Goal: Task Accomplishment & Management: Complete application form

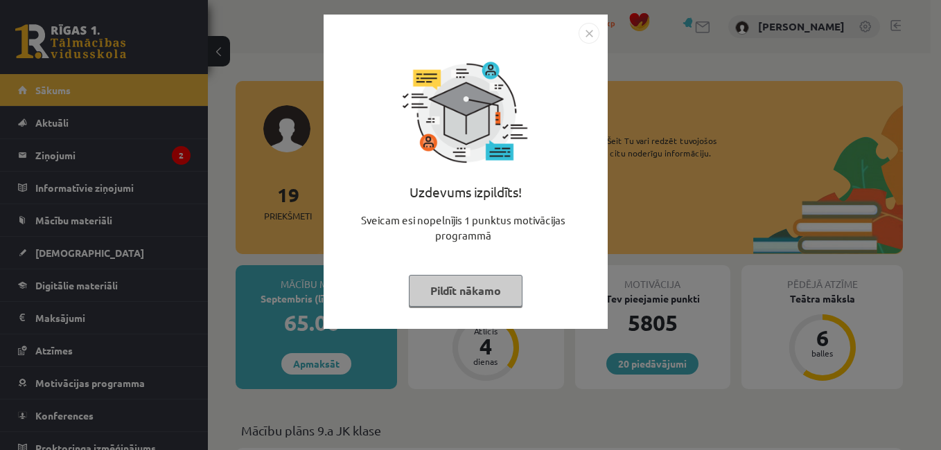
click at [585, 36] on img "Close" at bounding box center [589, 33] width 21 height 21
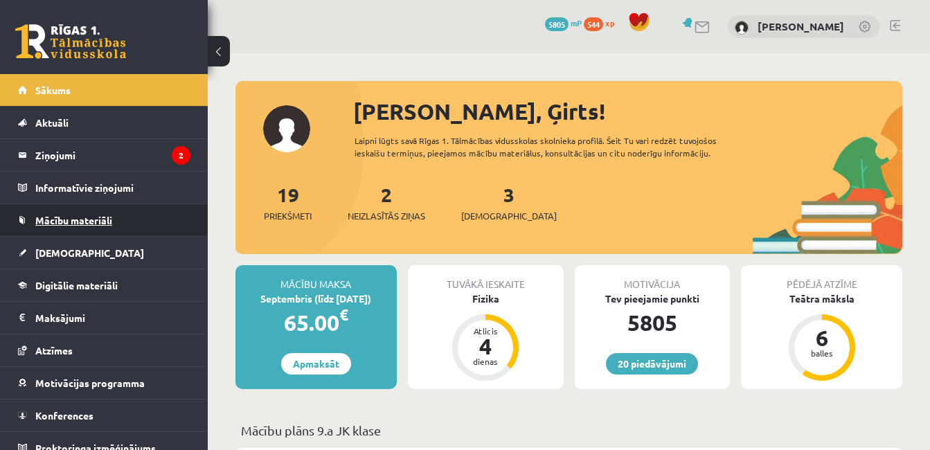
click at [68, 209] on link "Mācību materiāli" at bounding box center [104, 220] width 173 height 32
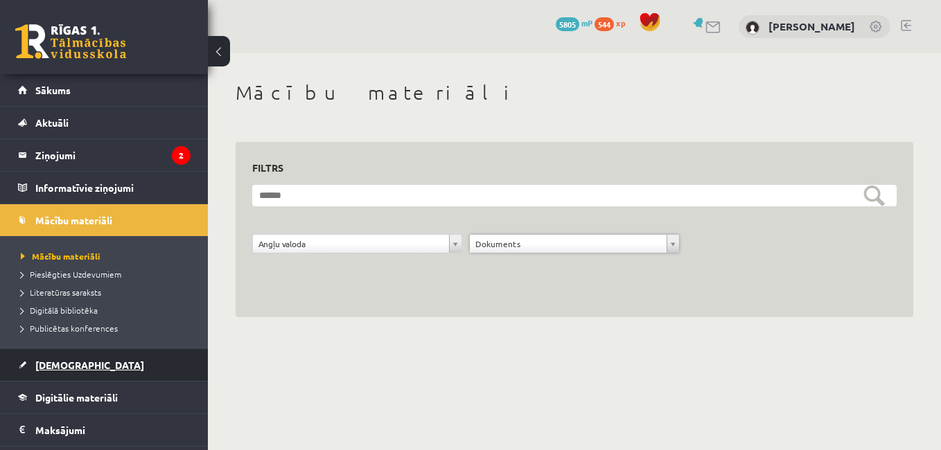
click at [82, 369] on link "[DEMOGRAPHIC_DATA]" at bounding box center [104, 365] width 173 height 32
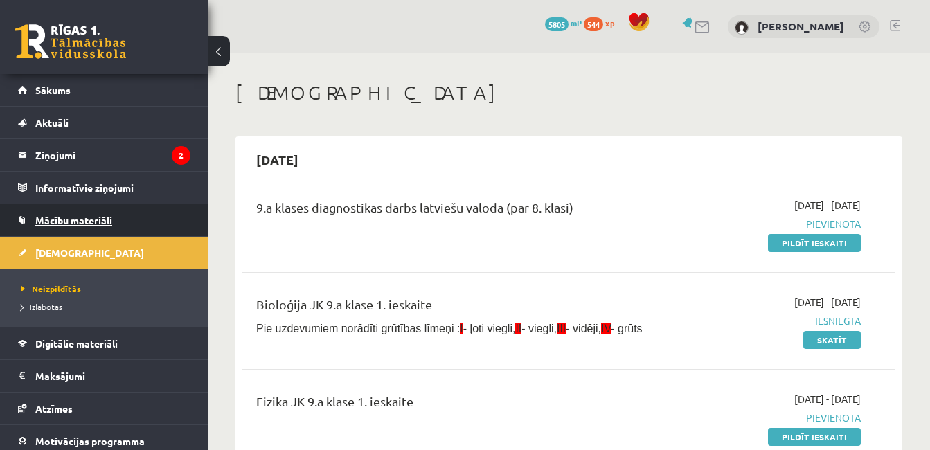
click at [130, 230] on link "Mācību materiāli" at bounding box center [104, 220] width 173 height 32
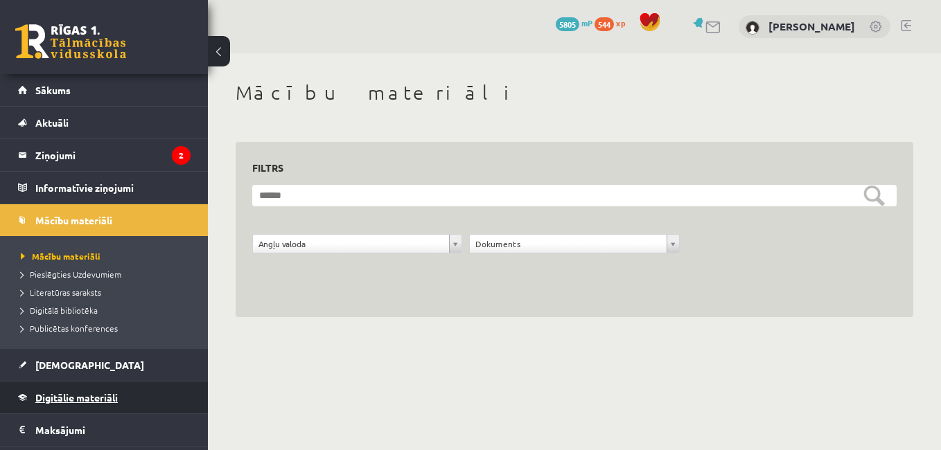
click at [115, 386] on link "Digitālie materiāli" at bounding box center [104, 398] width 173 height 32
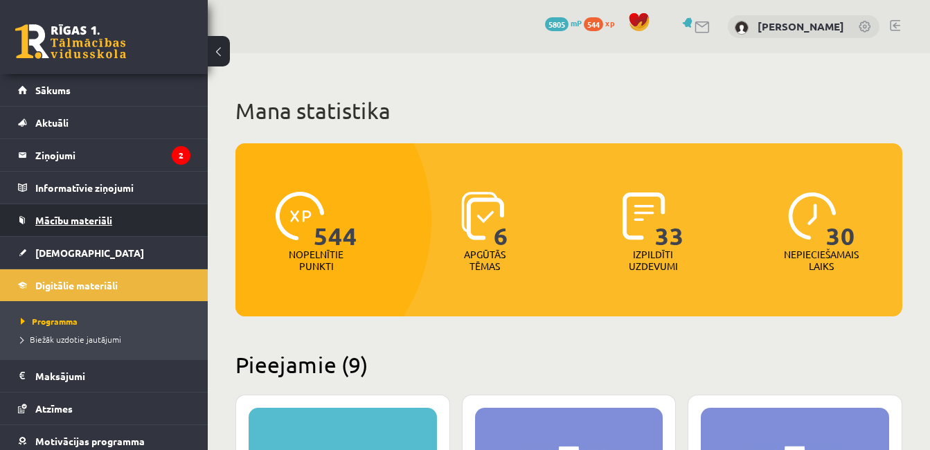
click at [51, 217] on span "Mācību materiāli" at bounding box center [73, 220] width 77 height 12
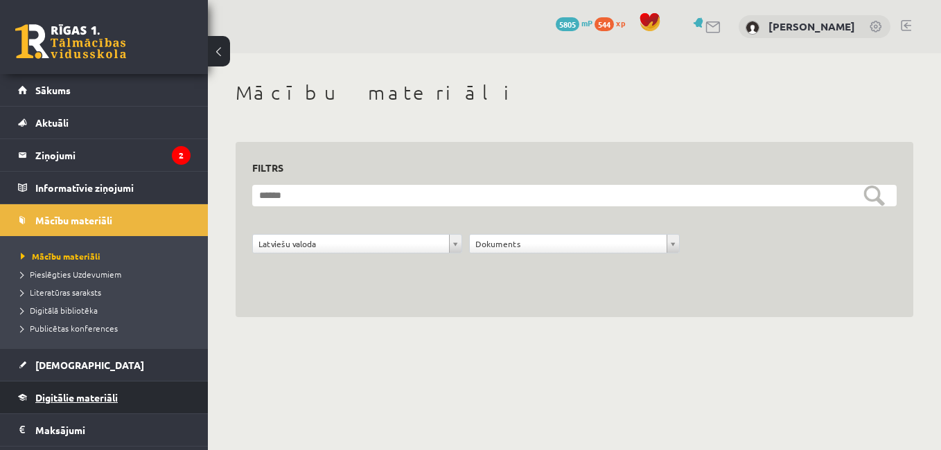
click at [88, 393] on span "Digitālie materiāli" at bounding box center [76, 397] width 82 height 12
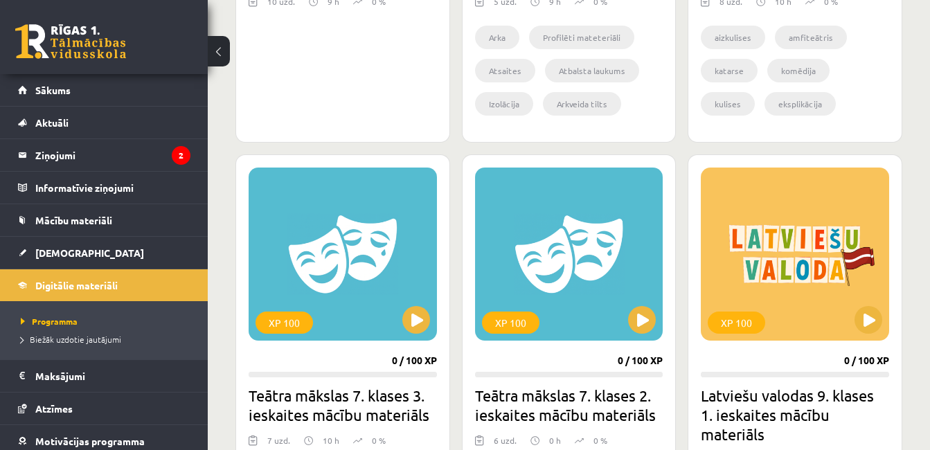
scroll to position [1027, 0]
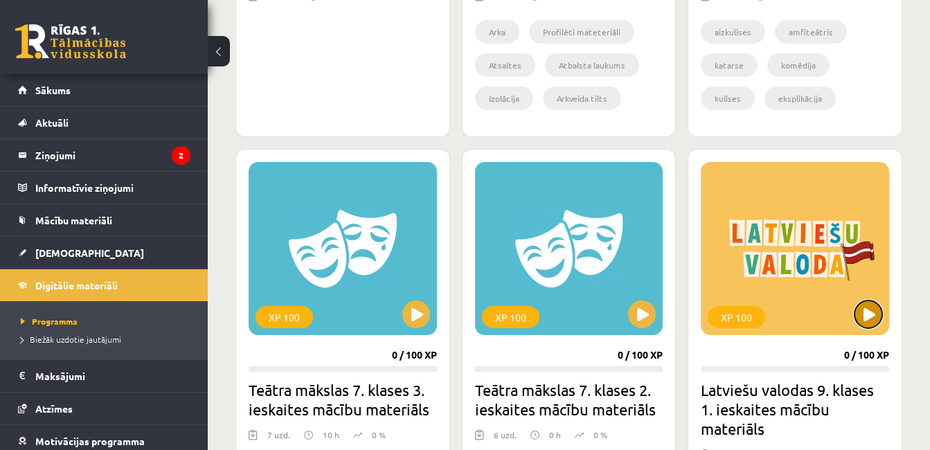
click at [881, 310] on button at bounding box center [869, 315] width 28 height 28
click at [795, 337] on div "XP 100 0 / 100 XP Latviešu valodas 9. klases 1. ieskaites mācību materiāls 11 u…" at bounding box center [795, 362] width 215 height 427
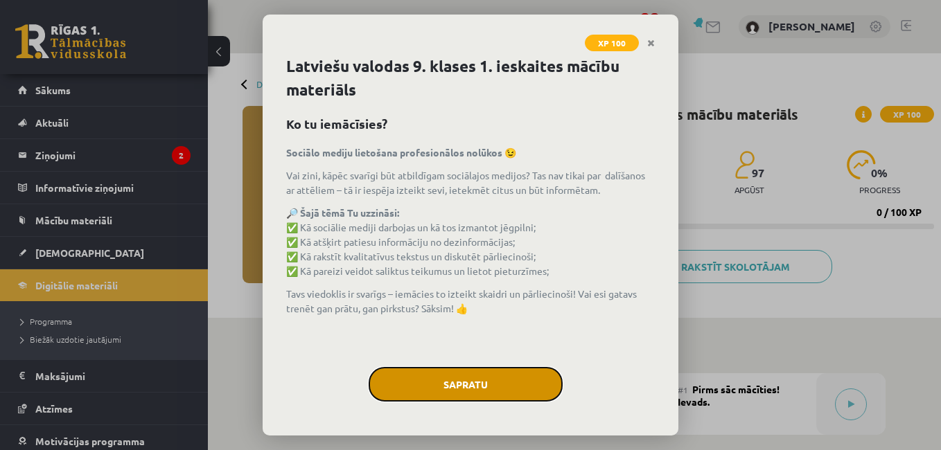
click at [492, 375] on button "Sapratu" at bounding box center [466, 384] width 194 height 35
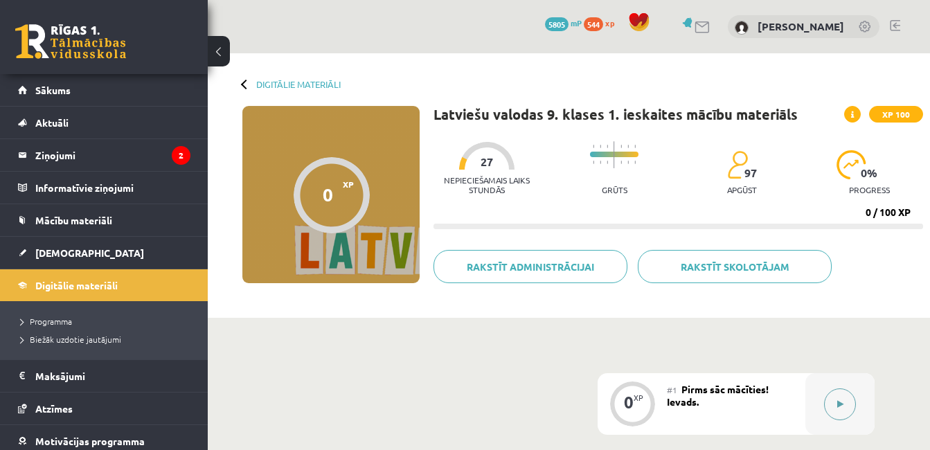
click at [854, 399] on button at bounding box center [840, 405] width 32 height 32
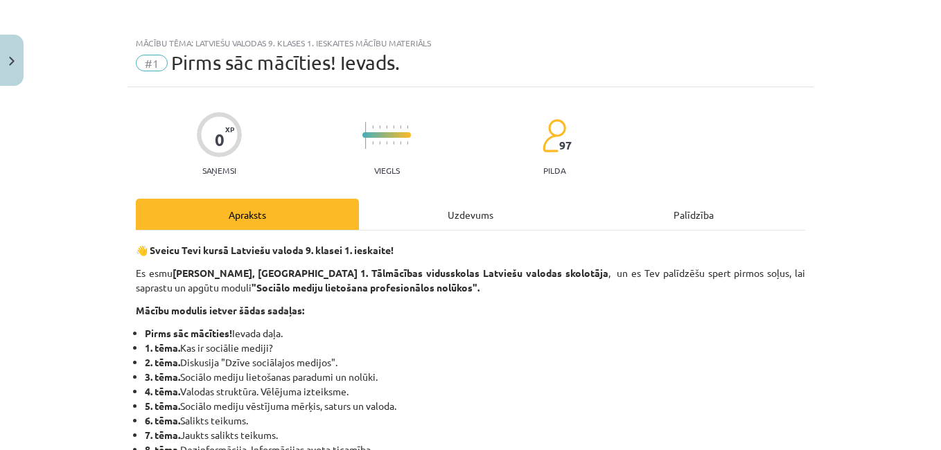
scroll to position [9, 0]
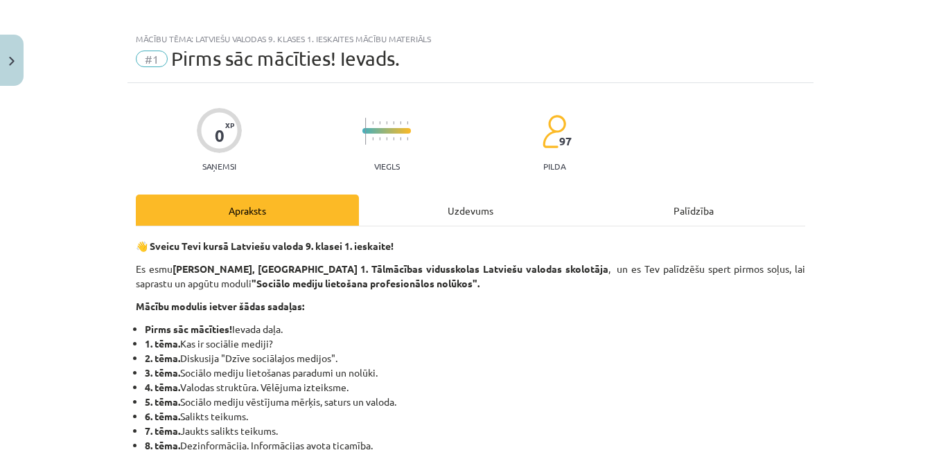
click at [499, 202] on div "Uzdevums" at bounding box center [470, 210] width 223 height 31
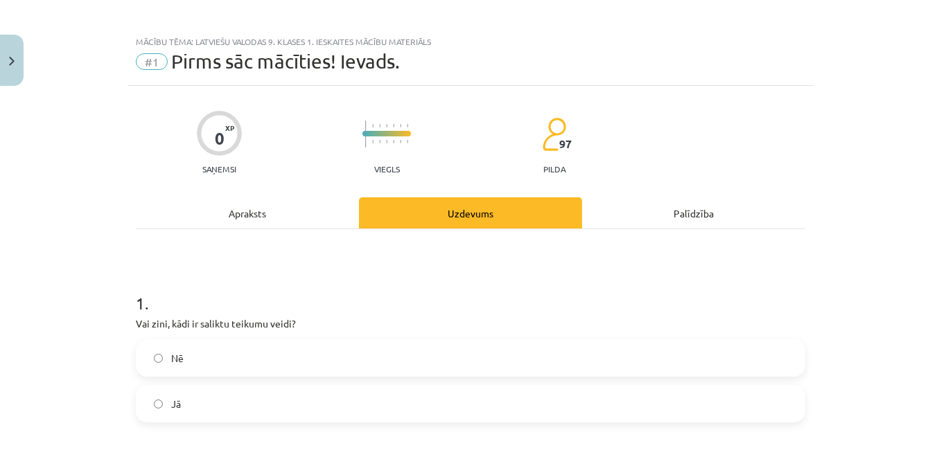
scroll to position [0, 0]
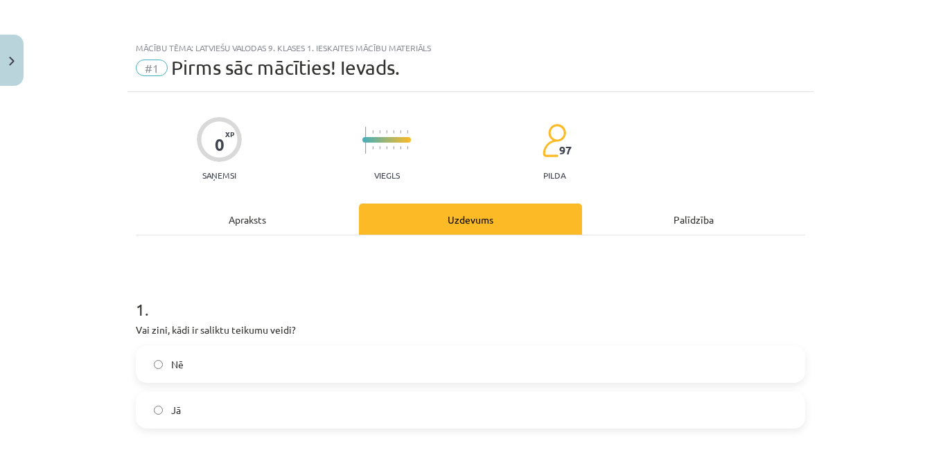
click at [273, 211] on div "Apraksts" at bounding box center [247, 219] width 223 height 31
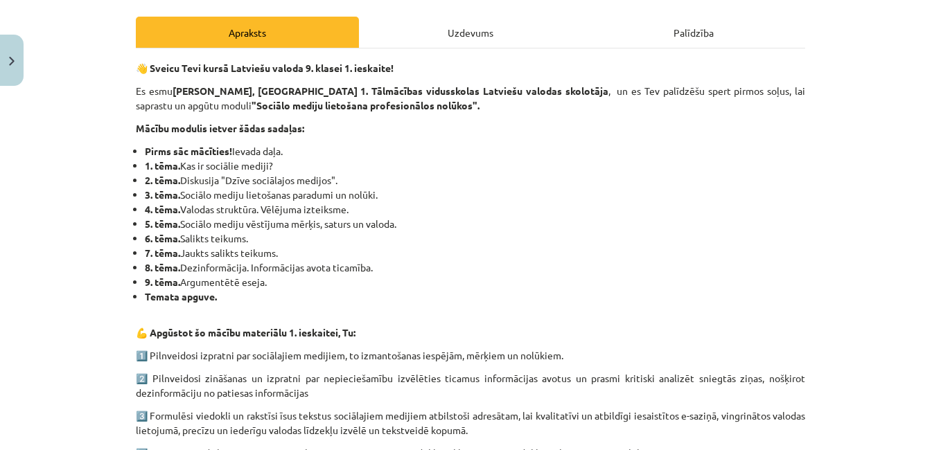
scroll to position [868, 0]
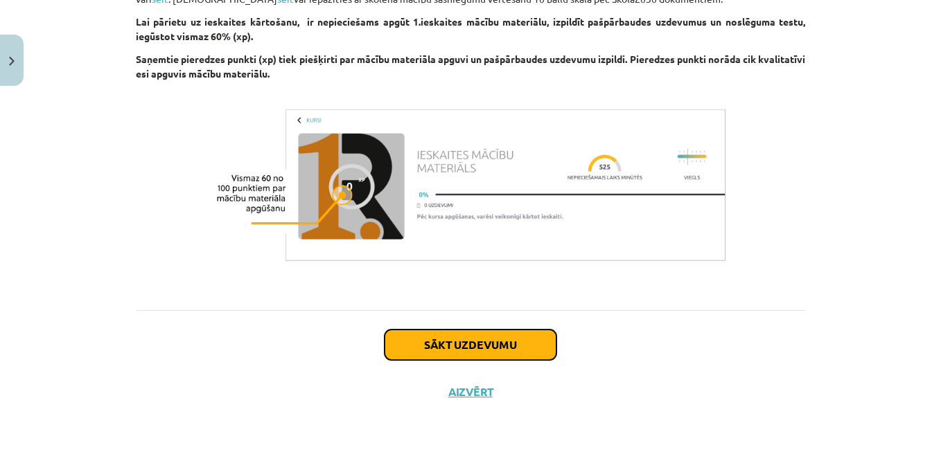
click at [435, 360] on button "Sākt uzdevumu" at bounding box center [471, 345] width 172 height 30
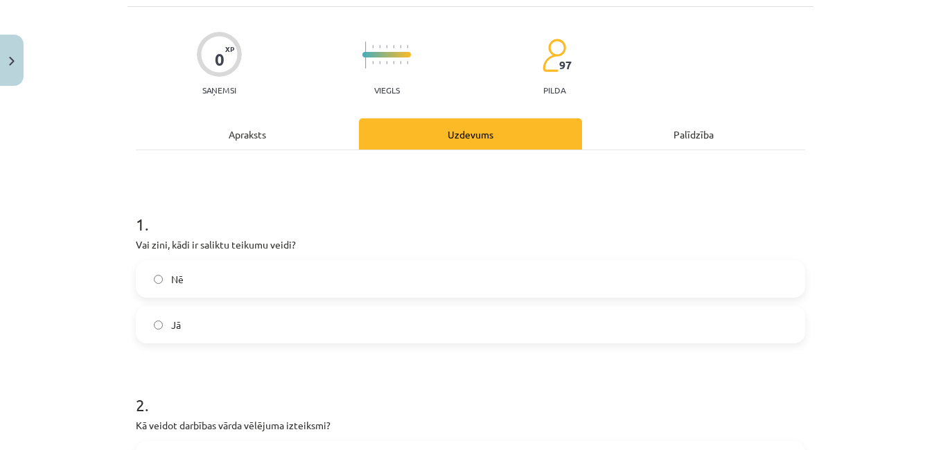
scroll to position [35, 0]
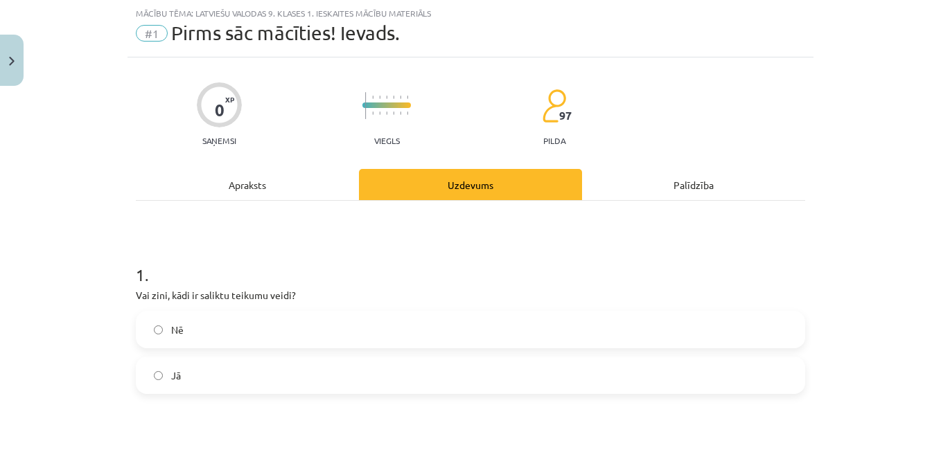
drag, startPoint x: 251, startPoint y: 375, endPoint x: 185, endPoint y: 362, distance: 67.7
click at [185, 362] on label "Jā" at bounding box center [470, 375] width 667 height 35
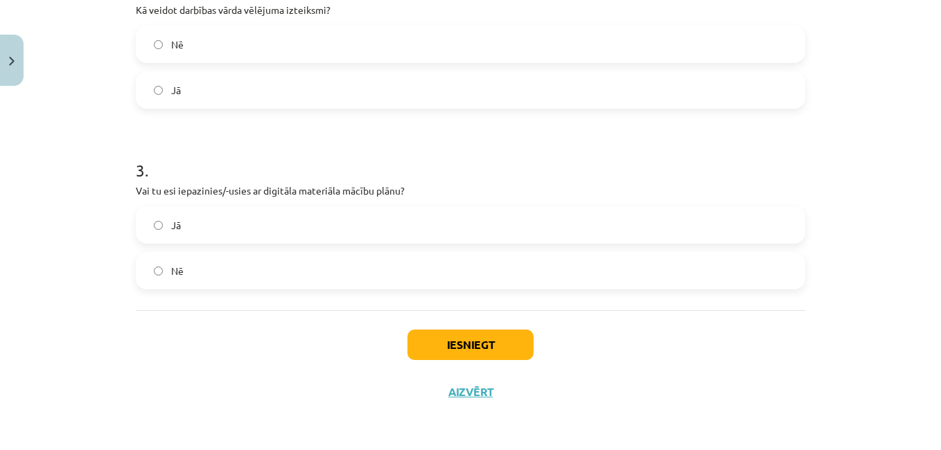
scroll to position [499, 0]
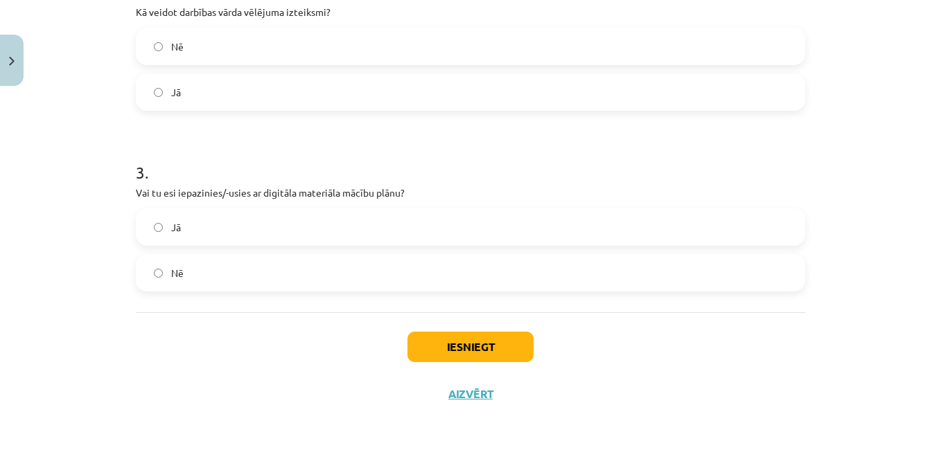
click at [170, 76] on label "Jā" at bounding box center [470, 92] width 667 height 35
click at [457, 337] on button "Iesniegt" at bounding box center [470, 347] width 126 height 30
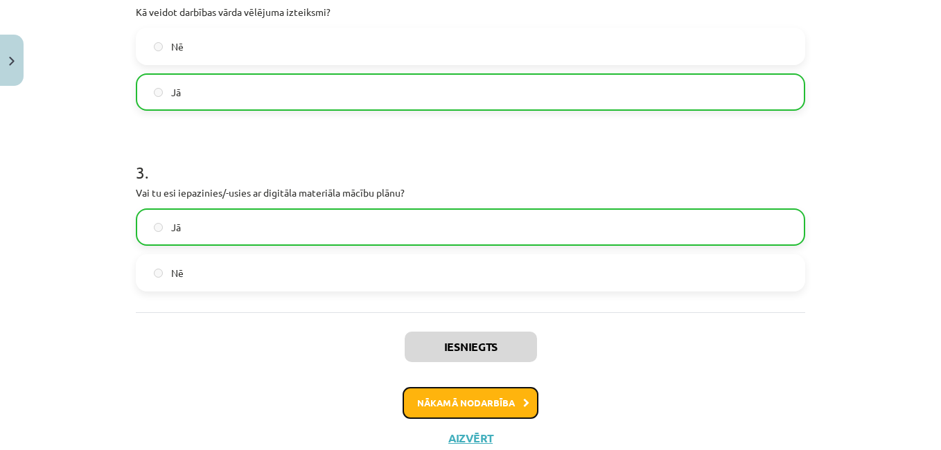
click at [488, 413] on button "Nākamā nodarbība" at bounding box center [471, 403] width 136 height 32
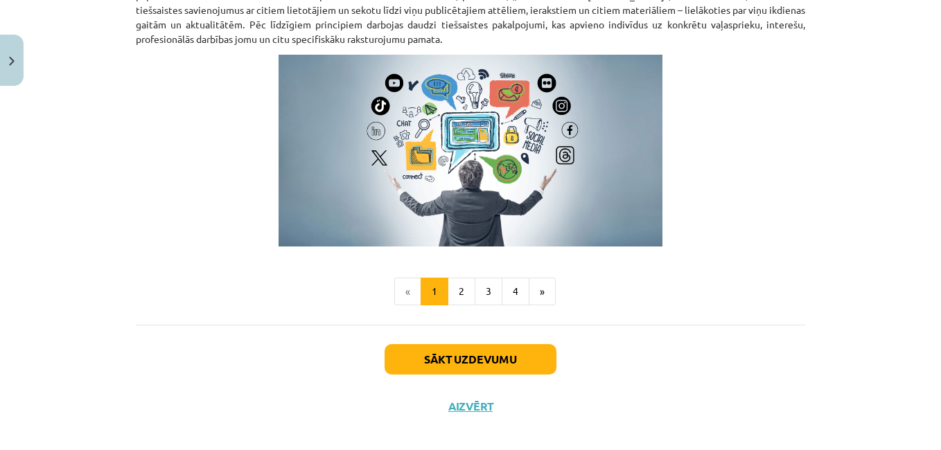
scroll to position [978, 0]
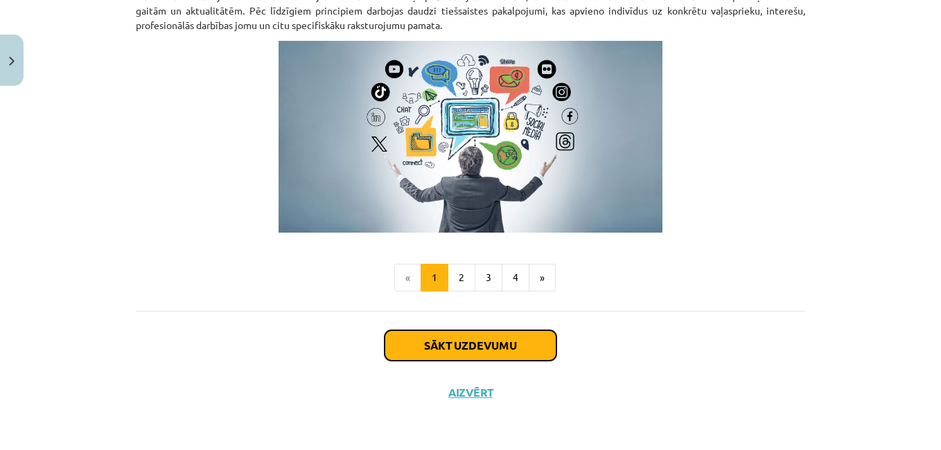
click at [457, 358] on button "Sākt uzdevumu" at bounding box center [471, 345] width 172 height 30
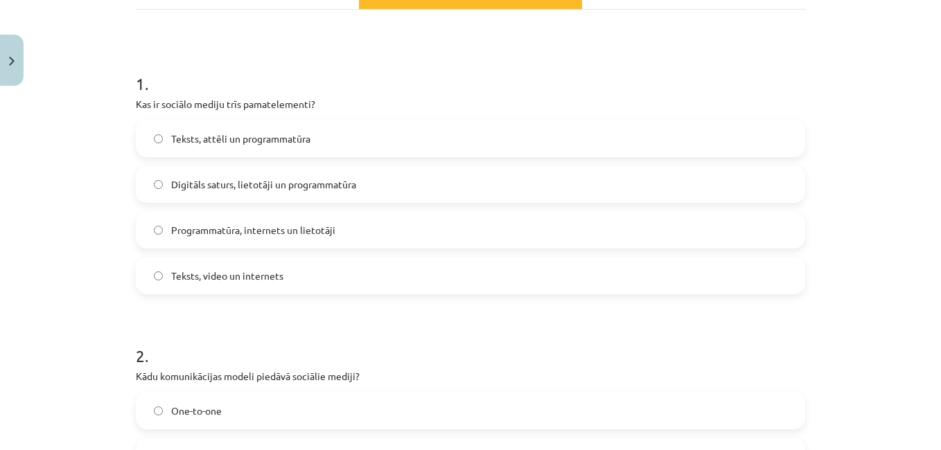
scroll to position [227, 0]
click at [415, 182] on label "Digitāls saturs, lietotāji un programmatūra" at bounding box center [470, 183] width 667 height 35
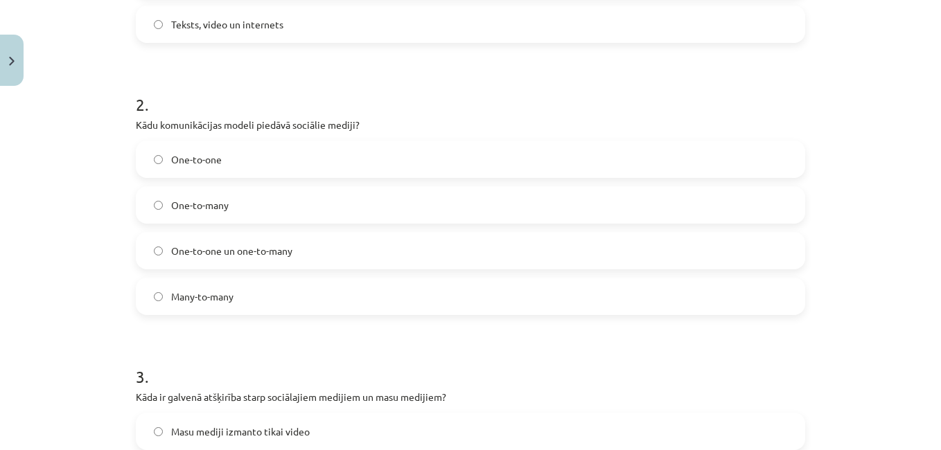
scroll to position [508, 0]
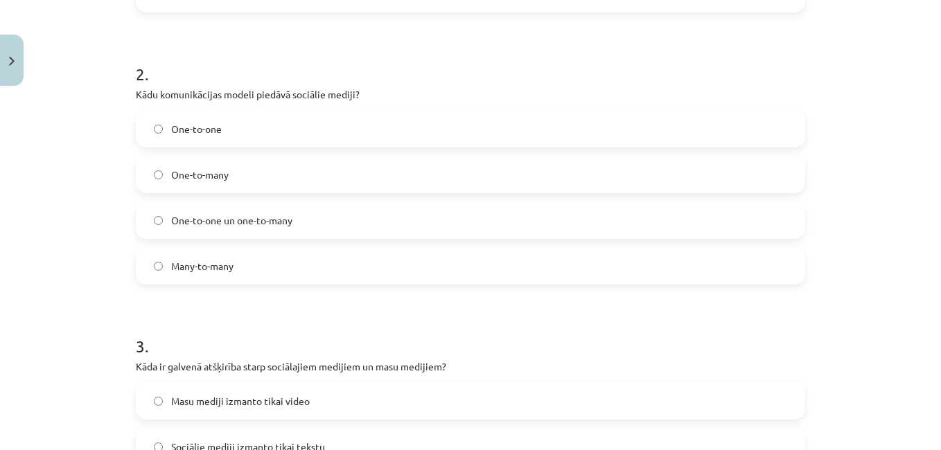
click at [464, 140] on label "One-to-one" at bounding box center [470, 129] width 667 height 35
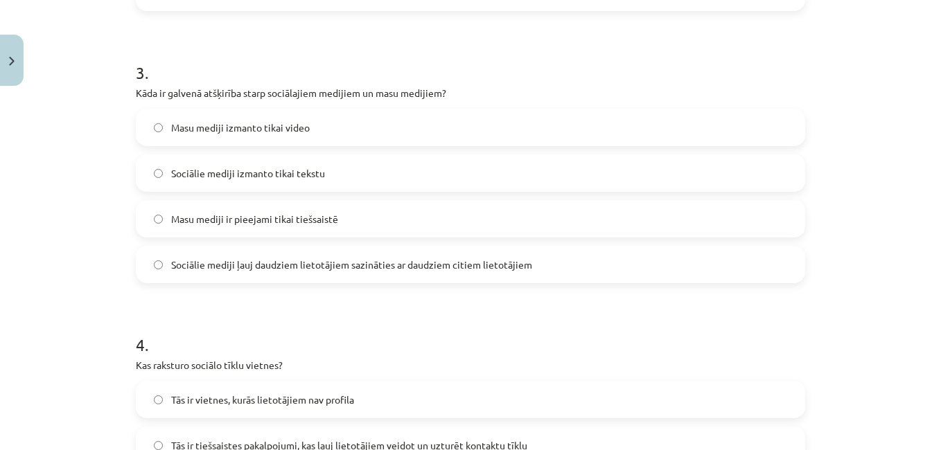
scroll to position [811, 0]
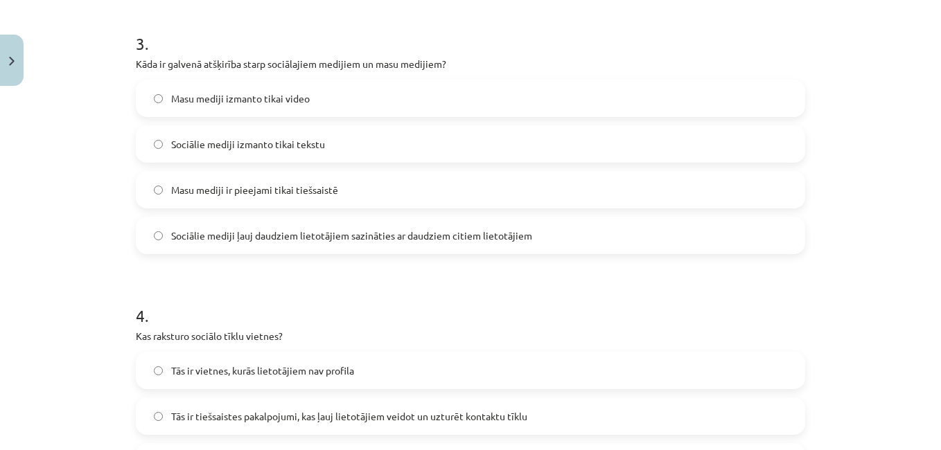
click at [381, 148] on label "Sociālie mediji izmanto tikai tekstu" at bounding box center [470, 144] width 667 height 35
drag, startPoint x: 346, startPoint y: 250, endPoint x: 299, endPoint y: 247, distance: 47.2
click at [299, 247] on label "Sociālie mediji ļauj daudziem lietotājiem sazināties ar daudziem citiem lietotā…" at bounding box center [470, 235] width 667 height 35
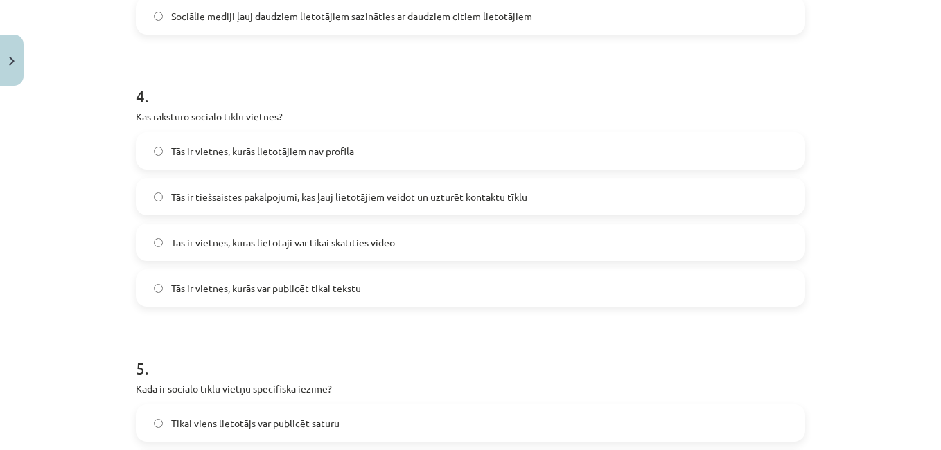
scroll to position [1032, 0]
click at [410, 201] on span "Tās ir tiešsaistes pakalpojumi, kas ļauj lietotājiem veidot un uzturēt kontaktu…" at bounding box center [349, 195] width 356 height 15
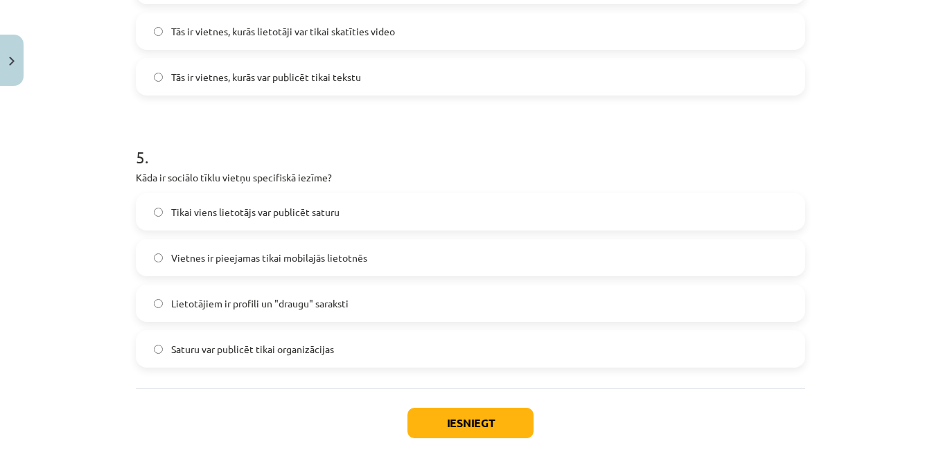
scroll to position [1255, 0]
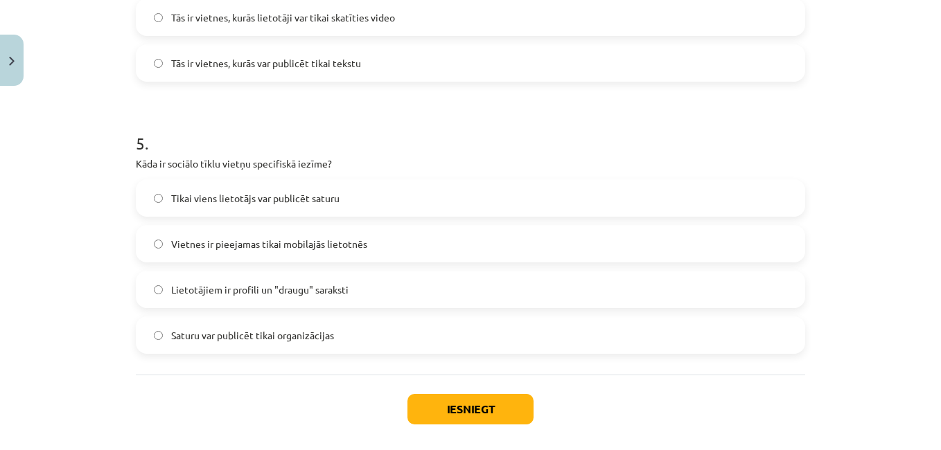
click at [377, 283] on label "Lietotājiem ir profili un "draugu" saraksti" at bounding box center [470, 289] width 667 height 35
click at [429, 402] on button "Iesniegt" at bounding box center [470, 409] width 126 height 30
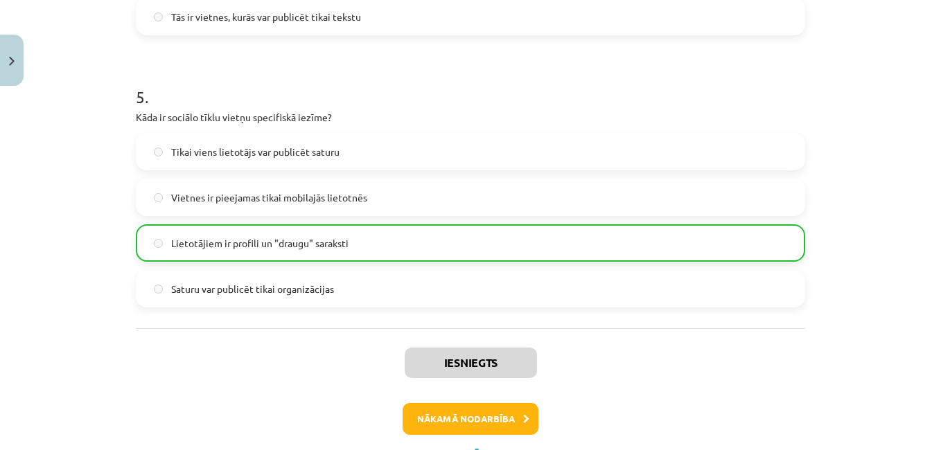
scroll to position [1303, 0]
click at [497, 423] on button "Nākamā nodarbība" at bounding box center [471, 419] width 136 height 32
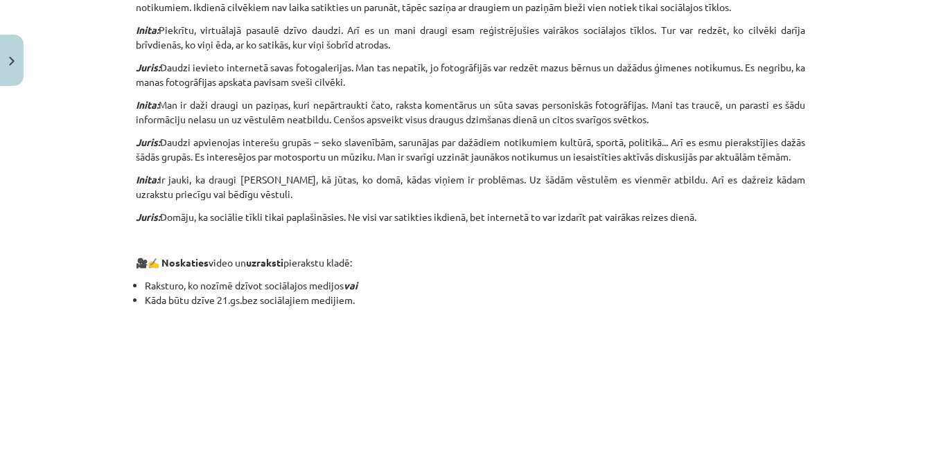
scroll to position [1317, 0]
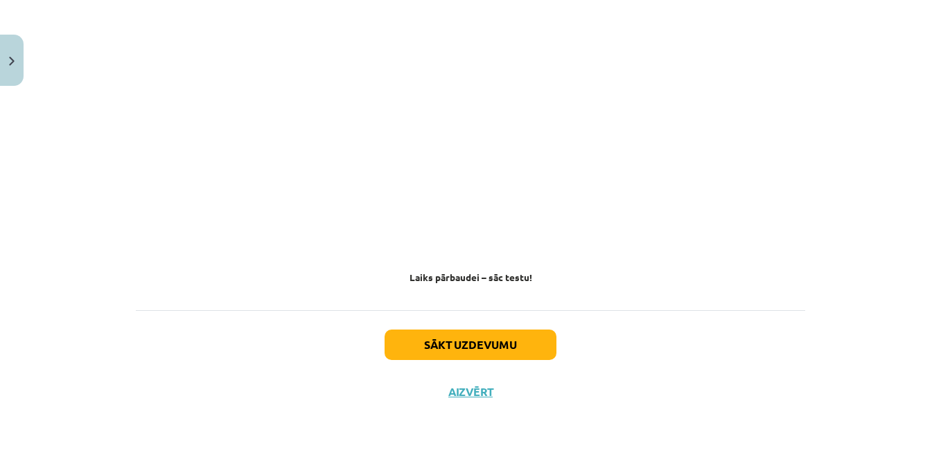
click at [511, 362] on div "Sākt uzdevumu Aizvērt" at bounding box center [470, 358] width 669 height 97
click at [515, 353] on button "Sākt uzdevumu" at bounding box center [471, 345] width 172 height 30
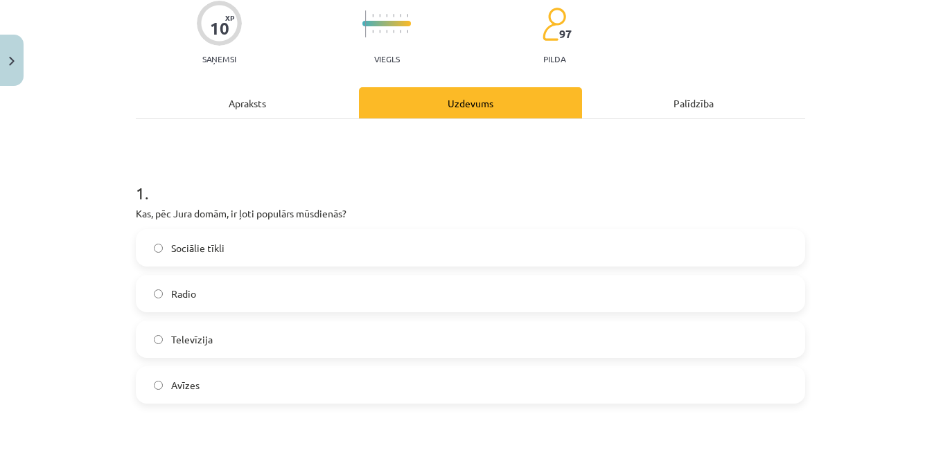
scroll to position [145, 0]
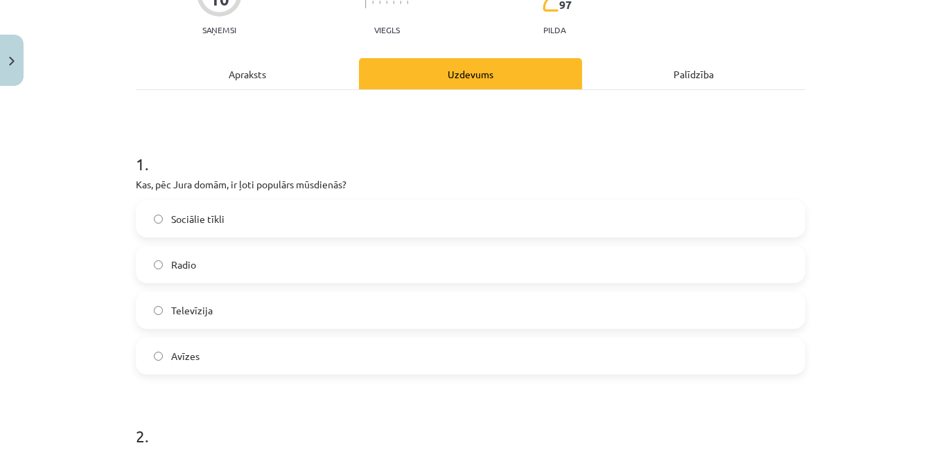
click at [328, 213] on label "Sociālie tīkli" at bounding box center [470, 219] width 667 height 35
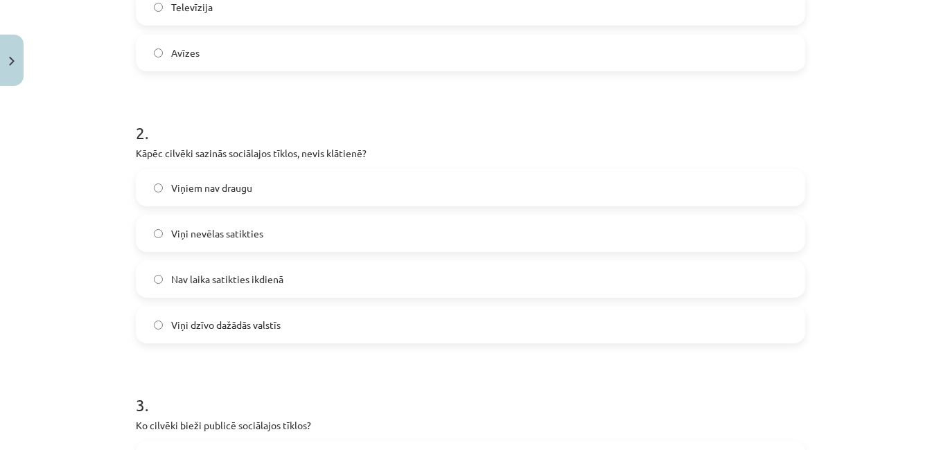
scroll to position [456, 0]
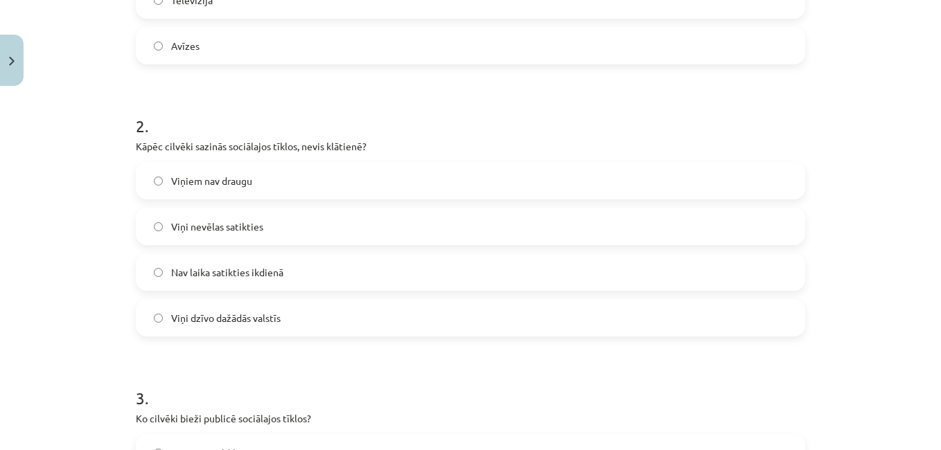
click at [353, 276] on label "Nav laika satikties ikdienā" at bounding box center [470, 272] width 667 height 35
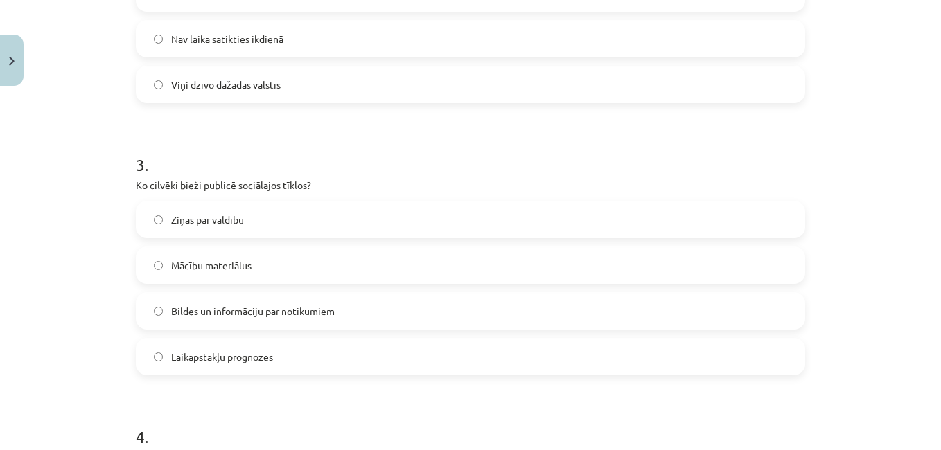
scroll to position [691, 0]
click at [364, 319] on label "Bildes un informāciju par notikumiem" at bounding box center [470, 309] width 667 height 35
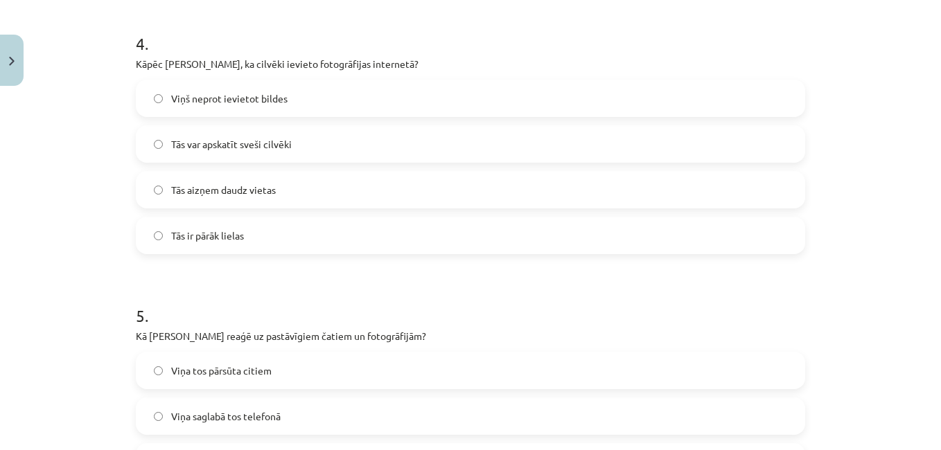
scroll to position [1082, 0]
click at [362, 149] on label "Tās var apskatīt sveši cilvēki" at bounding box center [470, 145] width 667 height 35
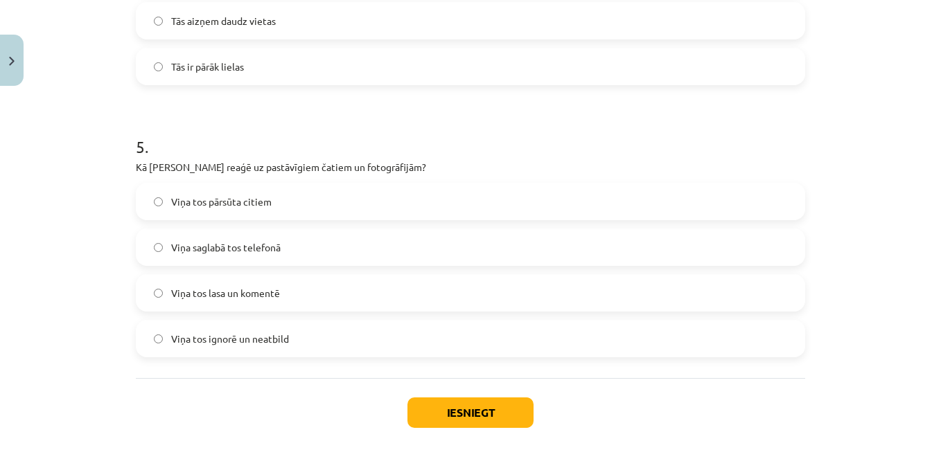
scroll to position [1320, 0]
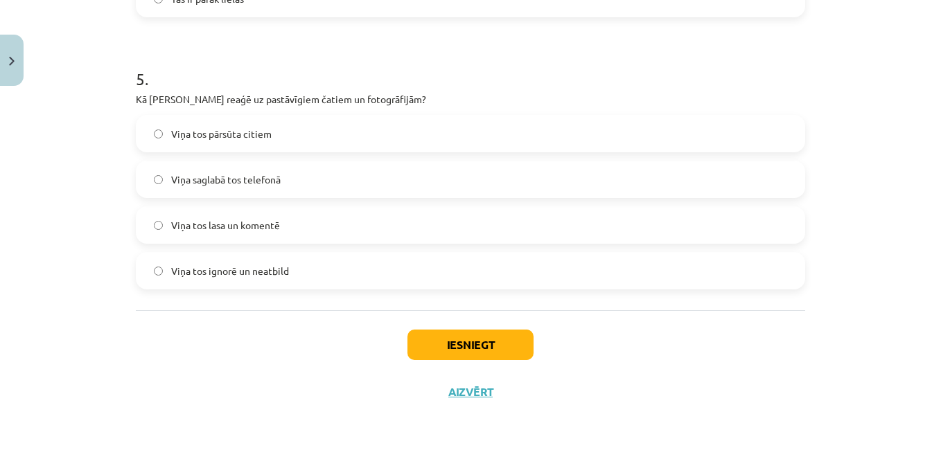
click at [305, 227] on label "Viņa tos lasa un komentē" at bounding box center [470, 225] width 667 height 35
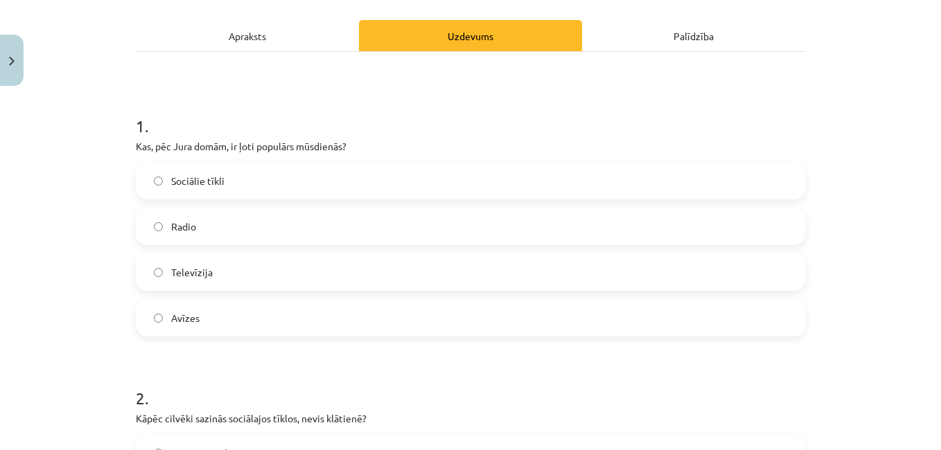
scroll to position [0, 0]
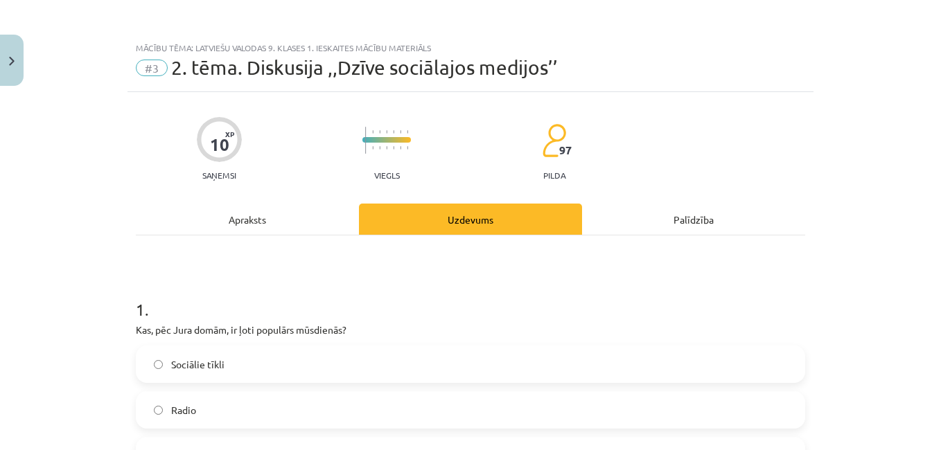
click at [252, 213] on div "Apraksts" at bounding box center [247, 219] width 223 height 31
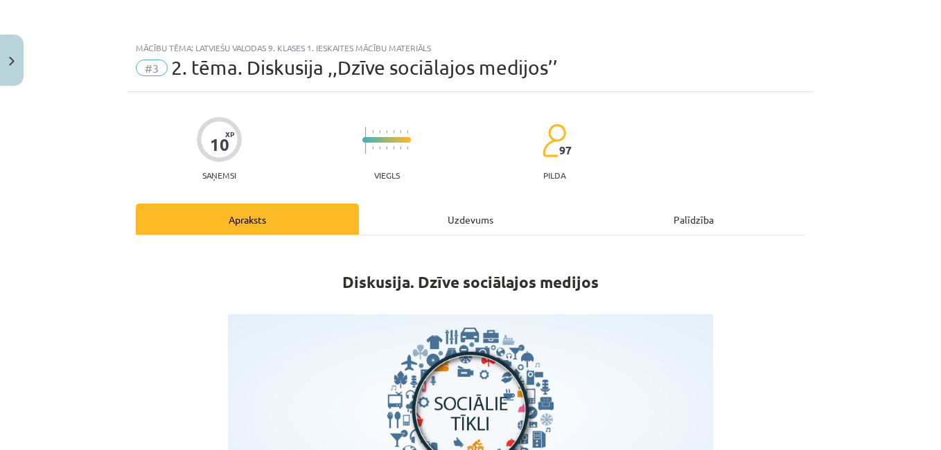
click at [471, 234] on div "Uzdevums" at bounding box center [470, 219] width 223 height 31
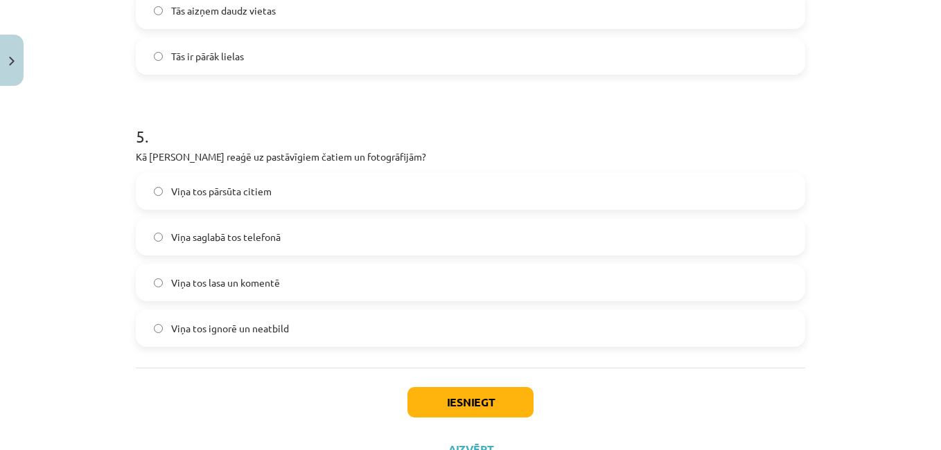
scroll to position [1290, 0]
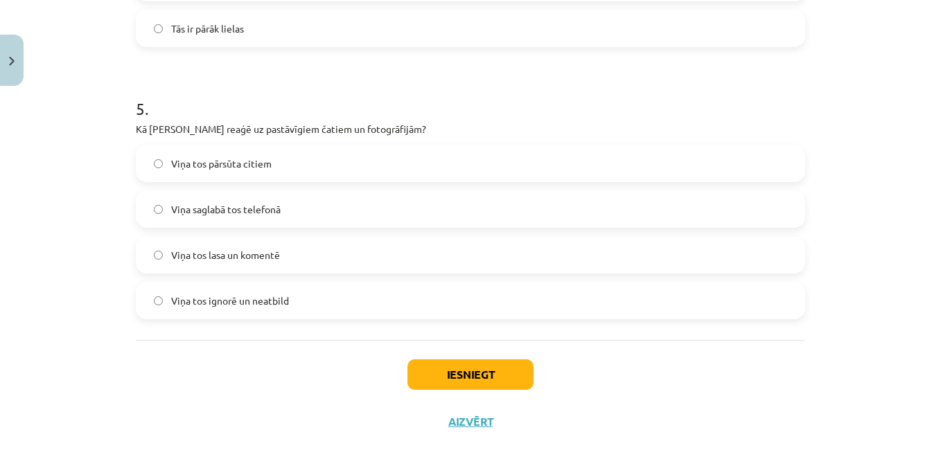
click at [195, 299] on span "Viņa tos ignorē un neatbild" at bounding box center [230, 301] width 118 height 15
click at [464, 376] on button "Iesniegt" at bounding box center [470, 375] width 126 height 30
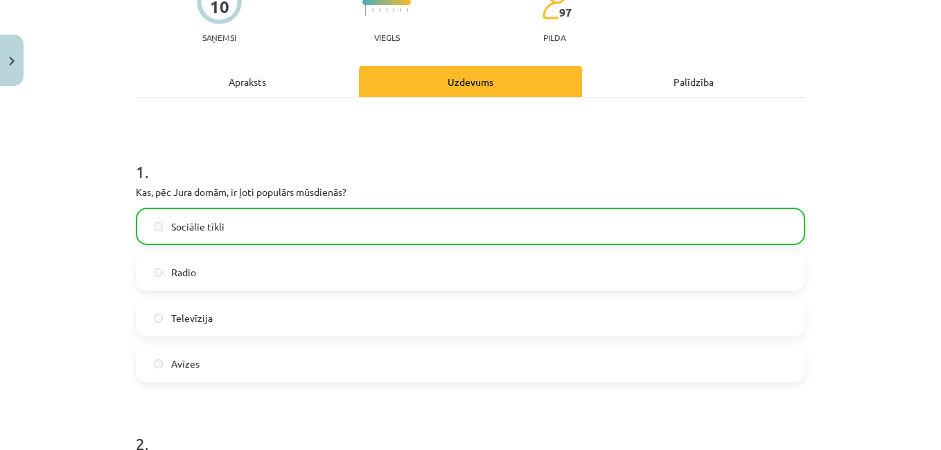
scroll to position [1364, 0]
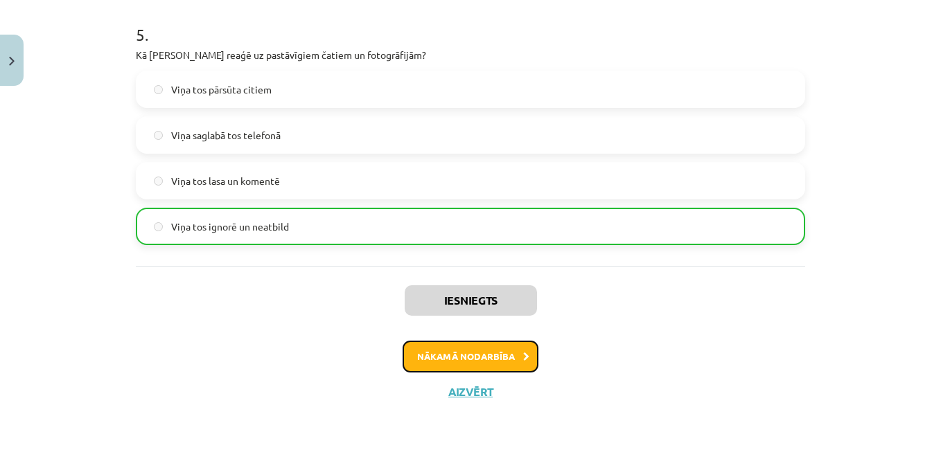
click at [506, 356] on button "Nākamā nodarbība" at bounding box center [471, 357] width 136 height 32
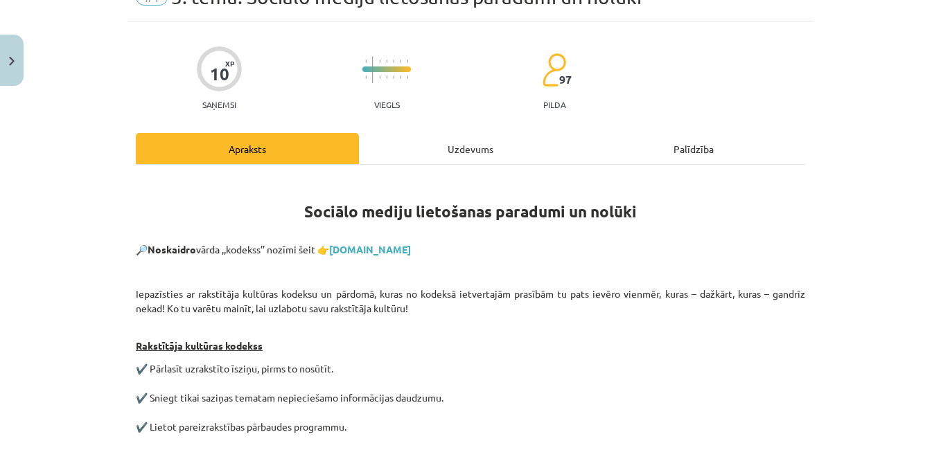
scroll to position [35, 0]
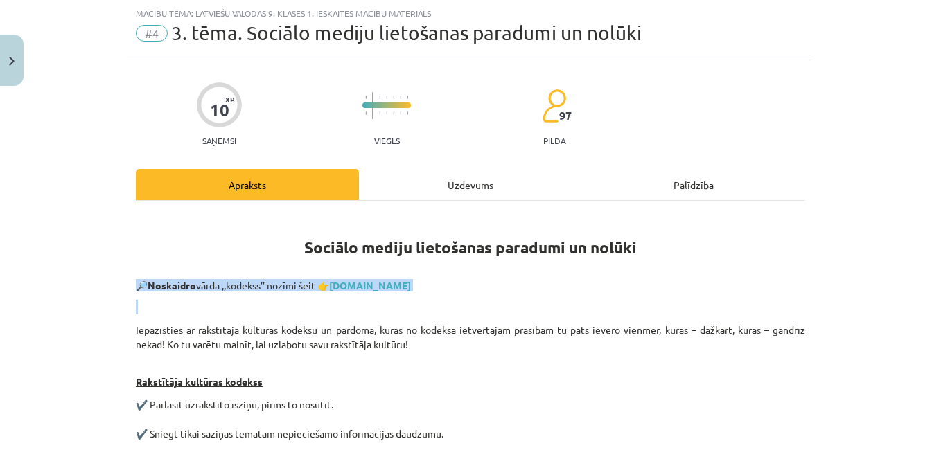
drag, startPoint x: 457, startPoint y: 297, endPoint x: 489, endPoint y: 265, distance: 44.6
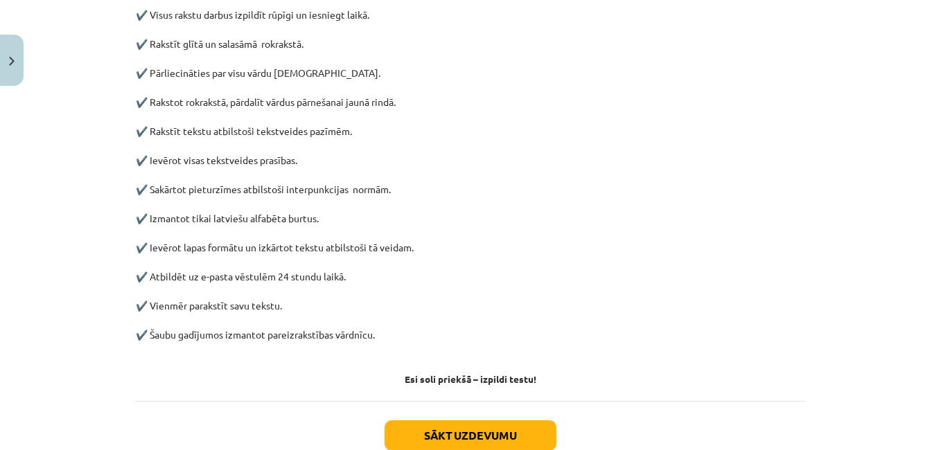
scroll to position [661, 0]
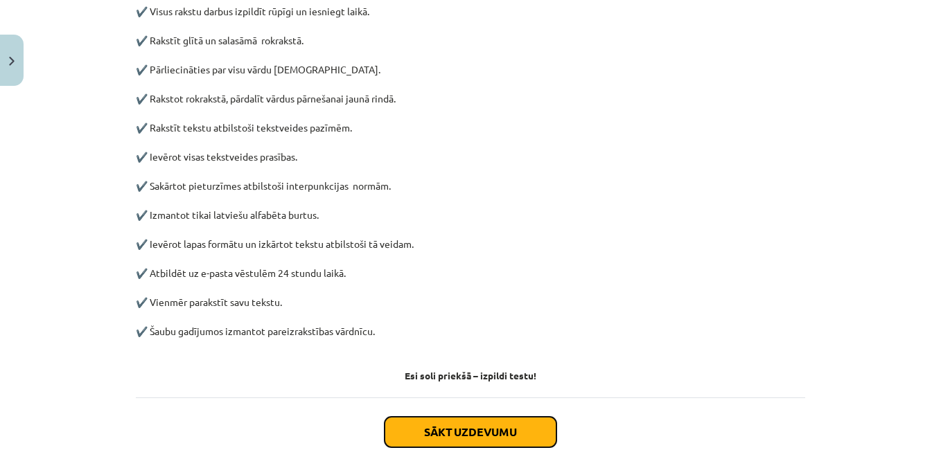
click at [513, 429] on button "Sākt uzdevumu" at bounding box center [471, 432] width 172 height 30
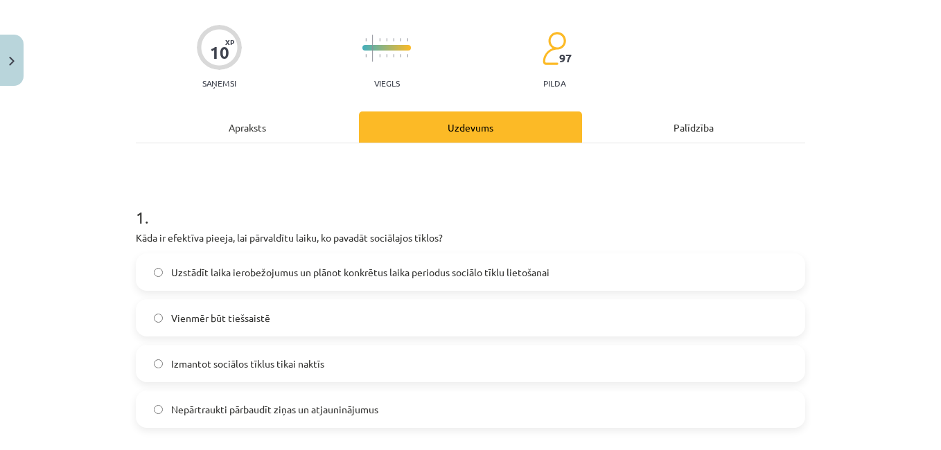
scroll to position [97, 0]
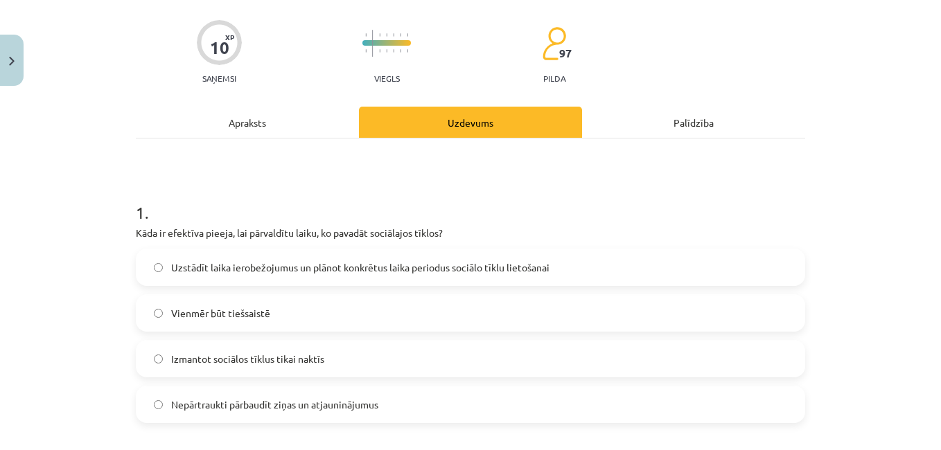
click at [166, 275] on label "Uzstādīt laika ierobežojumus un plānot konkrētus laika periodus sociālo tīklu l…" at bounding box center [470, 267] width 667 height 35
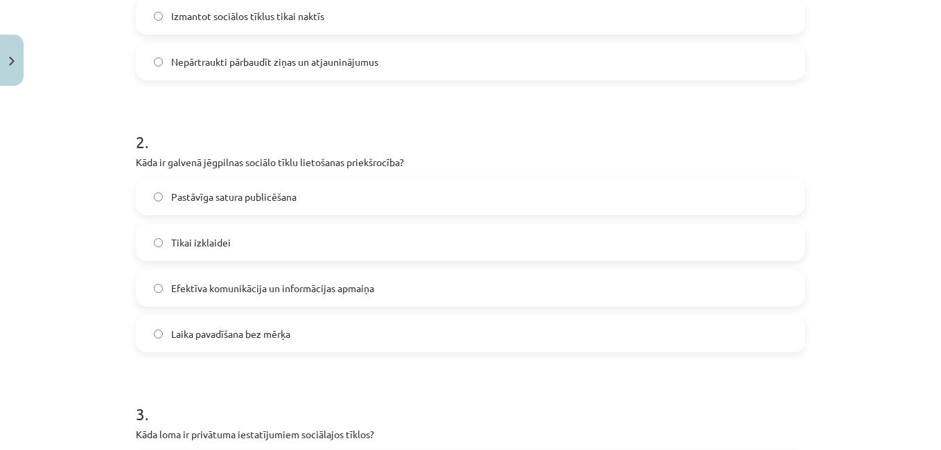
scroll to position [441, 0]
click at [308, 197] on label "Pastāvīga satura publicēšana" at bounding box center [470, 195] width 667 height 35
click at [371, 297] on label "Efektīva komunikācija un informācijas apmaiņa" at bounding box center [470, 287] width 667 height 35
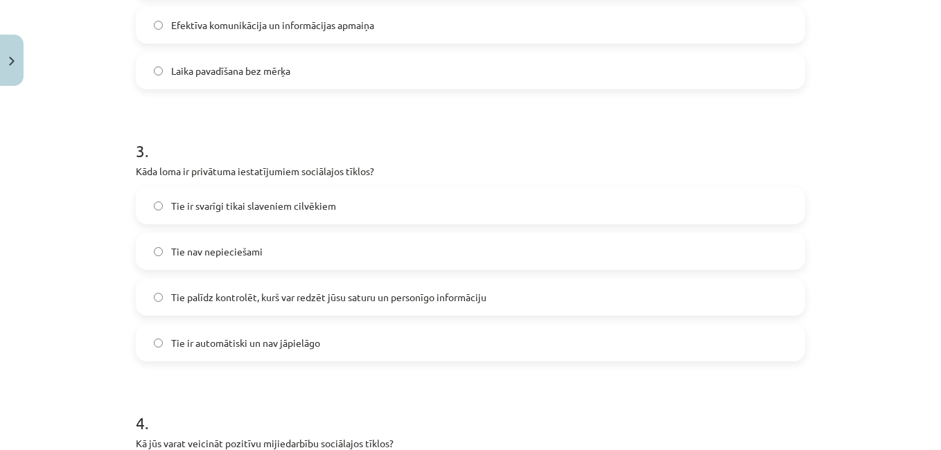
scroll to position [707, 0]
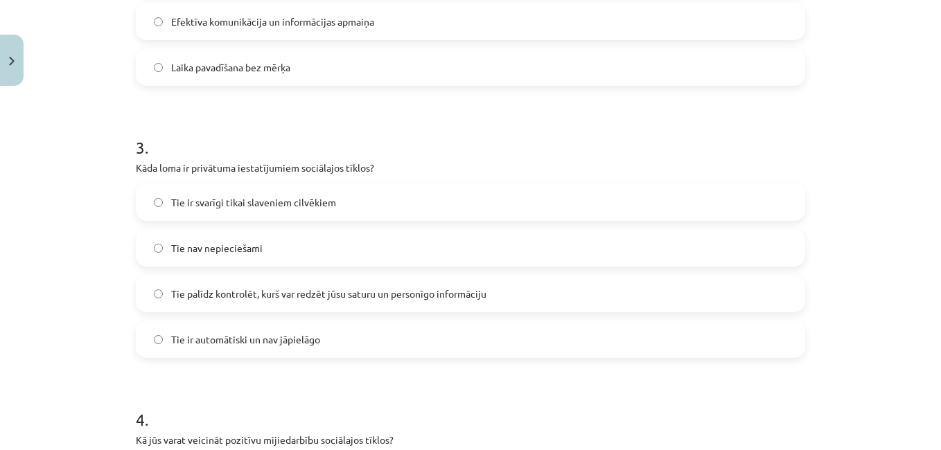
click at [371, 297] on span "Tie palīdz kontrolēt, kurš var redzēt jūsu saturu un personīgo informāciju" at bounding box center [328, 294] width 315 height 15
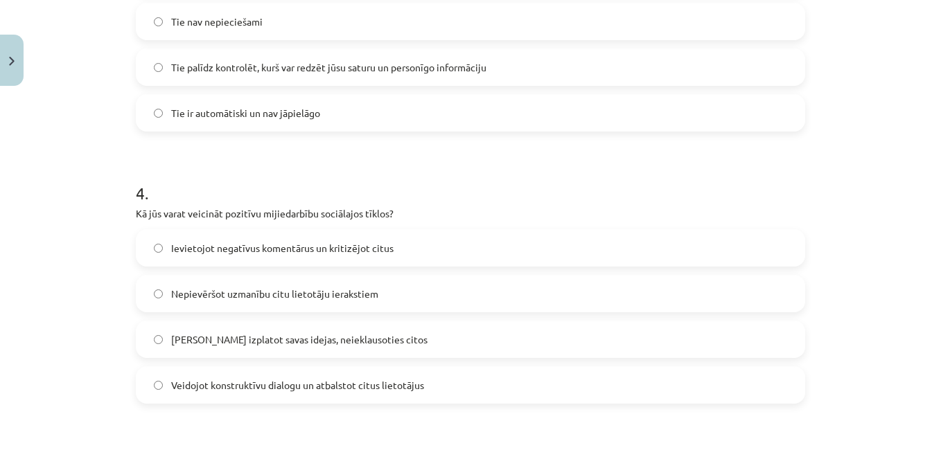
scroll to position [934, 0]
click at [404, 287] on label "Nepievēršot uzmanību citu lietotāju ierakstiem" at bounding box center [470, 293] width 667 height 35
drag, startPoint x: 486, startPoint y: 373, endPoint x: 469, endPoint y: 381, distance: 18.9
click at [469, 381] on label "Veidojot konstruktīvu dialogu un atbalstot citus lietotājus" at bounding box center [470, 384] width 667 height 35
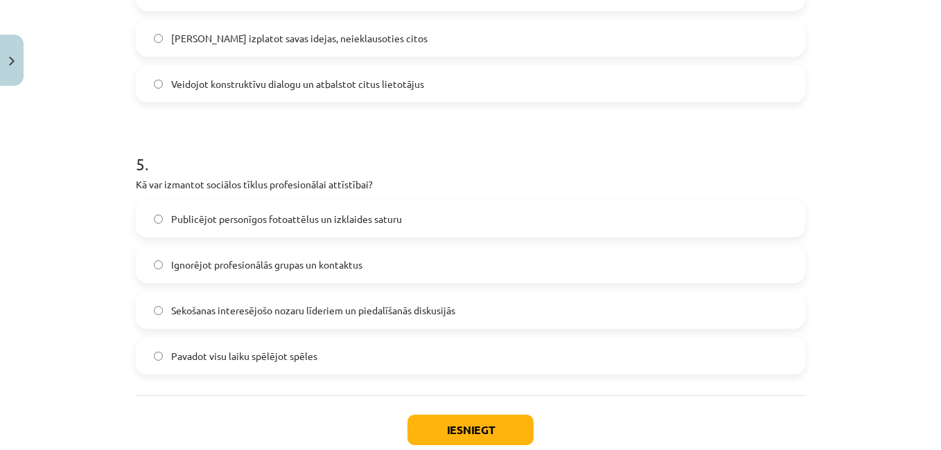
scroll to position [1237, 0]
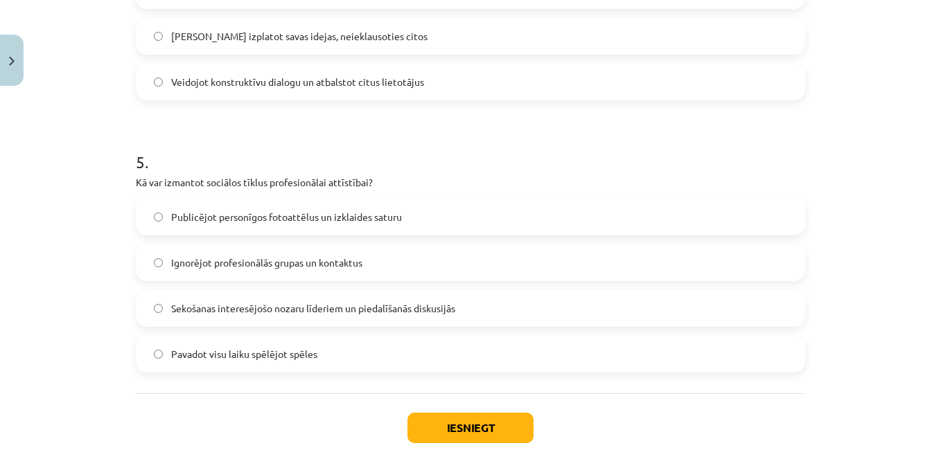
click at [506, 313] on label "Sekošanas interesējošo nozaru līderiem un piedalīšanās diskusijās" at bounding box center [470, 308] width 667 height 35
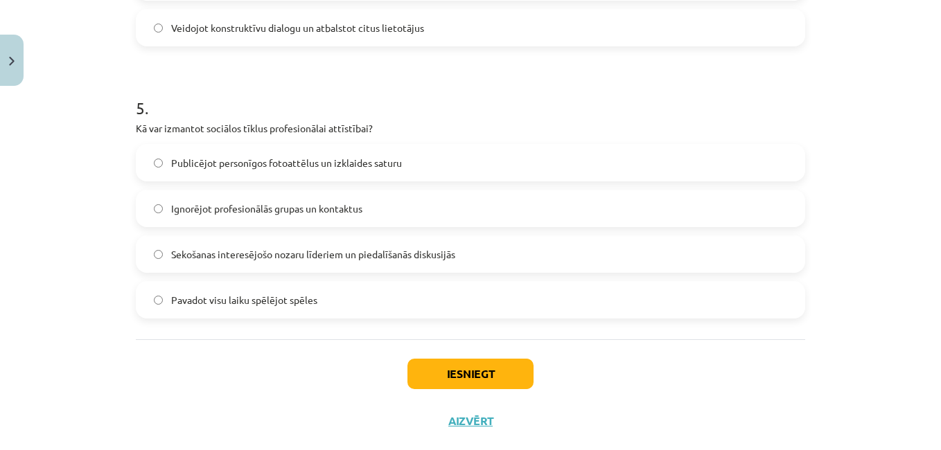
scroll to position [1320, 0]
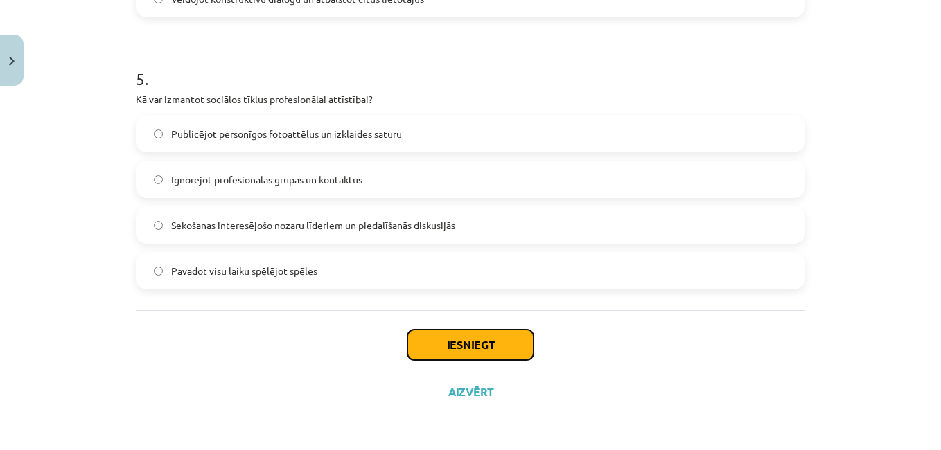
click at [453, 346] on button "Iesniegt" at bounding box center [470, 345] width 126 height 30
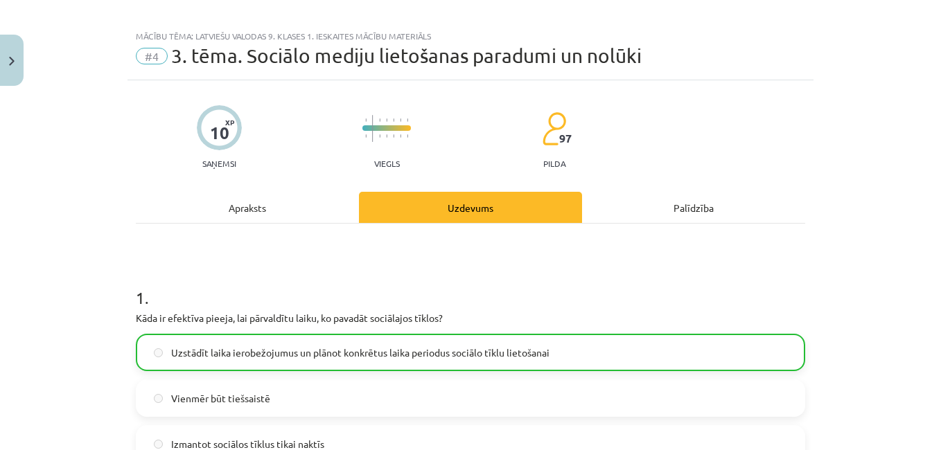
scroll to position [1364, 0]
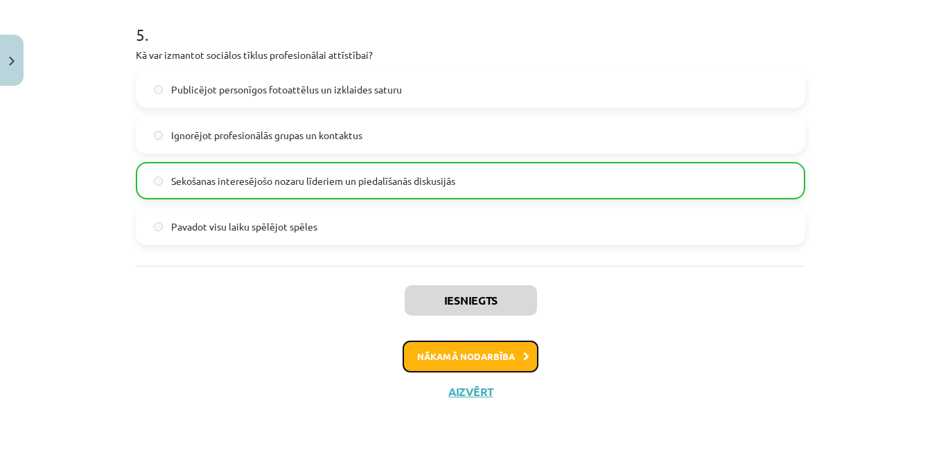
click at [453, 347] on button "Nākamā nodarbība" at bounding box center [471, 357] width 136 height 32
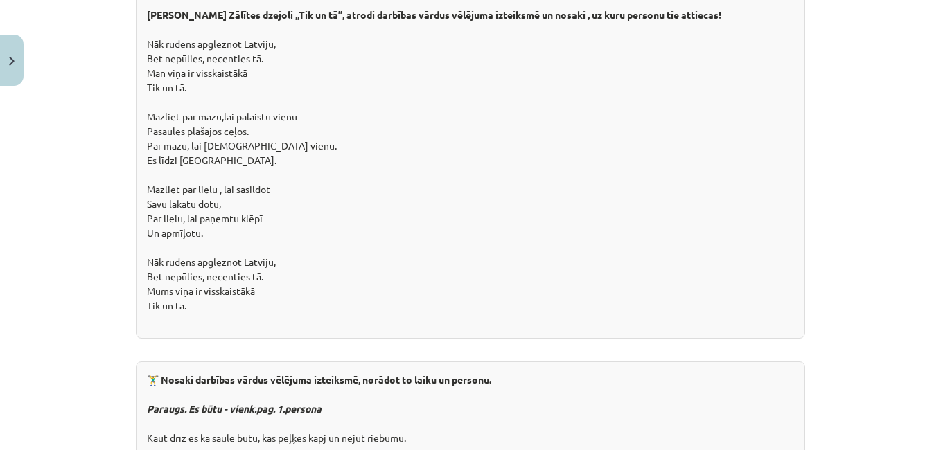
scroll to position [1979, 0]
drag, startPoint x: 290, startPoint y: 154, endPoint x: 274, endPoint y: 169, distance: 22.6
click at [274, 169] on div "🏋️‍♂️ Vingrinies! Lasi M. Zālītes dzejoli ,,Tik un tā’’, atrodi darbības vārdus…" at bounding box center [470, 152] width 669 height 371
drag, startPoint x: 274, startPoint y: 169, endPoint x: 486, endPoint y: 157, distance: 212.3
click at [486, 157] on div "🏋️‍♂️ Vingrinies! Lasi M. Zālītes dzejoli ,,Tik un tā’’, atrodi darbības vārdus…" at bounding box center [470, 152] width 669 height 371
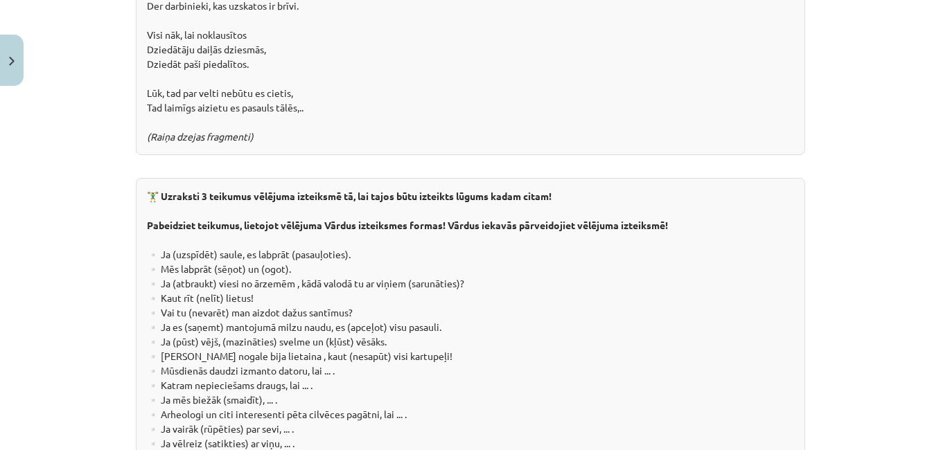
scroll to position [2455, 0]
click at [258, 339] on div "🏋️‍♂️ Uzraksti 3 teikumus vēlējuma izteiksmē tā, lai tajos būtu izteikts lūgums…" at bounding box center [470, 319] width 669 height 284
drag, startPoint x: 471, startPoint y: 307, endPoint x: 479, endPoint y: 306, distance: 8.4
click at [479, 306] on div "🏋️‍♂️ Uzraksti 3 teikumus vēlējuma izteiksmē tā, lai tajos būtu izteikts lūgums…" at bounding box center [470, 319] width 669 height 284
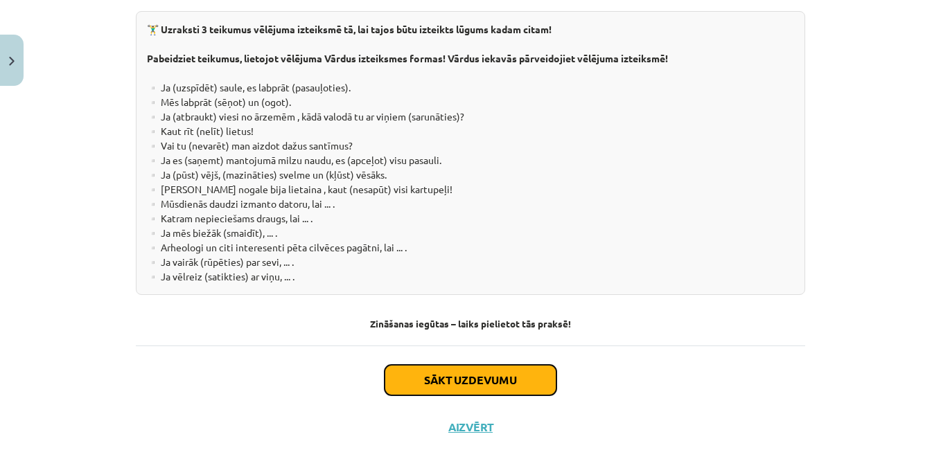
click at [502, 365] on button "Sākt uzdevumu" at bounding box center [471, 380] width 172 height 30
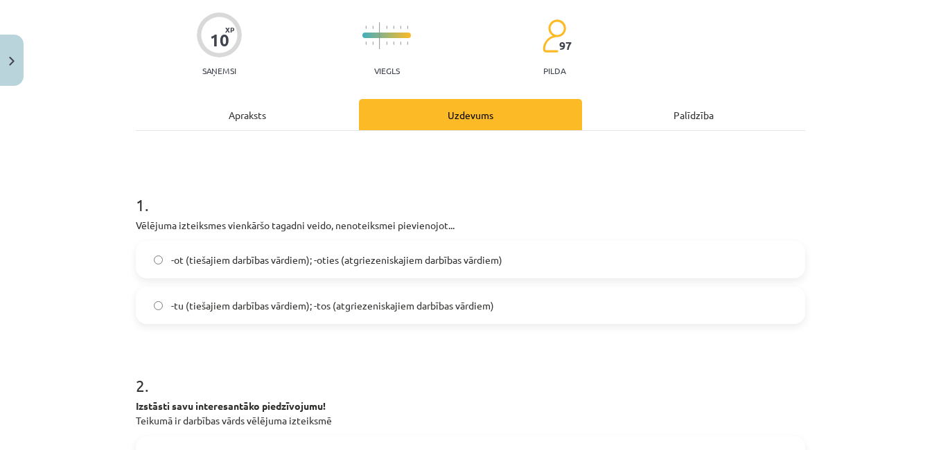
scroll to position [127, 0]
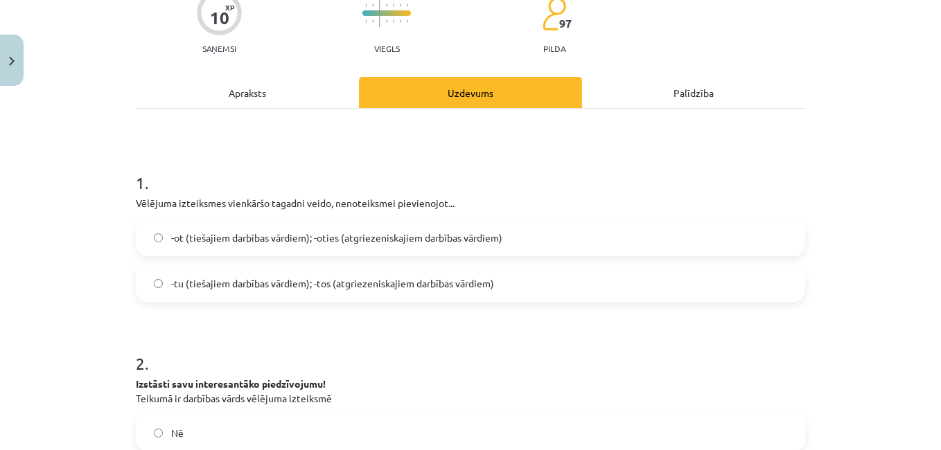
drag, startPoint x: 340, startPoint y: 287, endPoint x: 166, endPoint y: 289, distance: 173.9
click at [171, 289] on span "-tu (tiešajiem darbības vārdiem); -tos (atgriezeniskajiem darbības vārdiem)" at bounding box center [332, 283] width 323 height 15
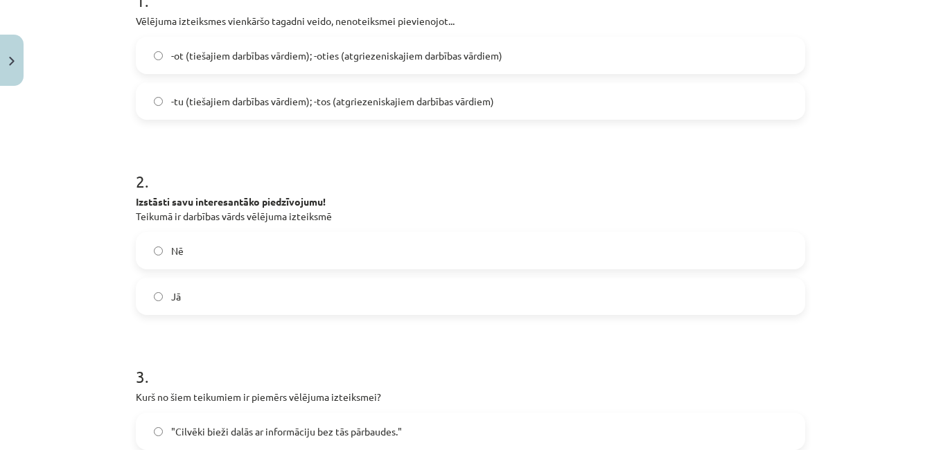
scroll to position [312, 0]
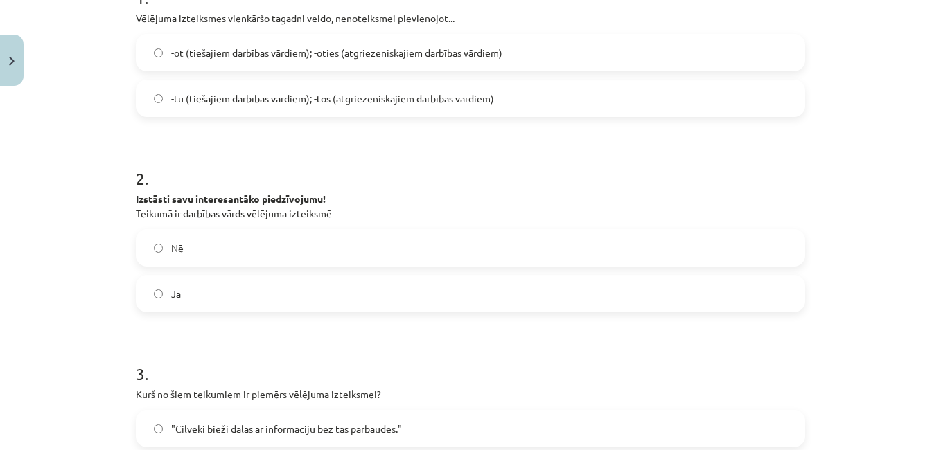
click at [306, 242] on label "Nē" at bounding box center [470, 248] width 667 height 35
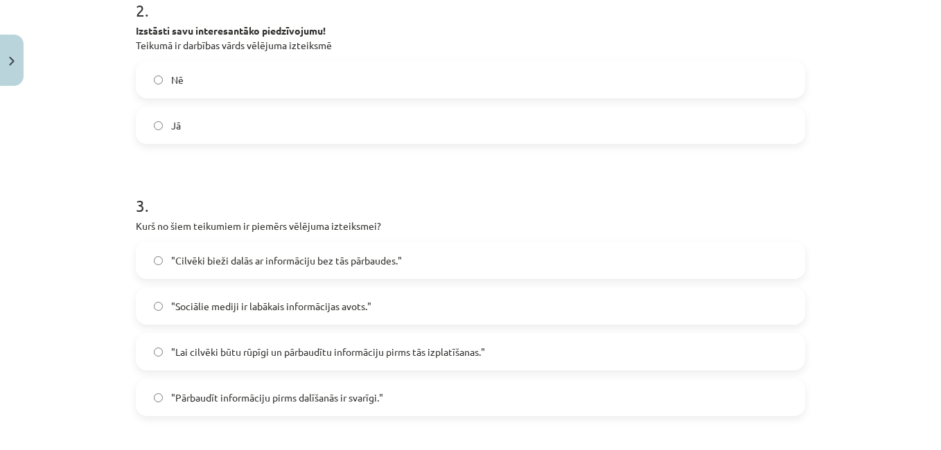
scroll to position [485, 0]
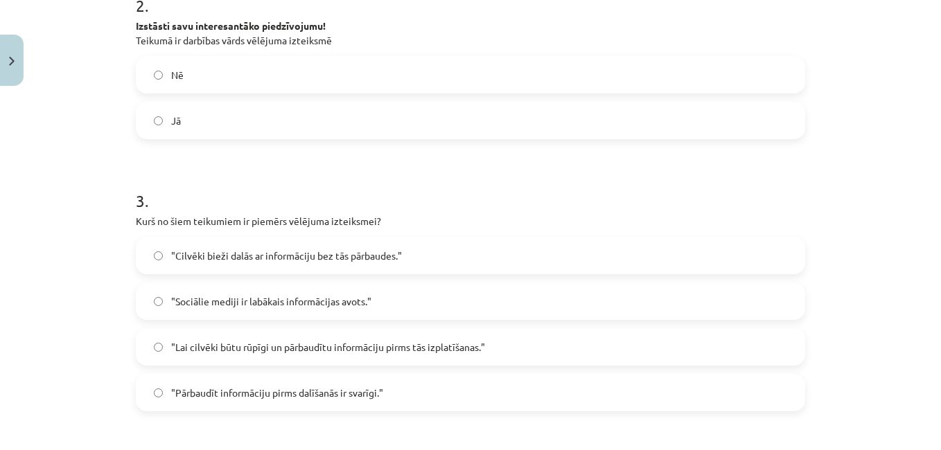
click at [430, 340] on span ""Lai cilvēki būtu rūpīgi un pārbaudītu informāciju pirms tās izplatīšanas."" at bounding box center [328, 347] width 314 height 15
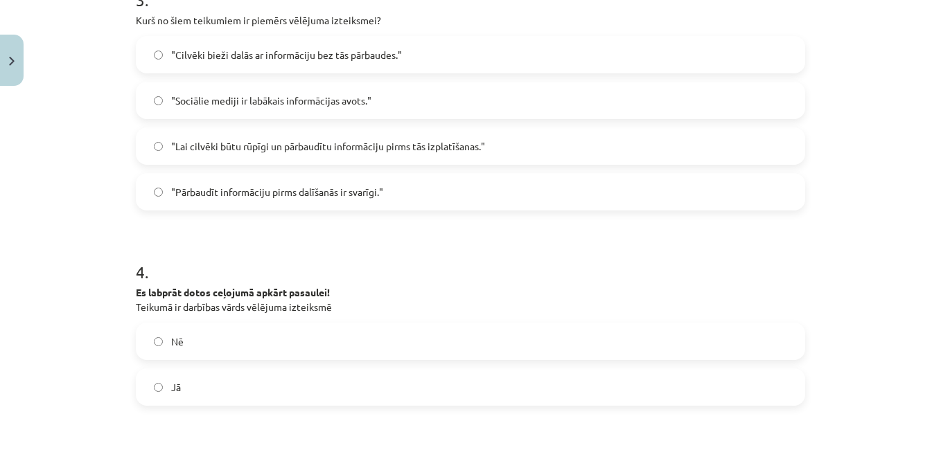
scroll to position [705, 0]
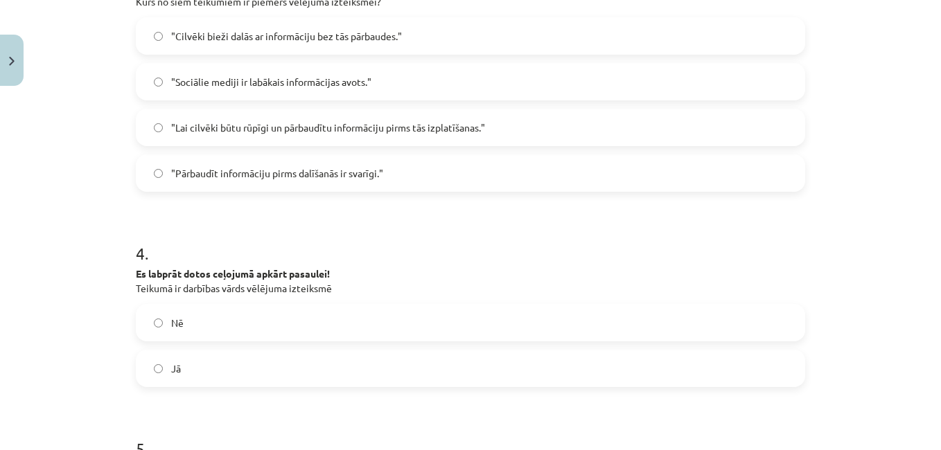
click at [231, 364] on label "Jā" at bounding box center [470, 368] width 667 height 35
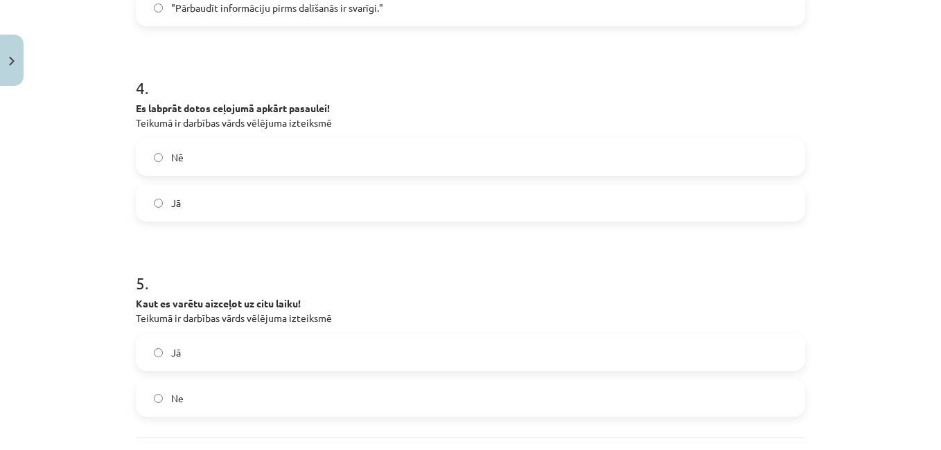
scroll to position [998, 0]
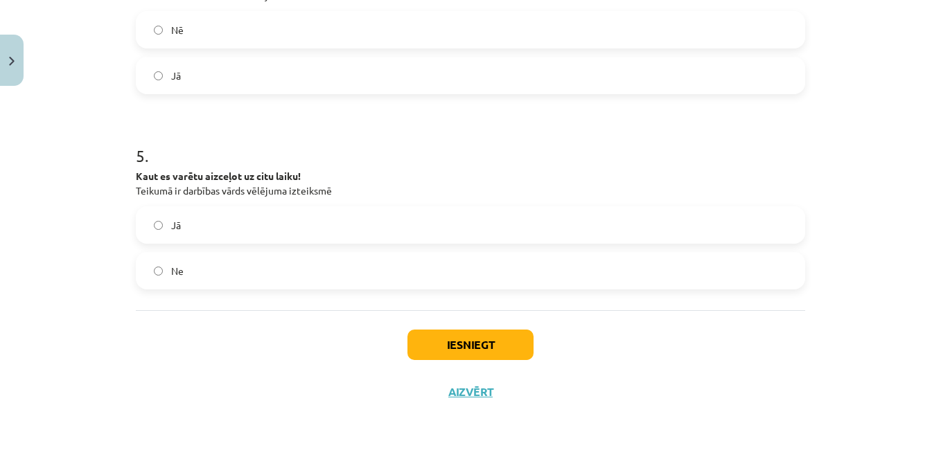
click at [210, 220] on label "Jā" at bounding box center [470, 225] width 667 height 35
click at [481, 356] on button "Iesniegt" at bounding box center [470, 345] width 126 height 30
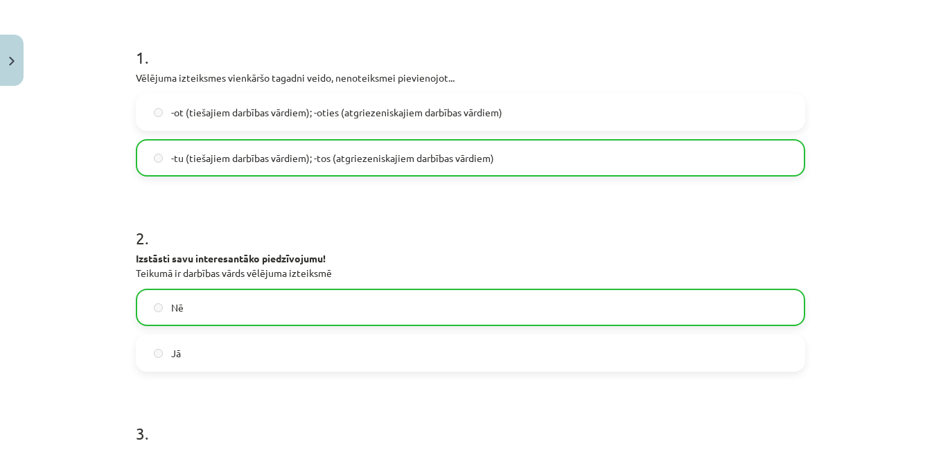
scroll to position [1042, 0]
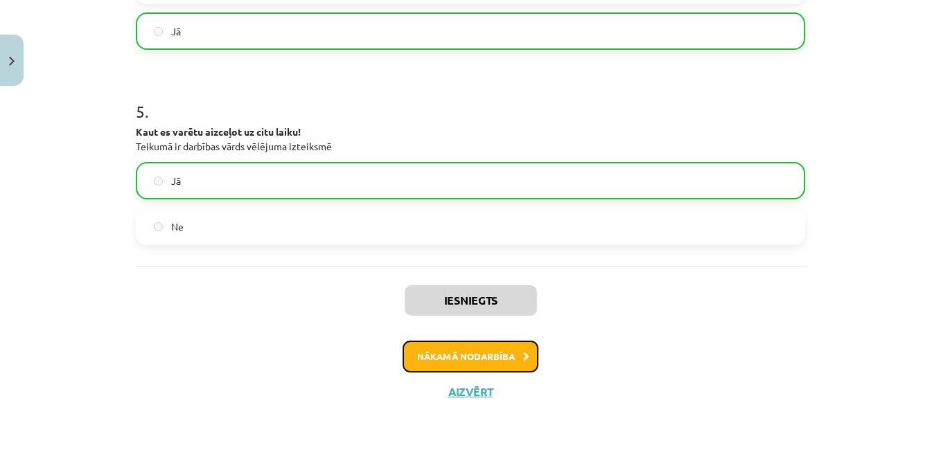
click at [507, 348] on button "Nākamā nodarbība" at bounding box center [471, 357] width 136 height 32
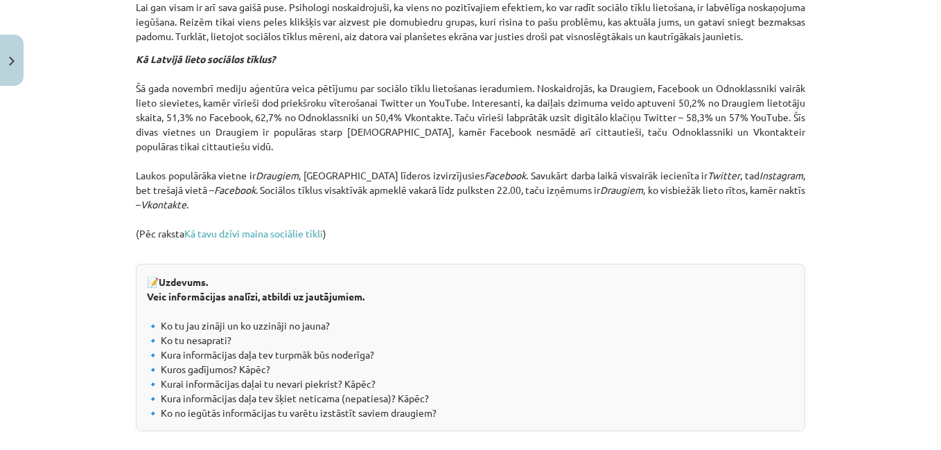
scroll to position [1606, 0]
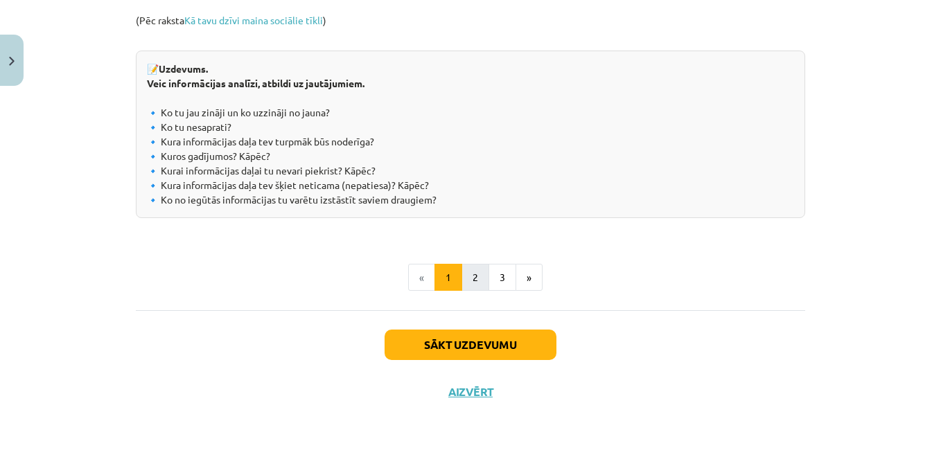
click at [471, 267] on button "2" at bounding box center [475, 278] width 28 height 28
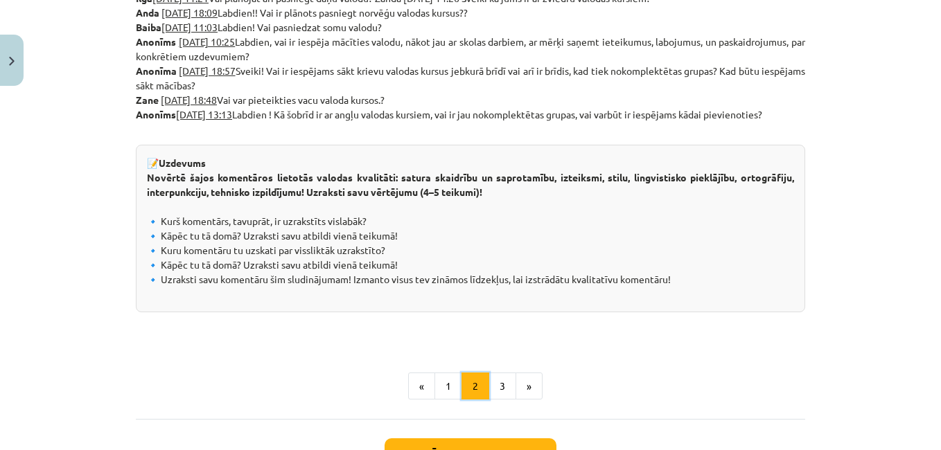
scroll to position [867, 0]
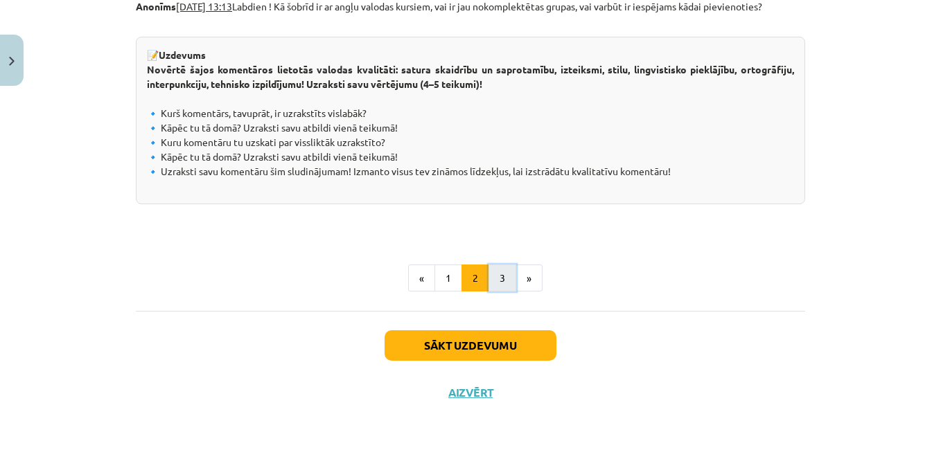
click at [488, 287] on button "3" at bounding box center [502, 279] width 28 height 28
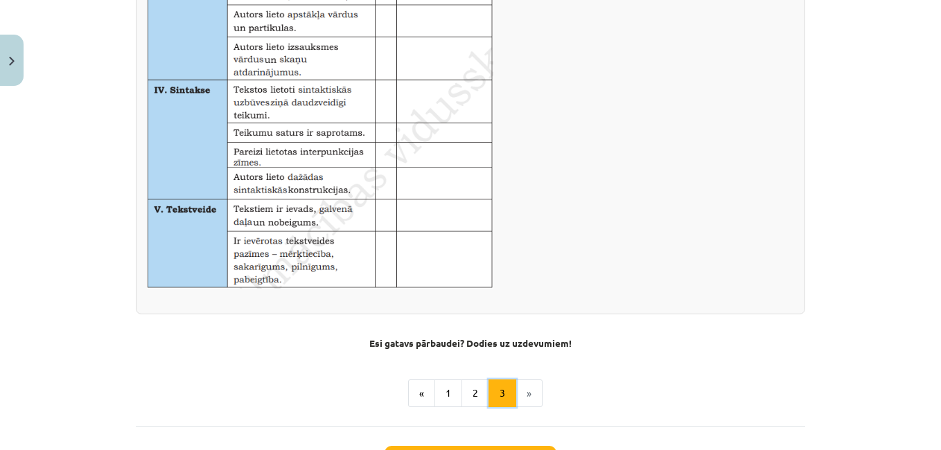
scroll to position [987, 0]
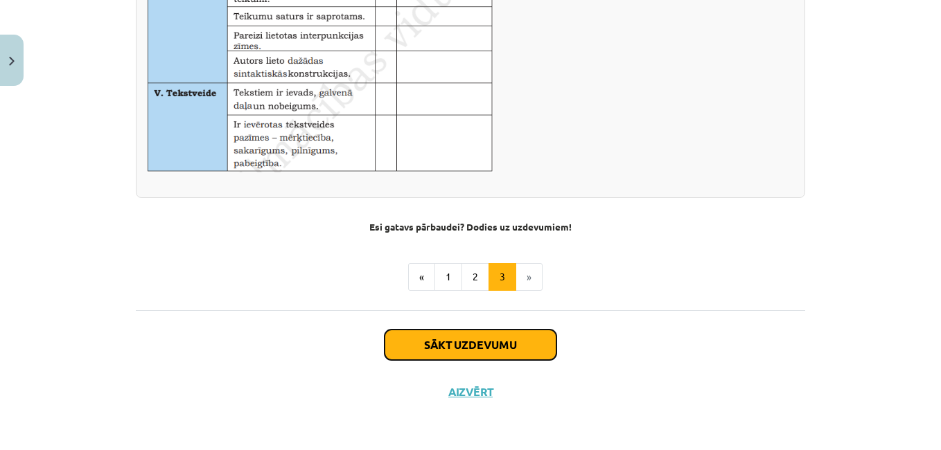
click at [409, 336] on button "Sākt uzdevumu" at bounding box center [471, 345] width 172 height 30
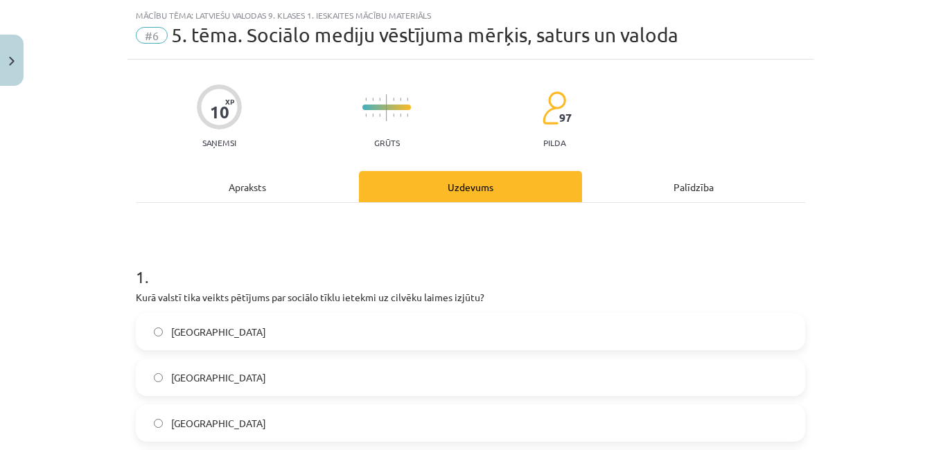
scroll to position [0, 0]
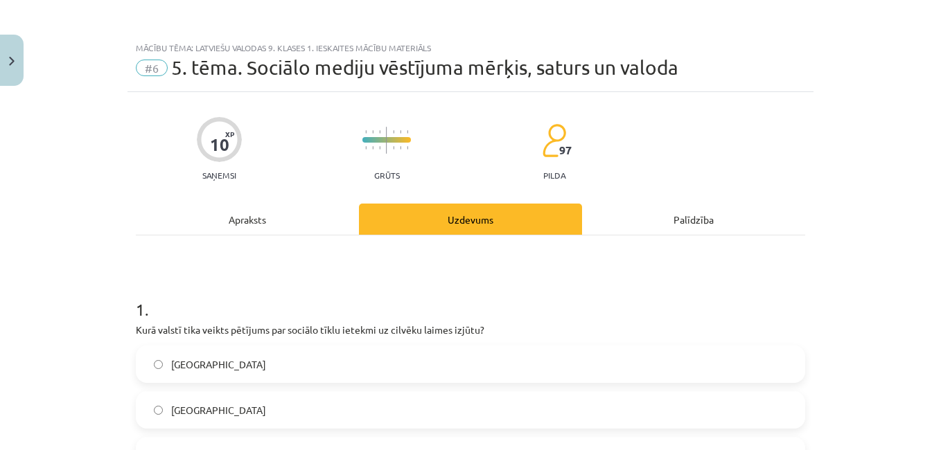
click at [218, 229] on div "Apraksts" at bounding box center [247, 219] width 223 height 31
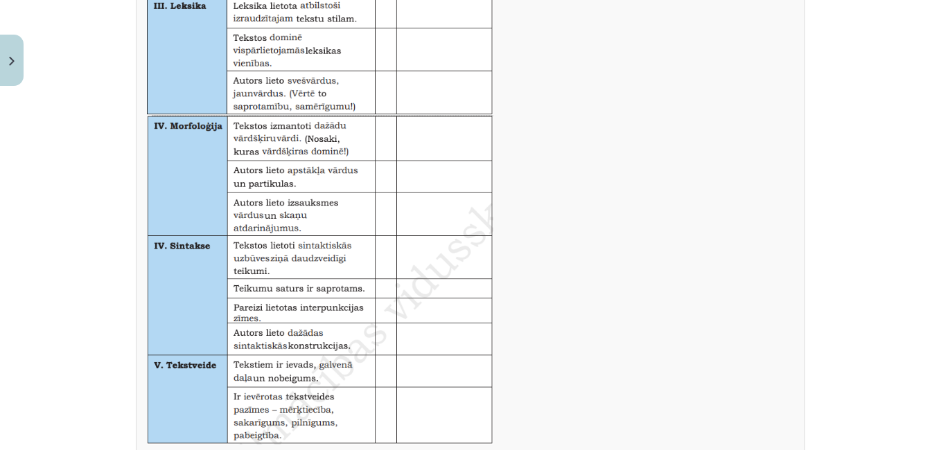
scroll to position [987, 0]
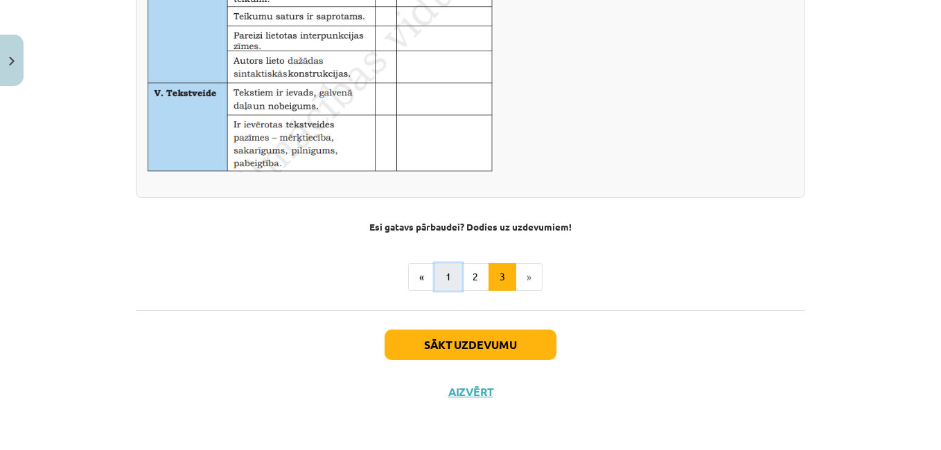
click at [435, 274] on button "1" at bounding box center [448, 277] width 28 height 28
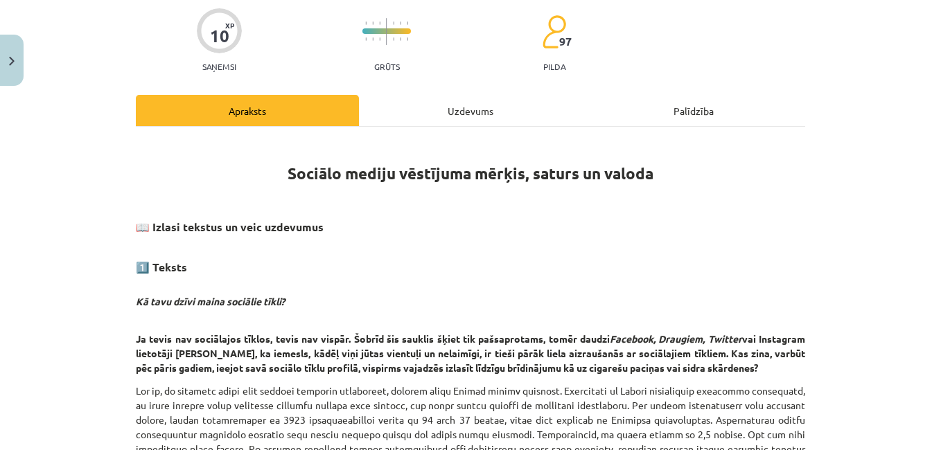
scroll to position [0, 0]
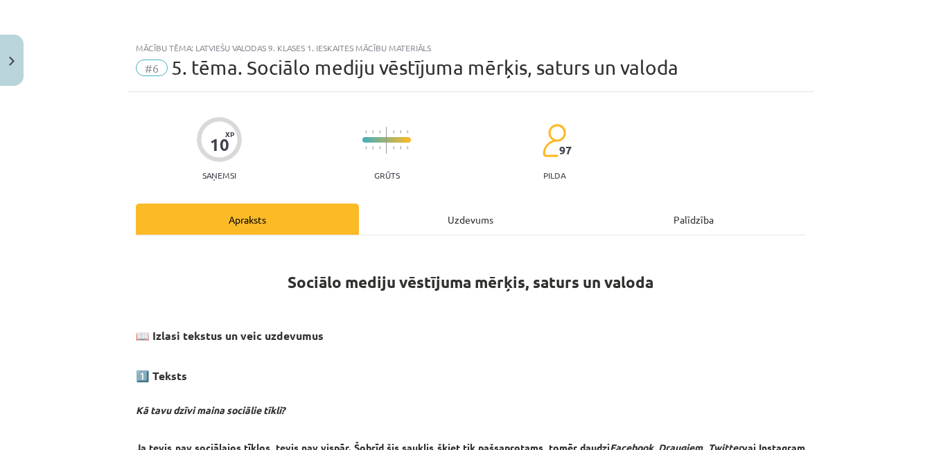
click at [464, 220] on div "Uzdevums" at bounding box center [470, 219] width 223 height 31
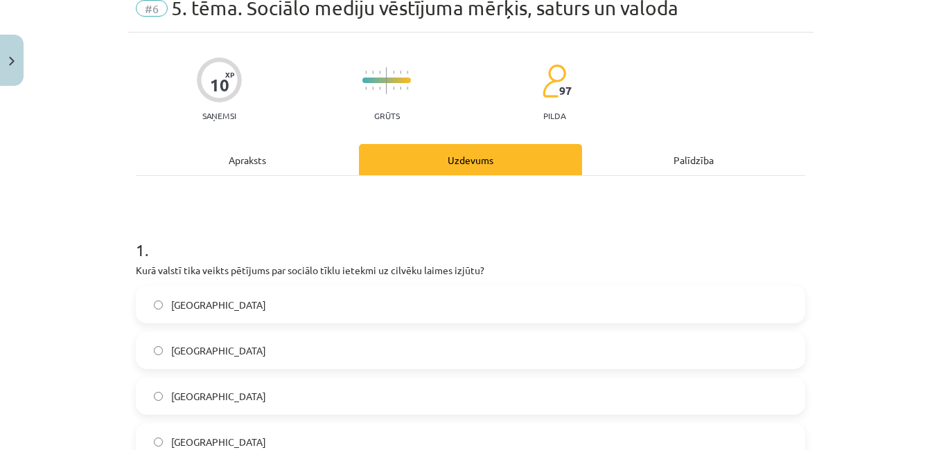
click at [266, 150] on div "Apraksts" at bounding box center [247, 159] width 223 height 31
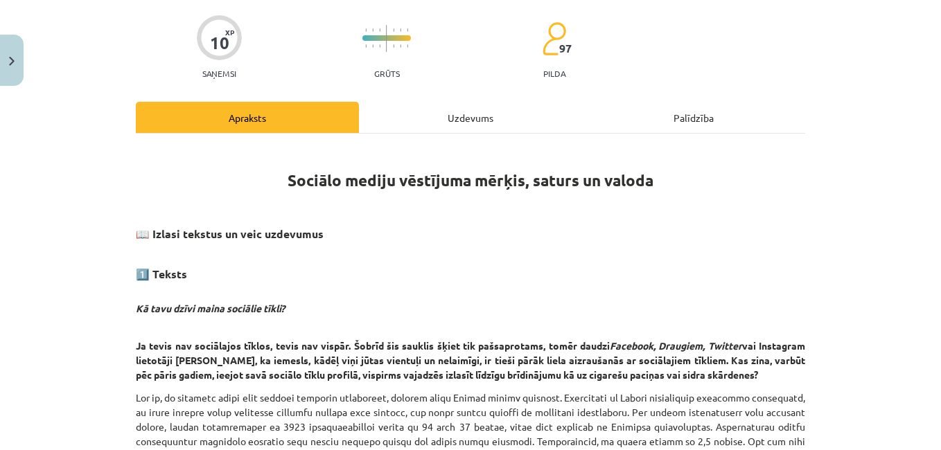
click at [459, 104] on div "Uzdevums" at bounding box center [470, 117] width 223 height 31
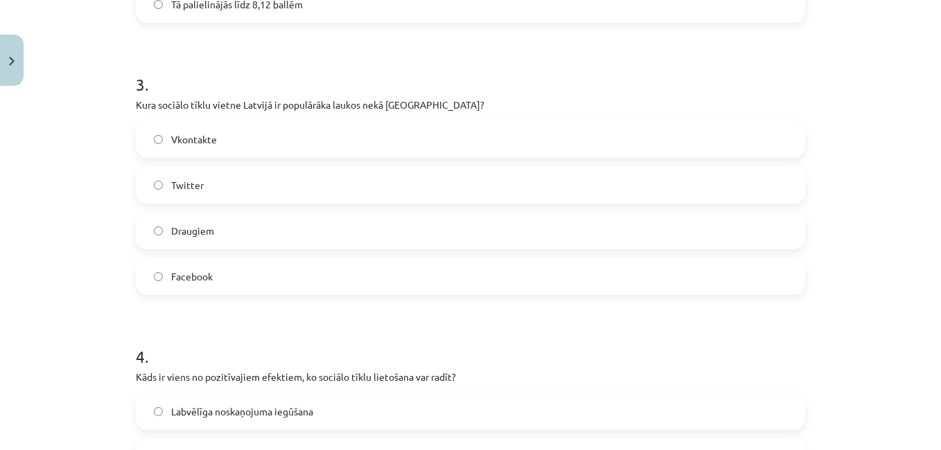
scroll to position [777, 0]
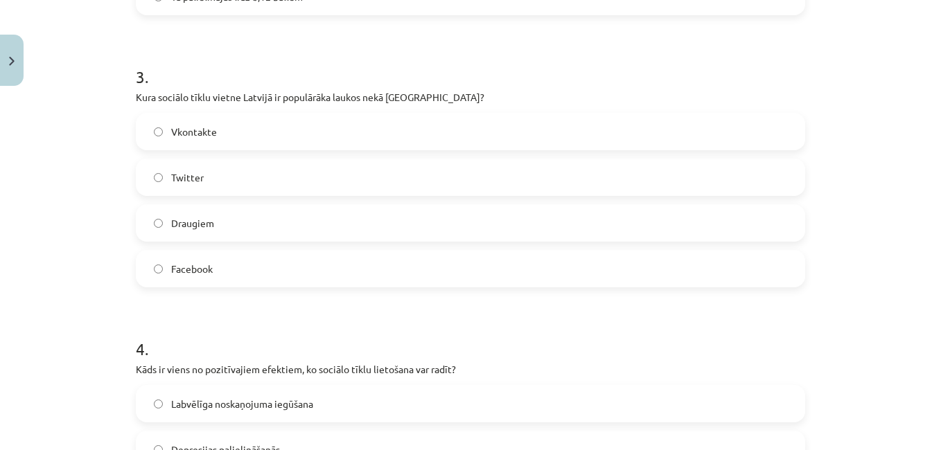
click at [177, 234] on label "Draugiem" at bounding box center [470, 223] width 667 height 35
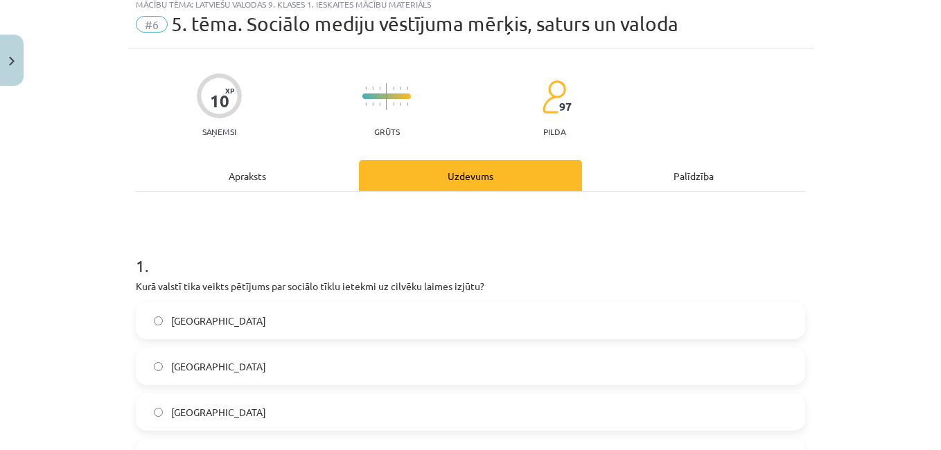
click at [237, 180] on div "Apraksts" at bounding box center [247, 175] width 223 height 31
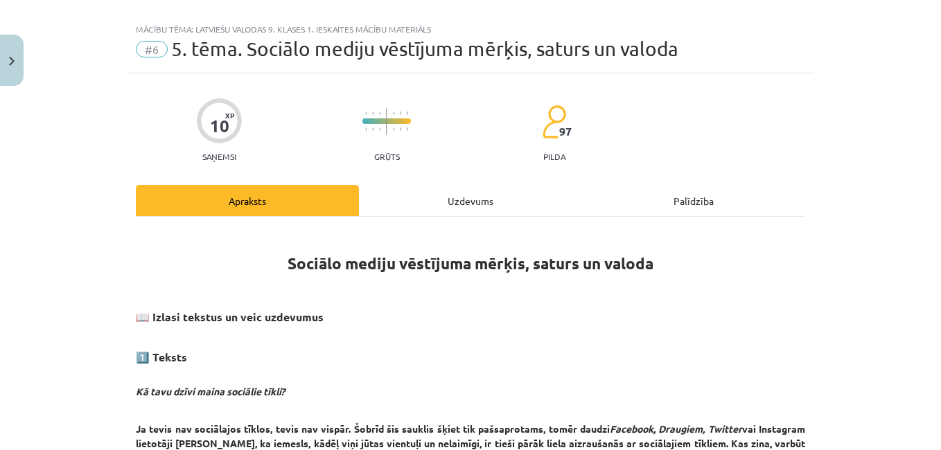
scroll to position [0, 0]
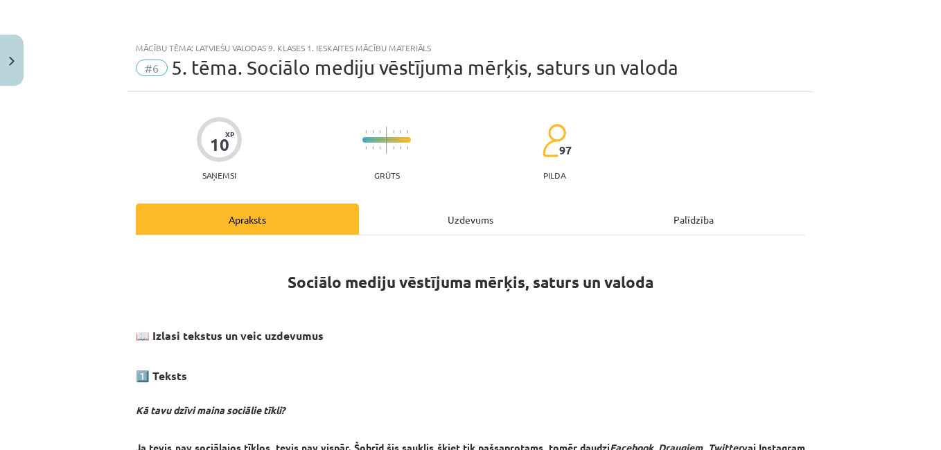
click at [465, 223] on div "Uzdevums" at bounding box center [470, 219] width 223 height 31
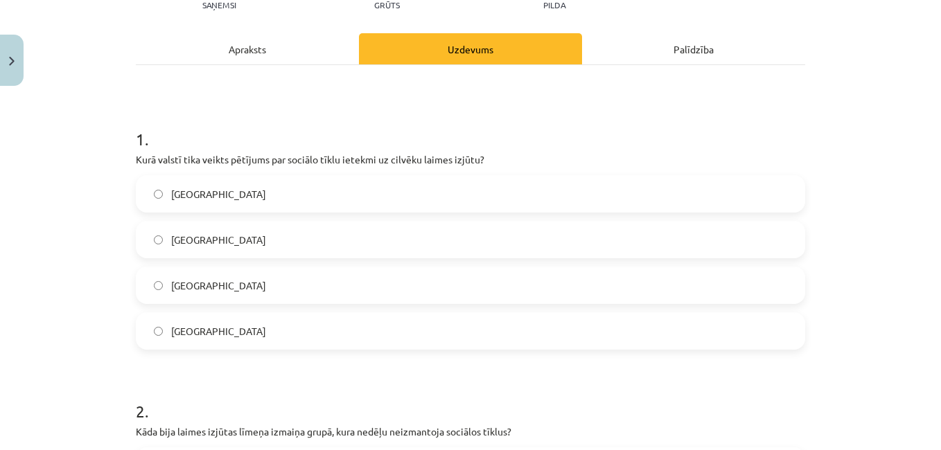
scroll to position [192, 0]
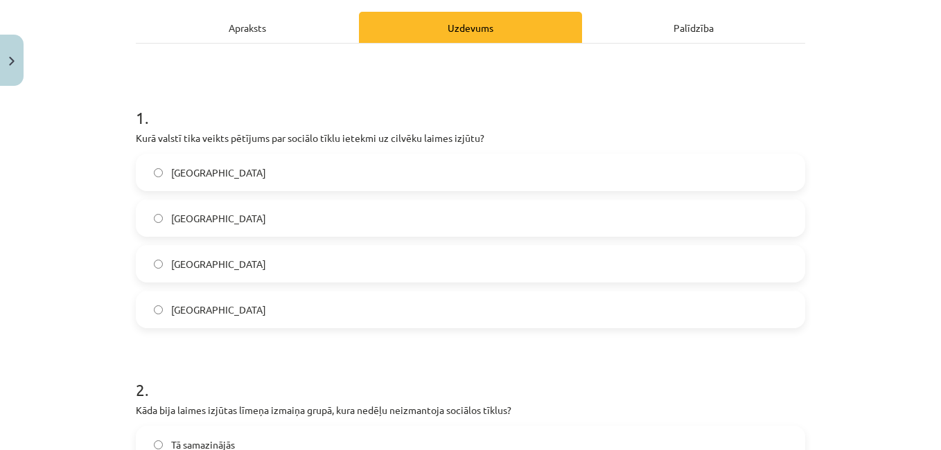
click at [224, 311] on label "Dānijā" at bounding box center [470, 309] width 667 height 35
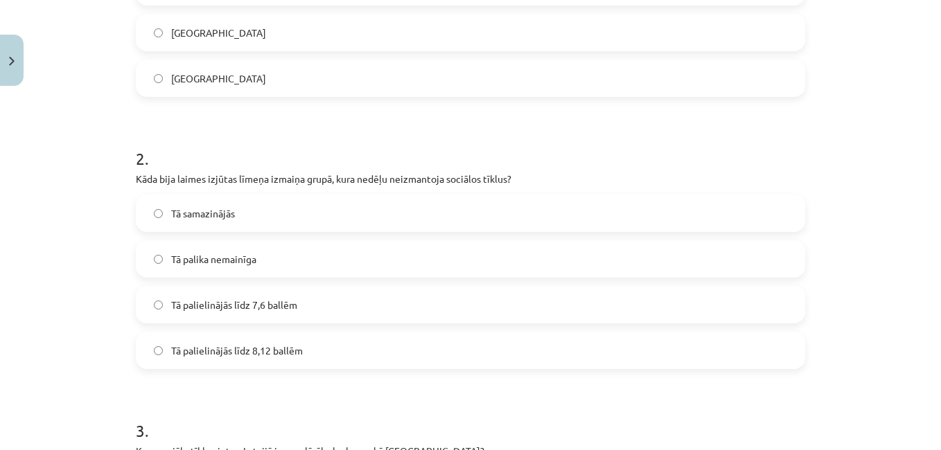
scroll to position [477, 0]
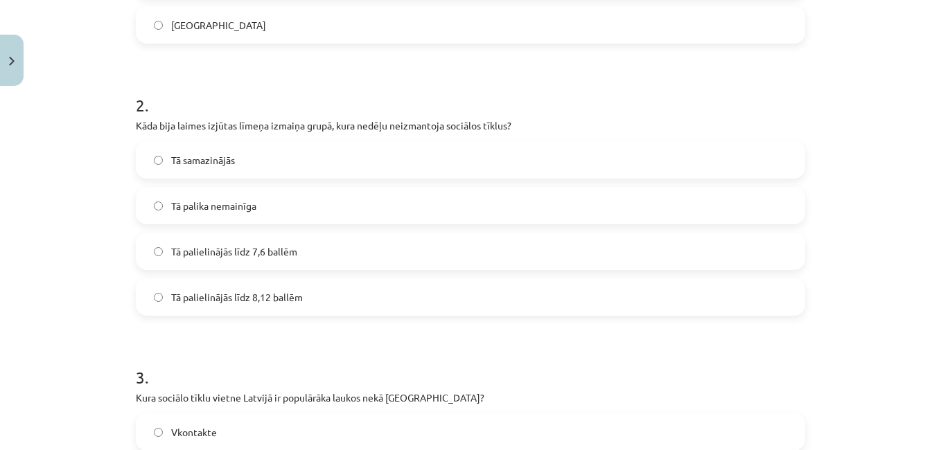
click at [202, 302] on span "Tā palielinājās līdz 8,12 ballēm" at bounding box center [237, 297] width 132 height 15
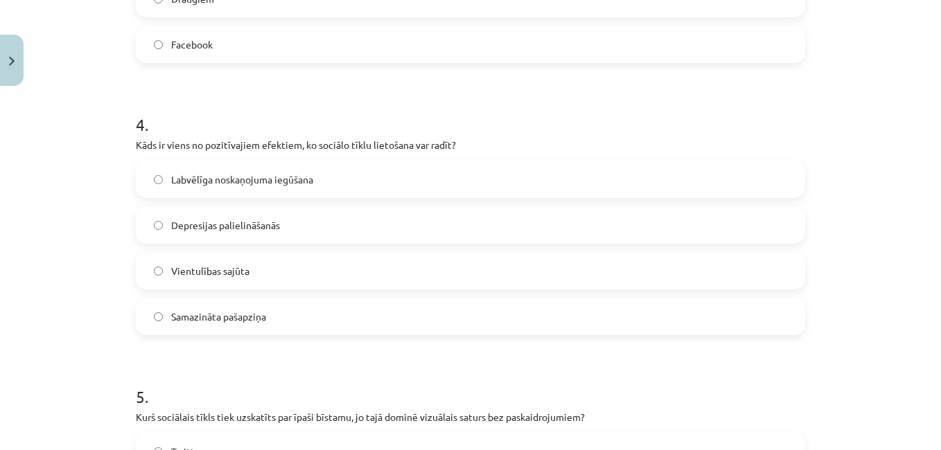
scroll to position [1000, 0]
click at [180, 182] on span "Labvēlīga noskaņojuma iegūšana" at bounding box center [242, 181] width 142 height 15
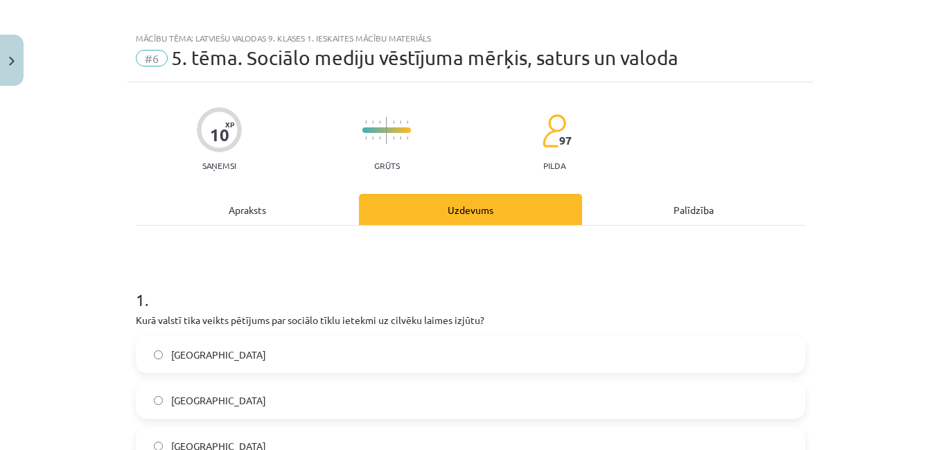
scroll to position [0, 0]
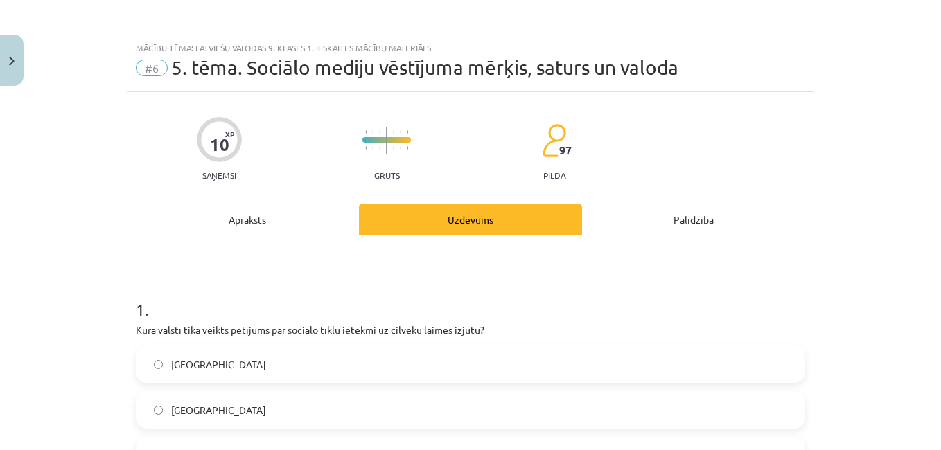
click at [212, 209] on div "Apraksts" at bounding box center [247, 219] width 223 height 31
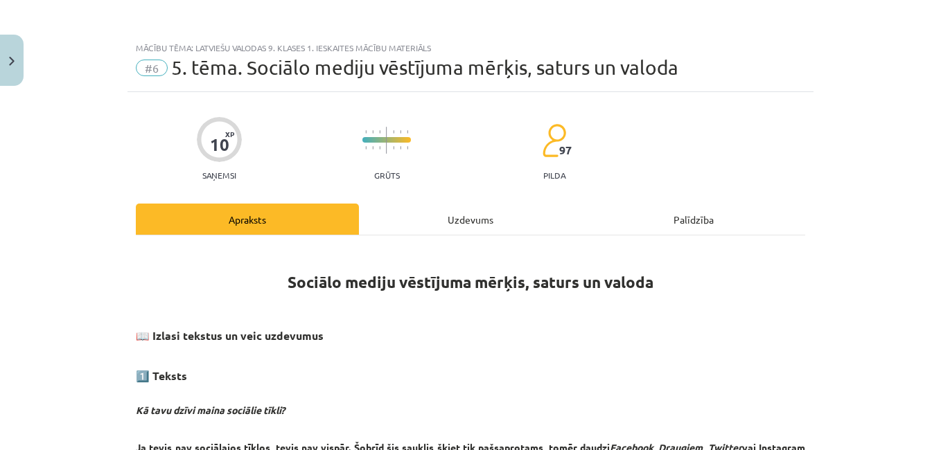
click at [412, 204] on div "Uzdevums" at bounding box center [470, 219] width 223 height 31
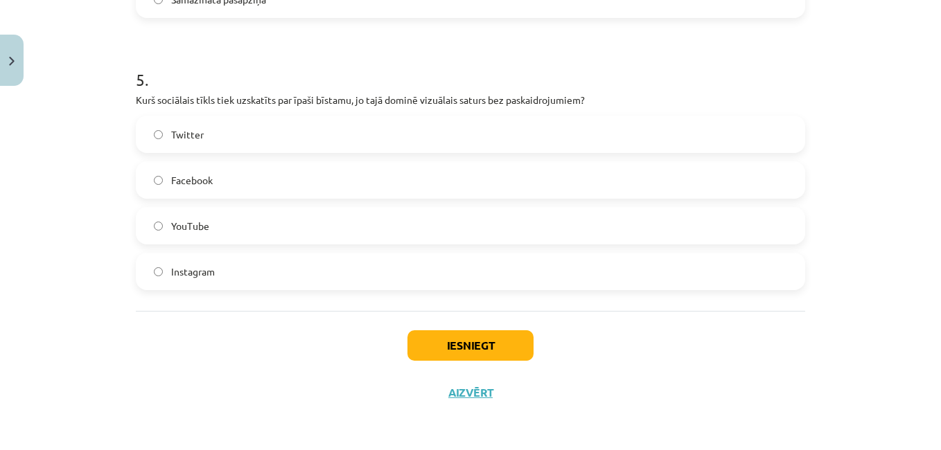
scroll to position [1320, 0]
click at [238, 255] on label "Instagram" at bounding box center [470, 271] width 667 height 35
click at [434, 352] on button "Iesniegt" at bounding box center [470, 345] width 126 height 30
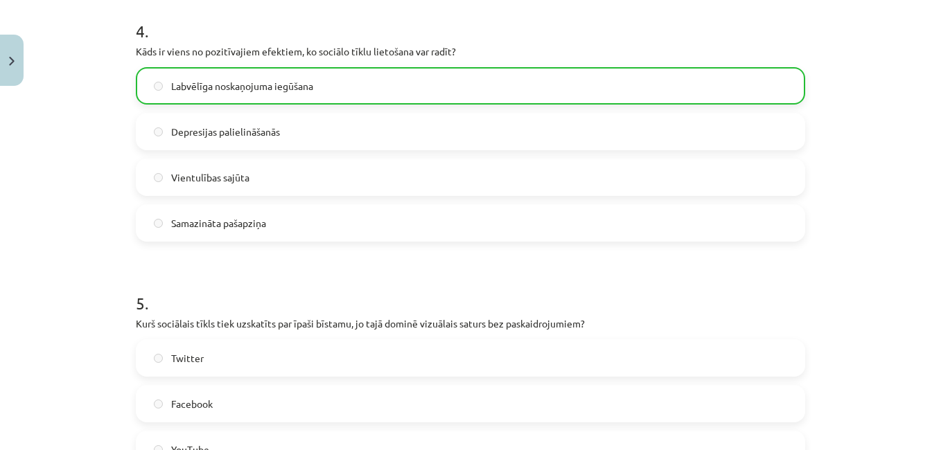
scroll to position [1364, 0]
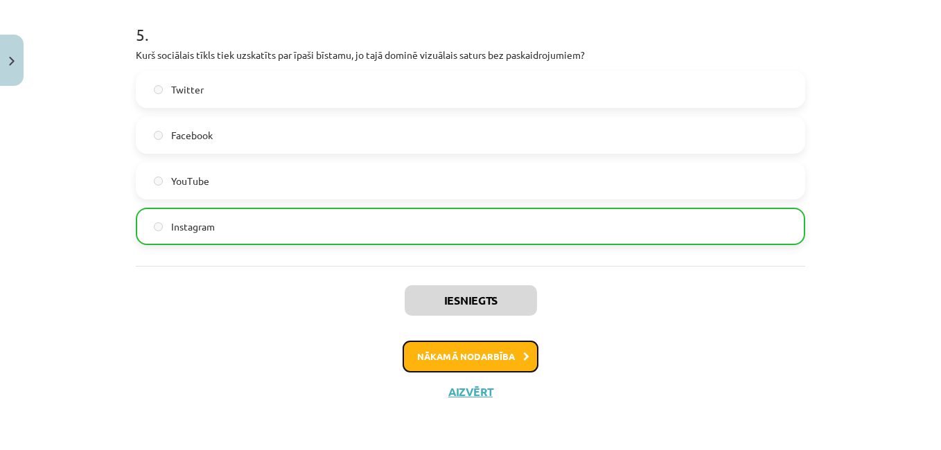
click at [452, 363] on button "Nākamā nodarbība" at bounding box center [471, 357] width 136 height 32
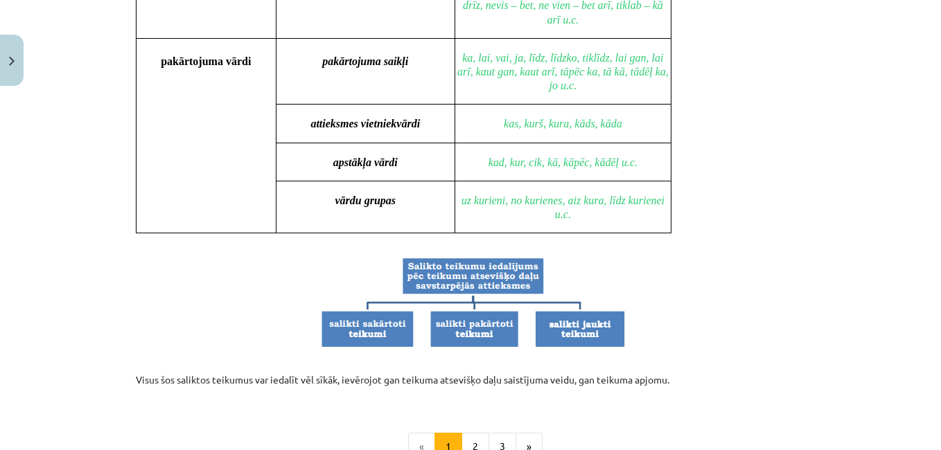
scroll to position [1247, 0]
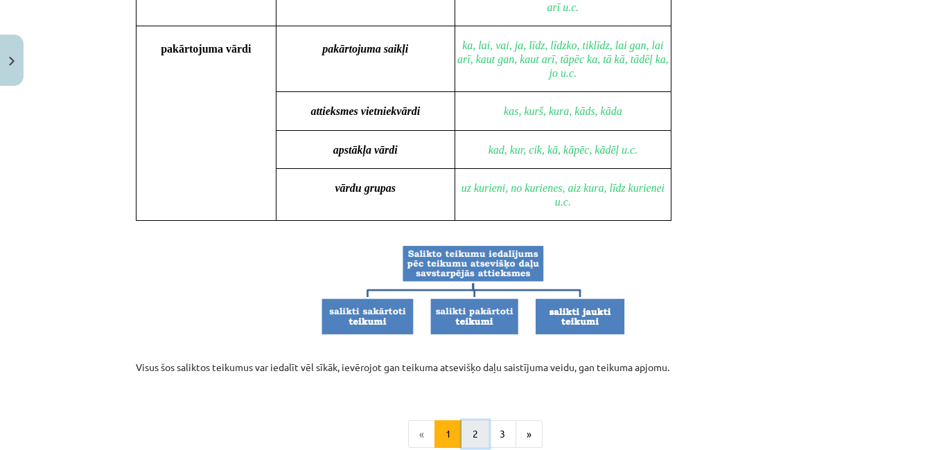
click at [477, 434] on button "2" at bounding box center [475, 435] width 28 height 28
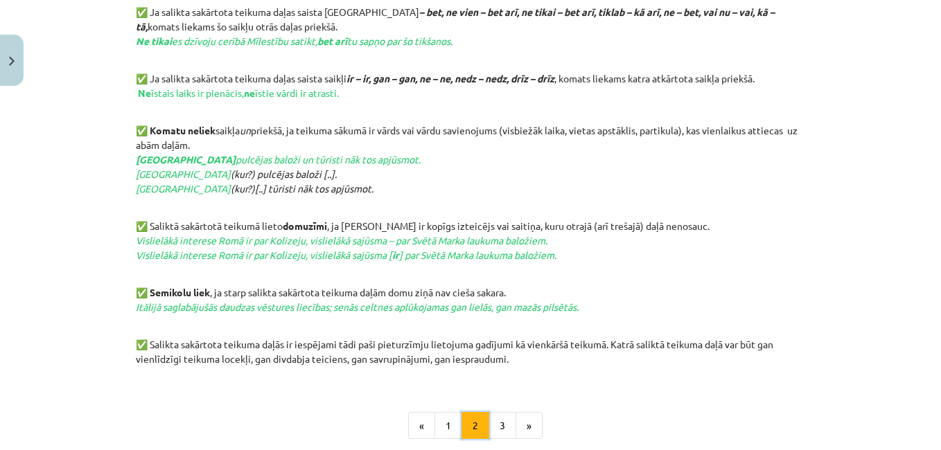
scroll to position [633, 0]
click at [488, 428] on button "3" at bounding box center [502, 427] width 28 height 28
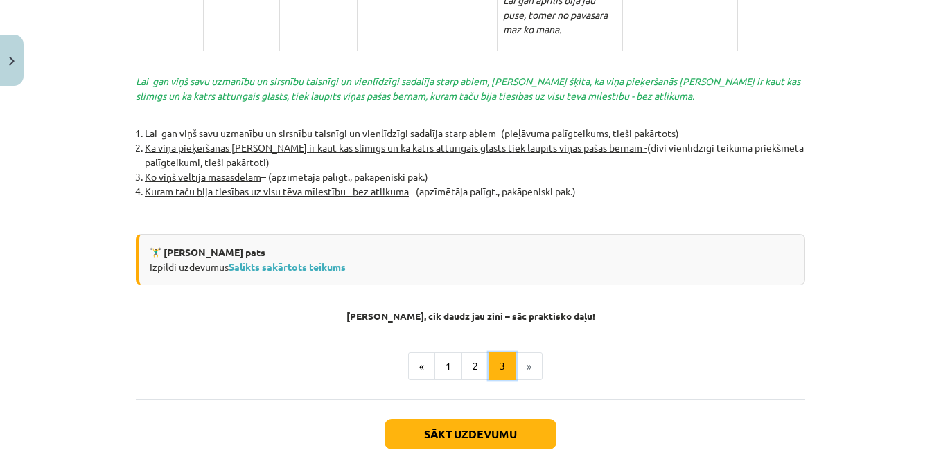
scroll to position [3071, 0]
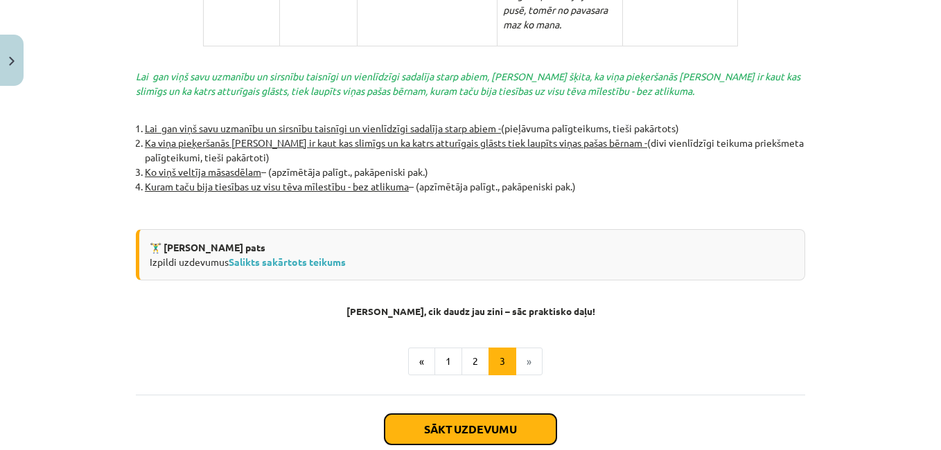
click at [421, 414] on button "Sākt uzdevumu" at bounding box center [471, 429] width 172 height 30
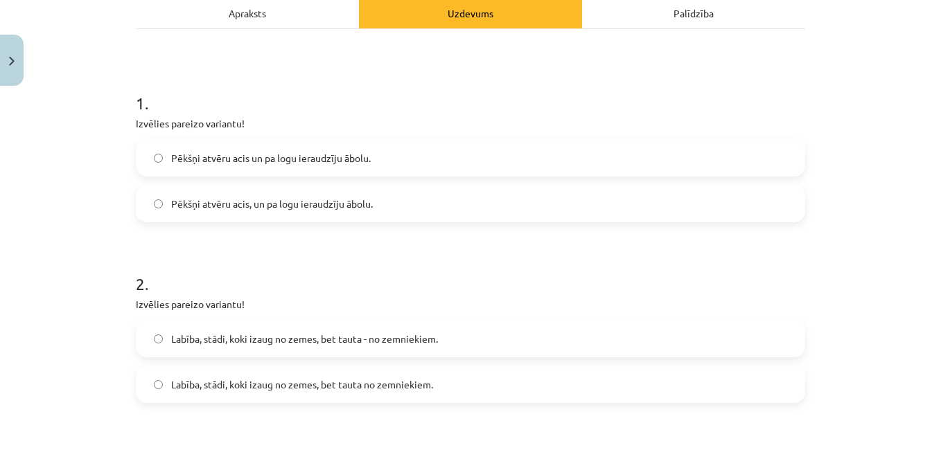
scroll to position [211, 0]
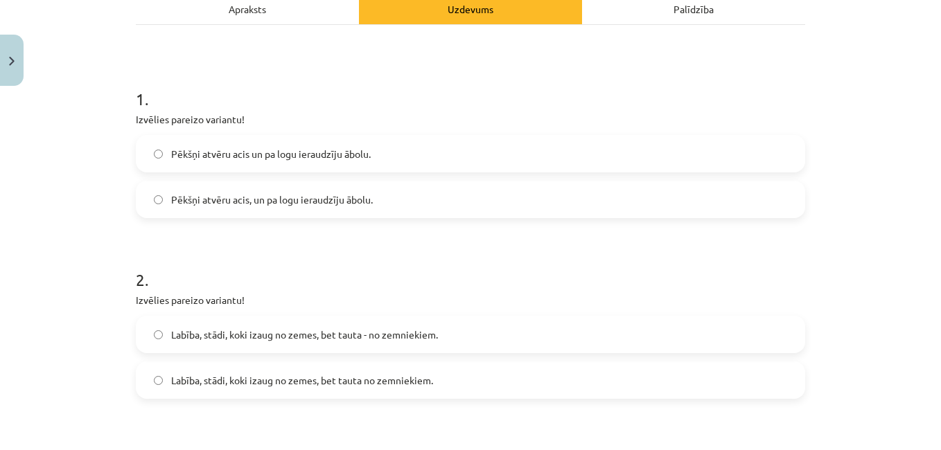
click at [592, 167] on label "Pēkšņi atvēru acis un pa logu ieraudzīju ābolu." at bounding box center [470, 153] width 667 height 35
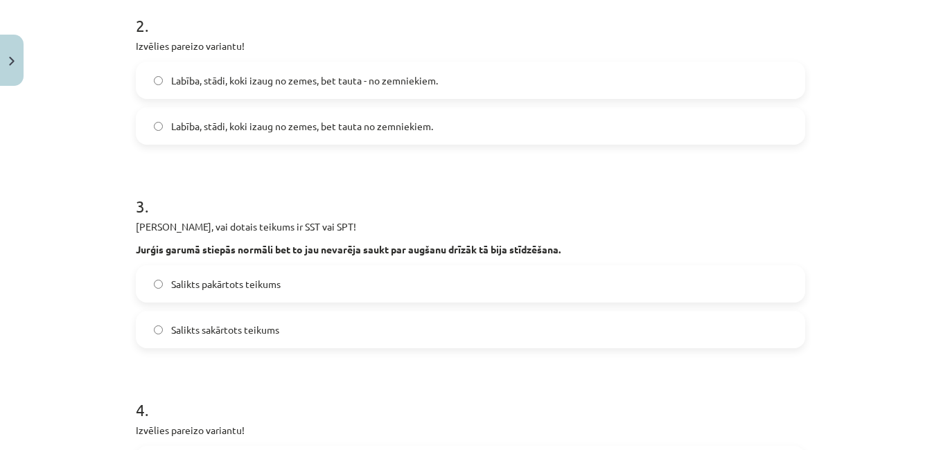
scroll to position [479, 0]
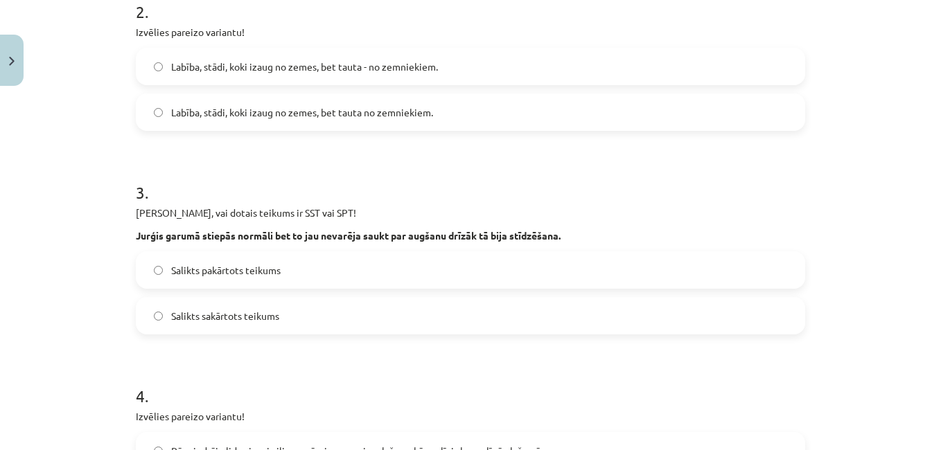
click at [477, 116] on label "Labība, stādi, koki izaug no zemes, bet tauta no zemniekiem." at bounding box center [470, 112] width 667 height 35
click at [479, 72] on label "Labība, stādi, koki izaug no zemes, bet tauta - no zemniekiem." at bounding box center [470, 66] width 667 height 35
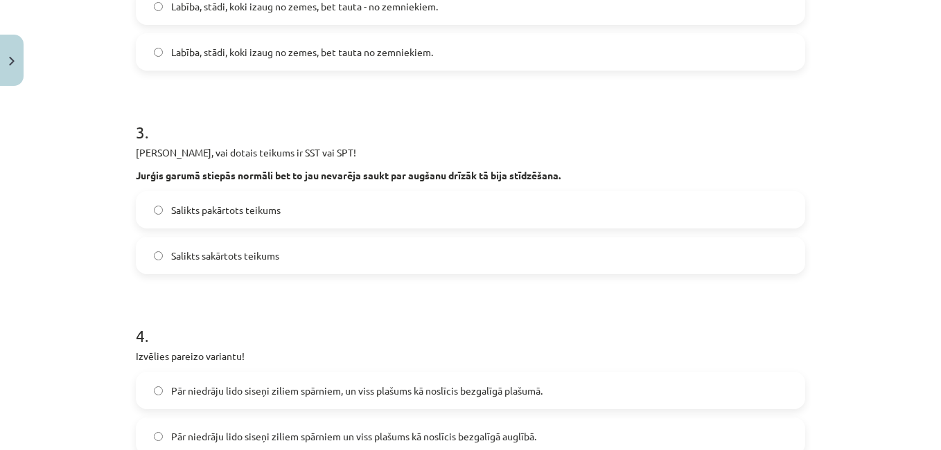
scroll to position [518, 0]
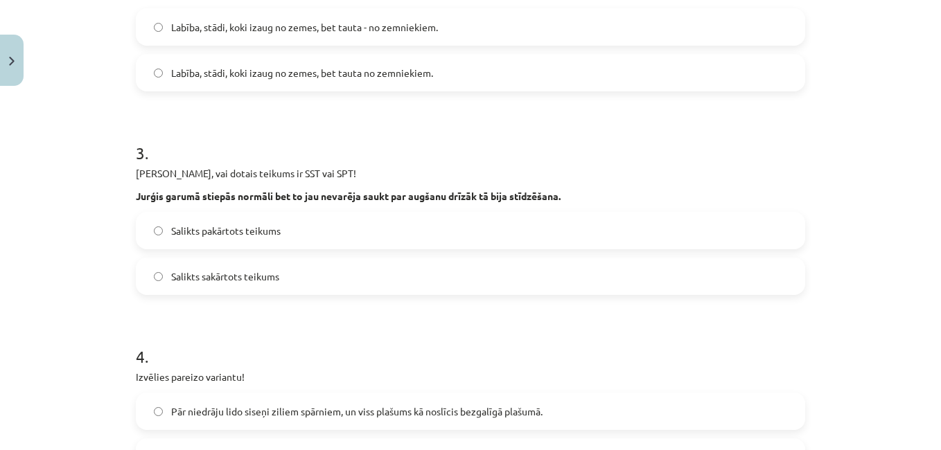
click at [429, 274] on label "Salikts sakārtots teikums" at bounding box center [470, 276] width 667 height 35
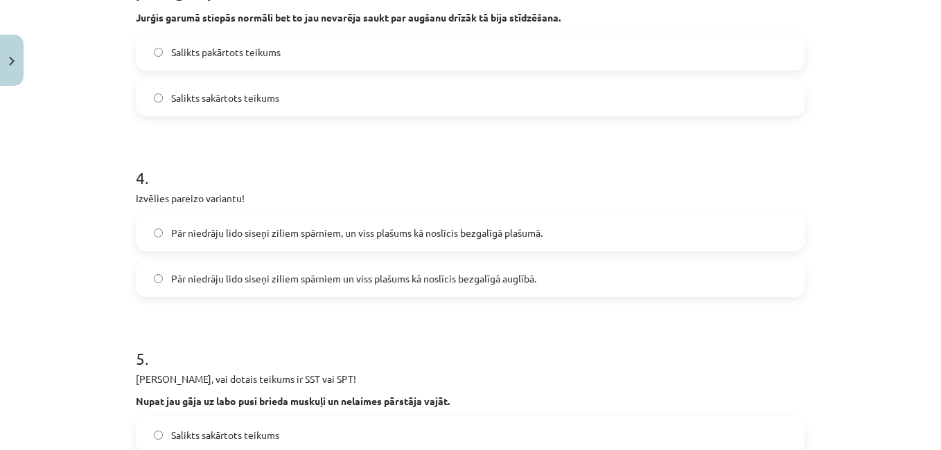
scroll to position [698, 0]
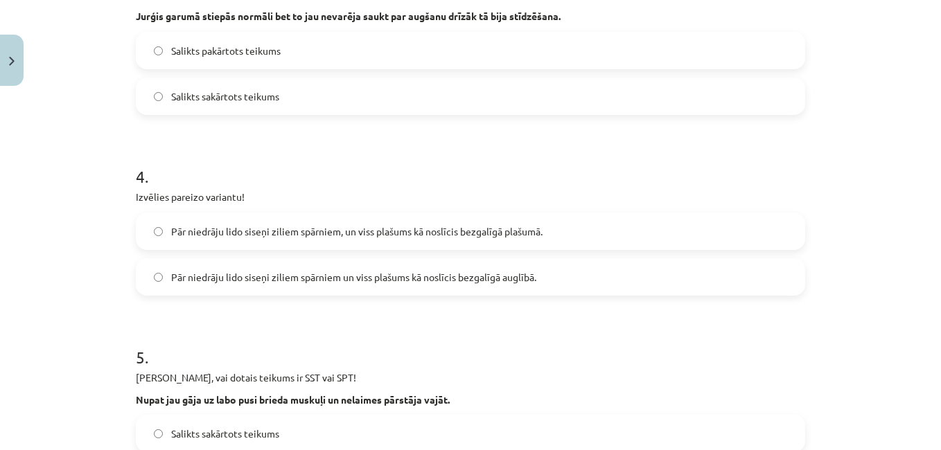
click at [546, 236] on label "Pār niedrāju lido siseņi ziliem spārniem, un viss plašums kā noslīcis bezgalīgā…" at bounding box center [470, 231] width 667 height 35
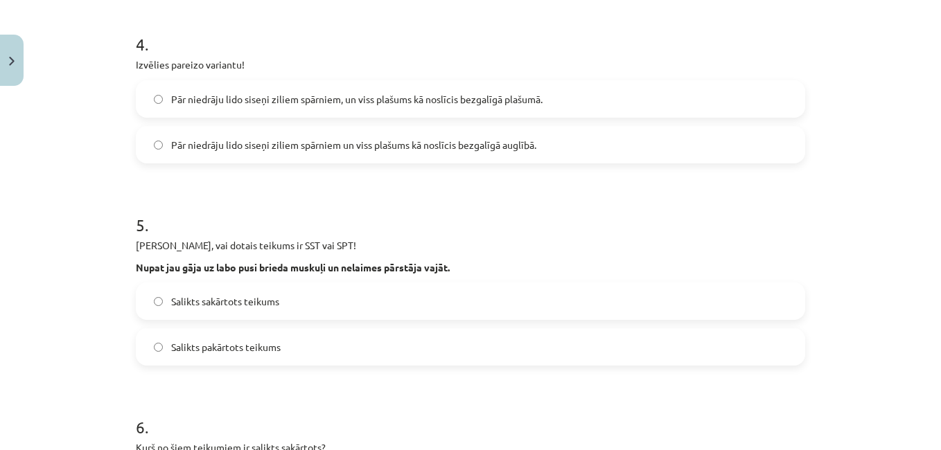
scroll to position [836, 0]
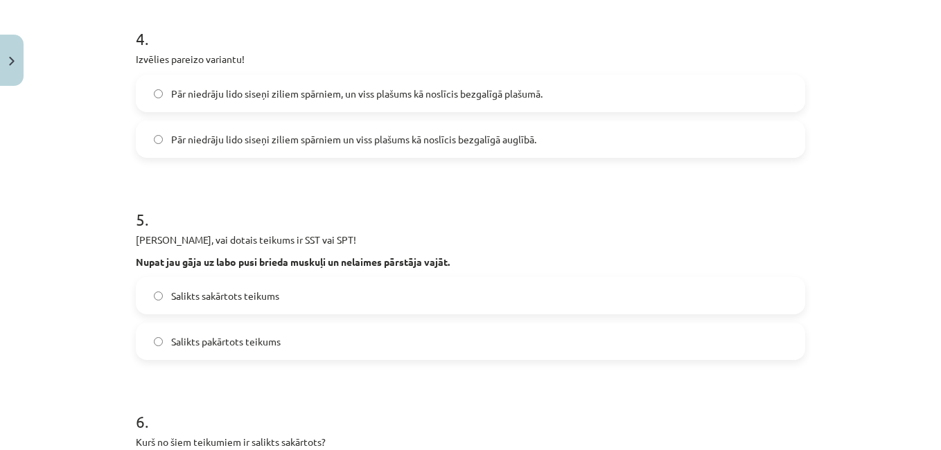
click at [426, 288] on label "Salikts sakārtots teikums" at bounding box center [470, 296] width 667 height 35
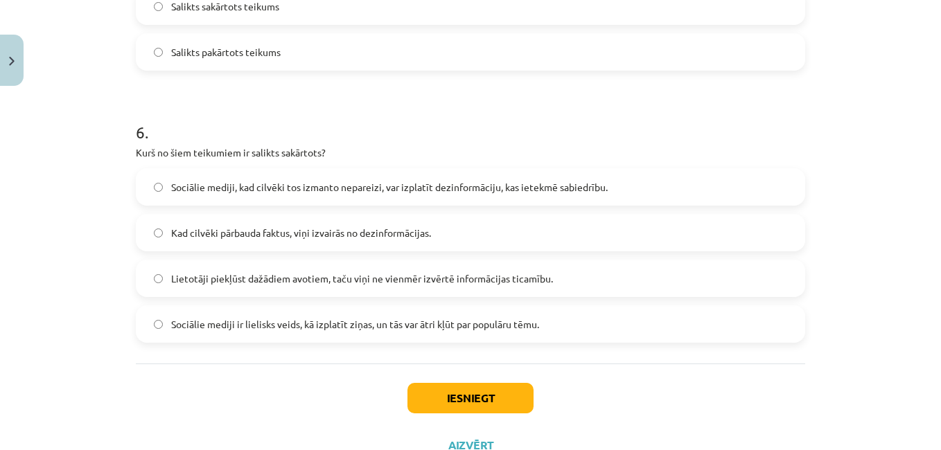
scroll to position [1145, 0]
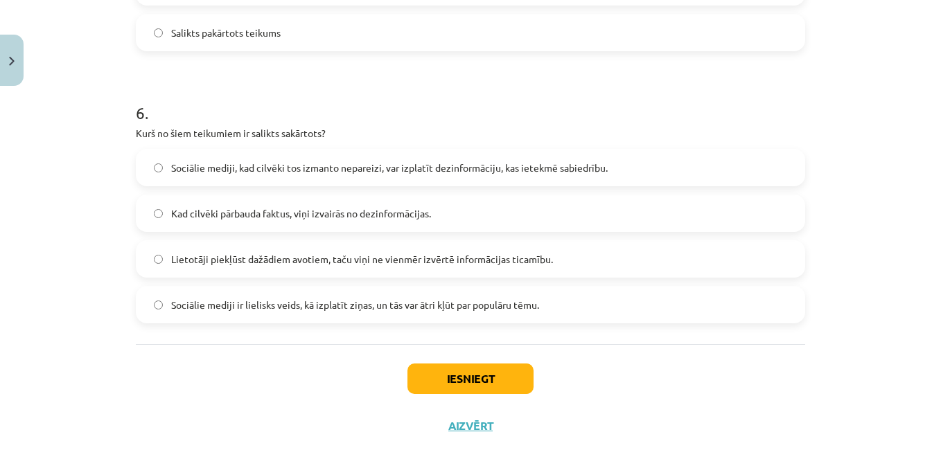
drag, startPoint x: 503, startPoint y: 228, endPoint x: 455, endPoint y: 215, distance: 50.1
click at [455, 215] on label "Kad cilvēki pārbauda faktus, viņi izvairās no dezinformācijas." at bounding box center [470, 213] width 667 height 35
click at [443, 262] on span "Lietotāji piekļūst dažādiem avotiem, taču viņi ne vienmēr izvērtē informācijas …" at bounding box center [362, 259] width 382 height 15
click at [471, 373] on button "Iesniegt" at bounding box center [470, 379] width 126 height 30
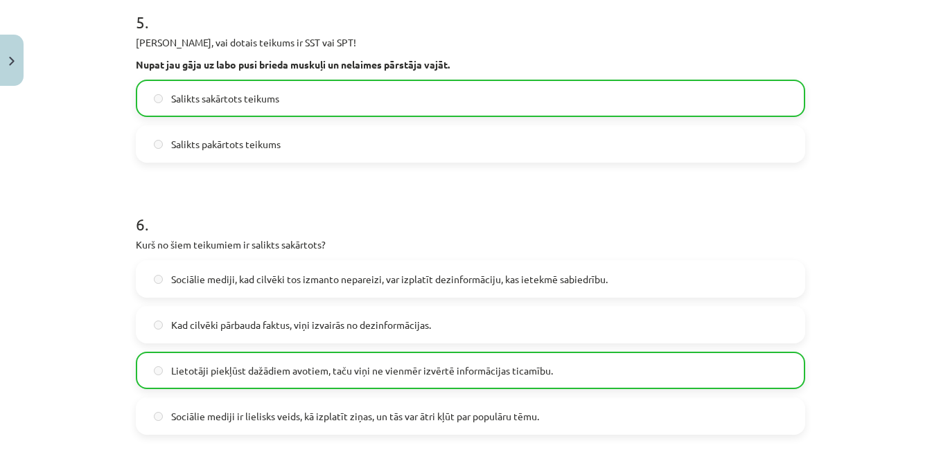
scroll to position [1224, 0]
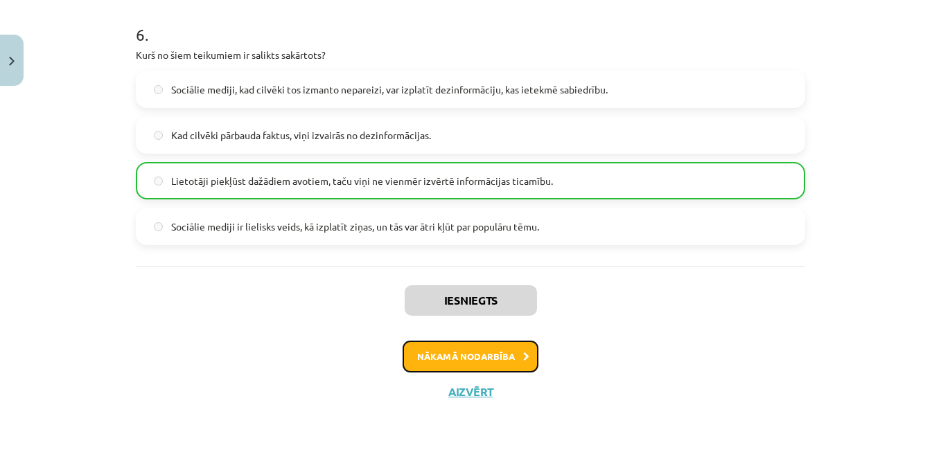
click at [509, 370] on button "Nākamā nodarbība" at bounding box center [471, 357] width 136 height 32
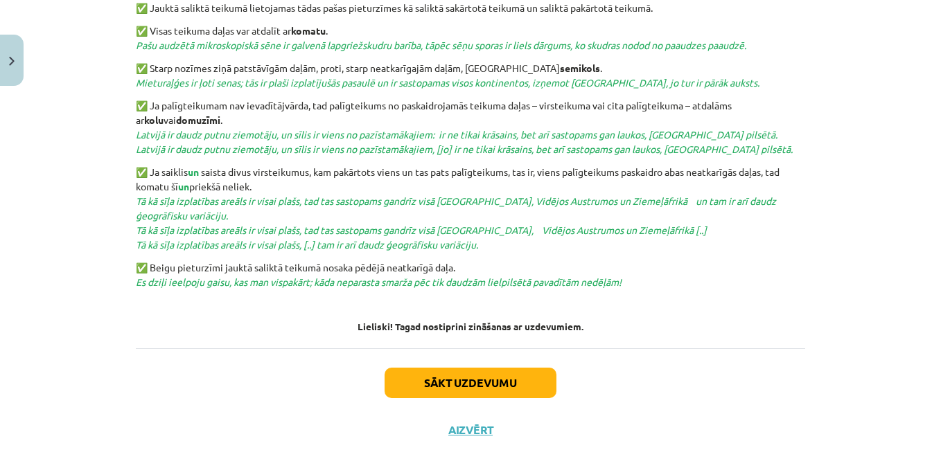
scroll to position [561, 0]
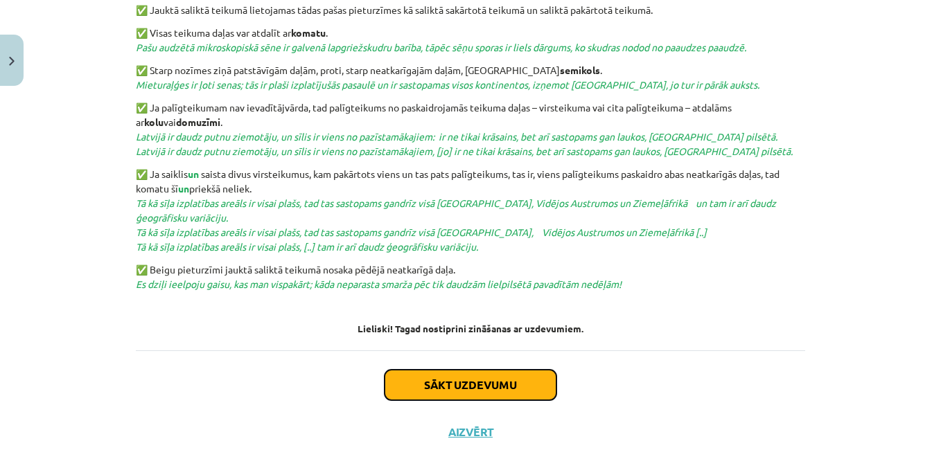
click at [512, 395] on button "Sākt uzdevumu" at bounding box center [471, 385] width 172 height 30
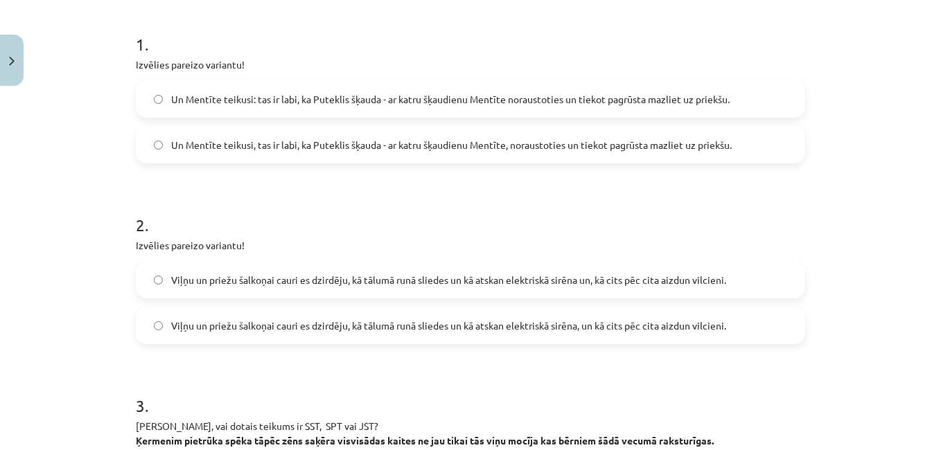
scroll to position [270, 0]
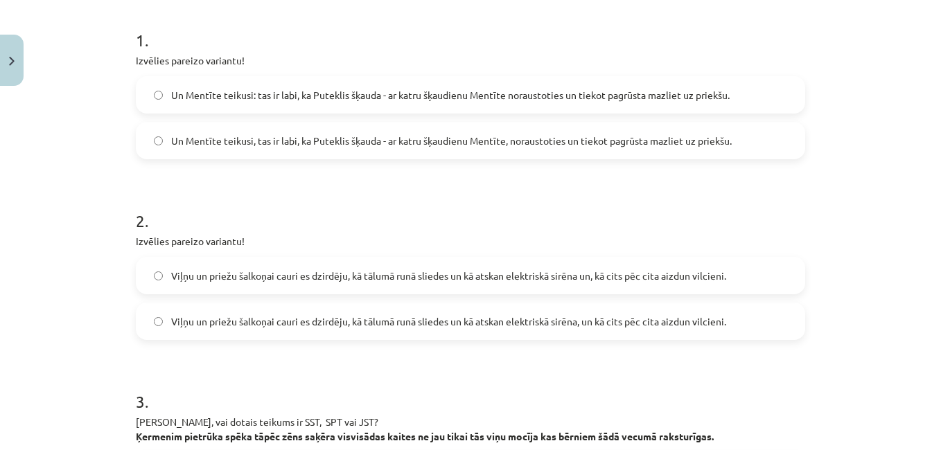
click at [737, 152] on label "Un Mentīte teikusi, tas ir labi, ka Puteklis šķauda - ar katru šķaudienu Mentīt…" at bounding box center [470, 140] width 667 height 35
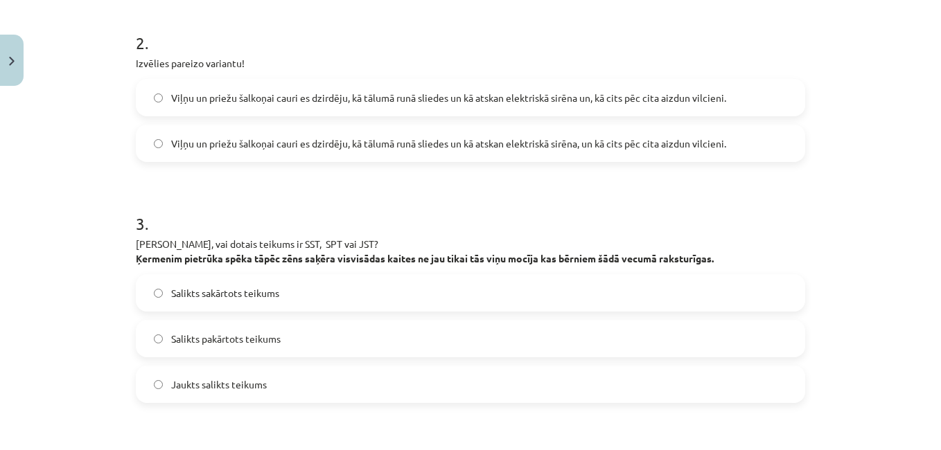
scroll to position [453, 0]
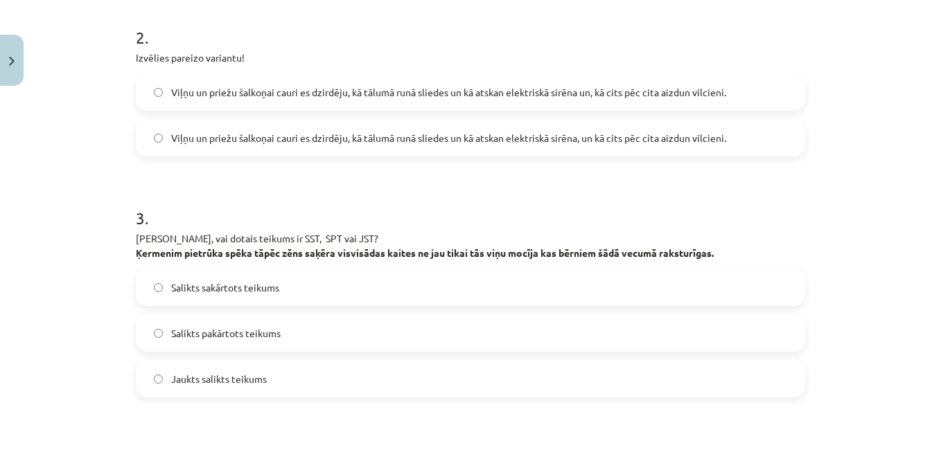
click at [712, 92] on span "Viļņu un priežu šalkoņai cauri es dzirdēju, kā tālumā runā sliedes un kā atskan…" at bounding box center [448, 92] width 555 height 15
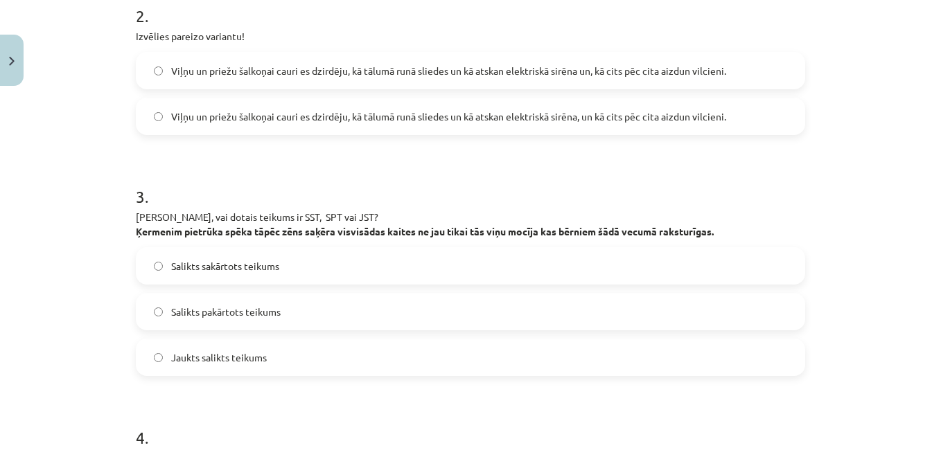
scroll to position [478, 0]
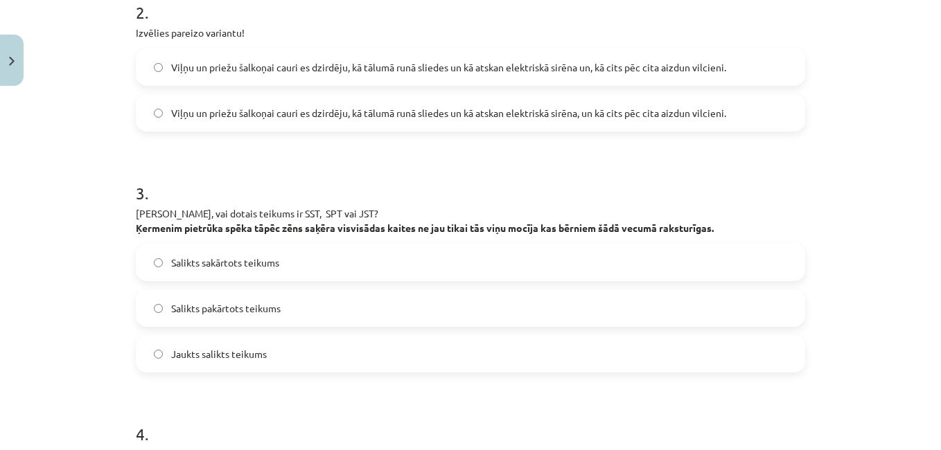
click at [707, 126] on label "Viļņu un priežu šalkoņai cauri es dzirdēju, kā tālumā runā sliedes un kā atskan…" at bounding box center [470, 113] width 667 height 35
click at [764, 67] on label "Viļņu un priežu šalkoņai cauri es dzirdēju, kā tālumā runā sliedes un kā atskan…" at bounding box center [470, 67] width 667 height 35
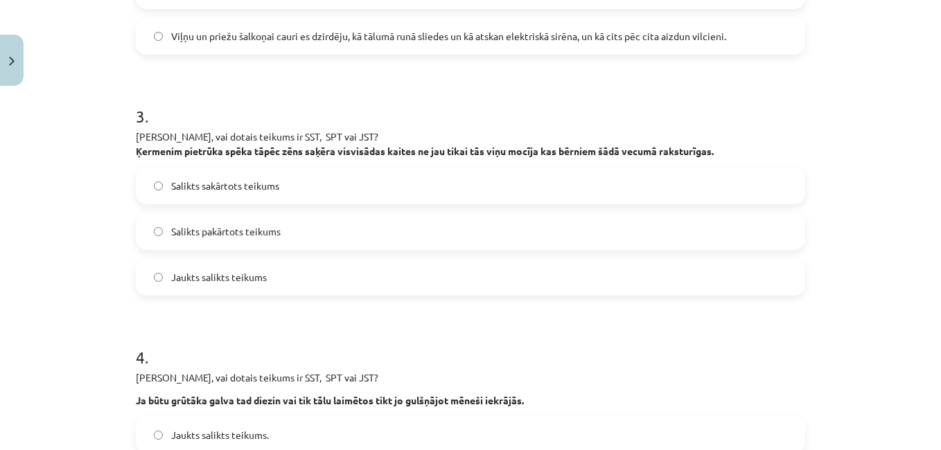
scroll to position [556, 0]
click at [656, 234] on label "Salikts pakārtots teikums" at bounding box center [470, 230] width 667 height 35
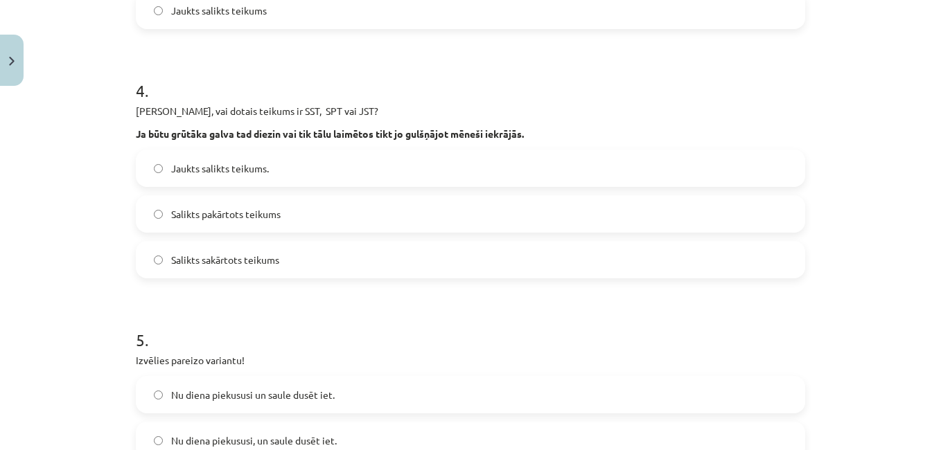
scroll to position [829, 0]
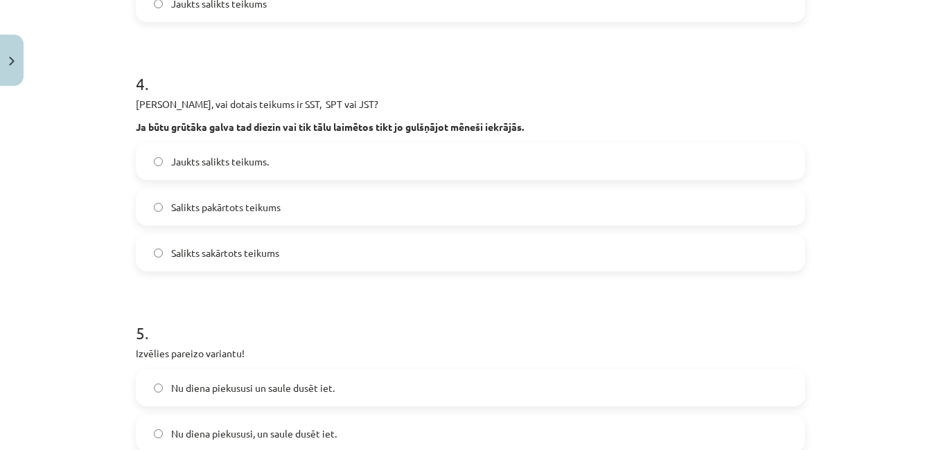
click at [705, 223] on label "Salikts pakārtots teikums" at bounding box center [470, 207] width 667 height 35
click at [734, 175] on label "Jaukts salikts teikums." at bounding box center [470, 161] width 667 height 35
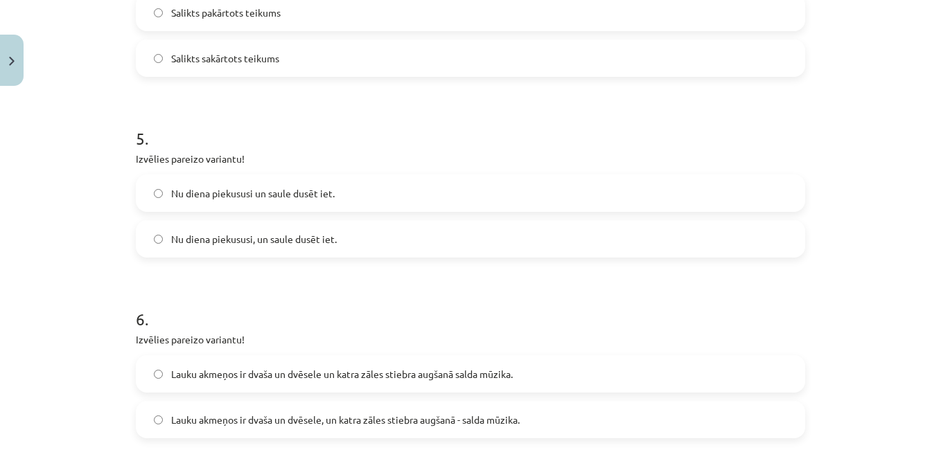
scroll to position [1025, 0]
click at [182, 221] on label "Nu diena piekususi, un saule dusēt iet." at bounding box center [470, 237] width 667 height 35
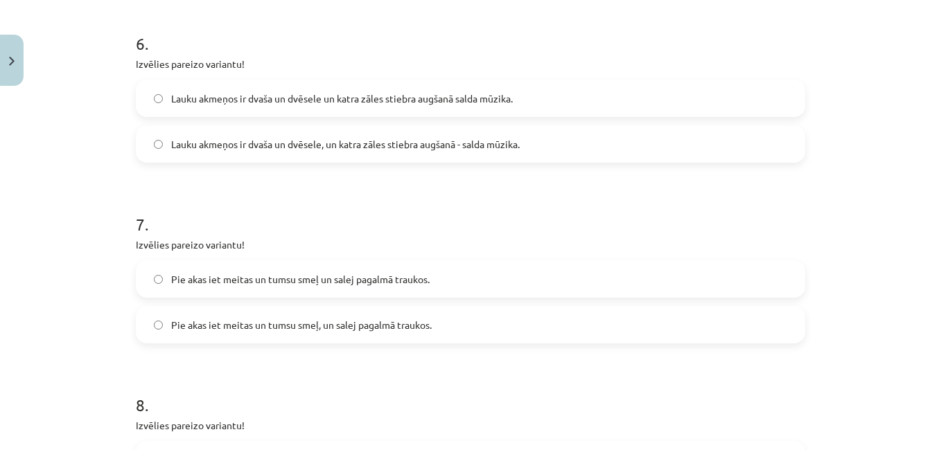
scroll to position [1307, 0]
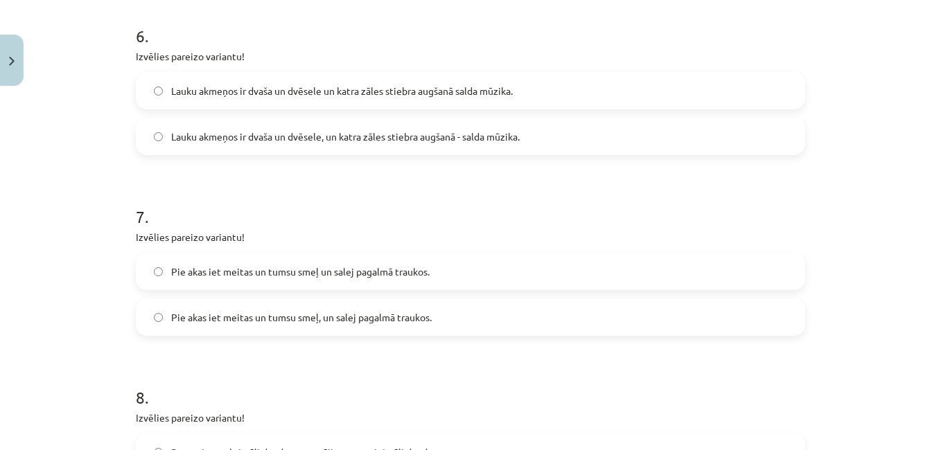
click at [184, 151] on label "Lauku akmeņos ir dvaša un dvēsele, un katra zāles stiebra augšanā - salda mūzik…" at bounding box center [470, 136] width 667 height 35
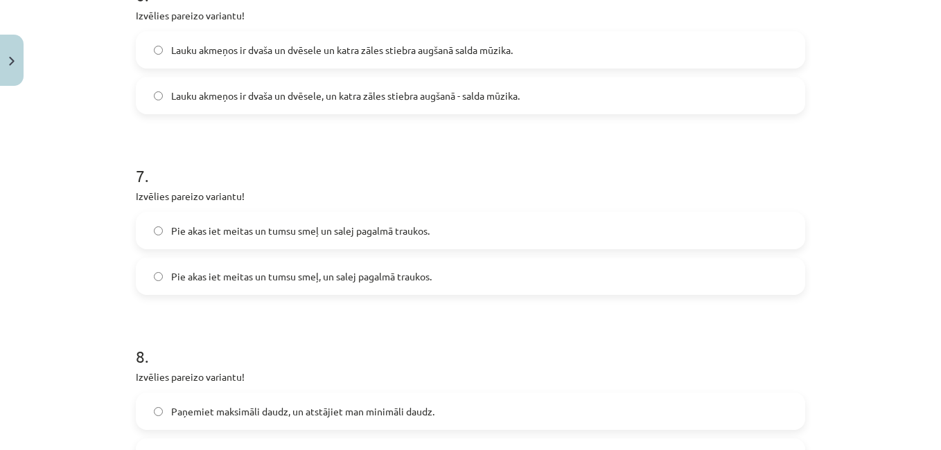
scroll to position [1354, 0]
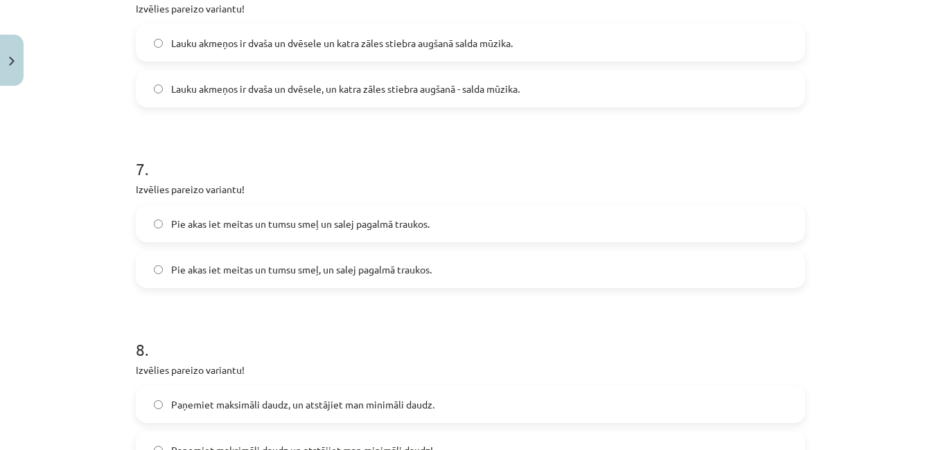
click at [265, 227] on span "Pie akas iet meitas un tumsu smeļ un salej pagalmā traukos." at bounding box center [300, 224] width 258 height 15
click at [263, 283] on label "Pie akas iet meitas un tumsu smeļ, un salej pagalmā traukos." at bounding box center [470, 269] width 667 height 35
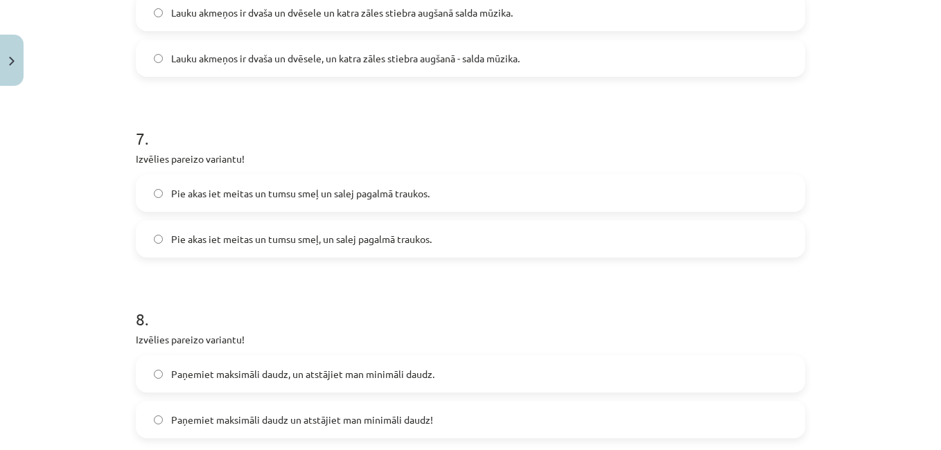
scroll to position [1400, 0]
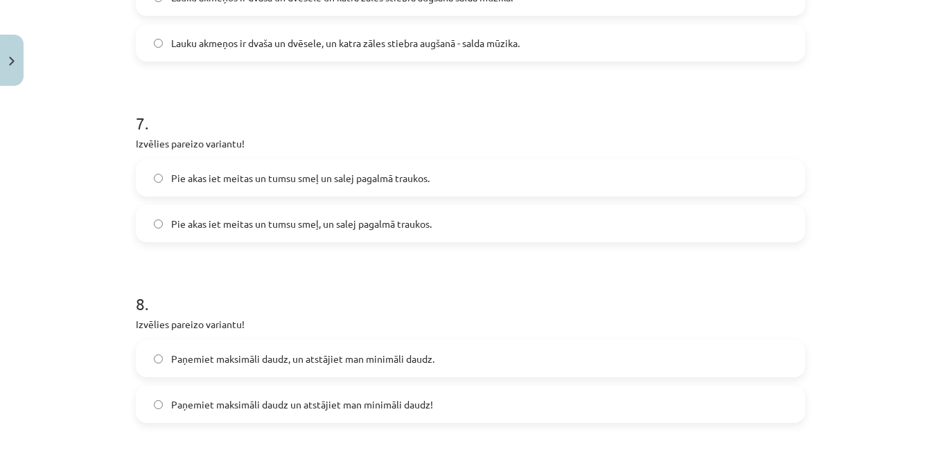
click at [267, 173] on span "Pie akas iet meitas un tumsu smeļ un salej pagalmā traukos." at bounding box center [300, 178] width 258 height 15
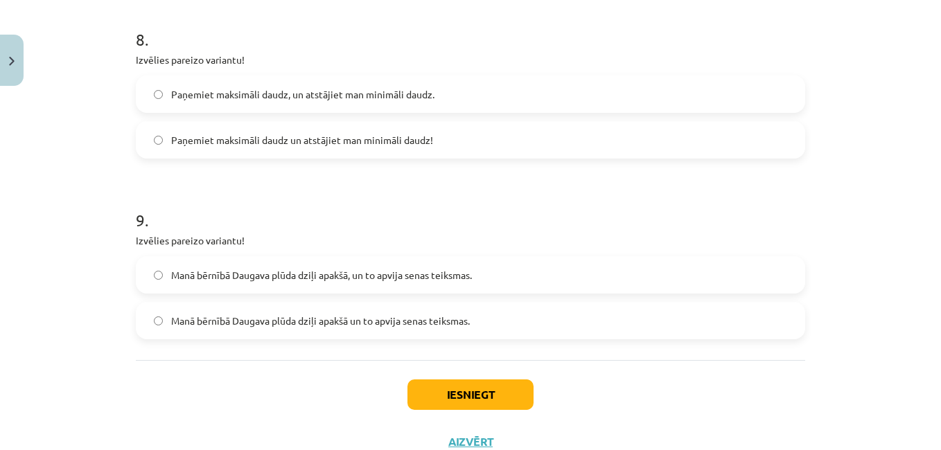
scroll to position [1666, 0]
click at [732, 153] on label "Paņemiet maksimāli daudz un atstājiet man minimāli daudz!" at bounding box center [470, 139] width 667 height 35
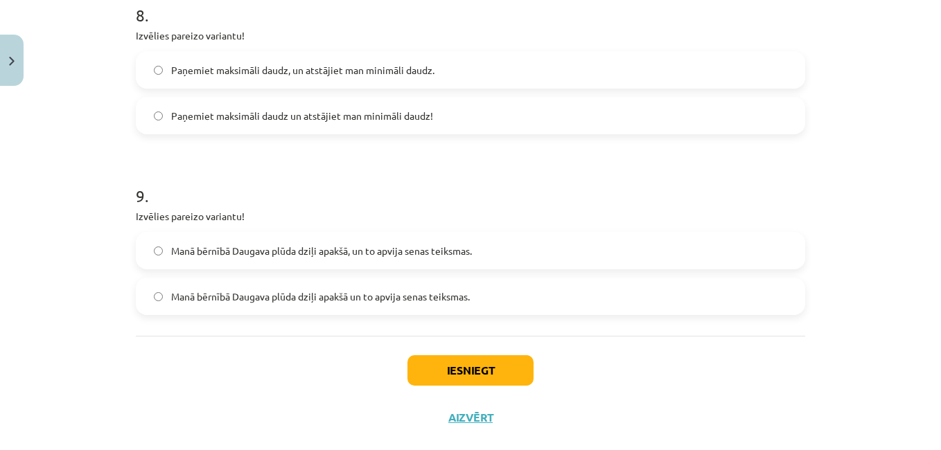
scroll to position [1715, 0]
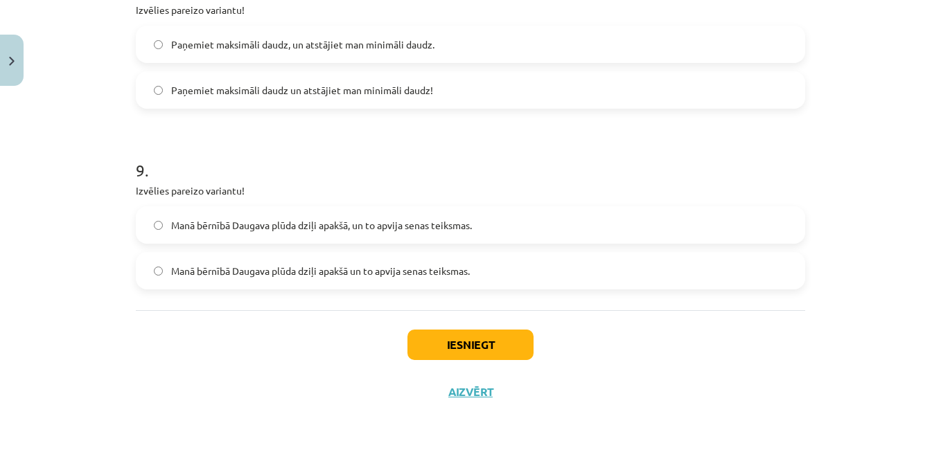
click at [660, 287] on label "Manā bērnībā Daugava plūda dziļi apakšā un to apvija senas teiksmas." at bounding box center [470, 271] width 667 height 35
click at [513, 359] on button "Iesniegt" at bounding box center [470, 345] width 126 height 30
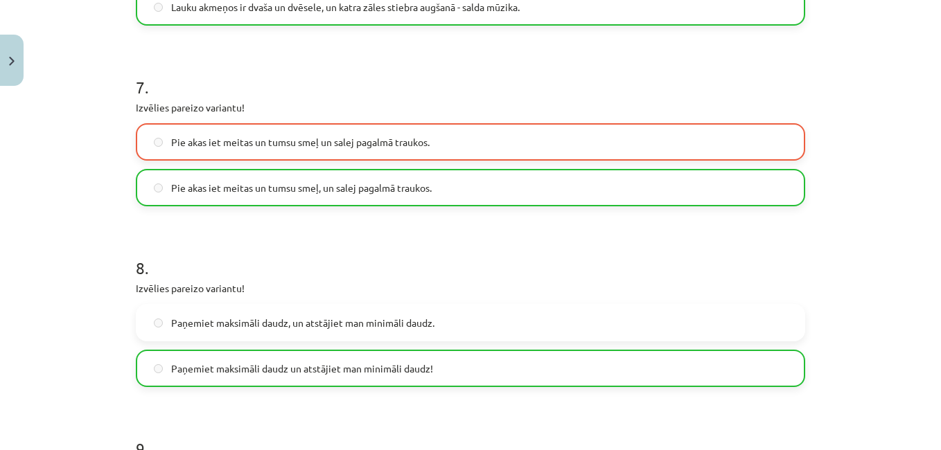
scroll to position [1411, 0]
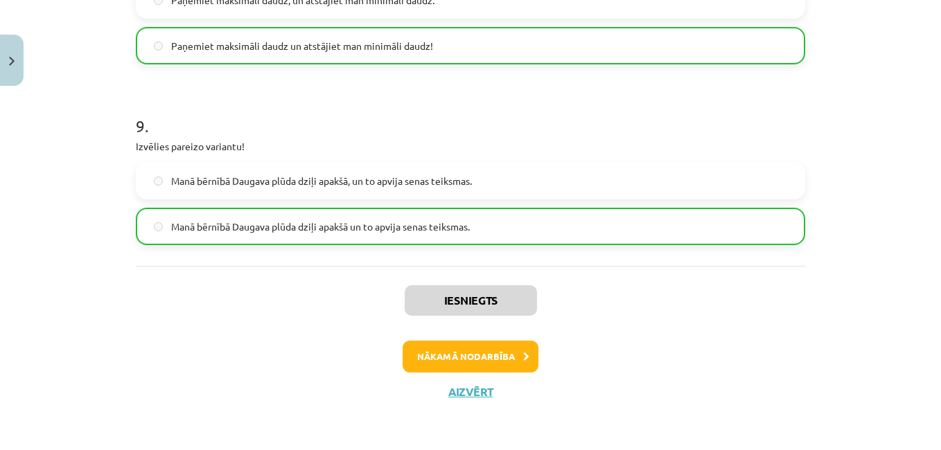
click at [446, 369] on button "Nākamā nodarbība" at bounding box center [471, 357] width 136 height 32
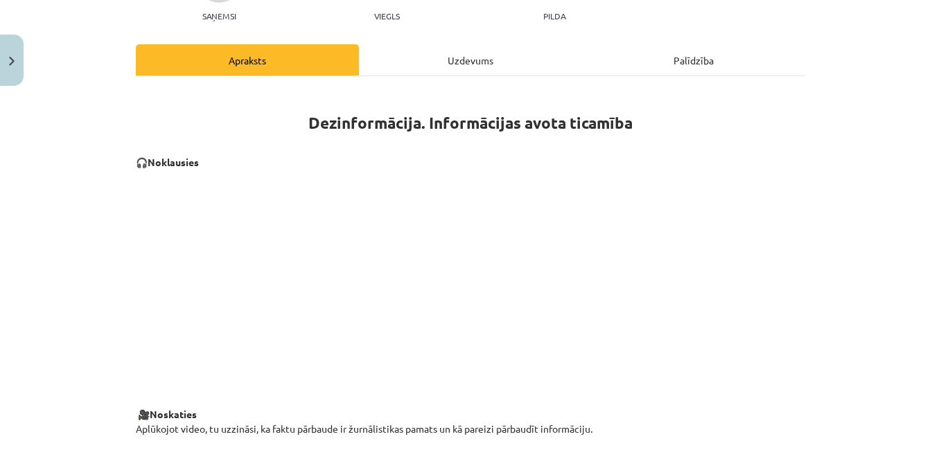
scroll to position [35, 0]
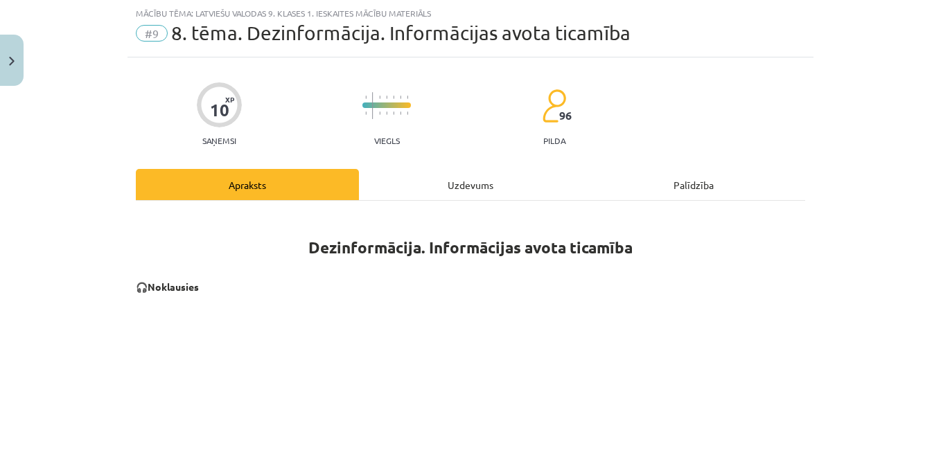
click at [376, 187] on div "Uzdevums" at bounding box center [470, 184] width 223 height 31
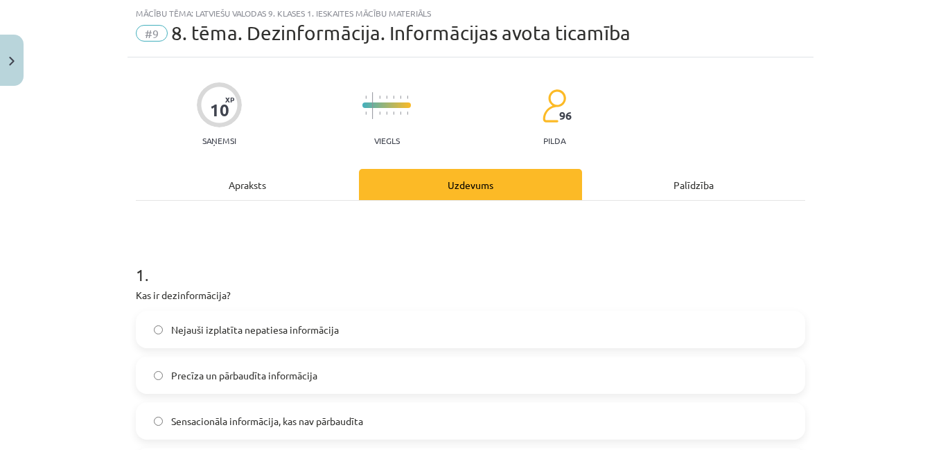
click at [234, 196] on div "Apraksts" at bounding box center [247, 184] width 223 height 31
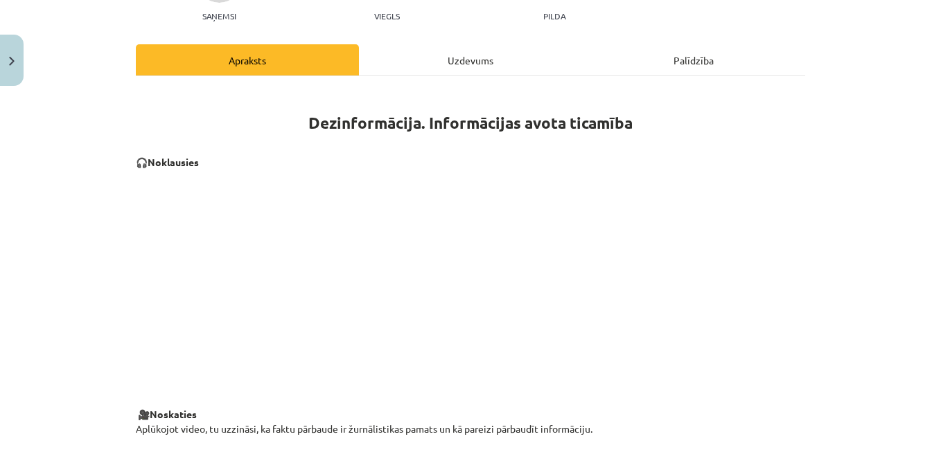
scroll to position [0, 0]
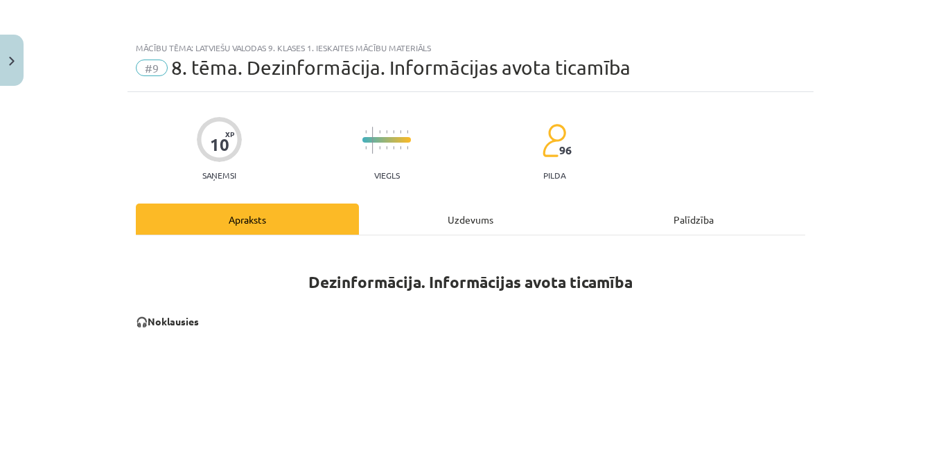
click at [443, 227] on div "Uzdevums" at bounding box center [470, 219] width 223 height 31
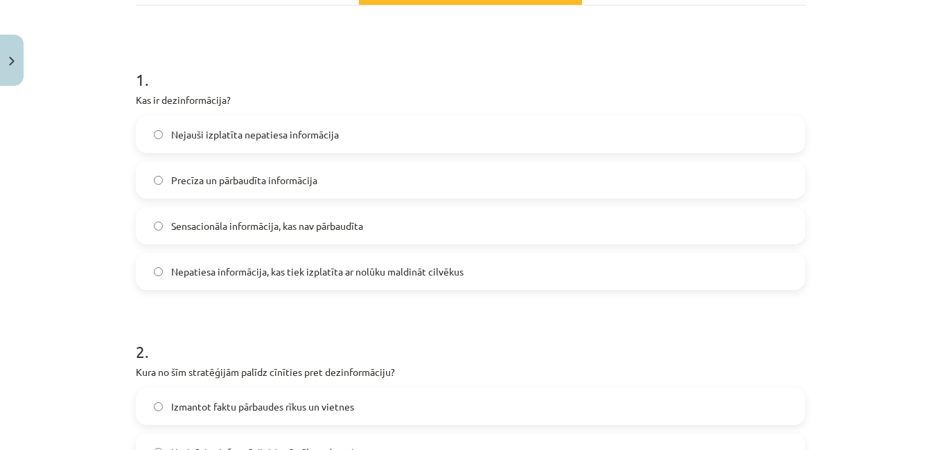
scroll to position [260, 0]
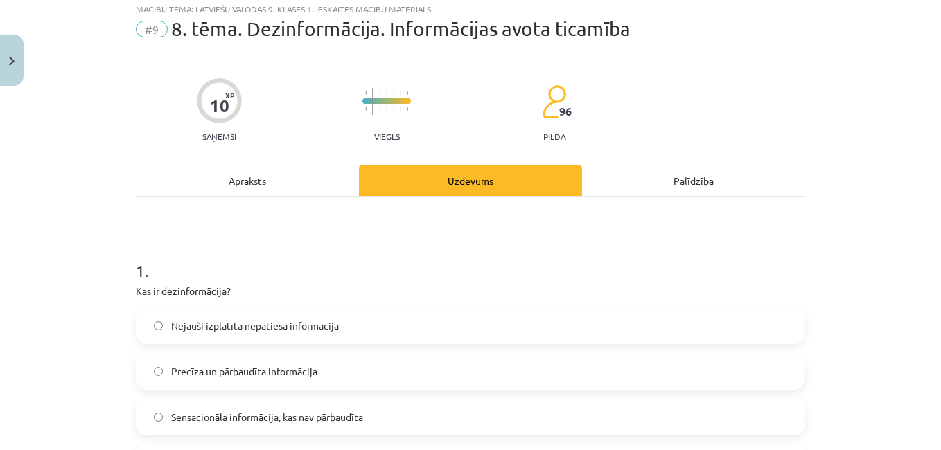
click at [218, 193] on div "Apraksts" at bounding box center [247, 180] width 223 height 31
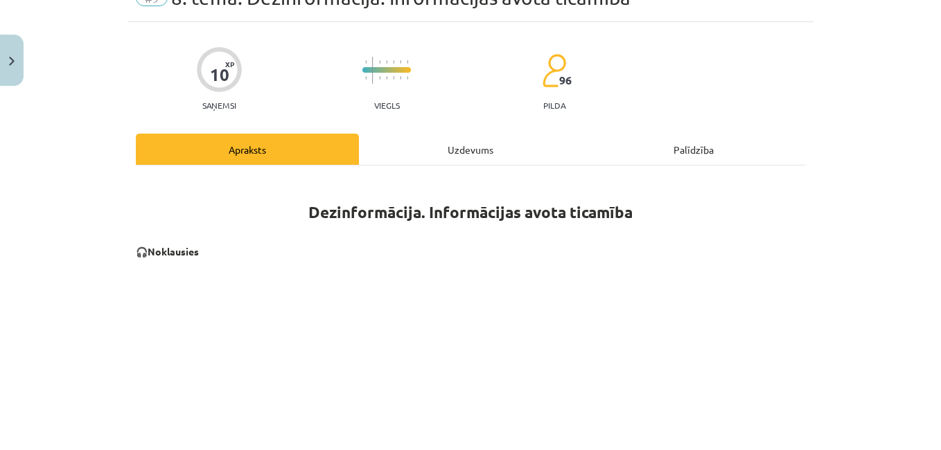
scroll to position [0, 0]
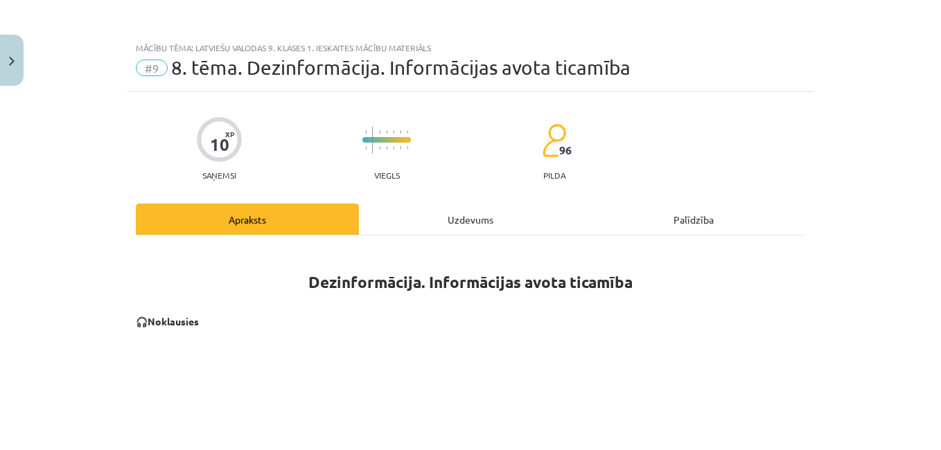
click at [386, 222] on div "Uzdevums" at bounding box center [470, 219] width 223 height 31
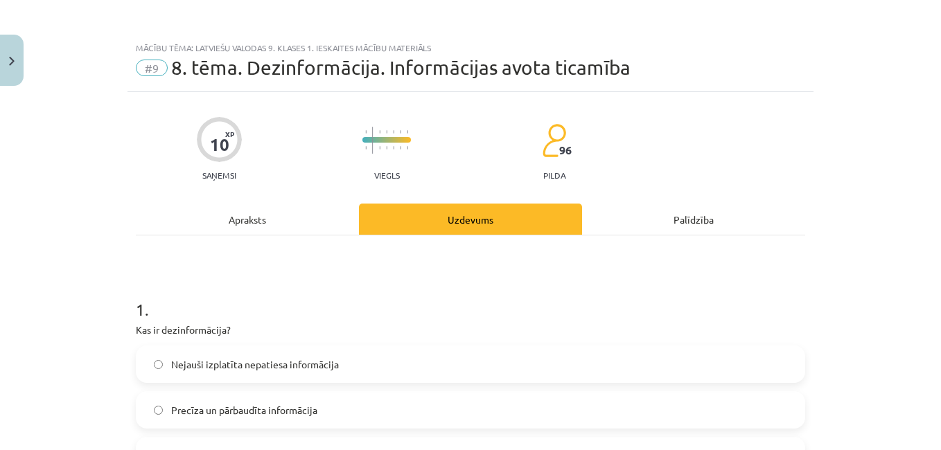
scroll to position [35, 0]
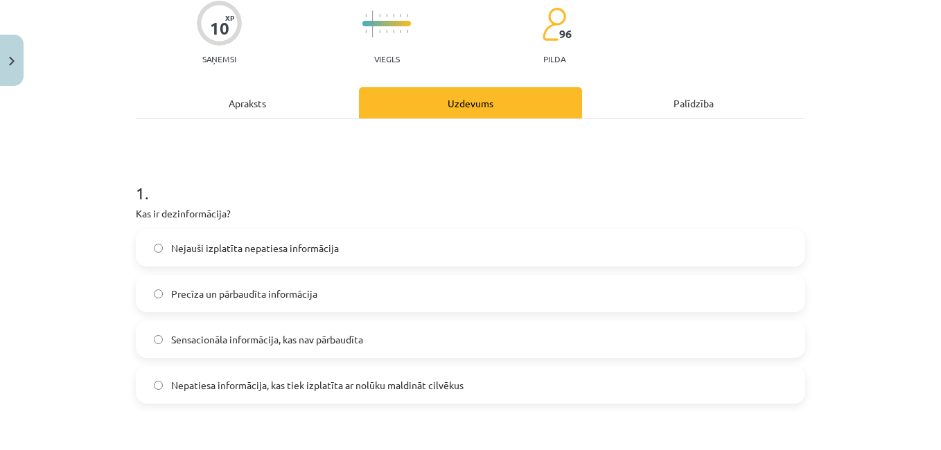
click at [219, 101] on div "Apraksts" at bounding box center [247, 102] width 223 height 31
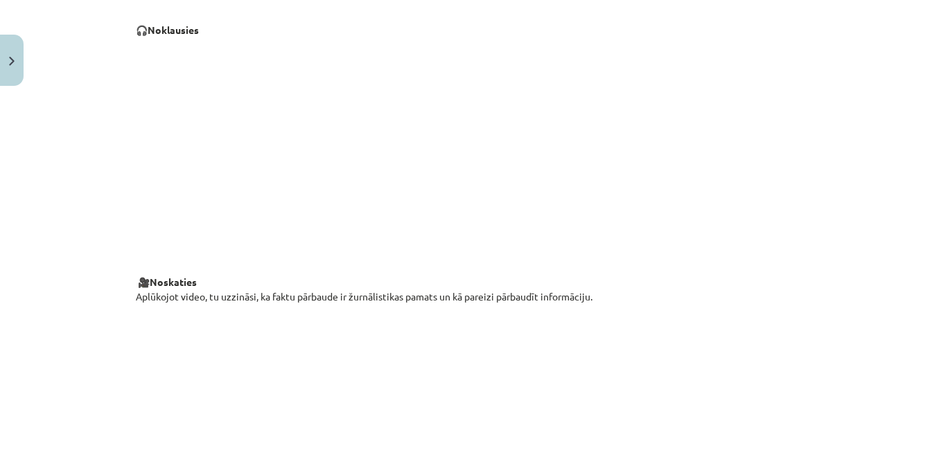
scroll to position [272, 0]
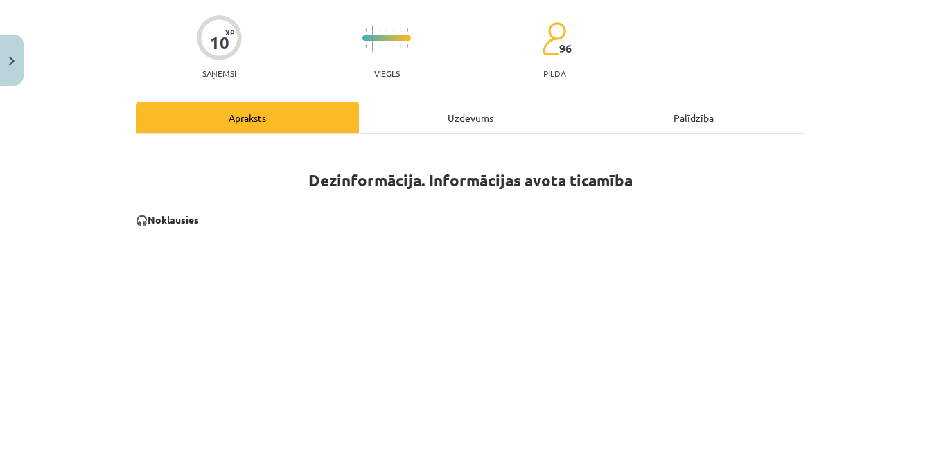
click at [371, 125] on div "Uzdevums" at bounding box center [470, 117] width 223 height 31
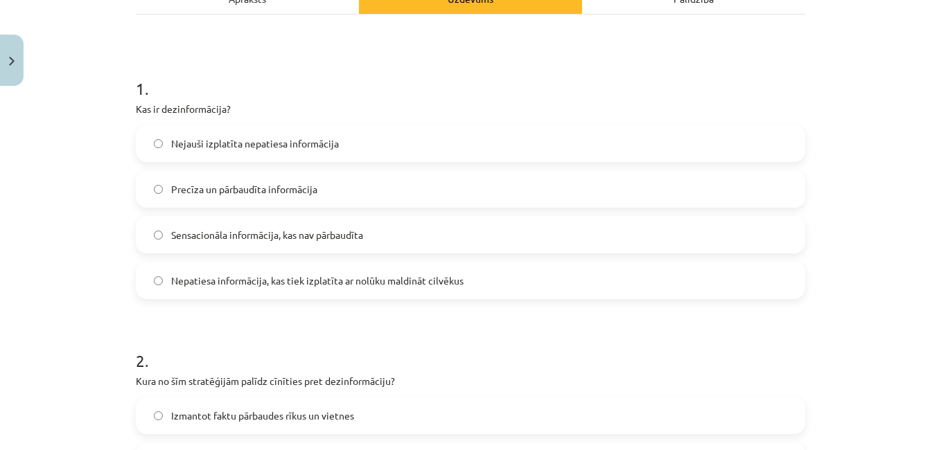
scroll to position [242, 0]
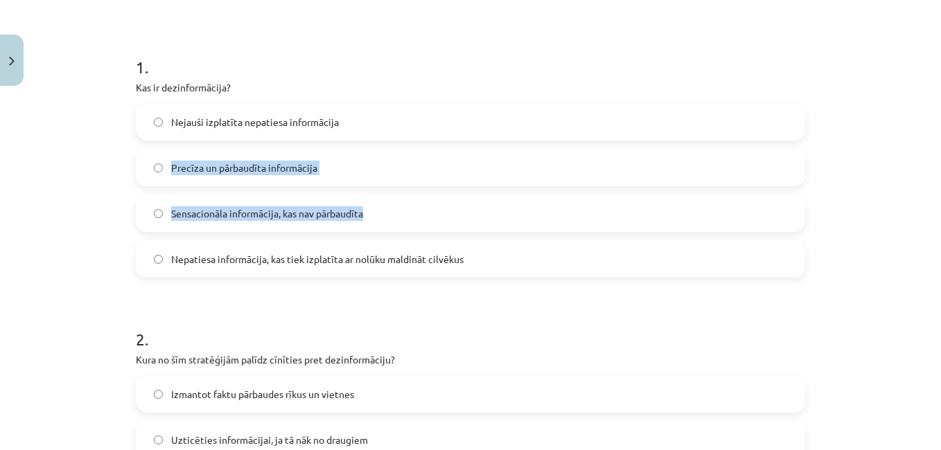
drag, startPoint x: 403, startPoint y: 204, endPoint x: 425, endPoint y: 137, distance: 70.8
click at [425, 137] on div "Nejauši izplatīta nepatiesa informācija Precīza un pārbaudīta informācija Sensa…" at bounding box center [470, 190] width 669 height 175
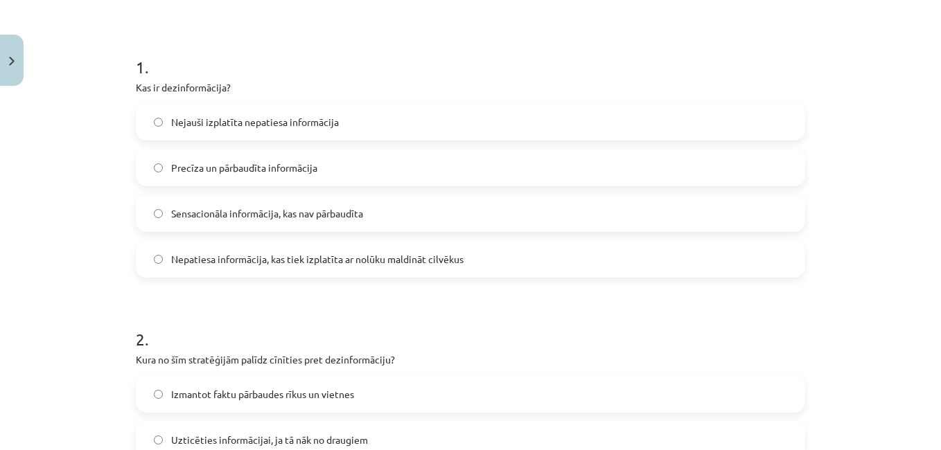
drag, startPoint x: 425, startPoint y: 137, endPoint x: 373, endPoint y: 49, distance: 102.2
click at [373, 49] on h1 "1 ." at bounding box center [470, 54] width 669 height 43
click at [425, 259] on span "Nepatiesa informācija, kas tiek izplatīta ar nolūku maldināt cilvēkus" at bounding box center [317, 259] width 292 height 15
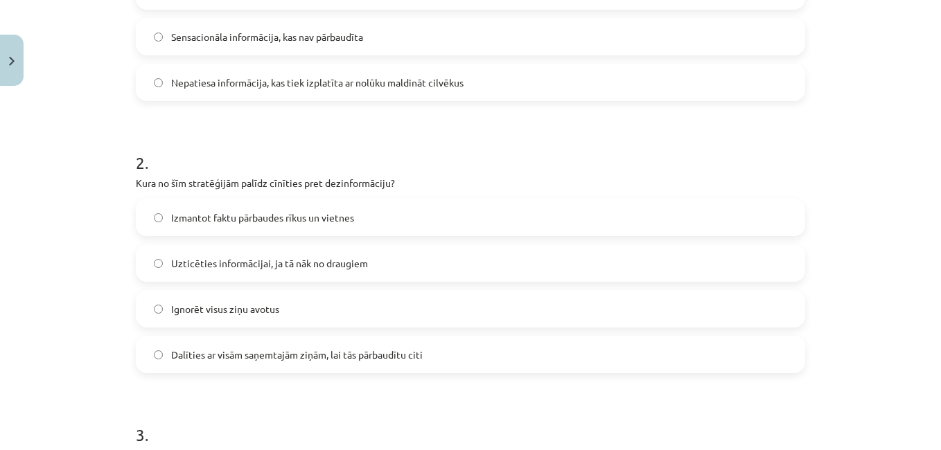
scroll to position [423, 0]
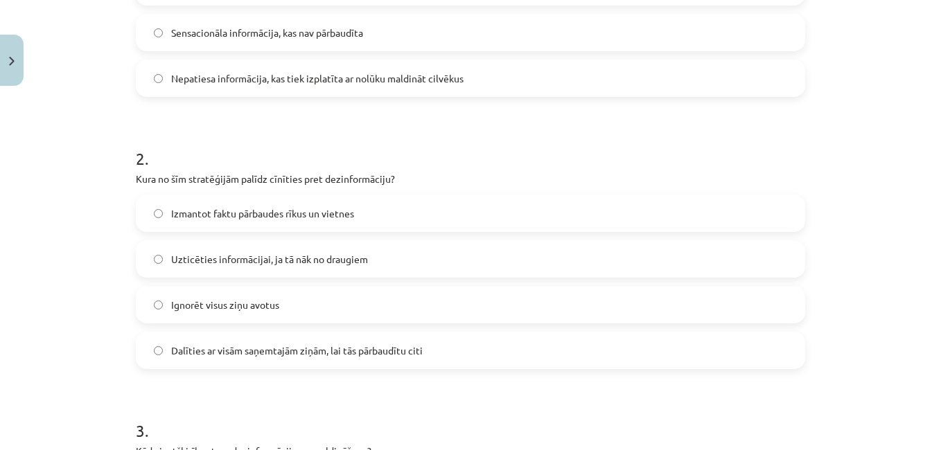
click at [648, 211] on label "Izmantot faktu pārbaudes rīkus un vietnes" at bounding box center [470, 213] width 667 height 35
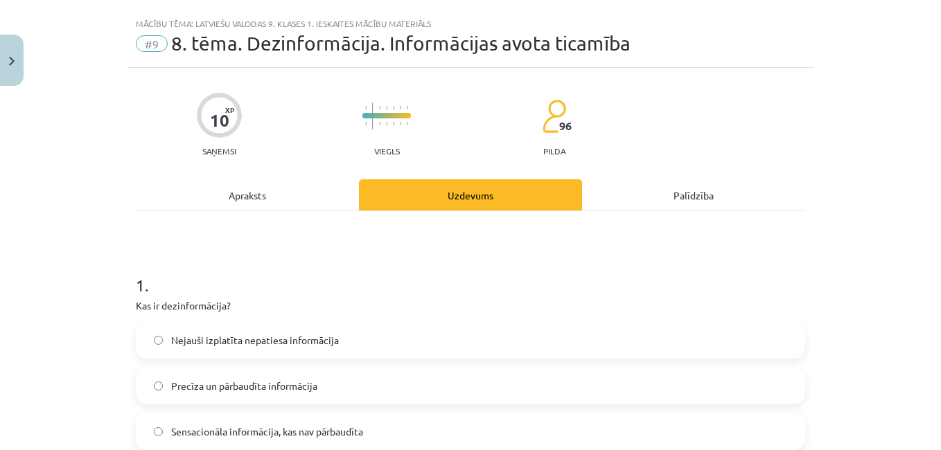
scroll to position [0, 0]
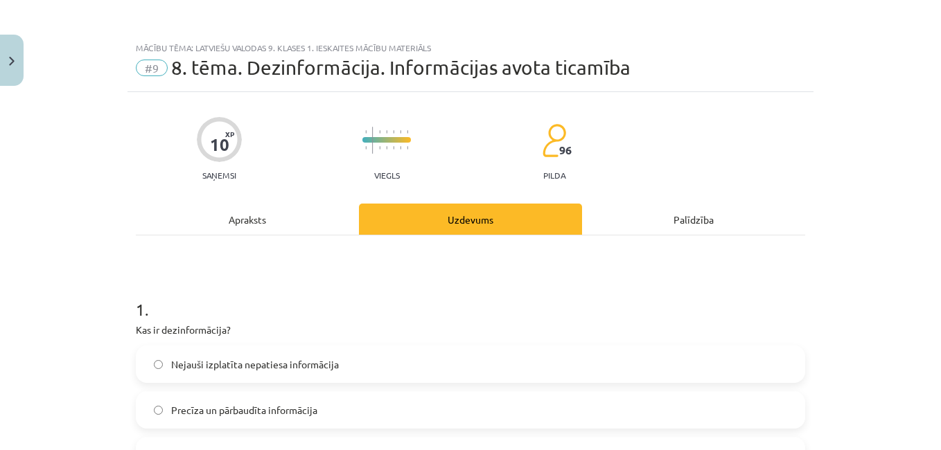
click at [240, 229] on div "Apraksts" at bounding box center [247, 219] width 223 height 31
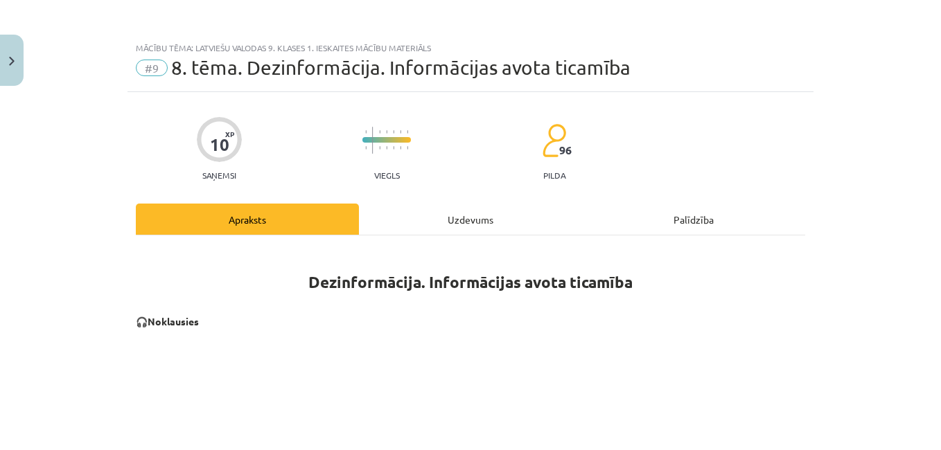
click at [441, 204] on div "Uzdevums" at bounding box center [470, 219] width 223 height 31
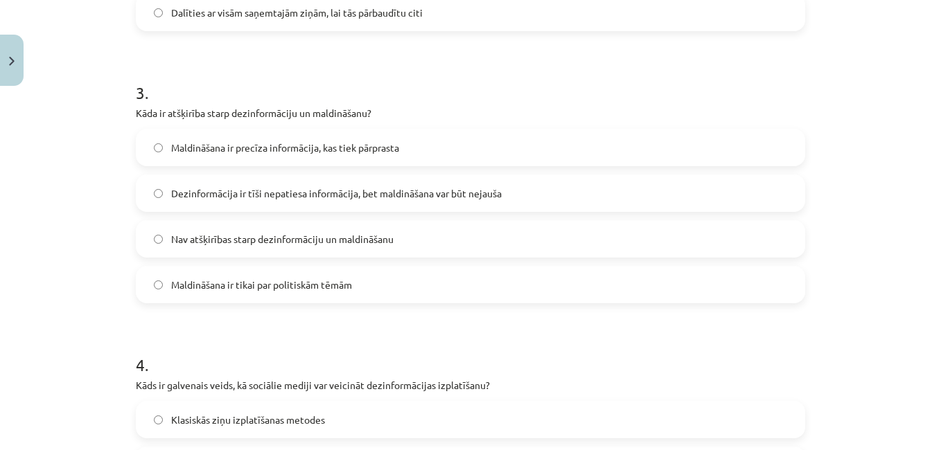
scroll to position [762, 0]
click at [161, 209] on label "Dezinformācija ir tīši nepatiesa informācija, bet maldināšana var būt nejauša" at bounding box center [470, 192] width 667 height 35
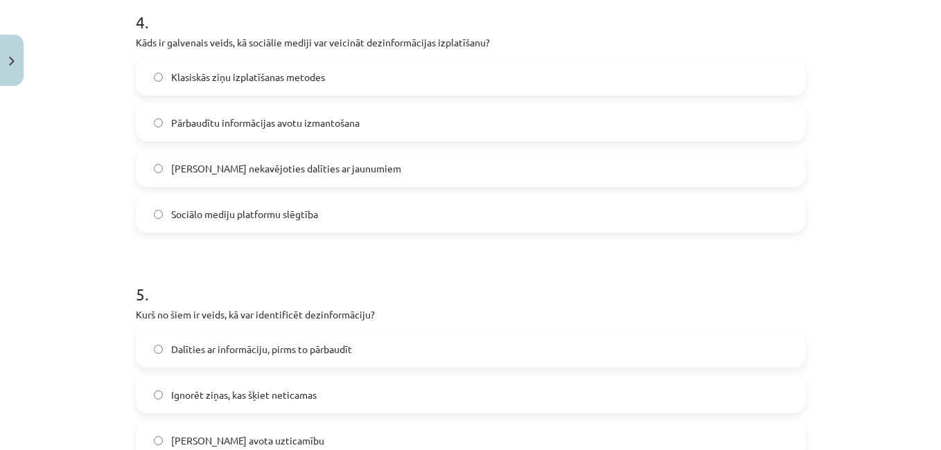
scroll to position [1110, 0]
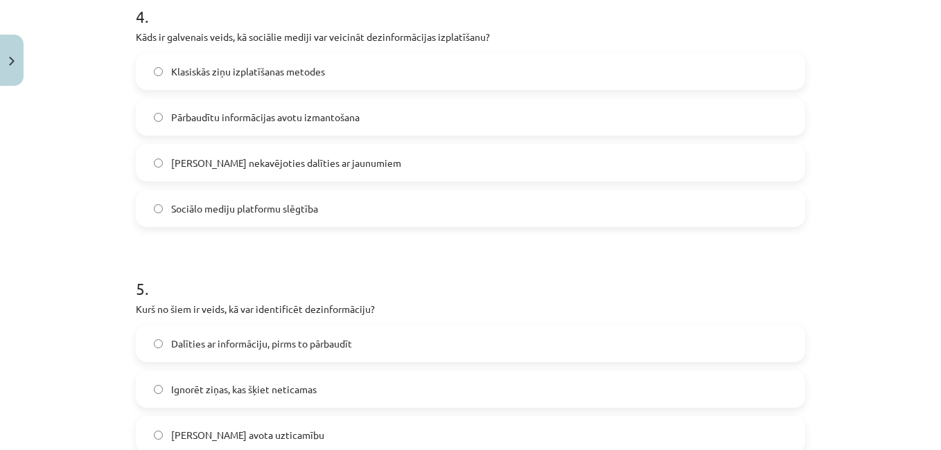
click at [229, 87] on label "Klasiskās ziņu izplatīšanas metodes" at bounding box center [470, 71] width 667 height 35
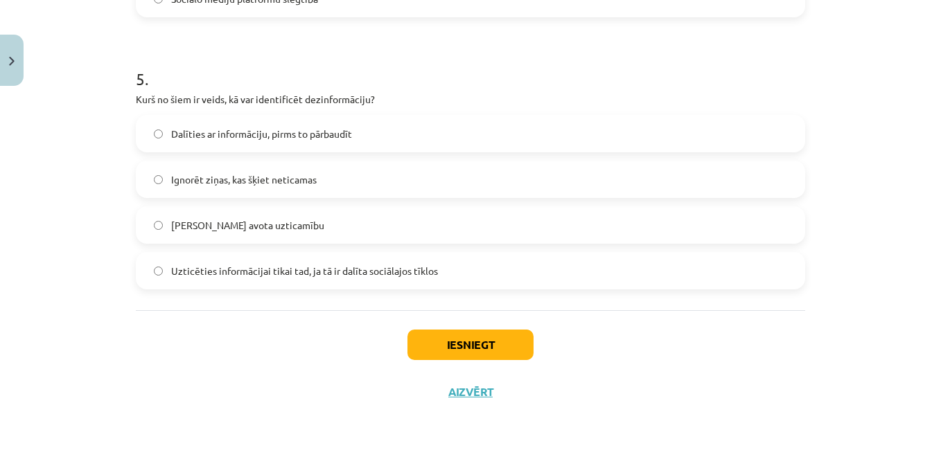
scroll to position [1318, 0]
click at [155, 242] on label "Pārbaudīt avota uzticamību" at bounding box center [470, 226] width 667 height 35
click at [461, 355] on button "Iesniegt" at bounding box center [470, 346] width 126 height 30
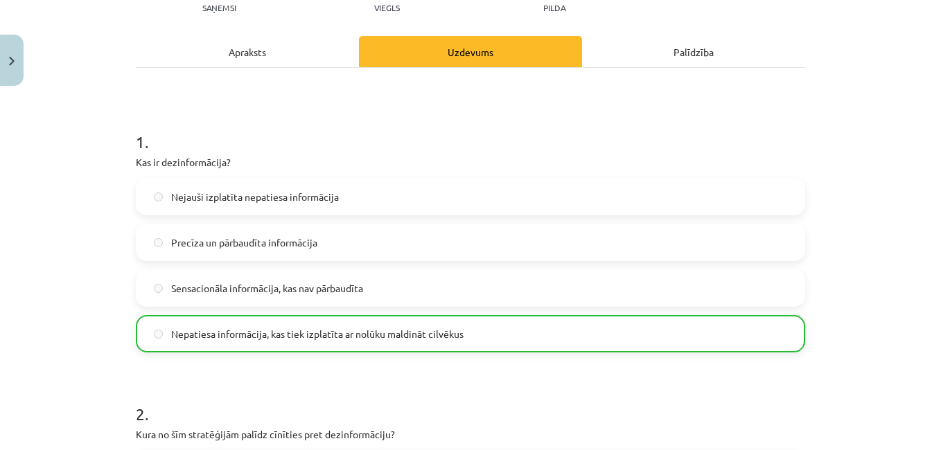
scroll to position [161, 0]
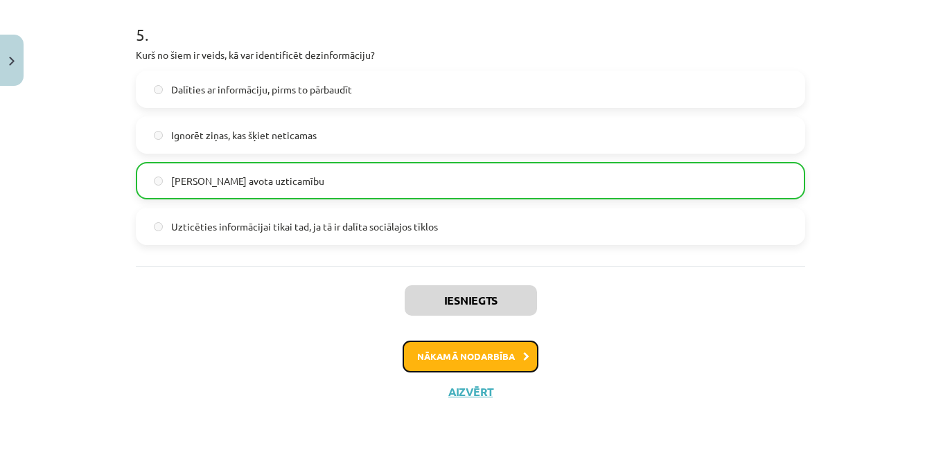
click at [502, 359] on button "Nākamā nodarbība" at bounding box center [471, 357] width 136 height 32
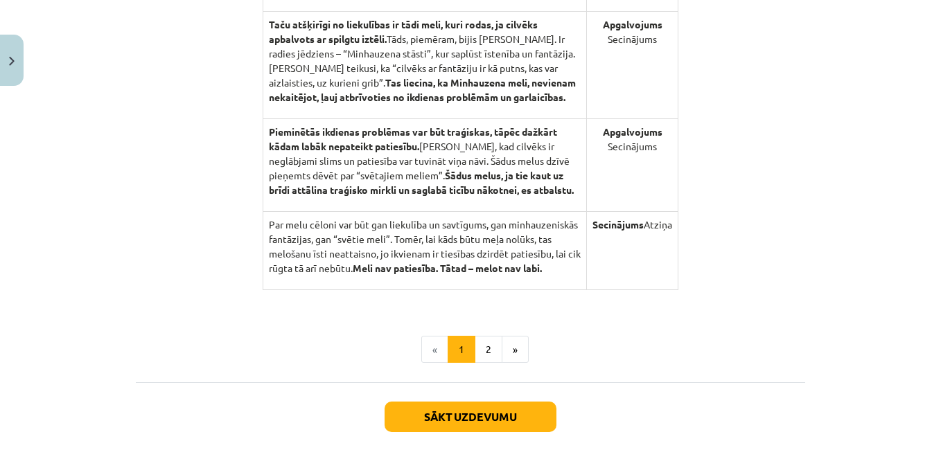
scroll to position [1467, 0]
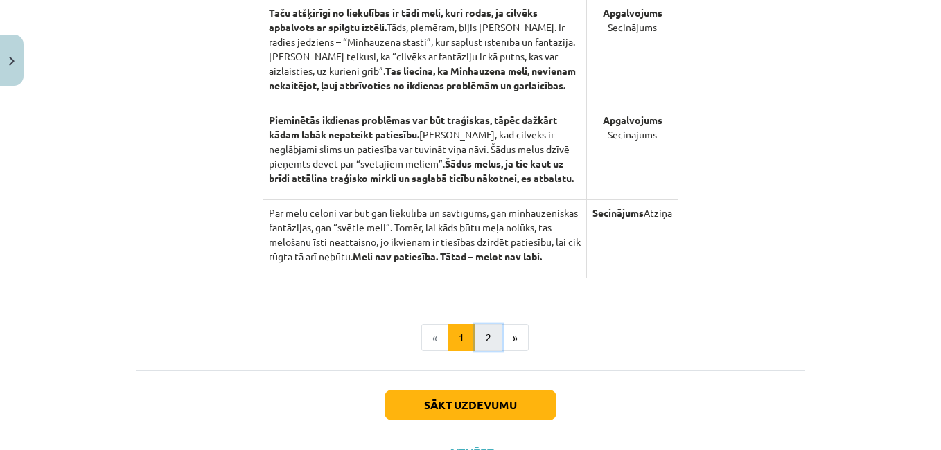
click at [489, 344] on button "2" at bounding box center [489, 338] width 28 height 28
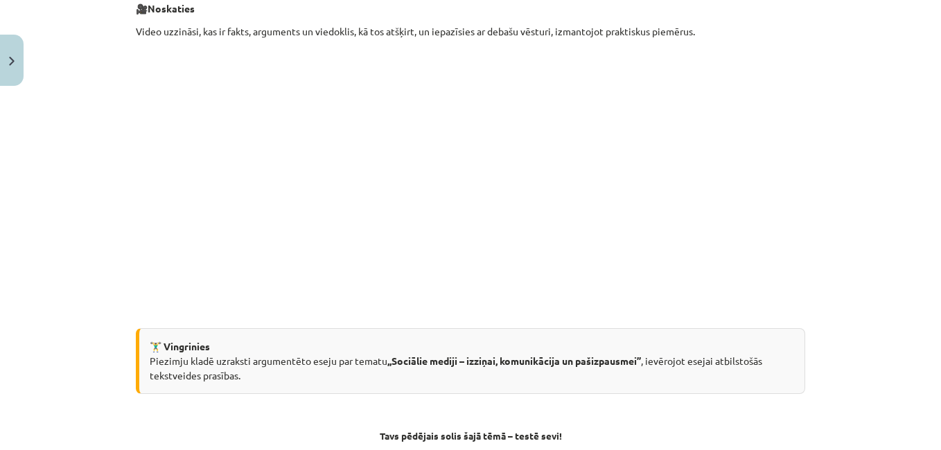
scroll to position [479, 0]
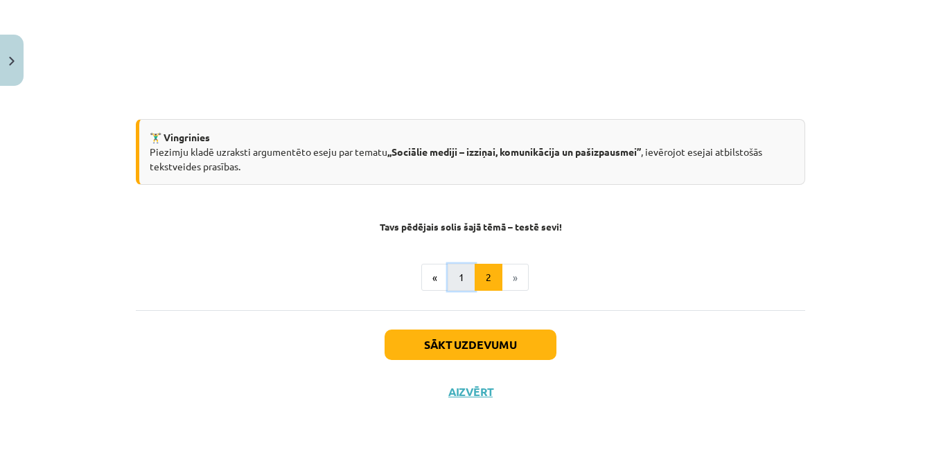
click at [451, 281] on button "1" at bounding box center [462, 278] width 28 height 28
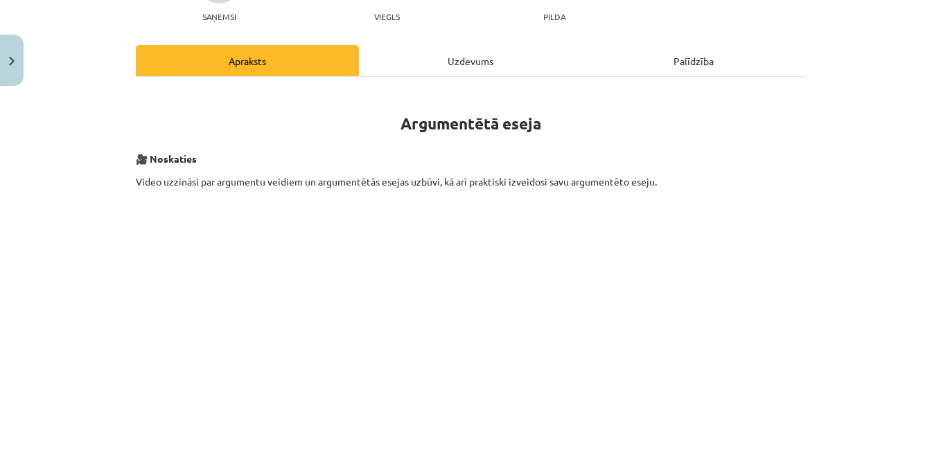
scroll to position [0, 0]
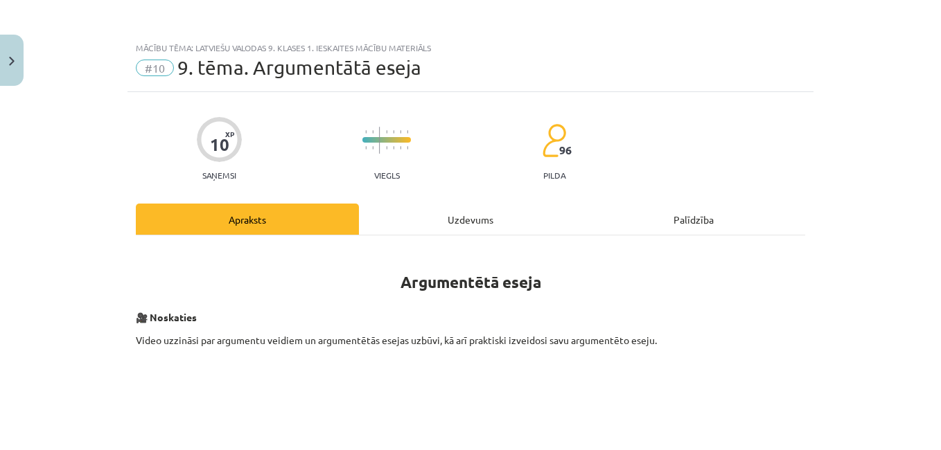
click at [443, 233] on div "Uzdevums" at bounding box center [470, 219] width 223 height 31
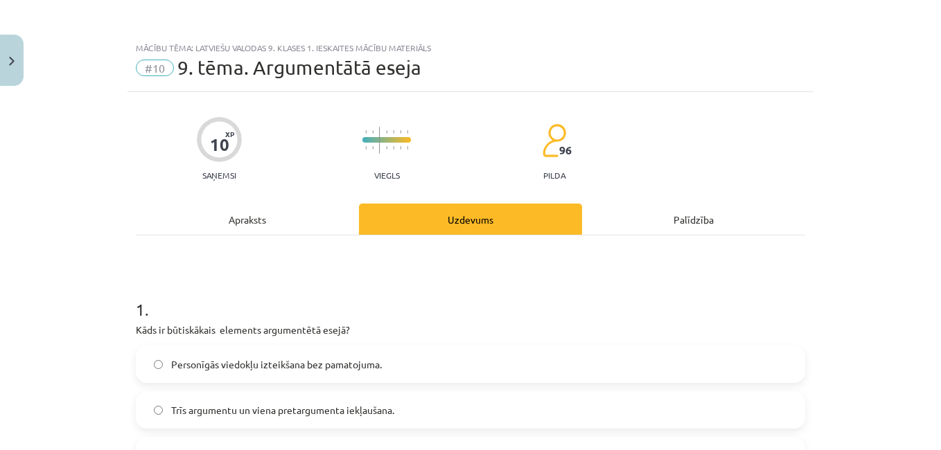
scroll to position [35, 0]
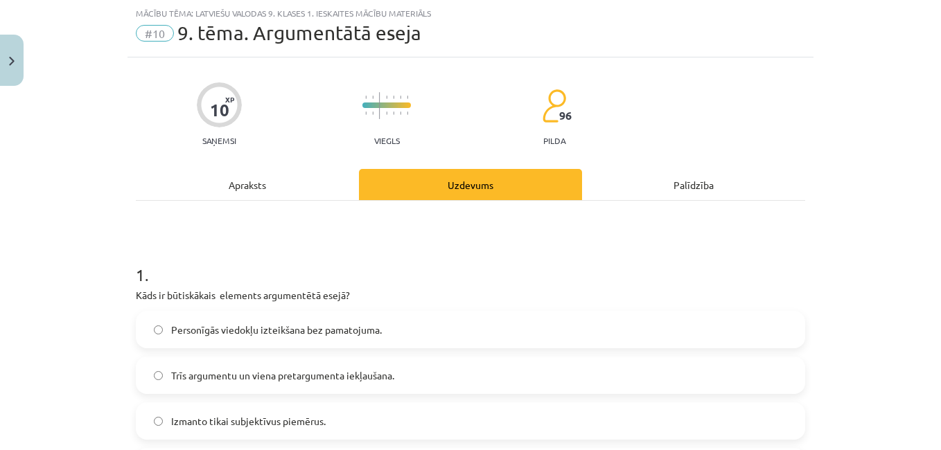
click at [254, 184] on div "Apraksts" at bounding box center [247, 184] width 223 height 31
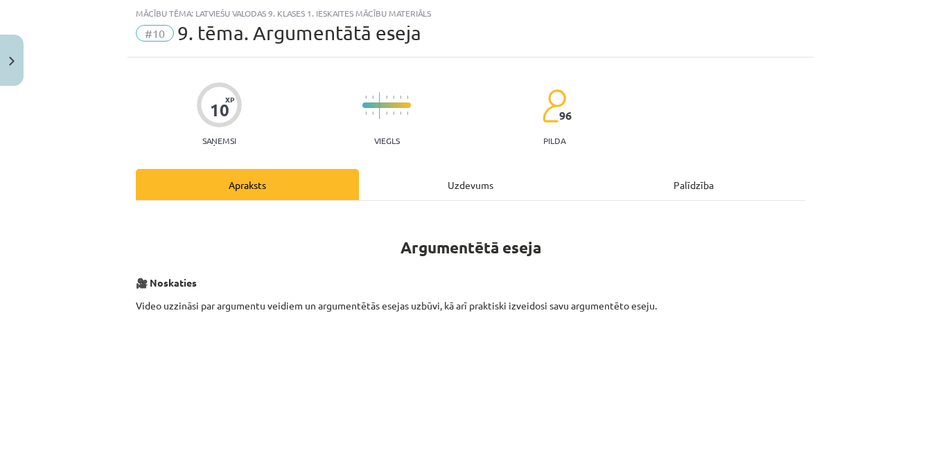
click at [447, 197] on div "Uzdevums" at bounding box center [470, 184] width 223 height 31
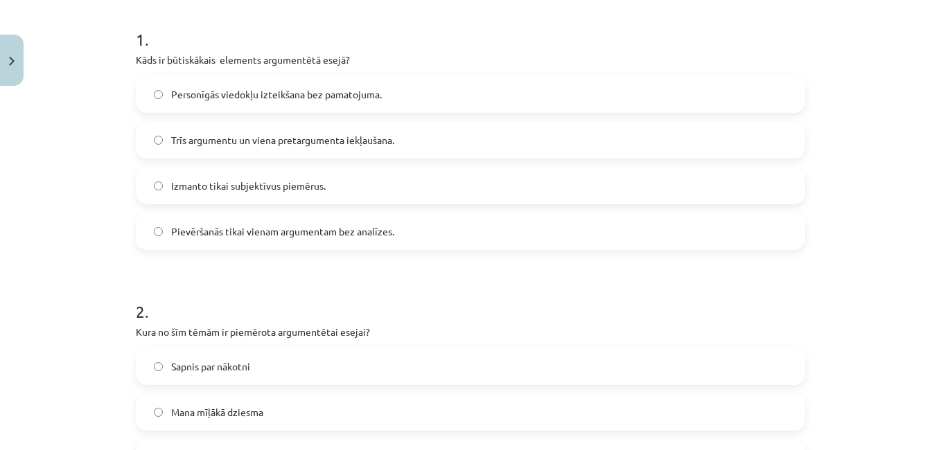
scroll to position [270, 0]
click at [215, 154] on label "Trīs argumentu un viena pretargumenta iekļaušana." at bounding box center [470, 140] width 667 height 35
click at [64, 229] on div "Mācību tēma: Latviešu valodas 9. klases 1. ieskaites mācību materiāls #10 9. tē…" at bounding box center [470, 225] width 941 height 450
click at [66, 218] on div "Mācību tēma: Latviešu valodas 9. klases 1. ieskaites mācību materiāls #10 9. tē…" at bounding box center [470, 225] width 941 height 450
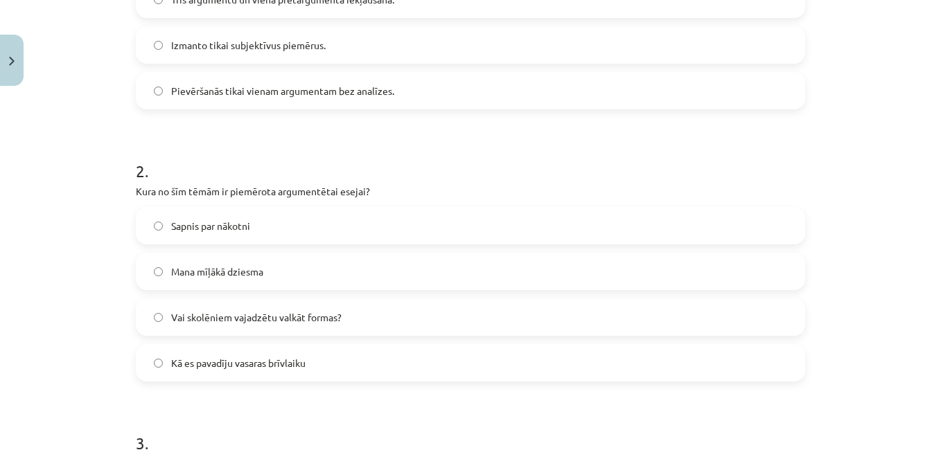
scroll to position [412, 0]
click at [261, 372] on label "Kā es pavadīju vasaras brīvlaiku" at bounding box center [470, 362] width 667 height 35
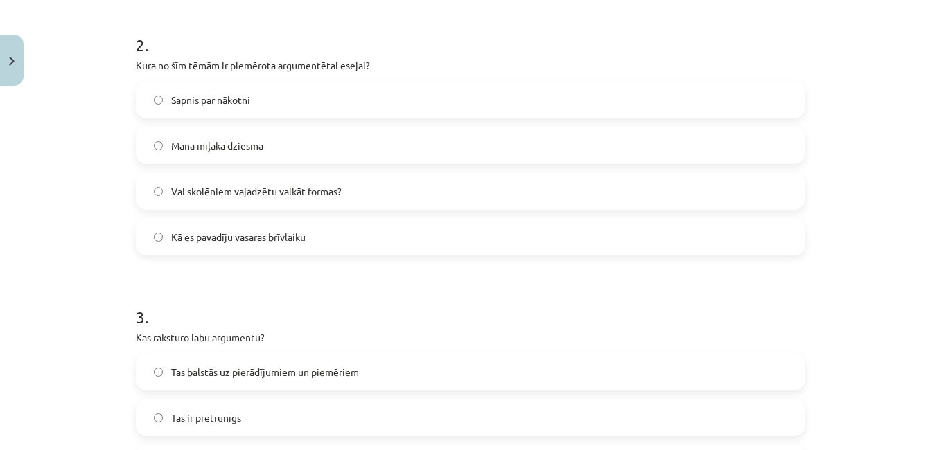
scroll to position [549, 0]
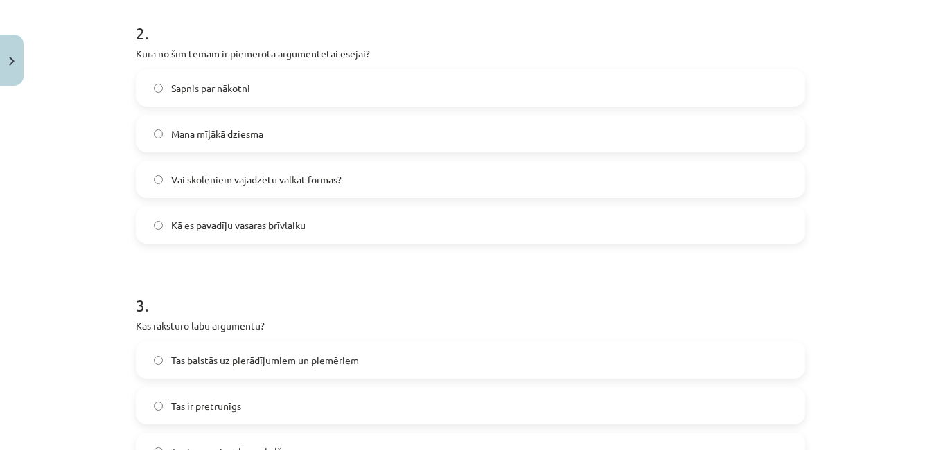
click at [202, 189] on label "Vai skolēniem vajadzētu valkāt formas?" at bounding box center [470, 179] width 667 height 35
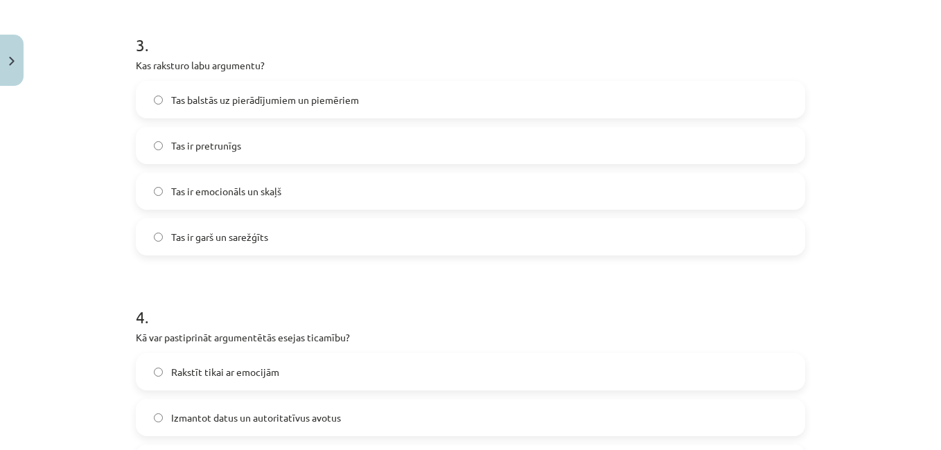
scroll to position [821, 0]
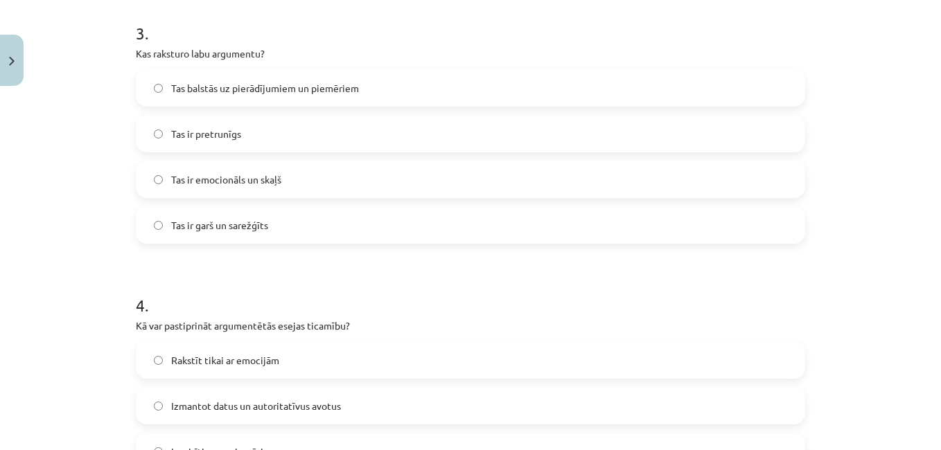
drag, startPoint x: 388, startPoint y: 92, endPoint x: 384, endPoint y: 103, distance: 11.2
click at [387, 92] on label "Tas balstās uz pierādījumiem un piemēriem" at bounding box center [470, 88] width 667 height 35
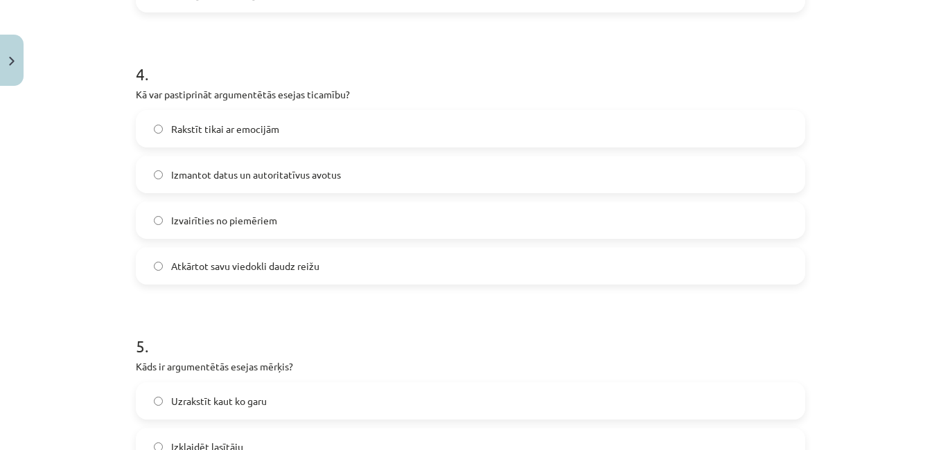
scroll to position [1054, 0]
click at [409, 280] on label "Atkārtot savu viedokli daudz reižu" at bounding box center [470, 264] width 667 height 35
click at [431, 222] on label "Izvairīties no piemēriem" at bounding box center [470, 218] width 667 height 35
click at [425, 279] on label "Atkārtot savu viedokli daudz reižu" at bounding box center [470, 264] width 667 height 35
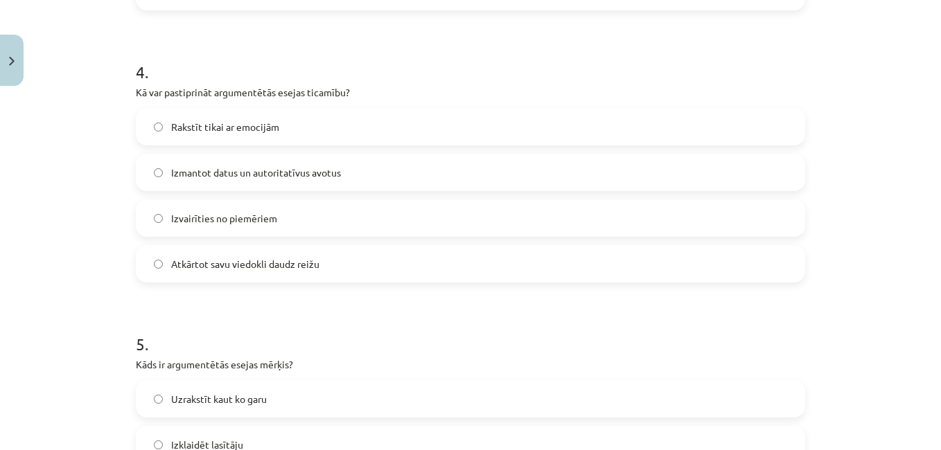
click at [775, 142] on label "Rakstīt tikai ar emocijām" at bounding box center [470, 126] width 667 height 35
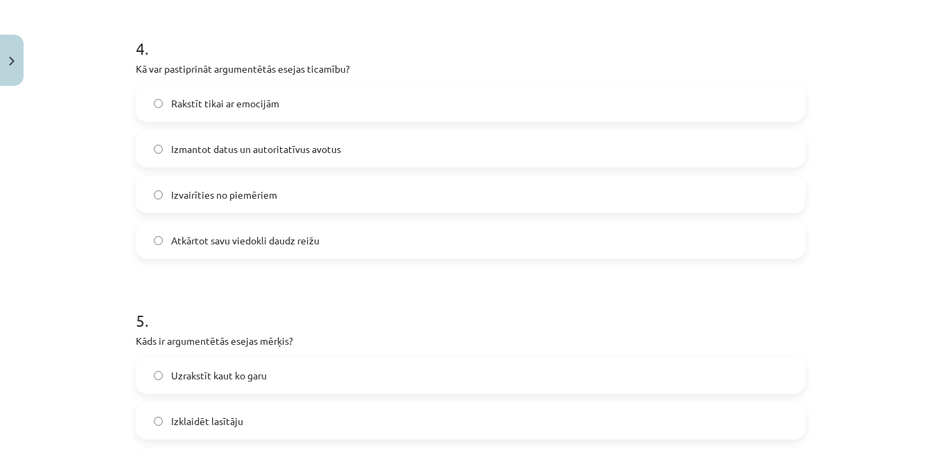
scroll to position [1084, 0]
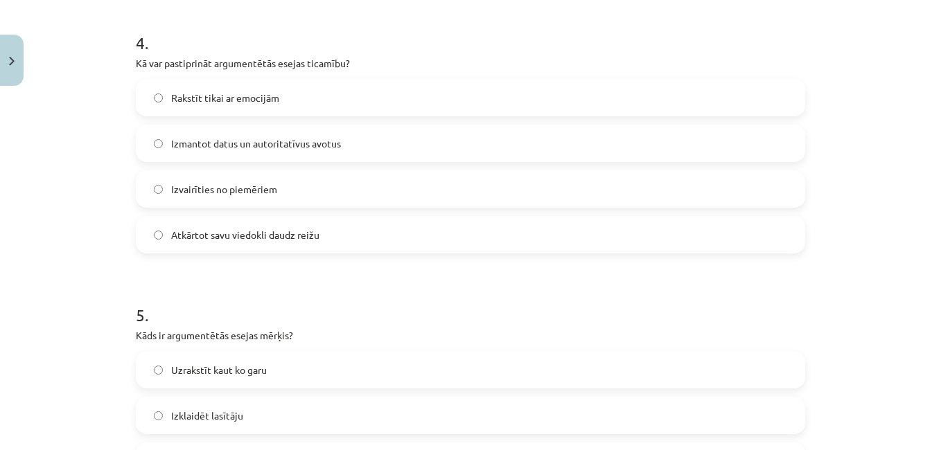
click at [240, 139] on span "Izmantot datus un autoritatīvus avotus" at bounding box center [256, 143] width 170 height 15
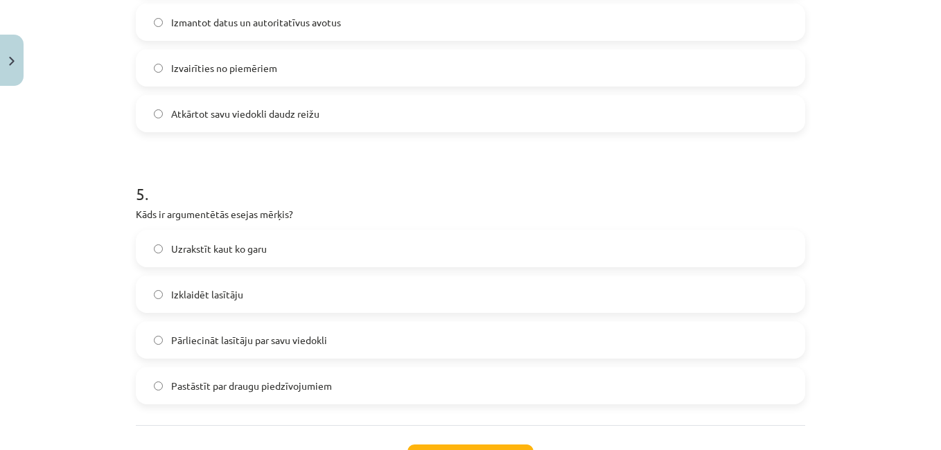
scroll to position [1208, 0]
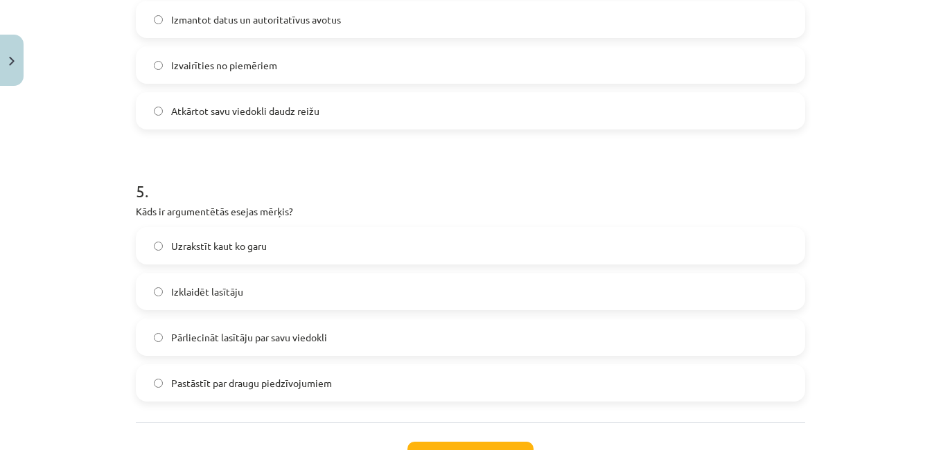
click at [379, 321] on label "Pārliecināt lasītāju par savu viedokli" at bounding box center [470, 337] width 667 height 35
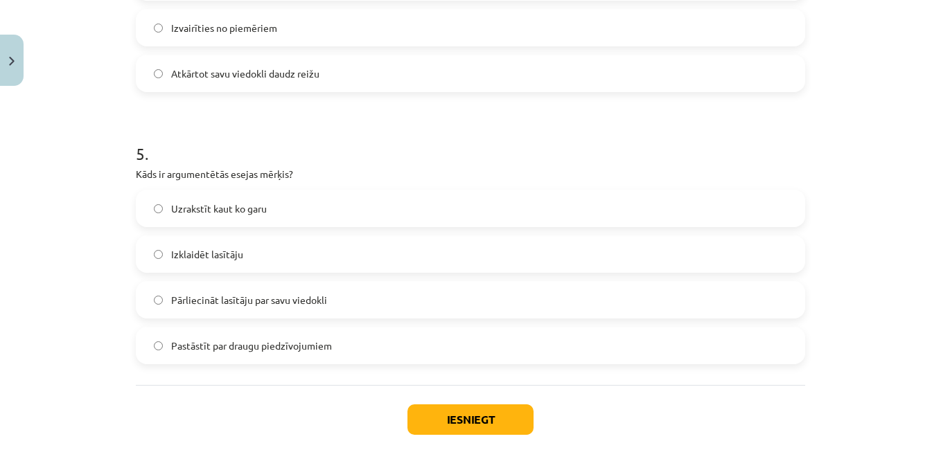
scroll to position [1320, 0]
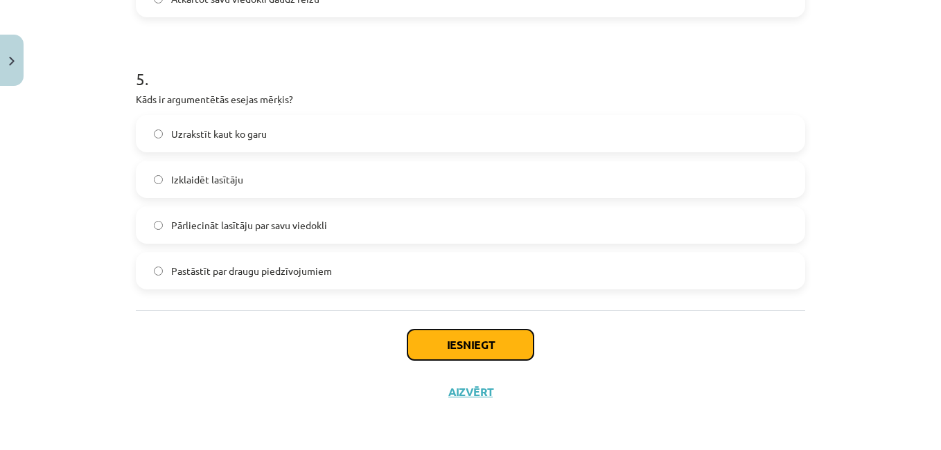
click at [460, 348] on button "Iesniegt" at bounding box center [470, 345] width 126 height 30
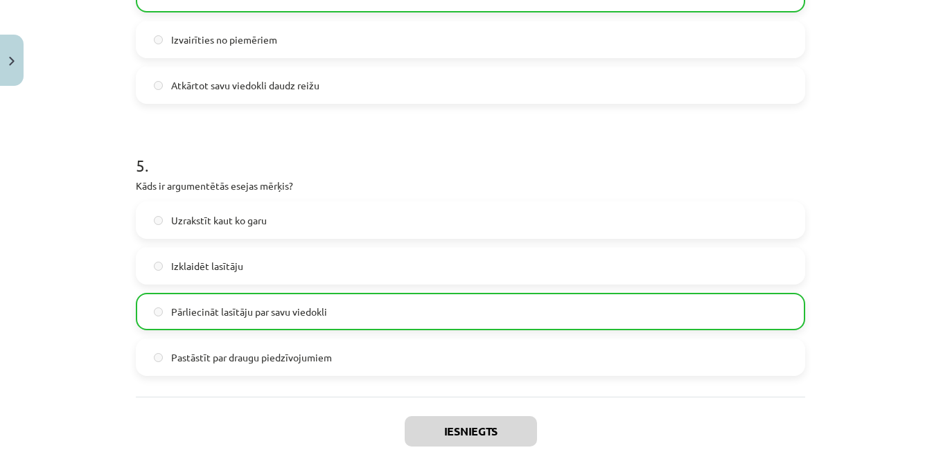
scroll to position [1364, 0]
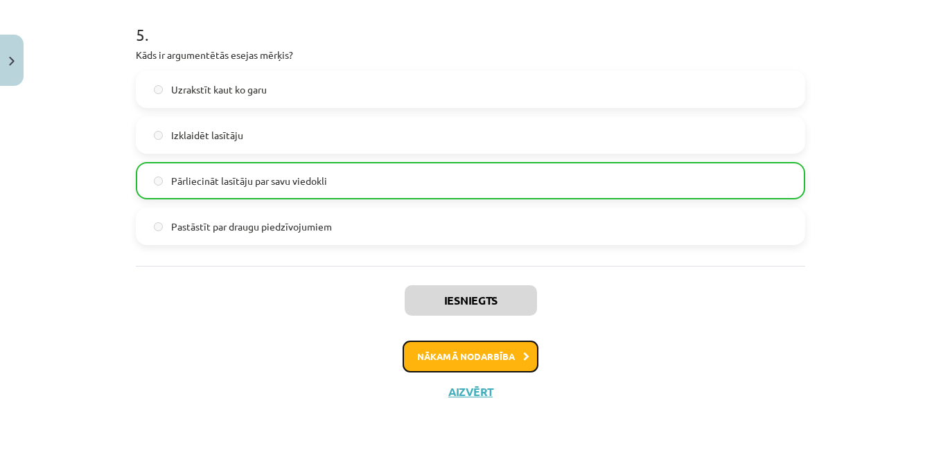
click at [451, 352] on button "Nākamā nodarbība" at bounding box center [471, 357] width 136 height 32
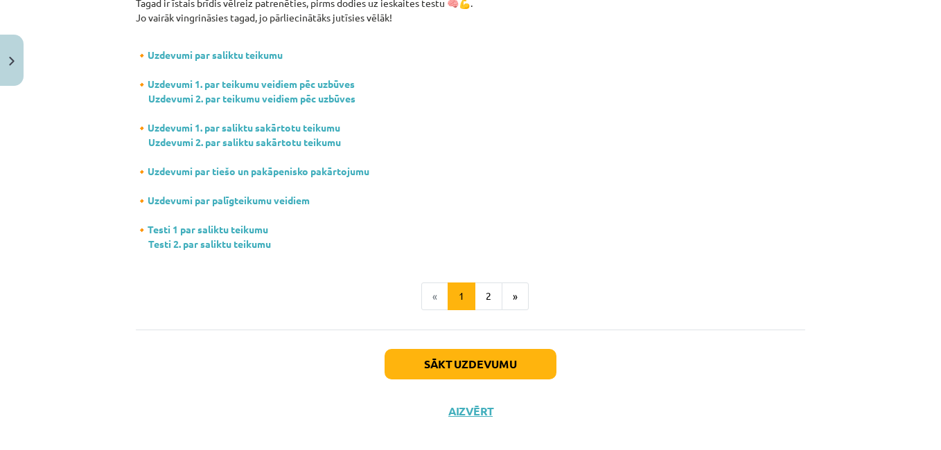
scroll to position [297, 0]
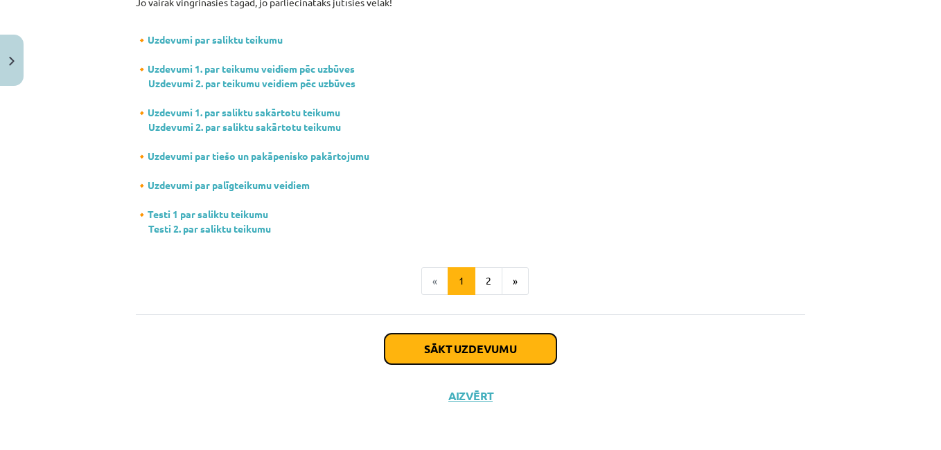
click at [477, 353] on button "Sākt uzdevumu" at bounding box center [471, 349] width 172 height 30
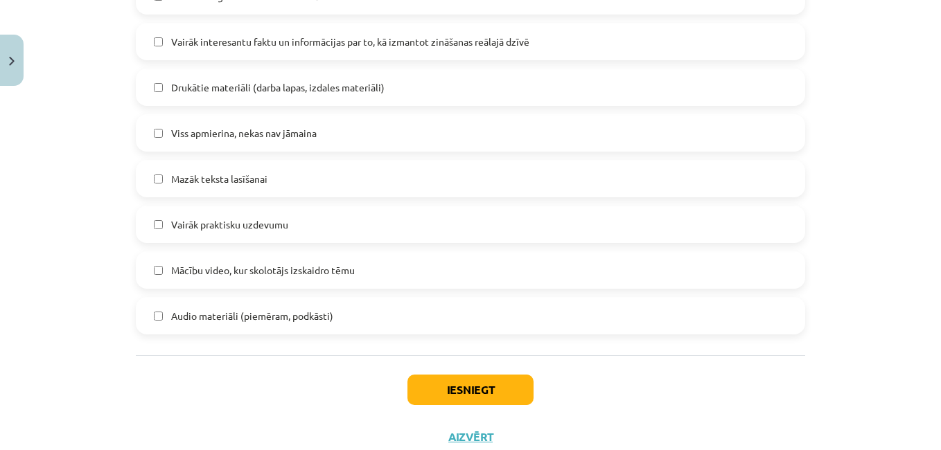
scroll to position [929, 0]
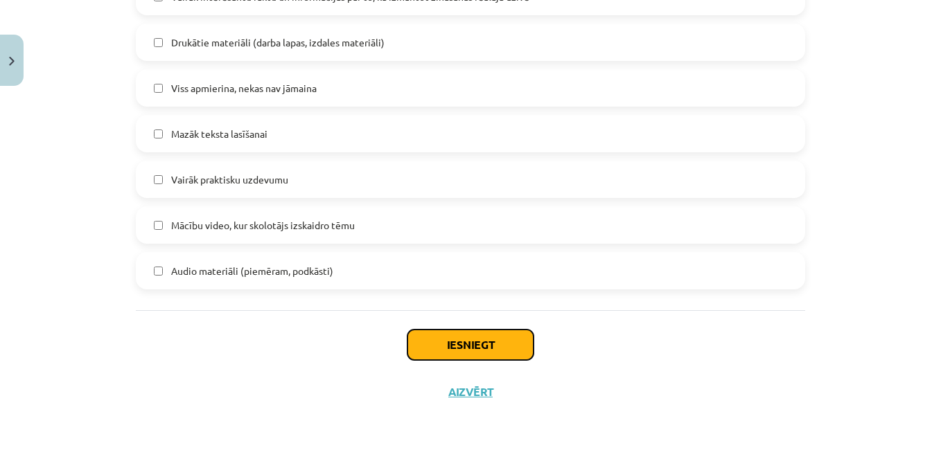
click at [457, 340] on button "Iesniegt" at bounding box center [470, 345] width 126 height 30
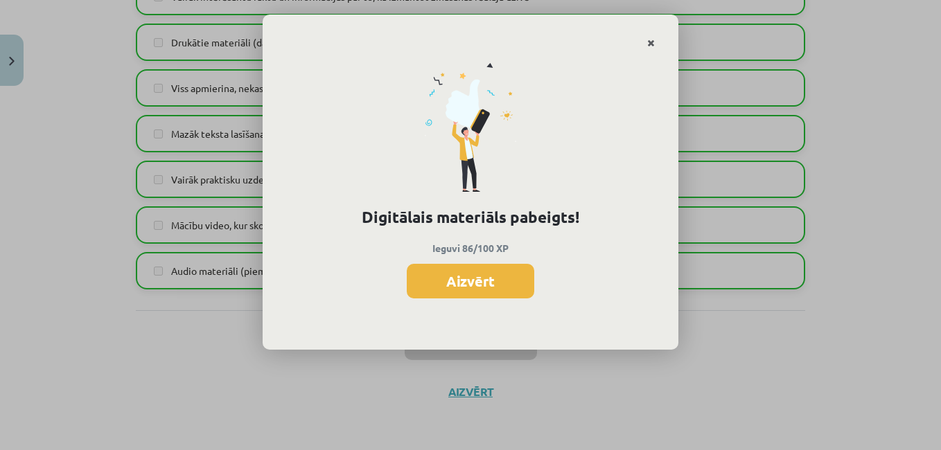
click at [646, 41] on link "Close" at bounding box center [651, 43] width 24 height 27
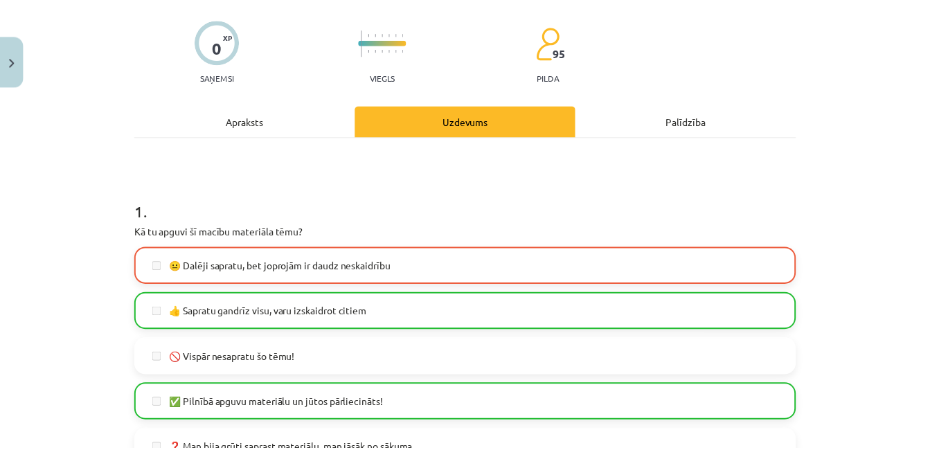
scroll to position [0, 0]
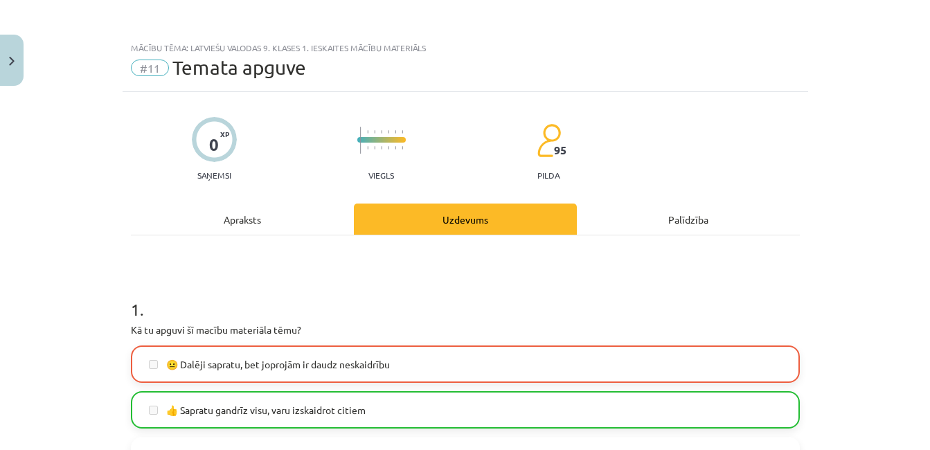
click at [6, 65] on button "Close" at bounding box center [12, 60] width 24 height 51
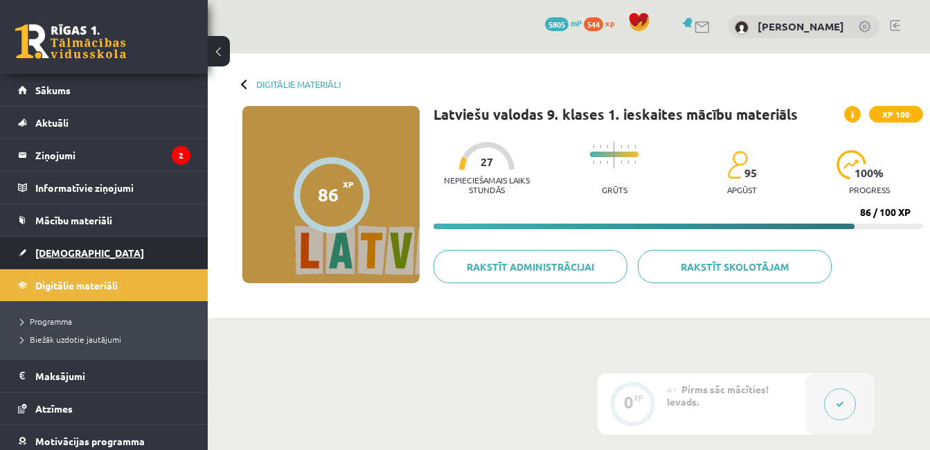
click at [72, 251] on span "[DEMOGRAPHIC_DATA]" at bounding box center [89, 253] width 109 height 12
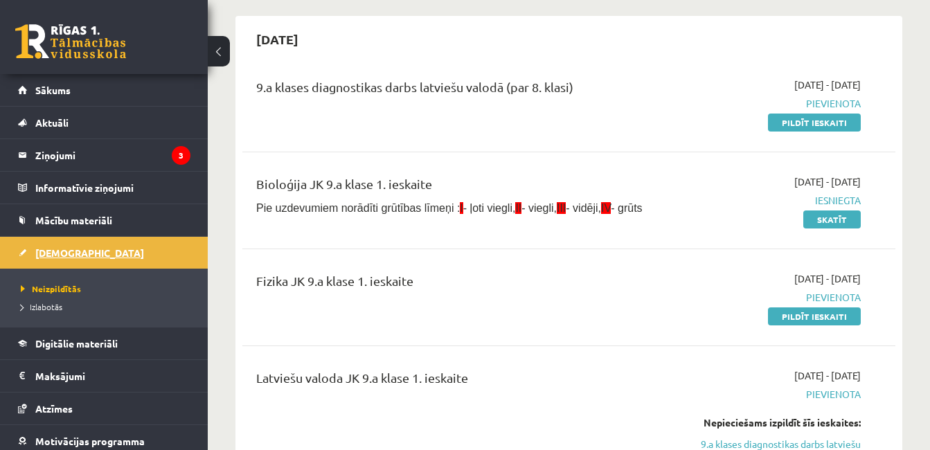
scroll to position [121, 0]
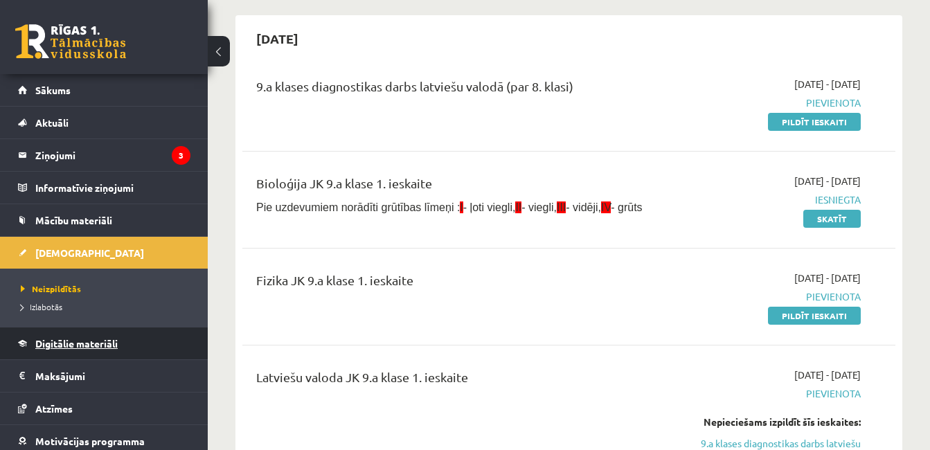
click at [75, 355] on link "Digitālie materiāli" at bounding box center [104, 344] width 173 height 32
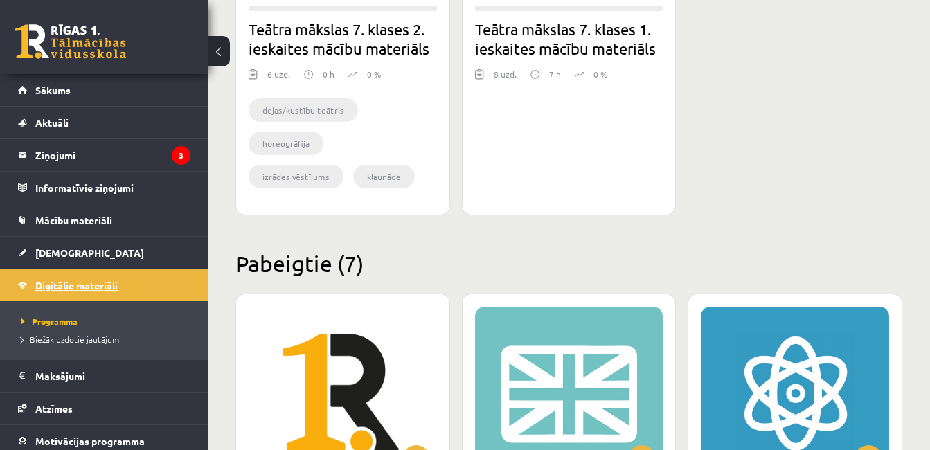
scroll to position [1332, 0]
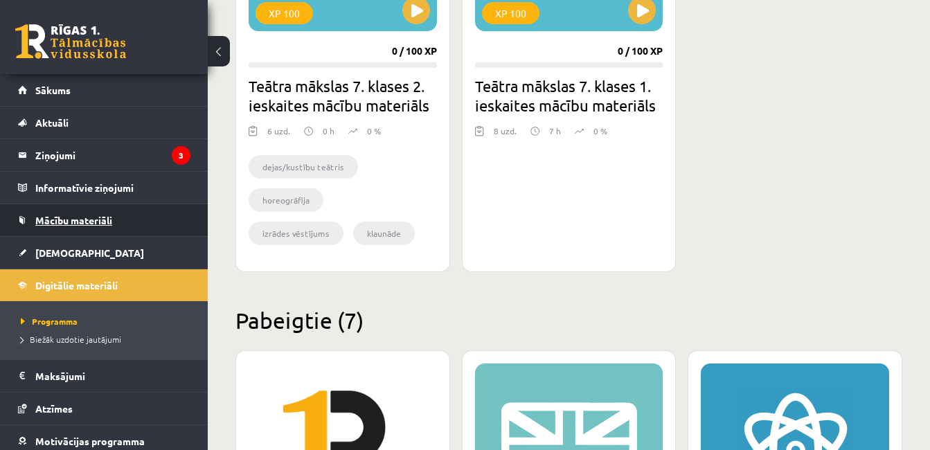
click at [108, 234] on link "Mācību materiāli" at bounding box center [104, 220] width 173 height 32
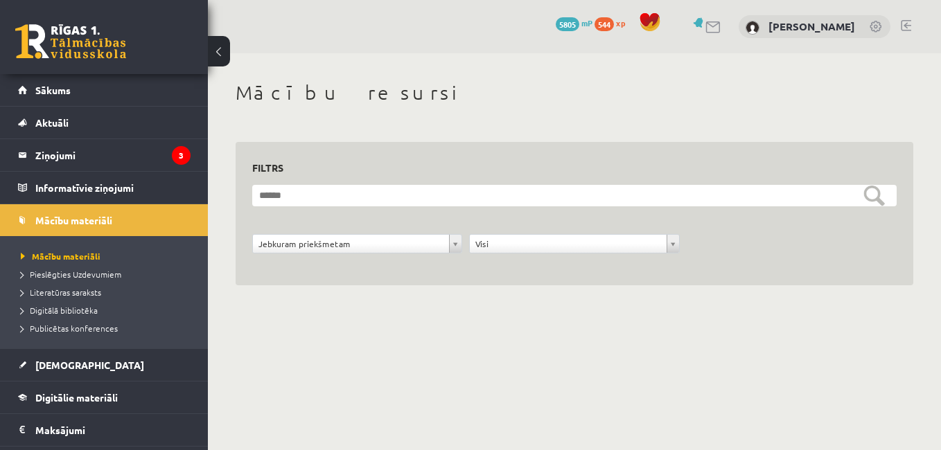
click at [290, 363] on body "0 Dāvanas 5805 mP 544 xp Ģirts Jarošs Sākums Aktuāli Kā mācīties eSKOLĀ Kontakt…" at bounding box center [470, 225] width 941 height 450
click at [85, 359] on link "[DEMOGRAPHIC_DATA]" at bounding box center [104, 365] width 173 height 32
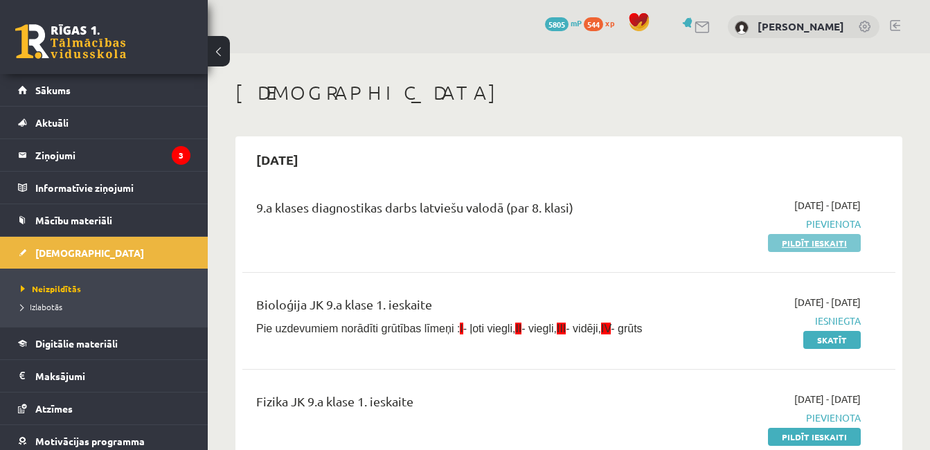
click at [794, 238] on link "Pildīt ieskaiti" at bounding box center [814, 243] width 93 height 18
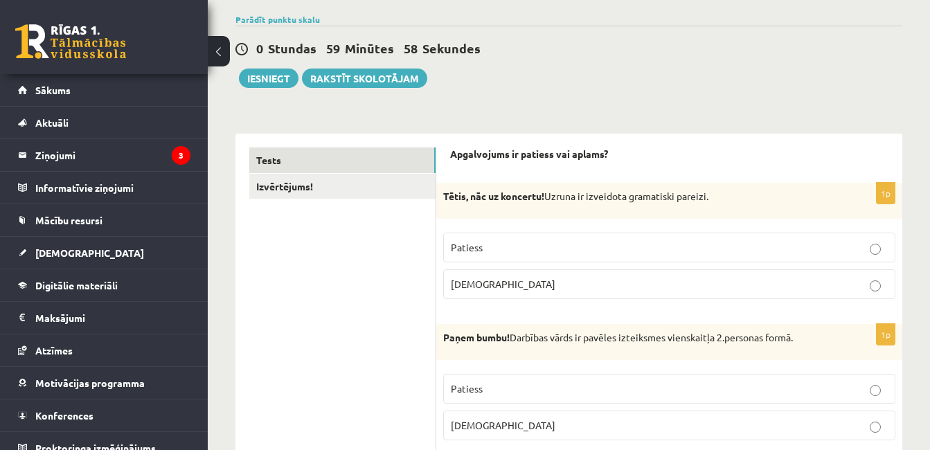
scroll to position [173, 0]
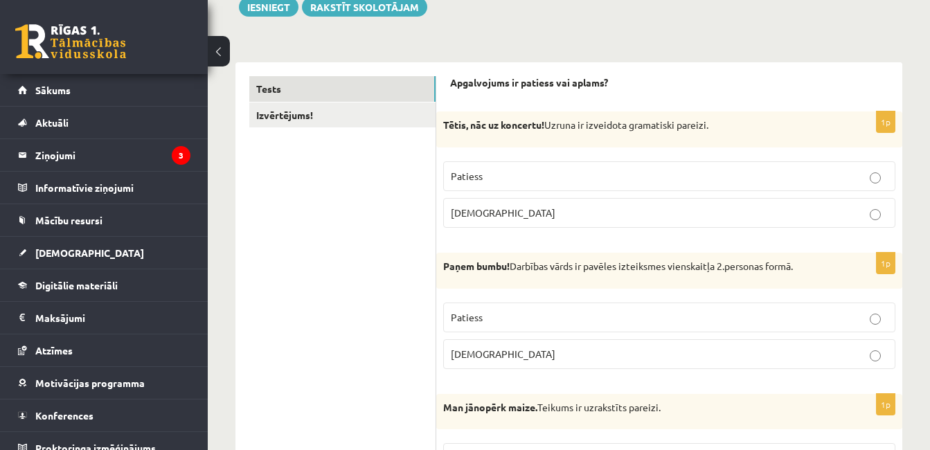
click at [502, 206] on p "Aplams" at bounding box center [669, 213] width 437 height 15
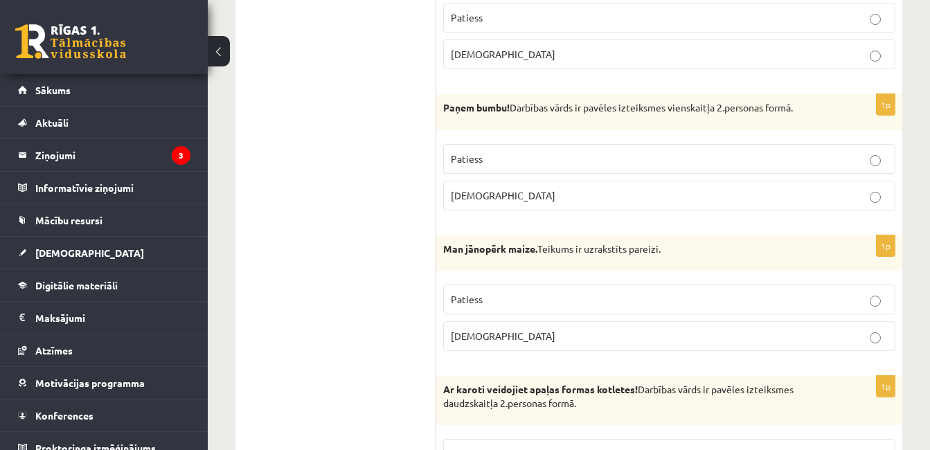
scroll to position [350, 0]
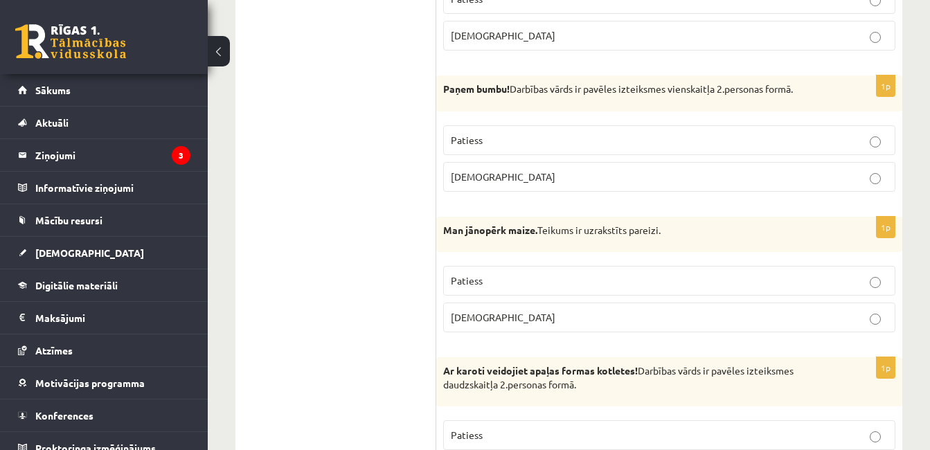
click at [464, 136] on span "Patiess" at bounding box center [467, 140] width 32 height 12
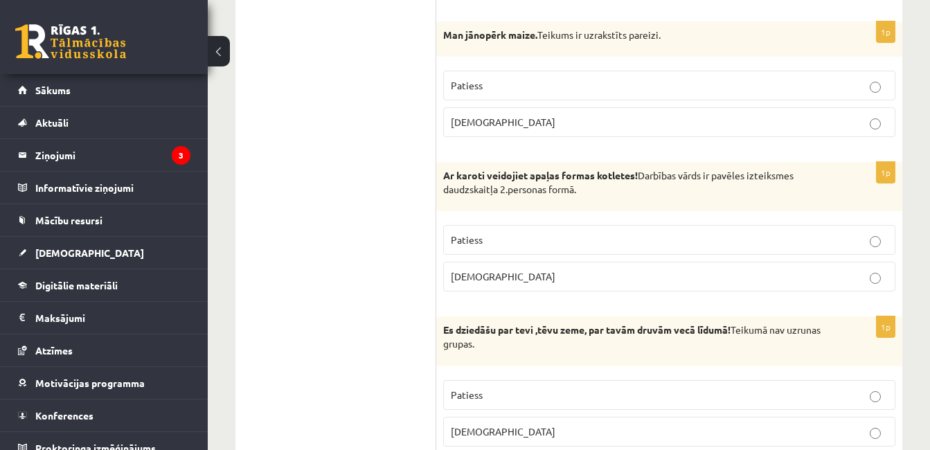
scroll to position [548, 0]
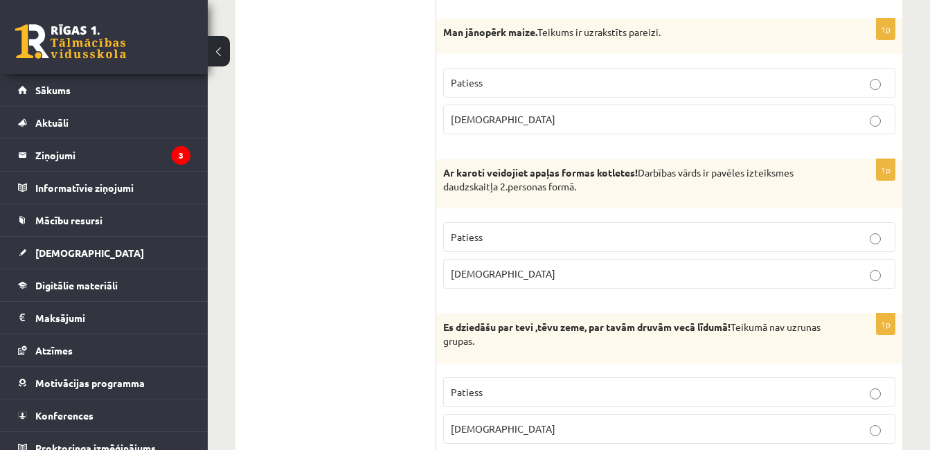
click at [511, 87] on p "Patiess" at bounding box center [669, 83] width 437 height 15
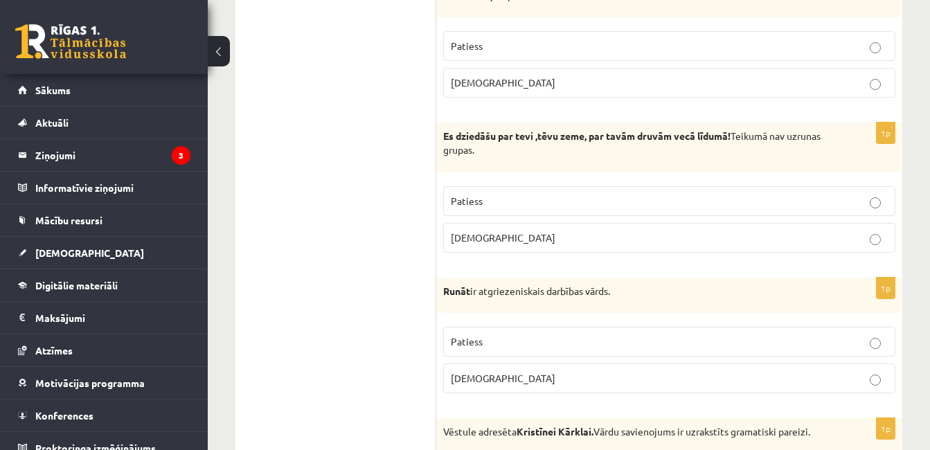
scroll to position [740, 0]
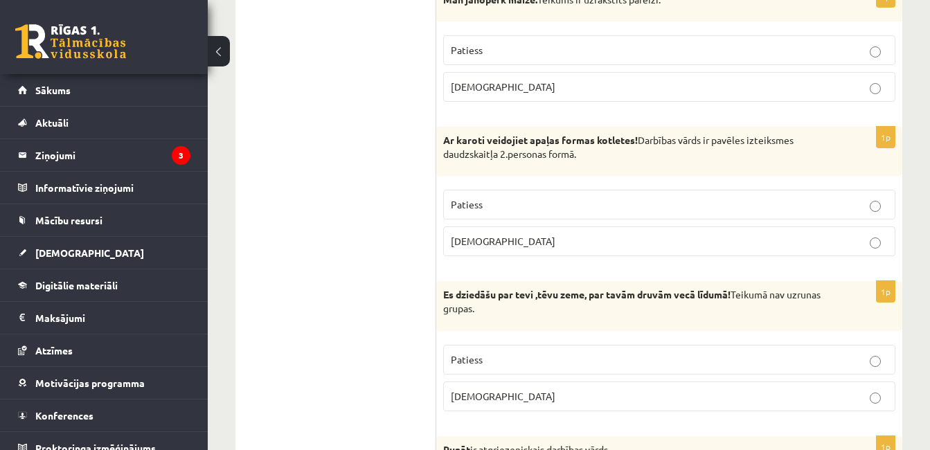
scroll to position [586, 0]
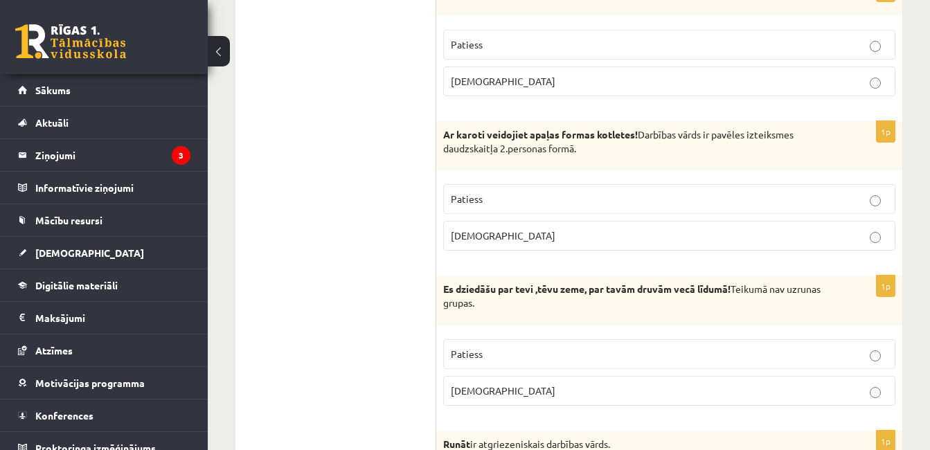
click at [666, 250] on label "Aplams" at bounding box center [669, 236] width 452 height 30
click at [667, 225] on label "Aplams" at bounding box center [669, 236] width 452 height 30
click at [671, 248] on label "Aplams" at bounding box center [669, 236] width 452 height 30
click at [663, 260] on div "1p Ar karoti veidojiet apaļas formas kotletes! Darbības vārds ir pavēles izteik…" at bounding box center [669, 191] width 466 height 141
click at [664, 246] on label "Aplams" at bounding box center [669, 236] width 452 height 30
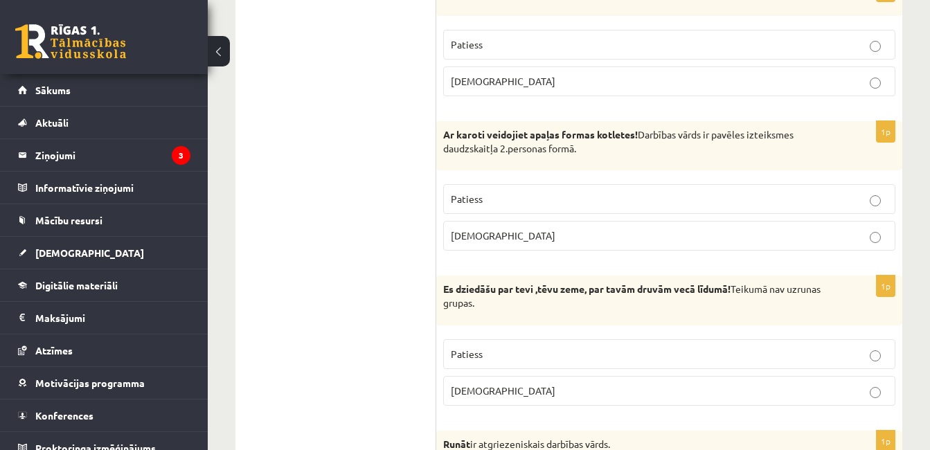
click at [673, 234] on p "Aplams" at bounding box center [669, 236] width 437 height 15
click at [536, 204] on p "Patiess" at bounding box center [669, 199] width 437 height 15
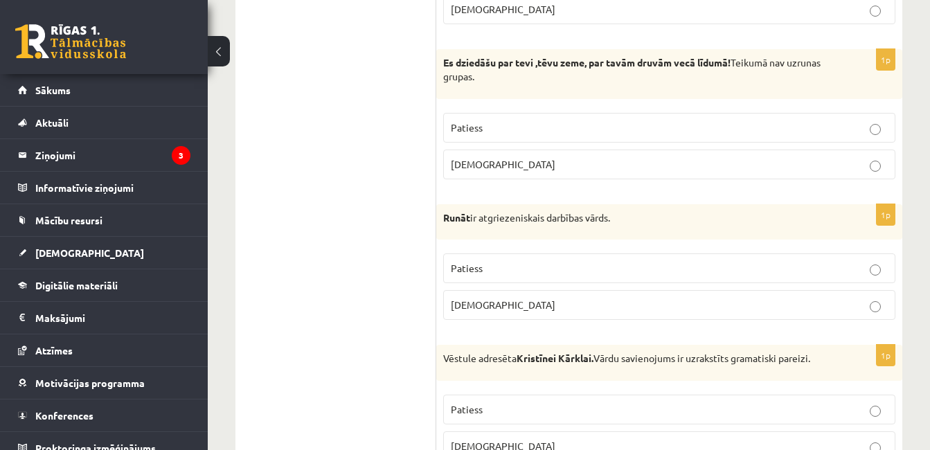
scroll to position [818, 0]
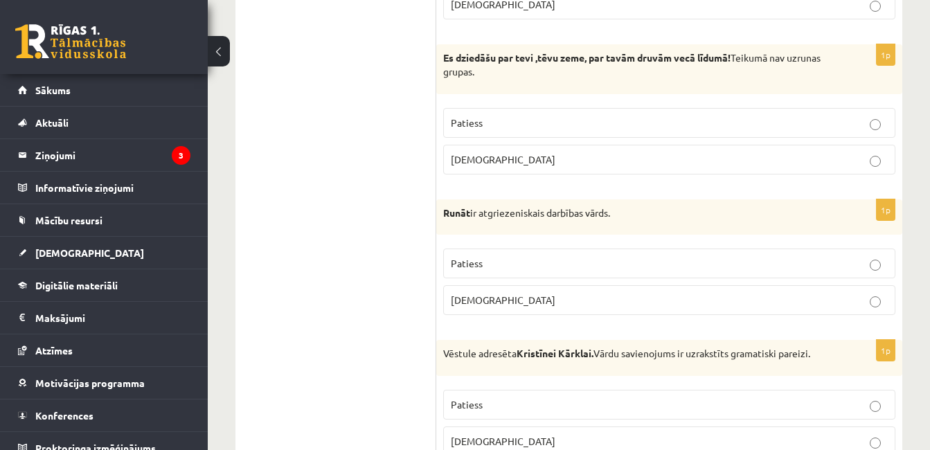
click at [514, 122] on p "Patiess" at bounding box center [669, 123] width 437 height 15
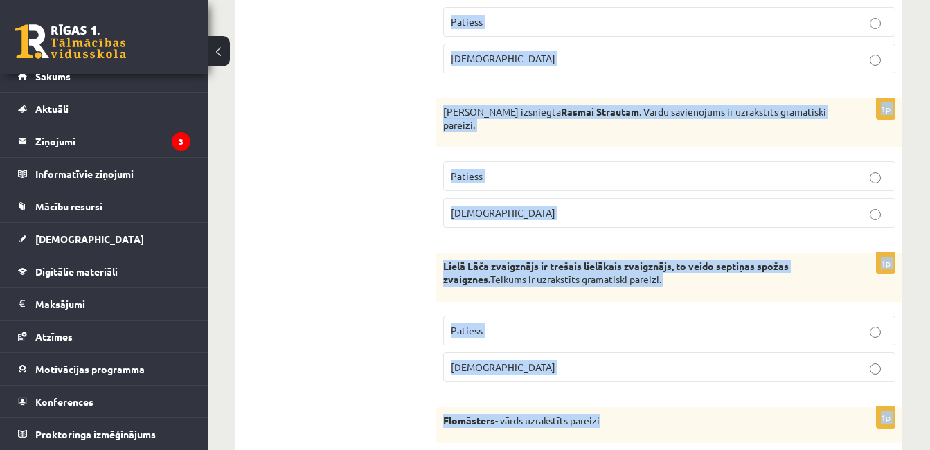
scroll to position [4203, 0]
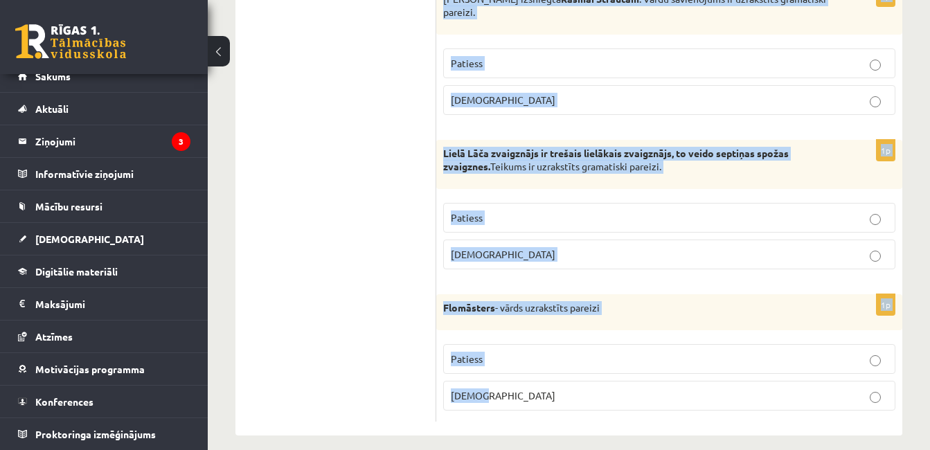
drag, startPoint x: 448, startPoint y: 253, endPoint x: 802, endPoint y: 419, distance: 391.1
copy form "Apgalvojums ir patiess vai aplams? 1p Tētis, nāc uz koncertu! Uzruna ir izveido…"
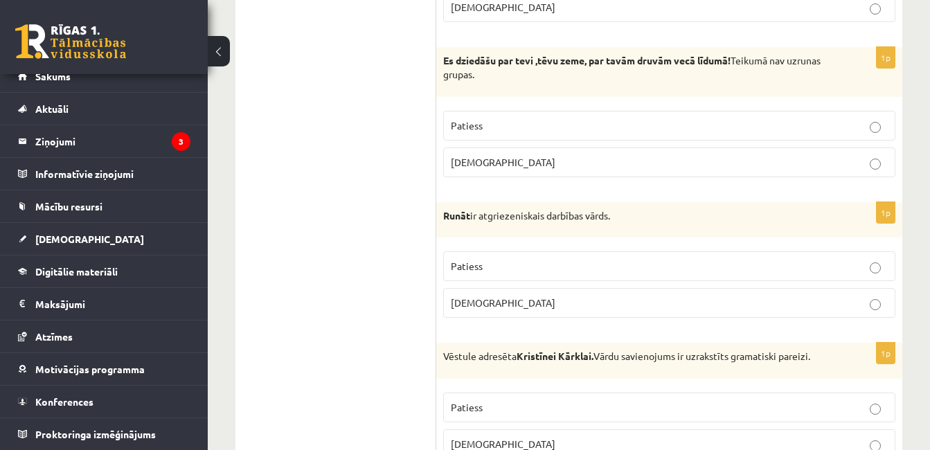
scroll to position [822, 0]
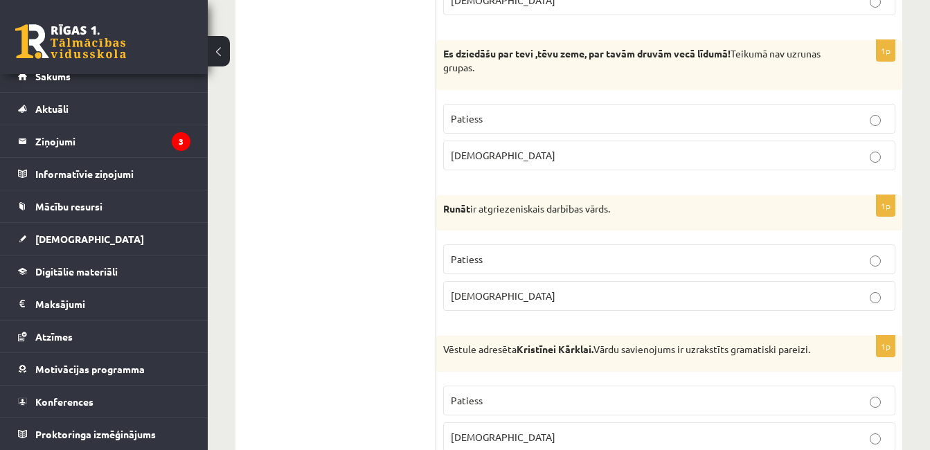
click at [802, 321] on div "1p Runāt ir atgriezeniskais darbības vārds. Patiess Aplams" at bounding box center [669, 258] width 466 height 127
click at [755, 310] on label "Aplams" at bounding box center [669, 296] width 452 height 30
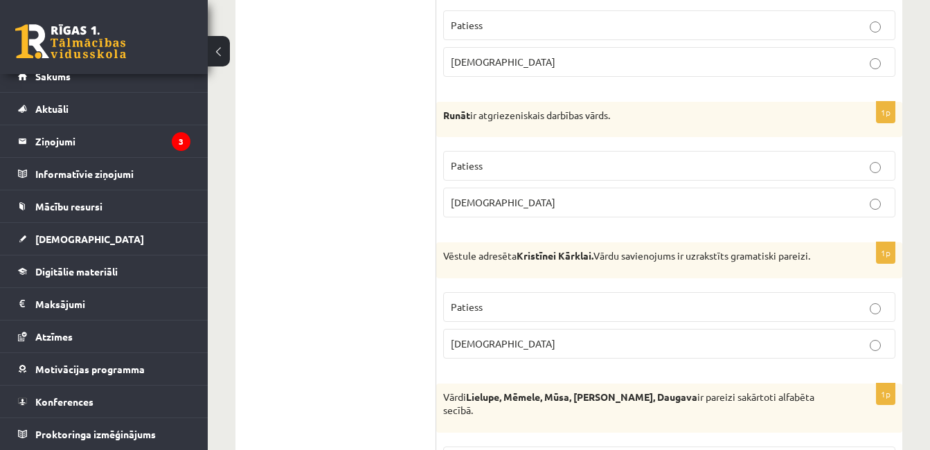
scroll to position [917, 0]
click at [626, 299] on p "Patiess" at bounding box center [669, 306] width 437 height 15
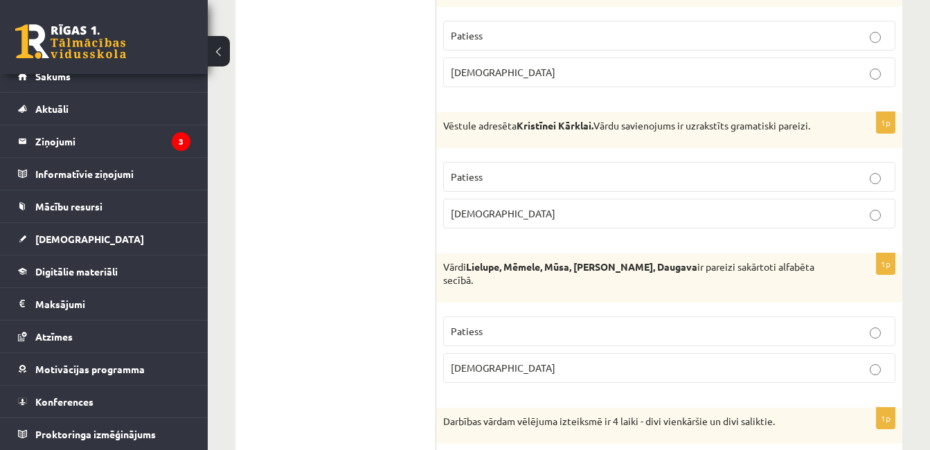
scroll to position [1052, 0]
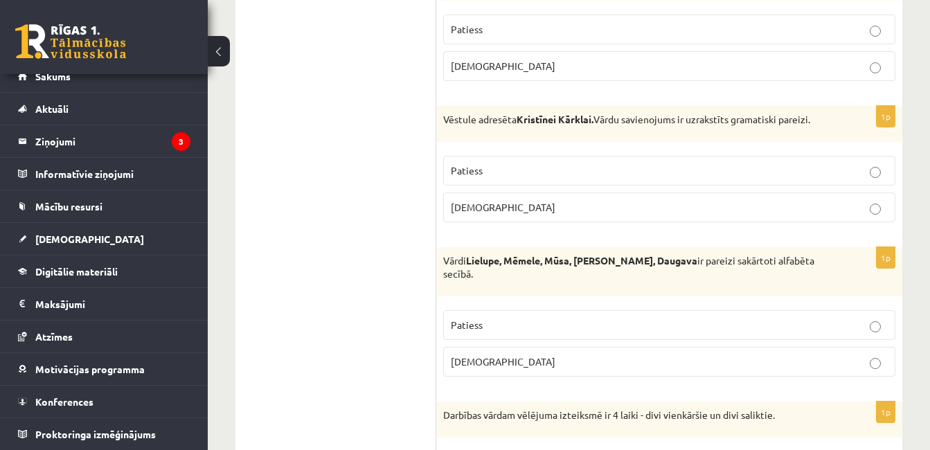
click at [770, 355] on p "Aplams" at bounding box center [669, 362] width 437 height 15
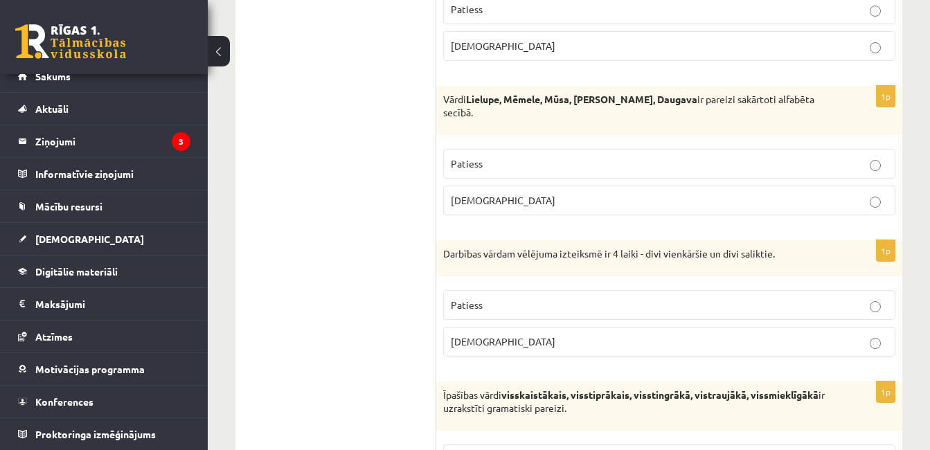
scroll to position [1214, 0]
click at [720, 297] on p "Patiess" at bounding box center [669, 304] width 437 height 15
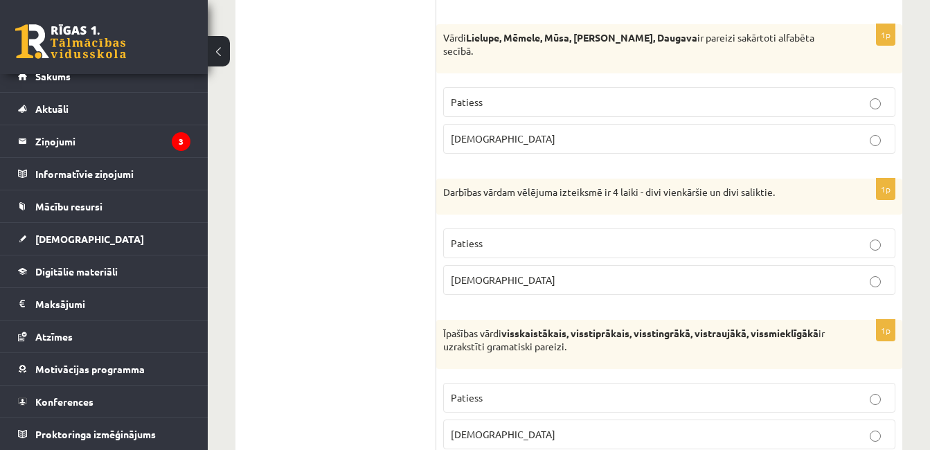
scroll to position [1343, 0]
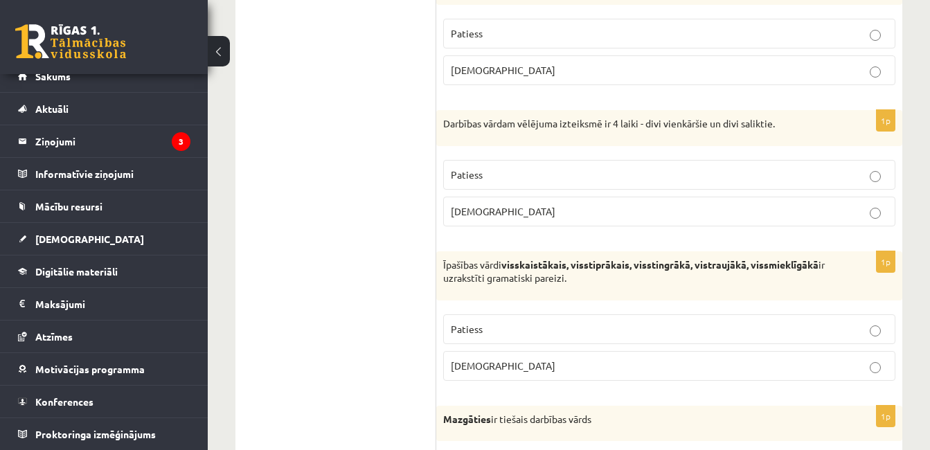
click at [556, 323] on p "Patiess" at bounding box center [669, 329] width 437 height 15
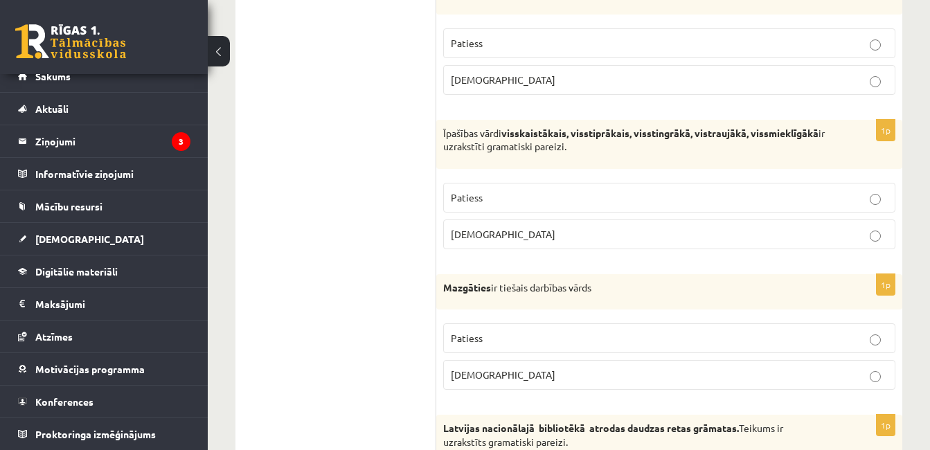
scroll to position [1491, 0]
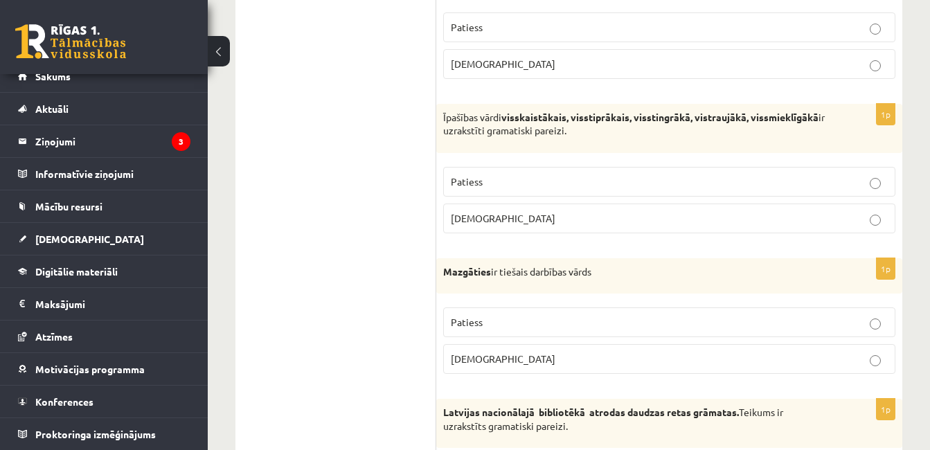
click at [527, 360] on label "Aplams" at bounding box center [669, 359] width 452 height 30
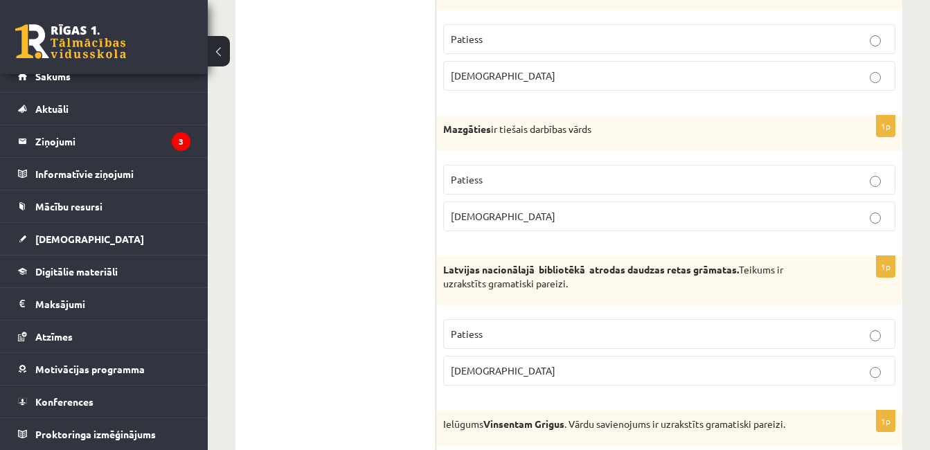
scroll to position [1637, 0]
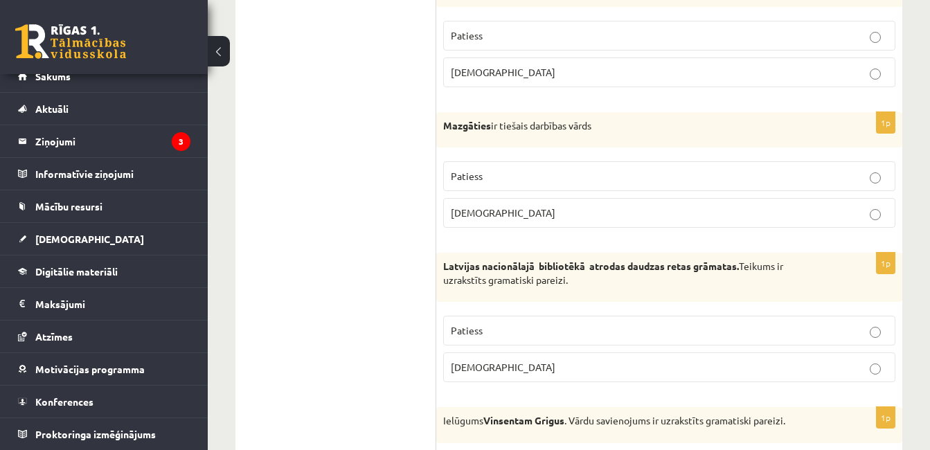
click at [594, 330] on label "Patiess" at bounding box center [669, 331] width 452 height 30
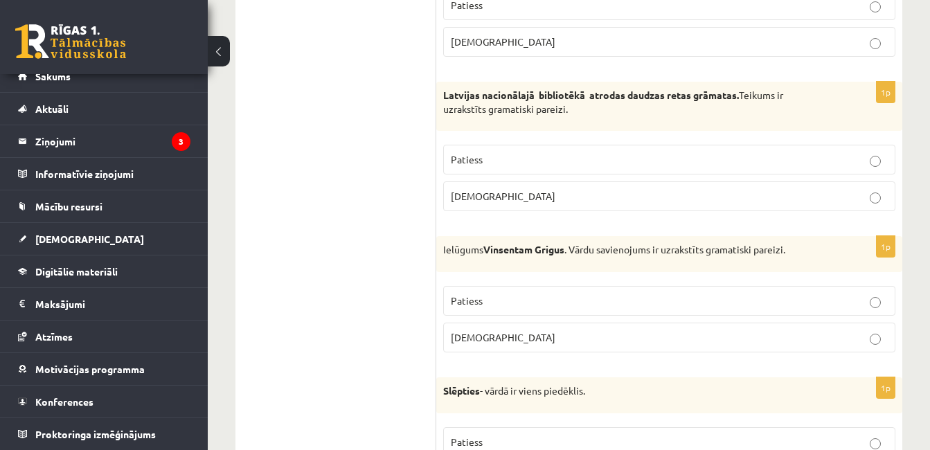
scroll to position [1810, 0]
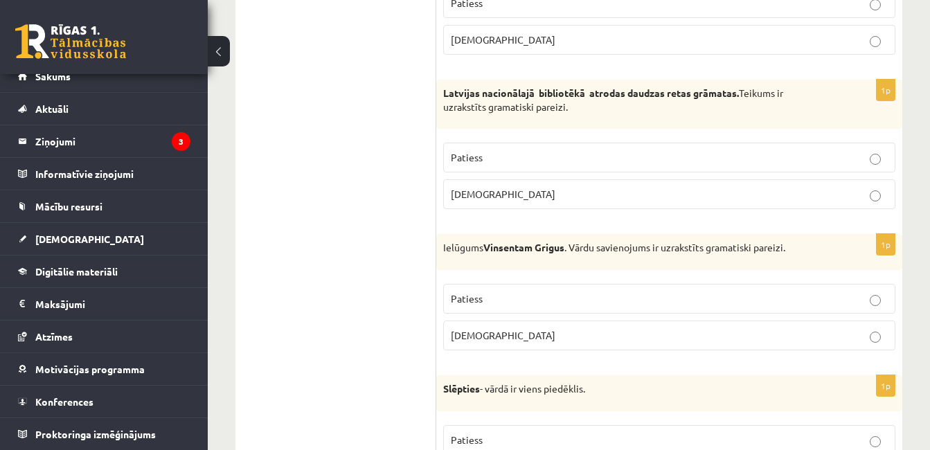
click at [691, 328] on p "Aplams" at bounding box center [669, 335] width 437 height 15
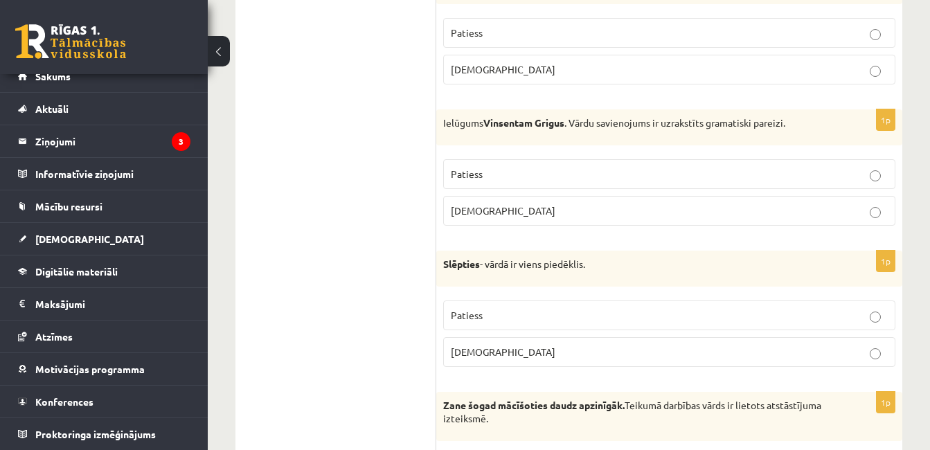
scroll to position [1936, 0]
click at [655, 308] on p "Patiess" at bounding box center [669, 315] width 437 height 15
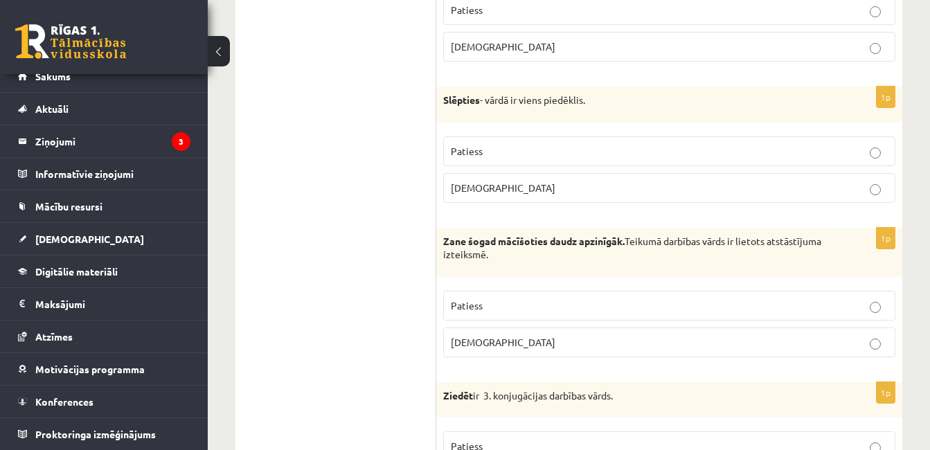
scroll to position [2104, 0]
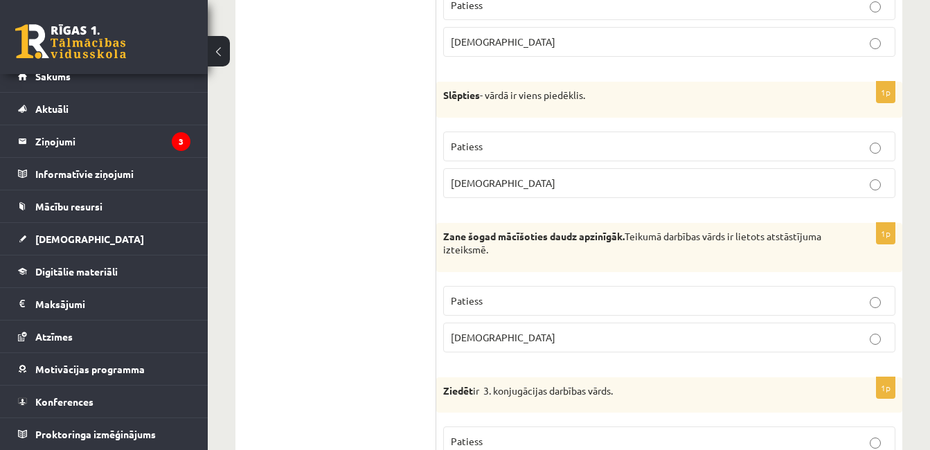
click at [515, 296] on label "Patiess" at bounding box center [669, 301] width 452 height 30
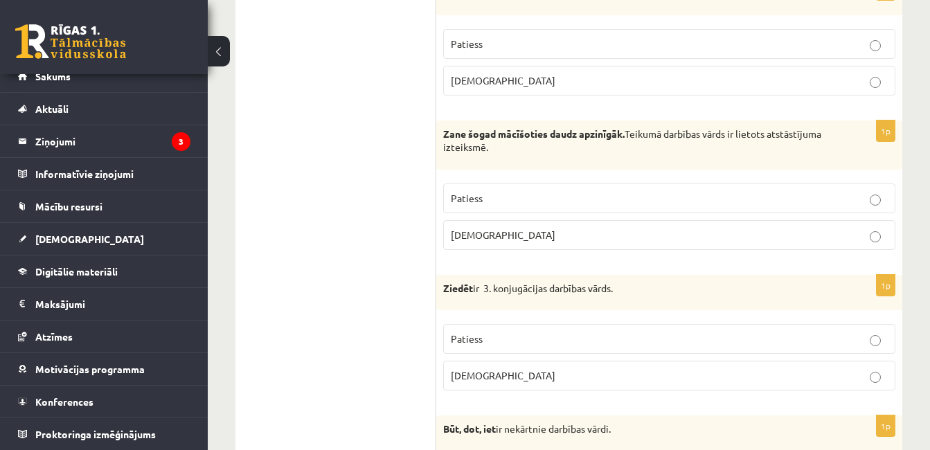
scroll to position [2210, 0]
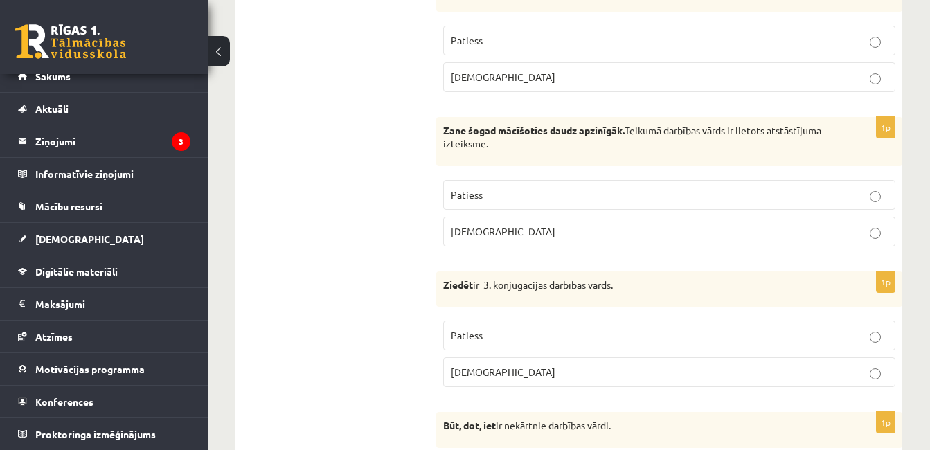
click at [497, 335] on label "Patiess" at bounding box center [669, 336] width 452 height 30
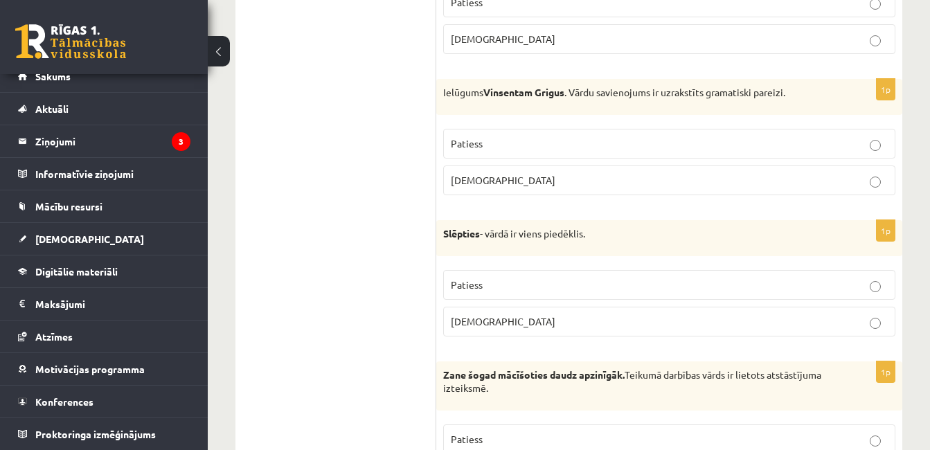
scroll to position [1943, 0]
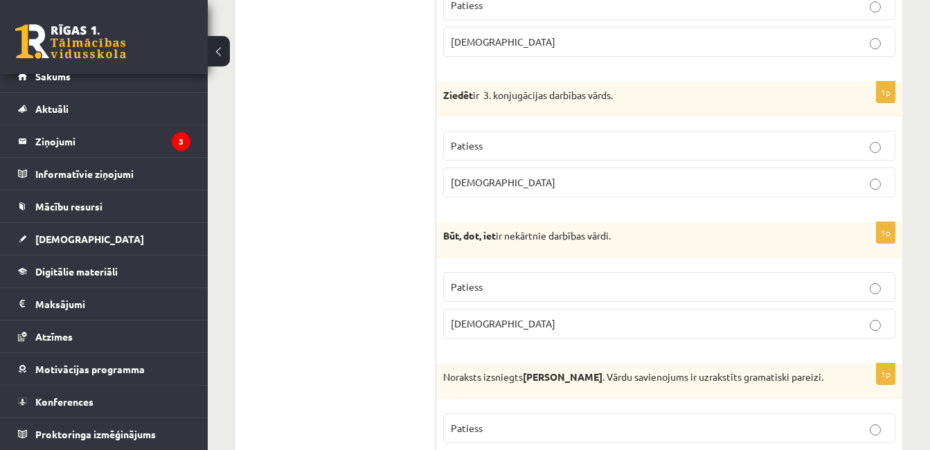
click at [480, 285] on label "Patiess" at bounding box center [669, 287] width 452 height 30
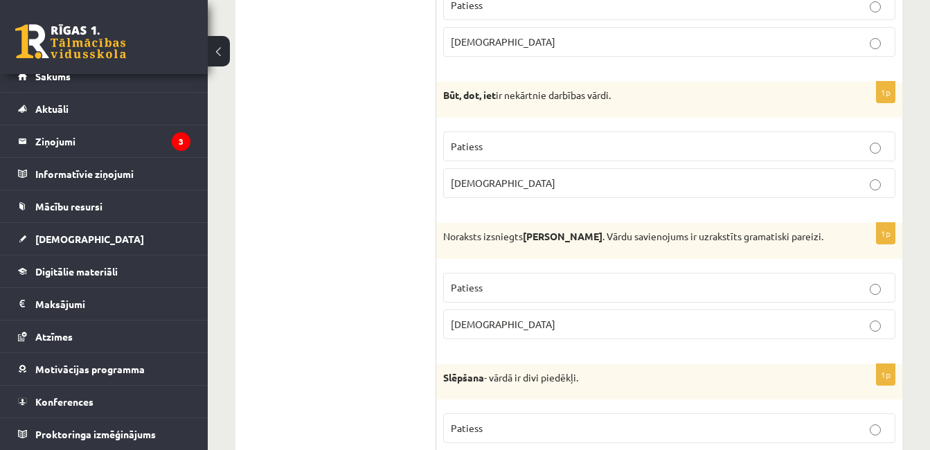
scroll to position [2548, 0]
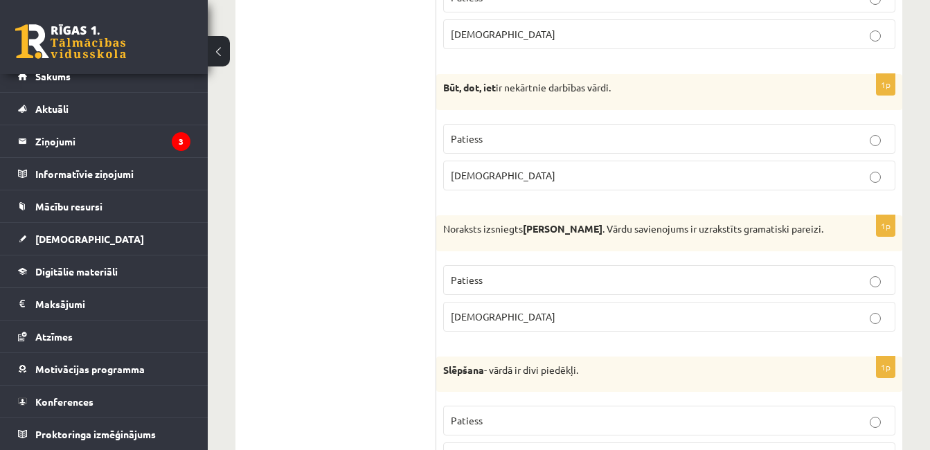
click at [469, 276] on label "Patiess" at bounding box center [669, 280] width 452 height 30
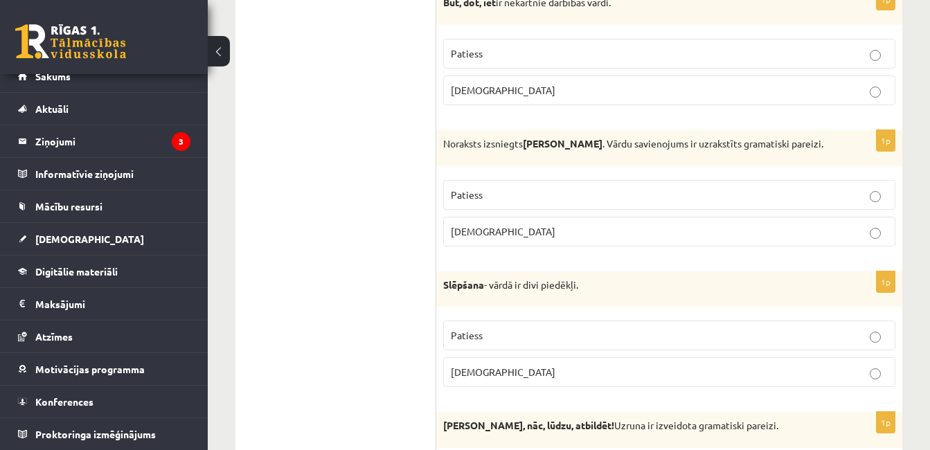
scroll to position [2643, 0]
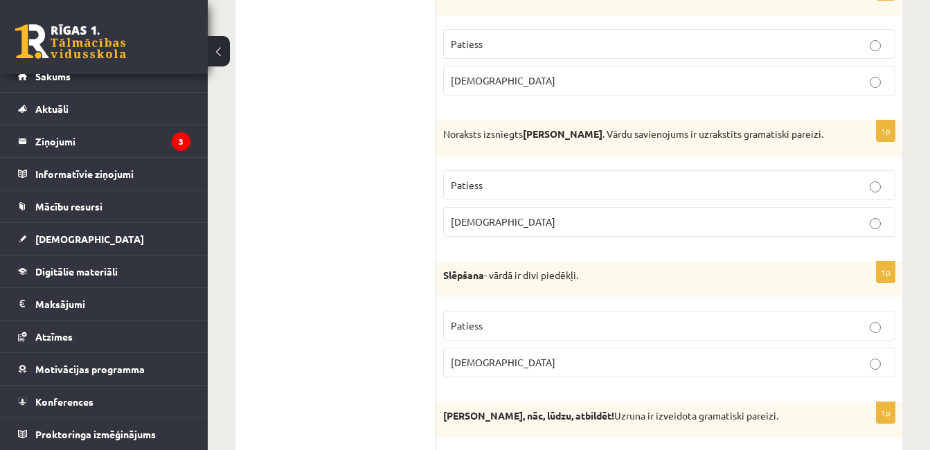
click at [500, 355] on p "Aplams" at bounding box center [669, 362] width 437 height 15
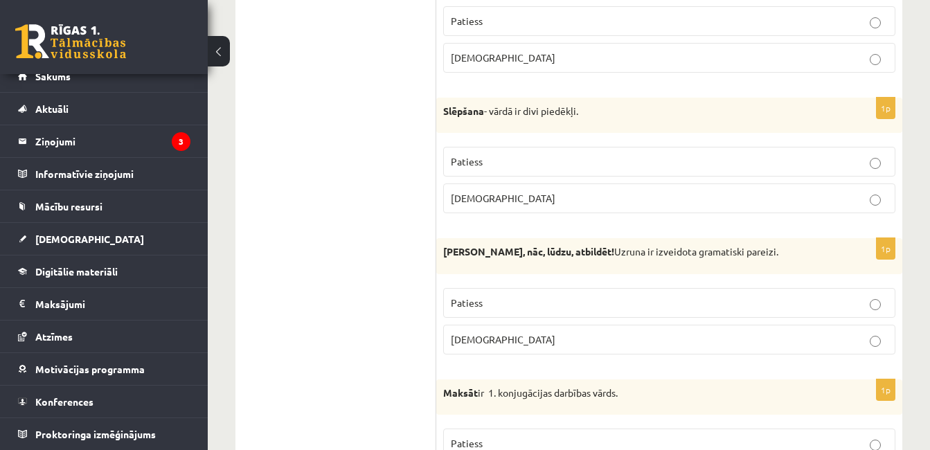
scroll to position [2810, 0]
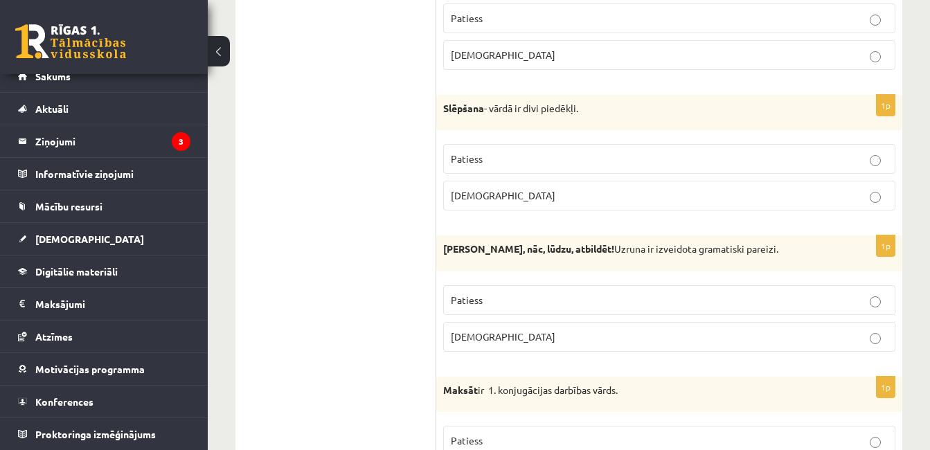
click at [594, 322] on label "Aplams" at bounding box center [669, 337] width 452 height 30
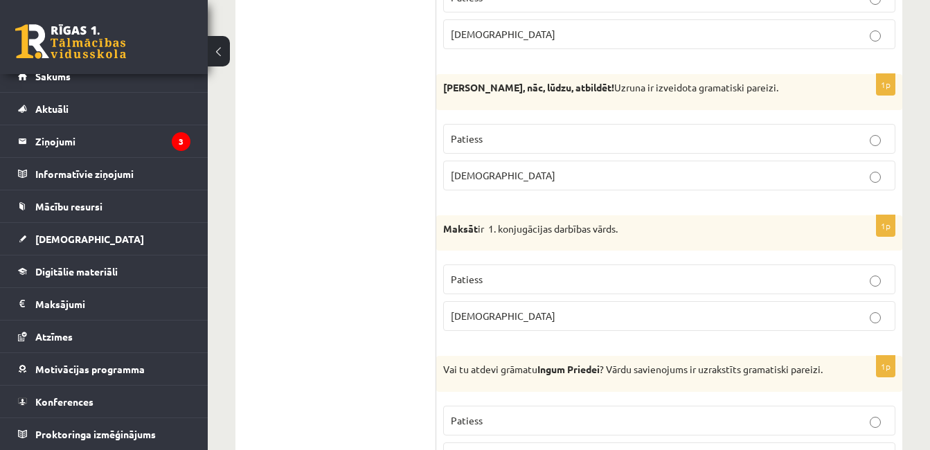
scroll to position [3023, 0]
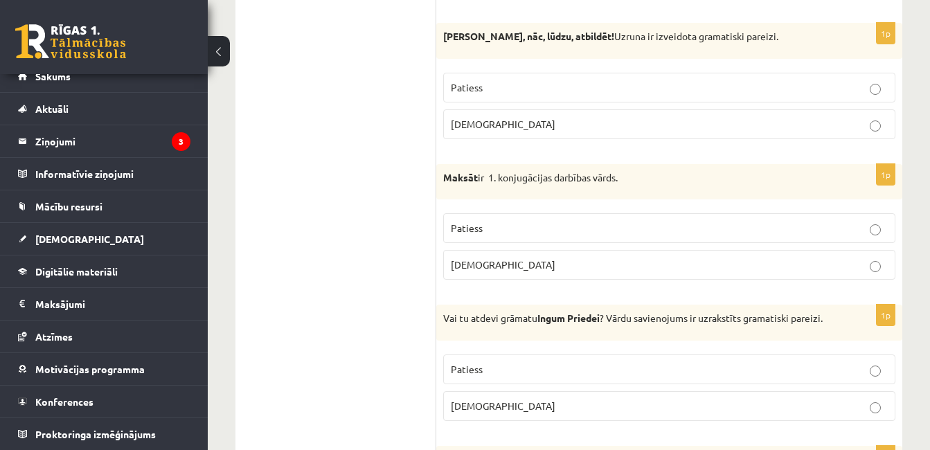
click at [583, 266] on label "Aplams" at bounding box center [669, 265] width 452 height 30
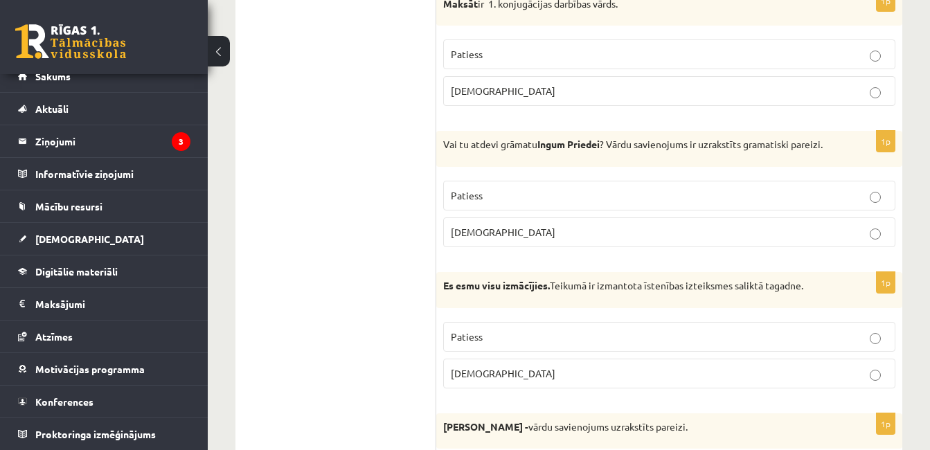
scroll to position [3200, 0]
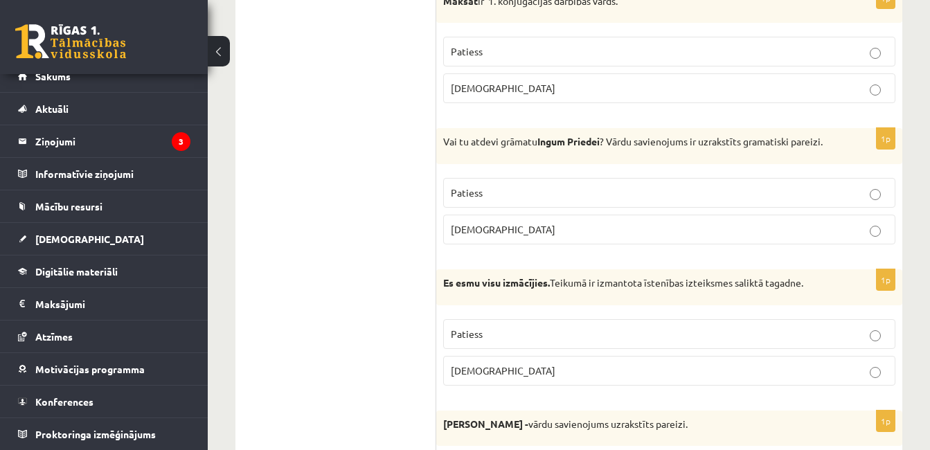
click at [490, 207] on label "Patiess" at bounding box center [669, 193] width 452 height 30
click at [497, 382] on label "Aplams" at bounding box center [669, 371] width 452 height 30
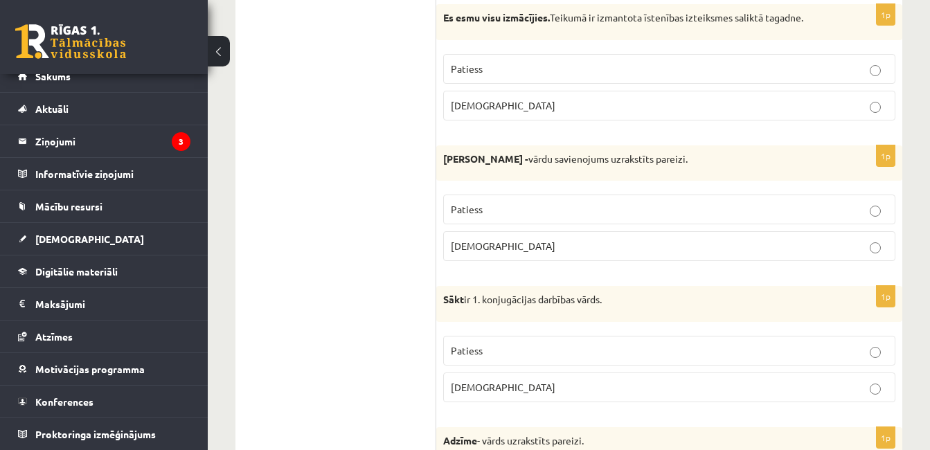
scroll to position [3467, 0]
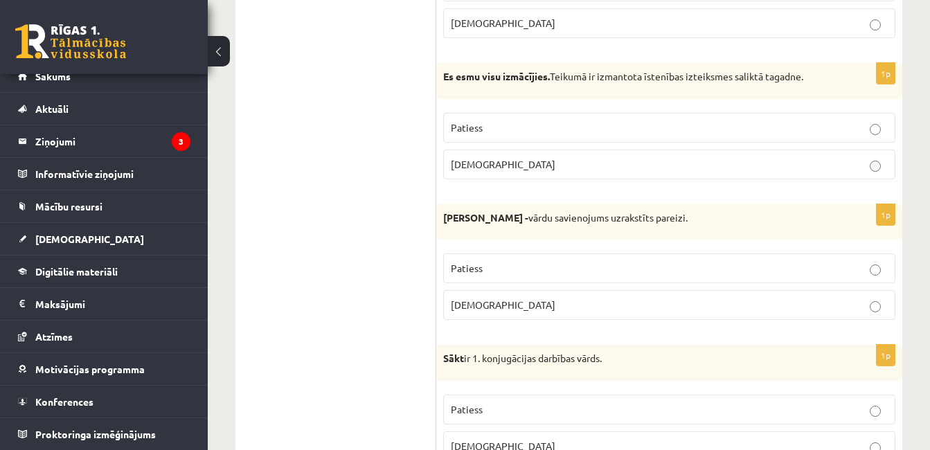
click at [487, 270] on p "Patiess" at bounding box center [669, 268] width 437 height 15
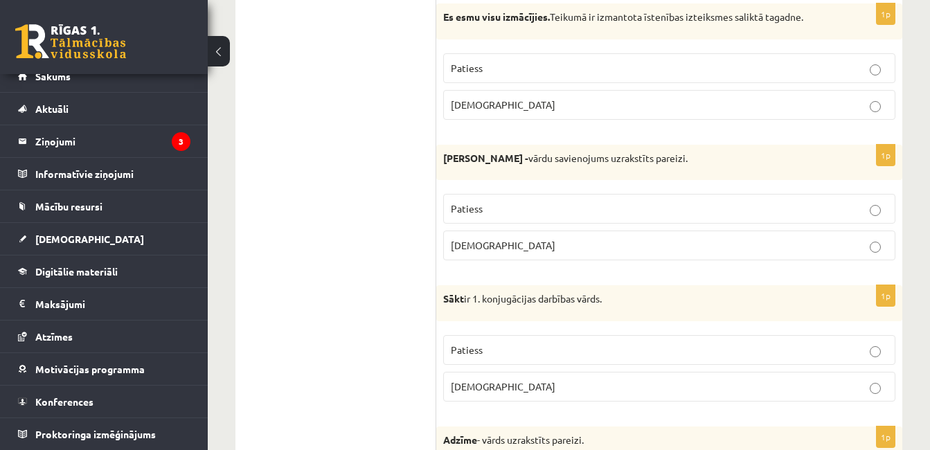
scroll to position [3470, 0]
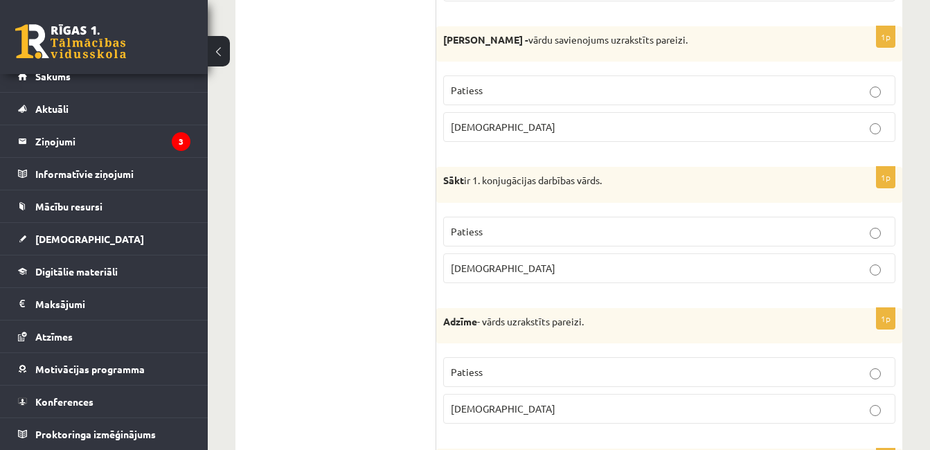
click at [491, 267] on p "Aplams" at bounding box center [669, 268] width 437 height 15
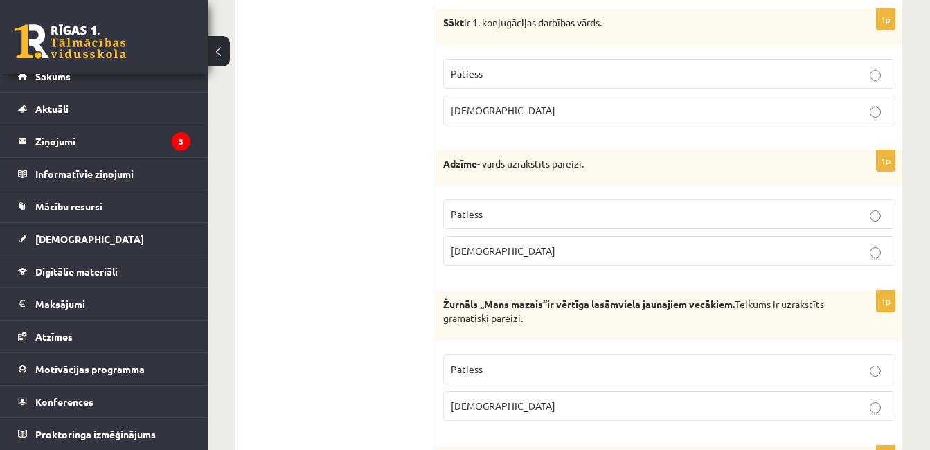
scroll to position [3743, 0]
click at [483, 254] on span "Aplams" at bounding box center [503, 249] width 105 height 12
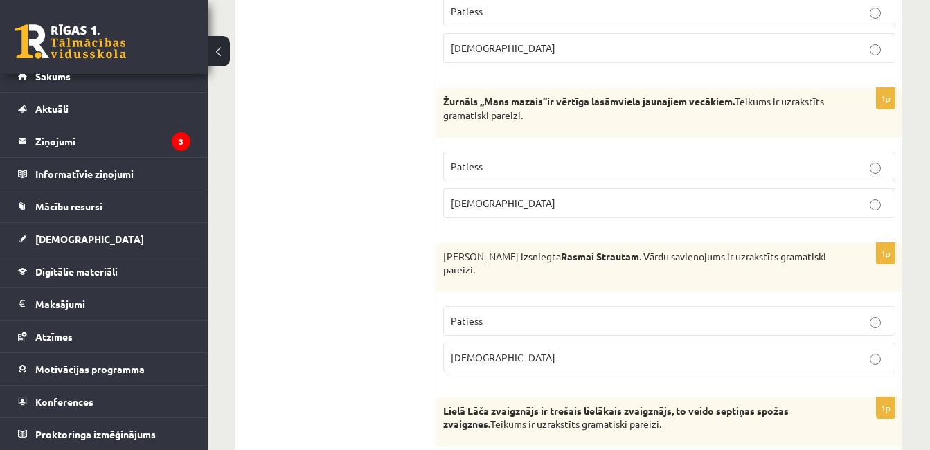
scroll to position [3947, 0]
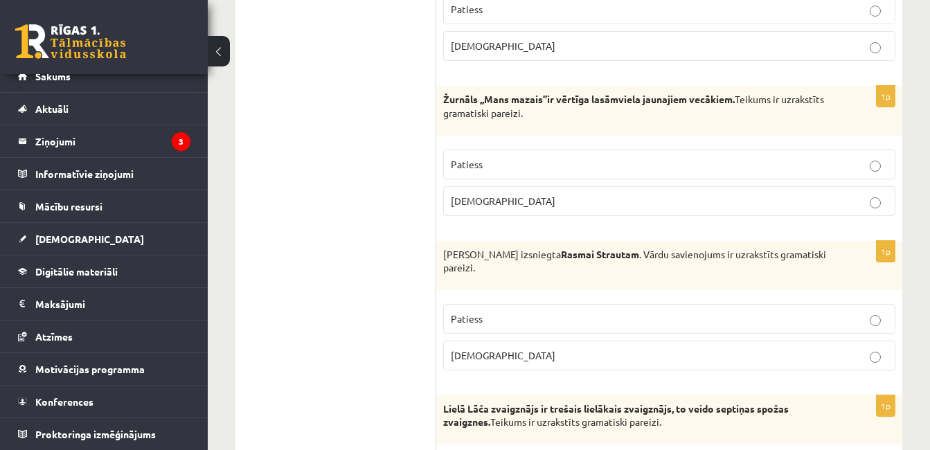
click at [473, 209] on p "Aplams" at bounding box center [669, 201] width 437 height 15
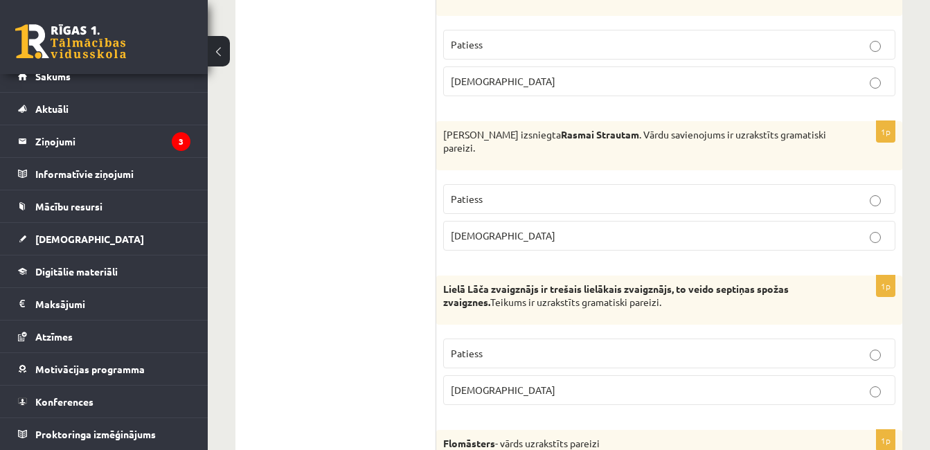
click at [455, 229] on span "Aplams" at bounding box center [503, 235] width 105 height 12
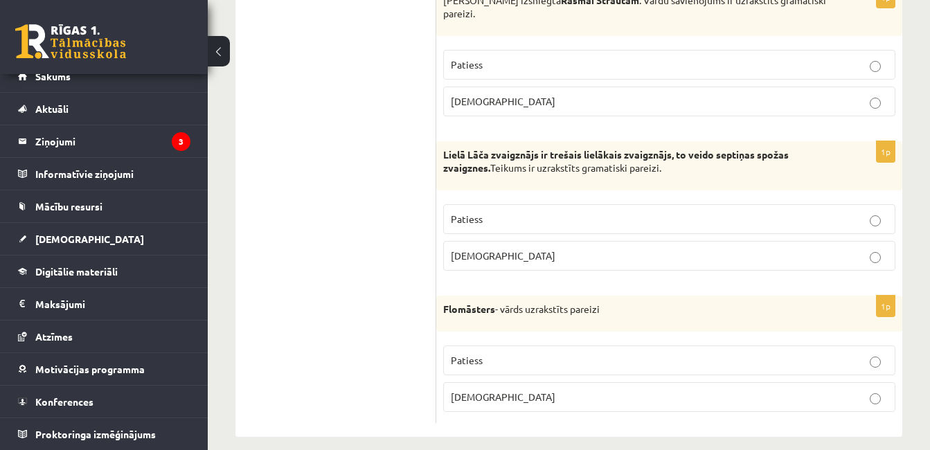
scroll to position [4203, 0]
click at [457, 211] on span "Patiess" at bounding box center [467, 217] width 32 height 12
click at [462, 353] on span "Patiess" at bounding box center [467, 359] width 32 height 12
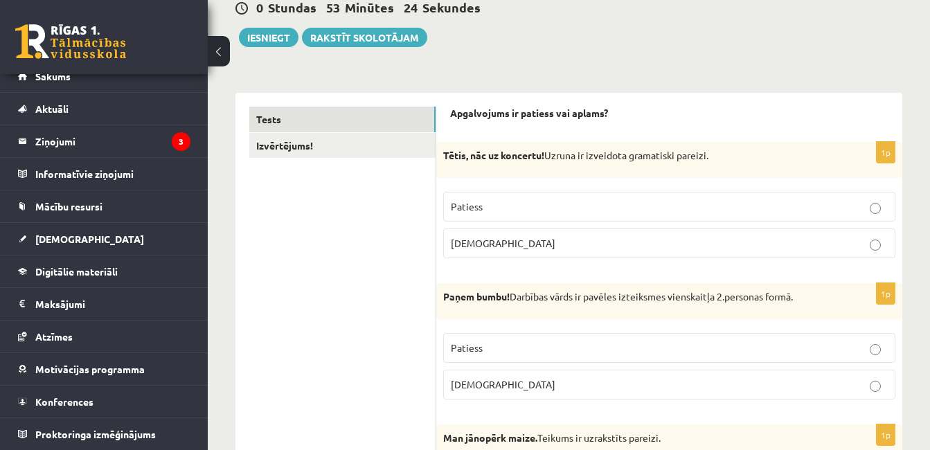
scroll to position [0, 0]
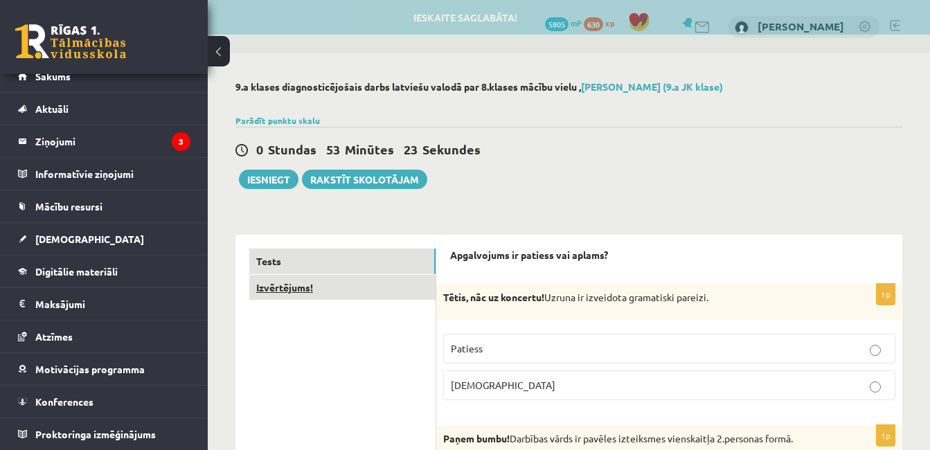
click at [411, 296] on link "Izvērtējums!" at bounding box center [342, 288] width 186 height 26
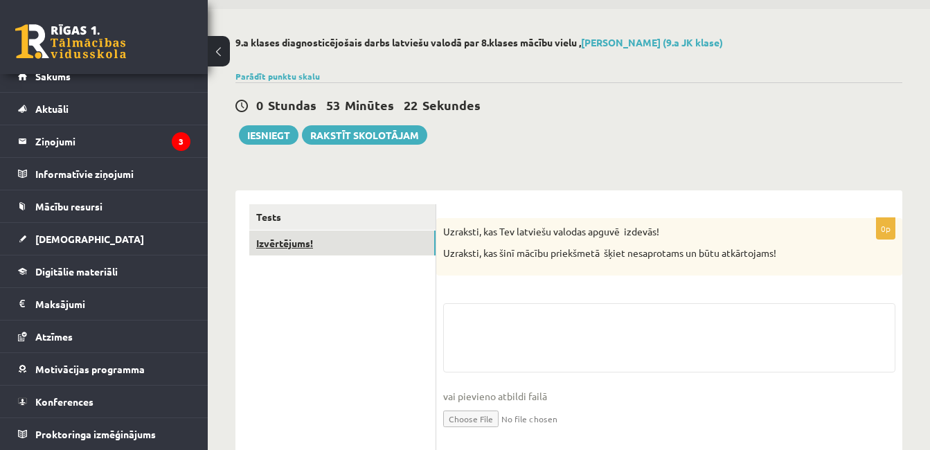
scroll to position [90, 0]
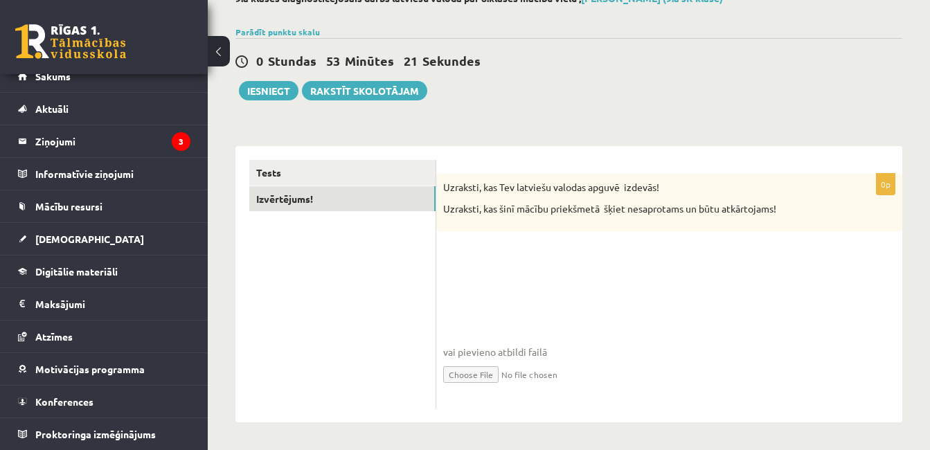
click at [660, 261] on fieldset "vai pievieno atbildi failā Iesniegtā atbilde" at bounding box center [669, 330] width 452 height 143
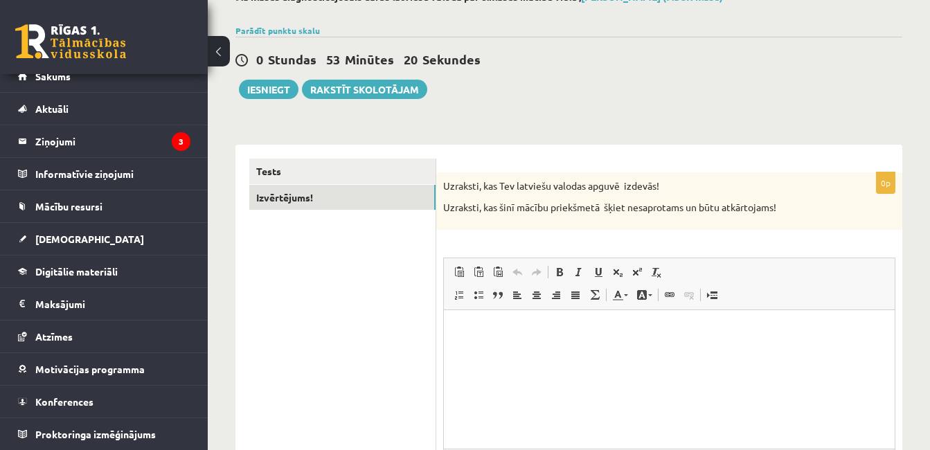
scroll to position [0, 0]
click at [695, 348] on html at bounding box center [669, 331] width 451 height 42
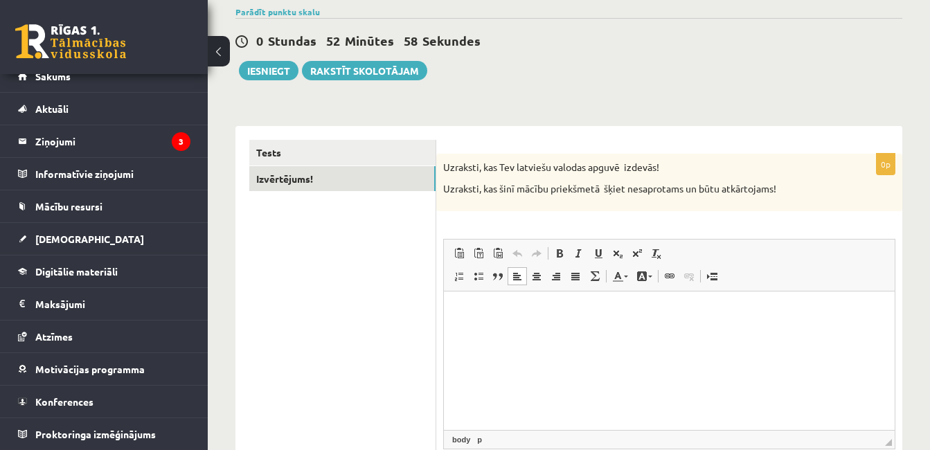
scroll to position [105, 0]
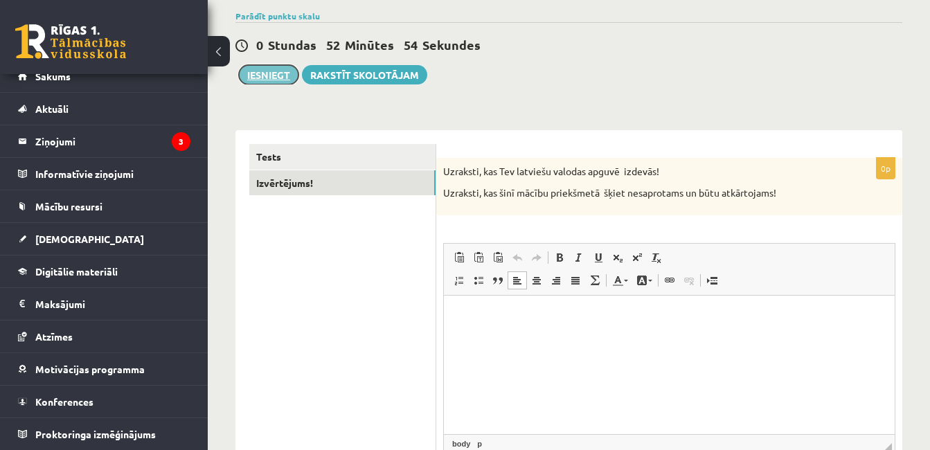
click at [268, 80] on button "Iesniegt" at bounding box center [269, 74] width 60 height 19
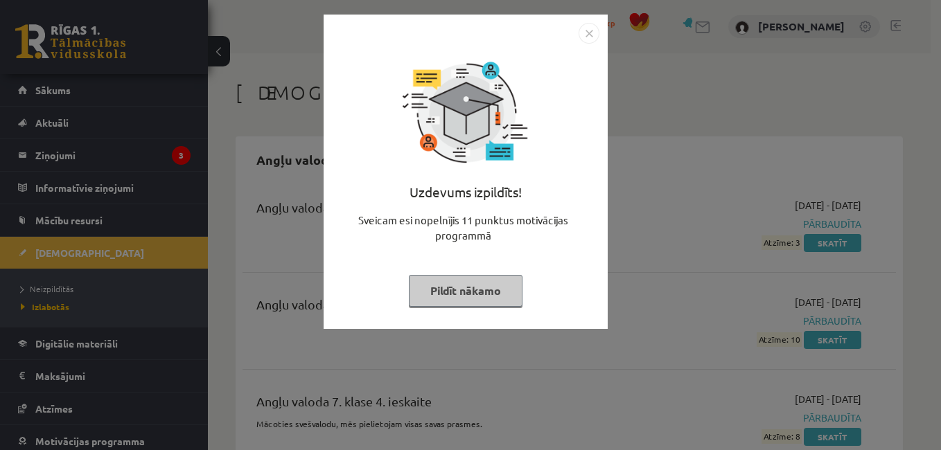
click at [583, 26] on img "Close" at bounding box center [589, 33] width 21 height 21
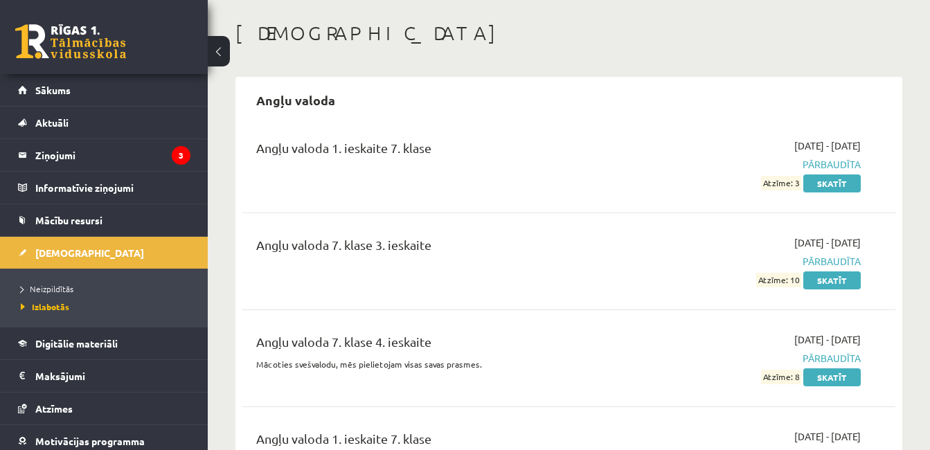
scroll to position [65, 0]
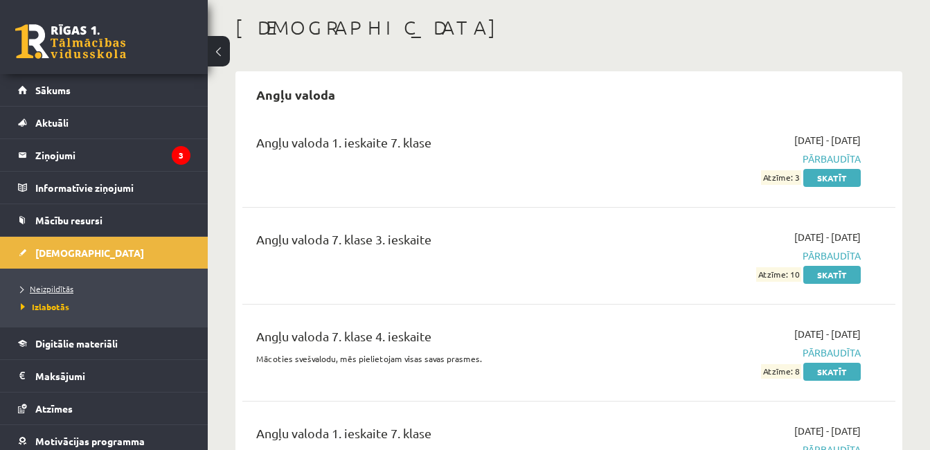
click at [68, 285] on span "Neizpildītās" at bounding box center [47, 288] width 53 height 11
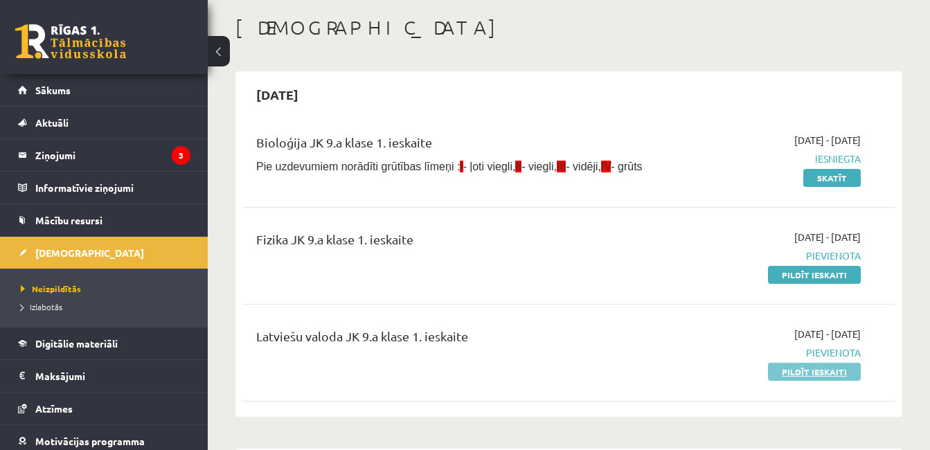
click at [791, 376] on link "Pildīt ieskaiti" at bounding box center [814, 372] width 93 height 18
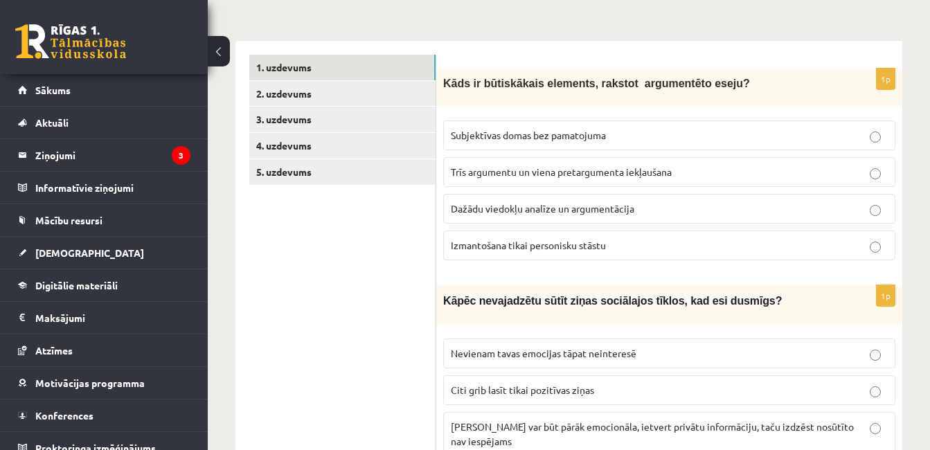
scroll to position [193, 0]
click at [807, 205] on p "Dažādu viedokļu analīze un argumentācija" at bounding box center [669, 209] width 437 height 15
click at [841, 197] on label "Dažādu viedokļu analīze un argumentācija" at bounding box center [669, 210] width 452 height 30
click at [855, 177] on p "Trīs argumentu un viena pretargumenta iekļaušana" at bounding box center [669, 173] width 437 height 15
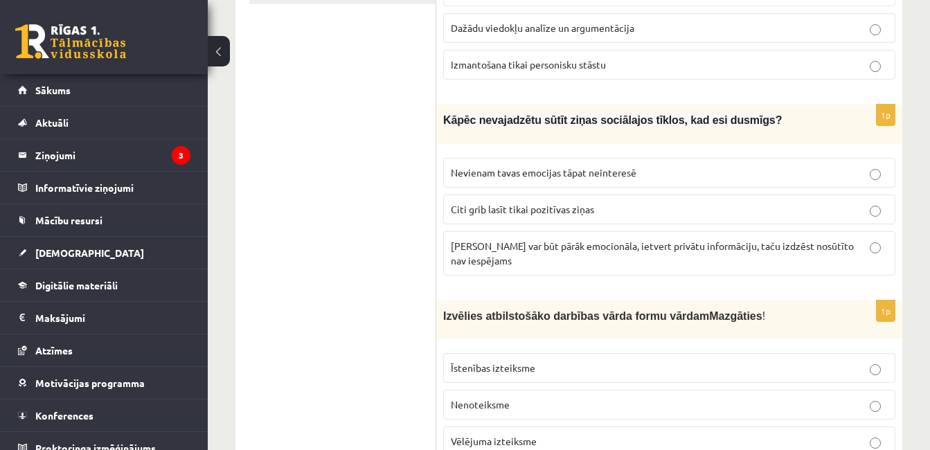
scroll to position [379, 0]
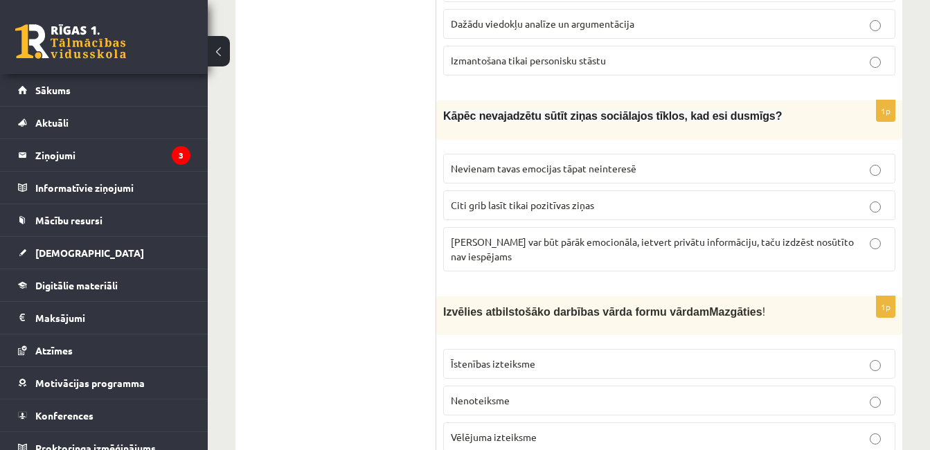
click at [826, 173] on p "Nevienam tavas emocijas tāpat neinteresē" at bounding box center [669, 168] width 437 height 15
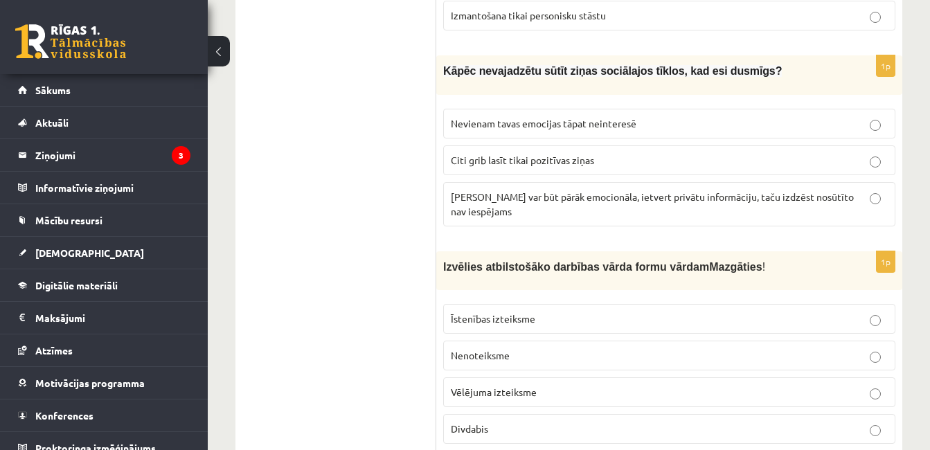
scroll to position [426, 0]
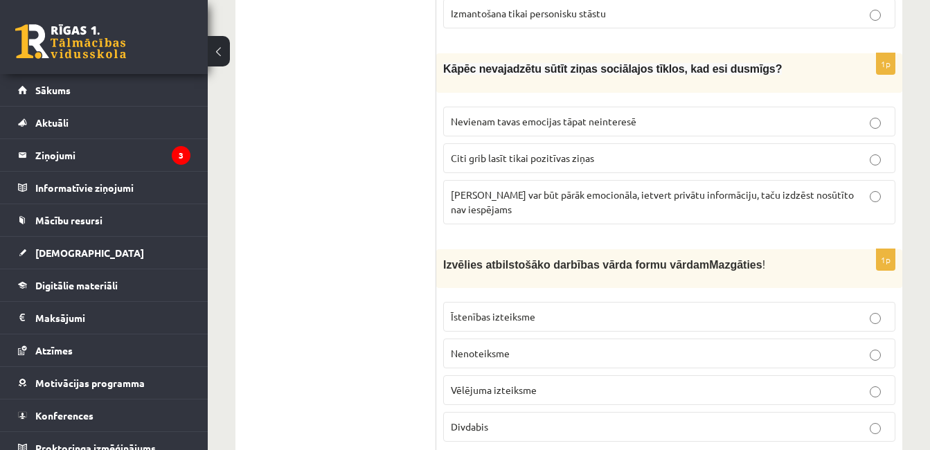
click at [858, 205] on label "[PERSON_NAME] var būt pārāk emocionāla, ietvert privātu informāciju, taču izdzē…" at bounding box center [669, 202] width 452 height 44
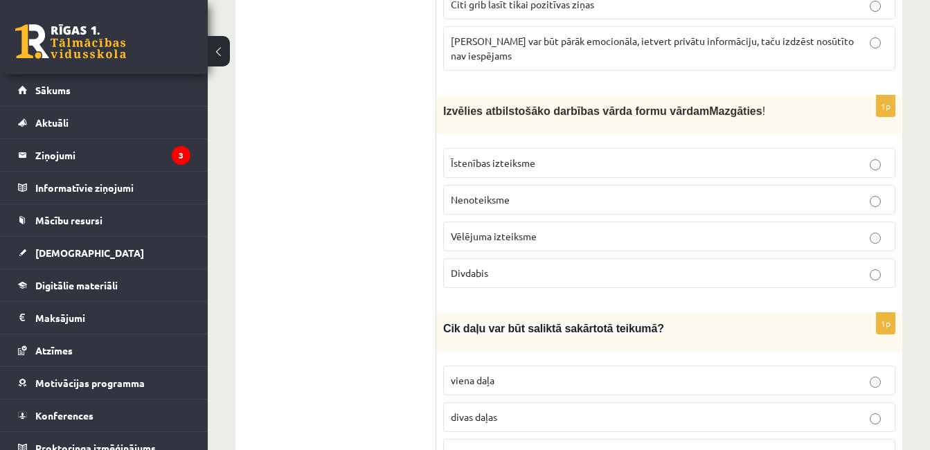
scroll to position [581, 0]
click at [856, 265] on p "Divdabis" at bounding box center [669, 272] width 437 height 15
click at [856, 229] on label "Vēlējuma izteiksme" at bounding box center [669, 236] width 452 height 30
click at [849, 184] on label "Nenoteiksme" at bounding box center [669, 199] width 452 height 30
click at [647, 192] on p "Nenoteiksme" at bounding box center [669, 199] width 437 height 15
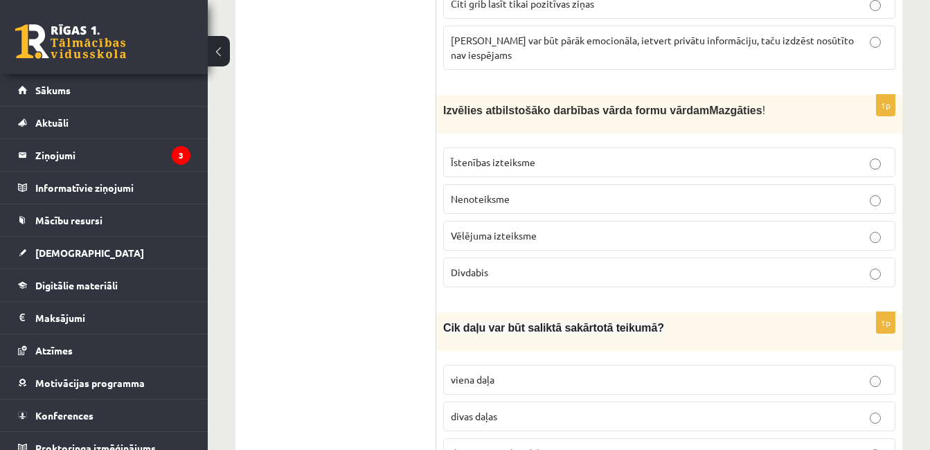
click at [631, 228] on label "Vēlējuma izteiksme" at bounding box center [669, 236] width 452 height 30
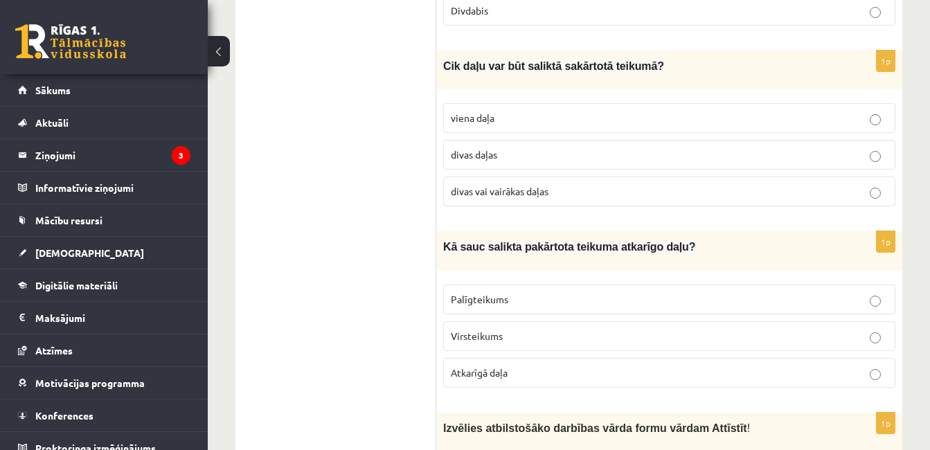
scroll to position [856, 0]
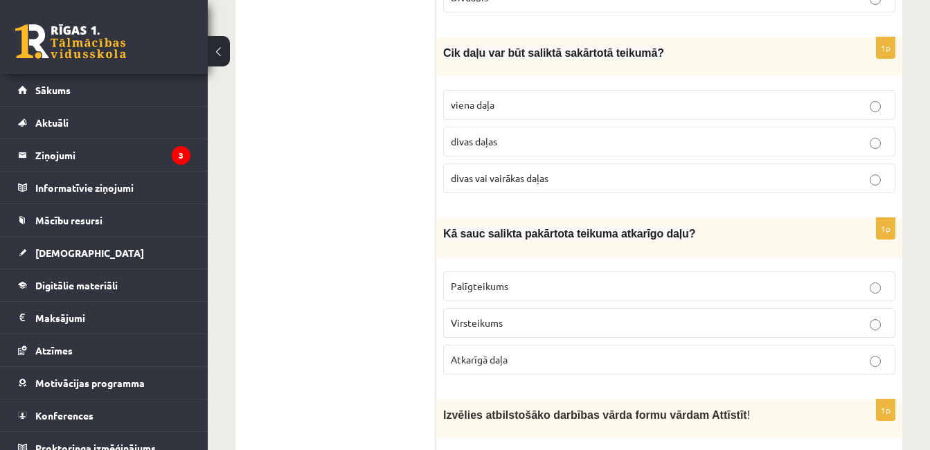
click at [701, 171] on p "divas vai vairākas daļas" at bounding box center [669, 178] width 437 height 15
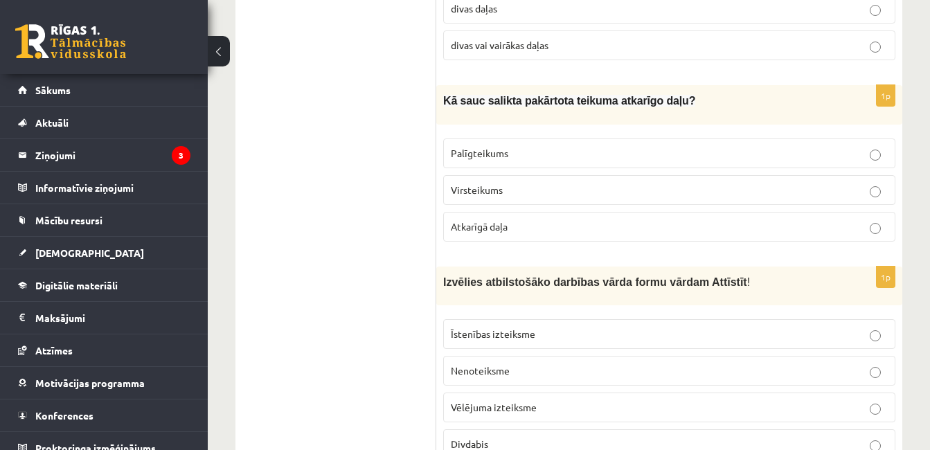
scroll to position [989, 0]
click at [730, 182] on p "Virsteikums" at bounding box center [669, 189] width 437 height 15
click at [739, 148] on label "Palīgteikums" at bounding box center [669, 153] width 452 height 30
click at [717, 185] on label "Virsteikums" at bounding box center [669, 190] width 452 height 30
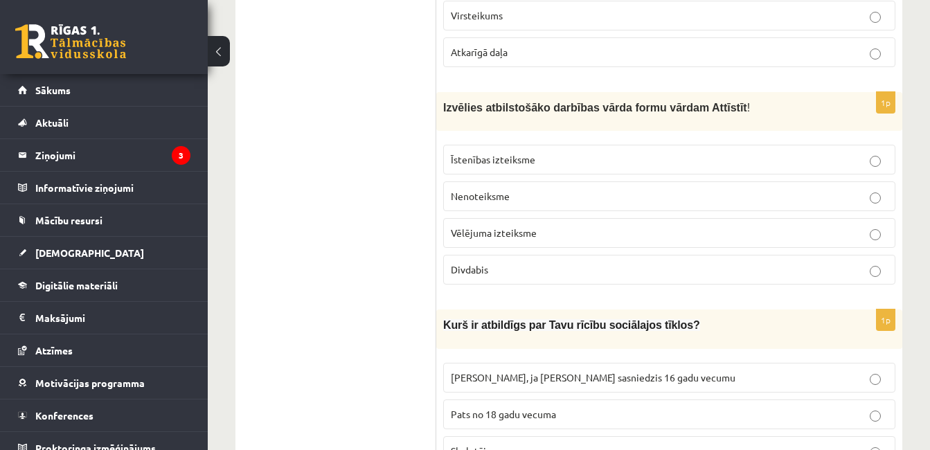
scroll to position [1163, 0]
click at [858, 225] on label "Vēlējuma izteiksme" at bounding box center [669, 234] width 452 height 30
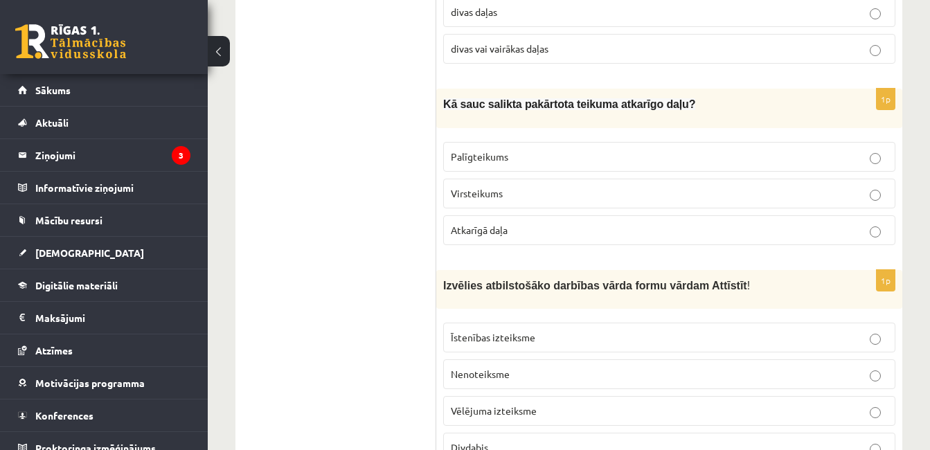
scroll to position [985, 0]
click at [718, 96] on p "Kā sauc salikta pakārtota teikuma atkarīgo daļu?" at bounding box center [634, 104] width 383 height 17
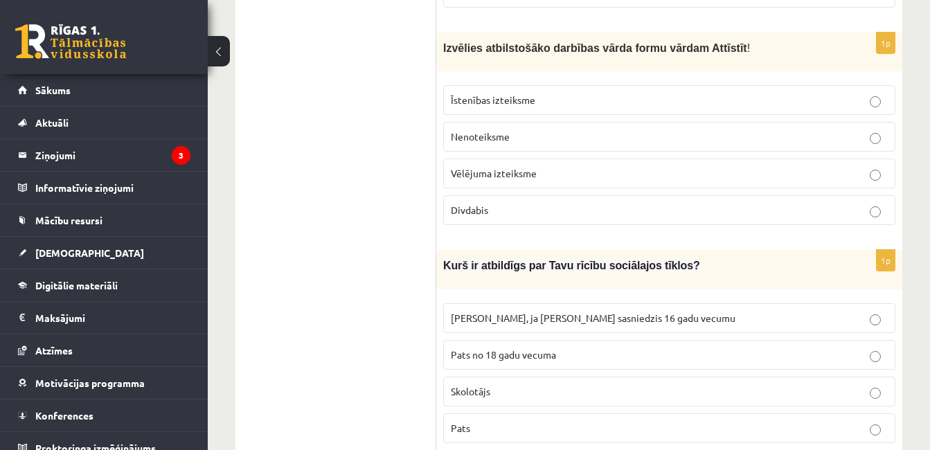
scroll to position [1201, 0]
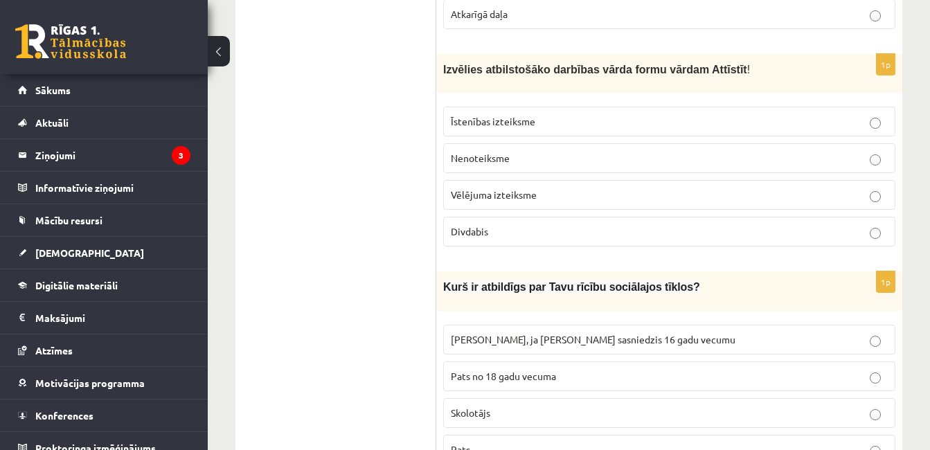
click at [501, 149] on label "Nenoteiksme" at bounding box center [669, 158] width 452 height 30
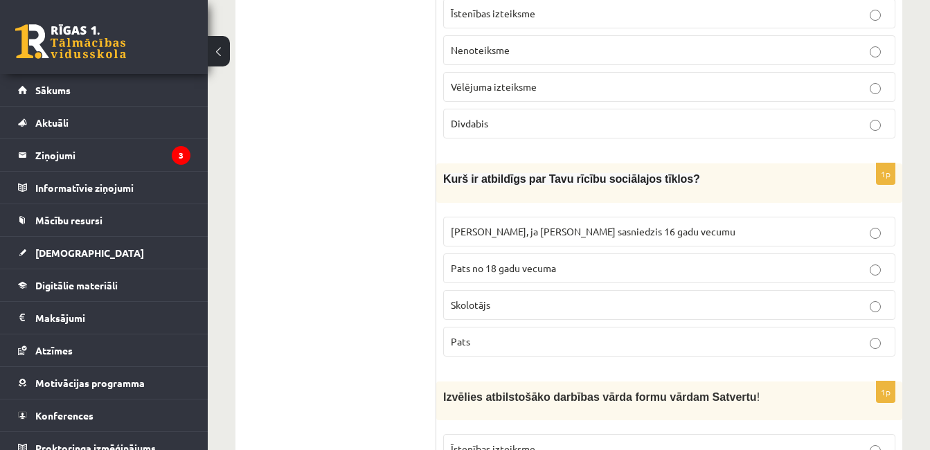
scroll to position [1310, 0]
click at [540, 337] on label "Pats" at bounding box center [669, 341] width 452 height 30
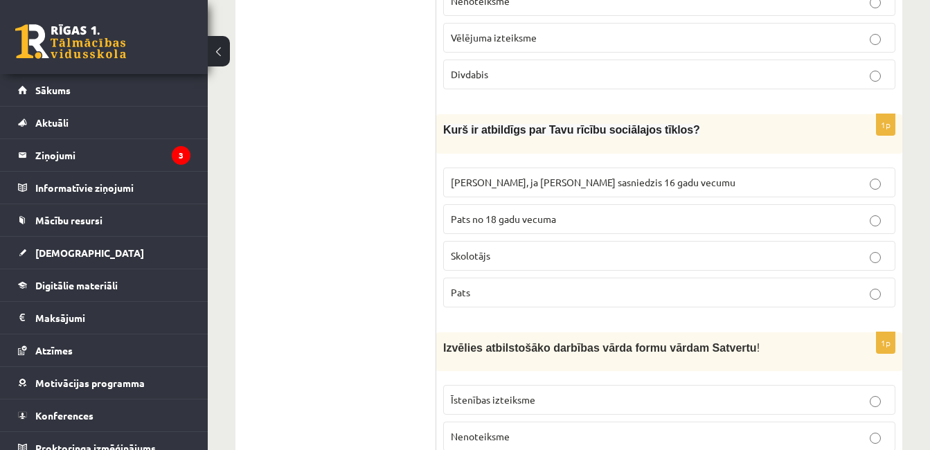
scroll to position [1360, 0]
click at [739, 177] on label "Vecāki, ja neesmu sasniedzis 16 gadu vecumu" at bounding box center [669, 181] width 452 height 30
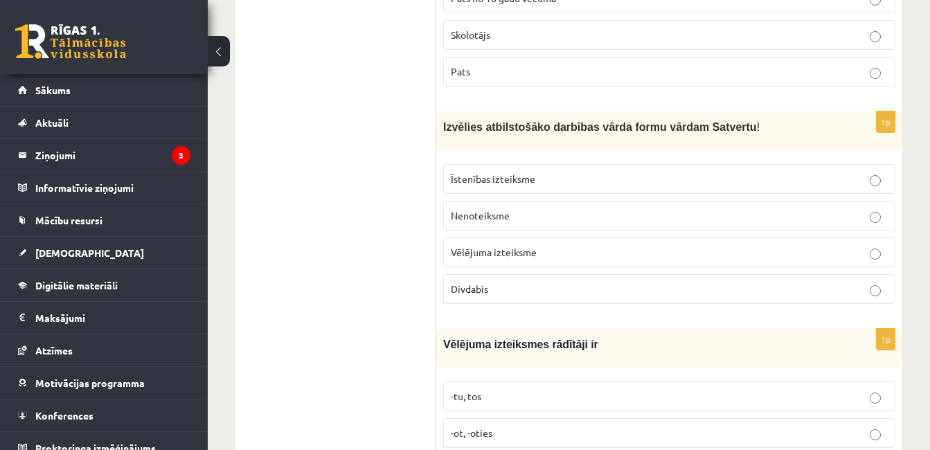
scroll to position [1585, 0]
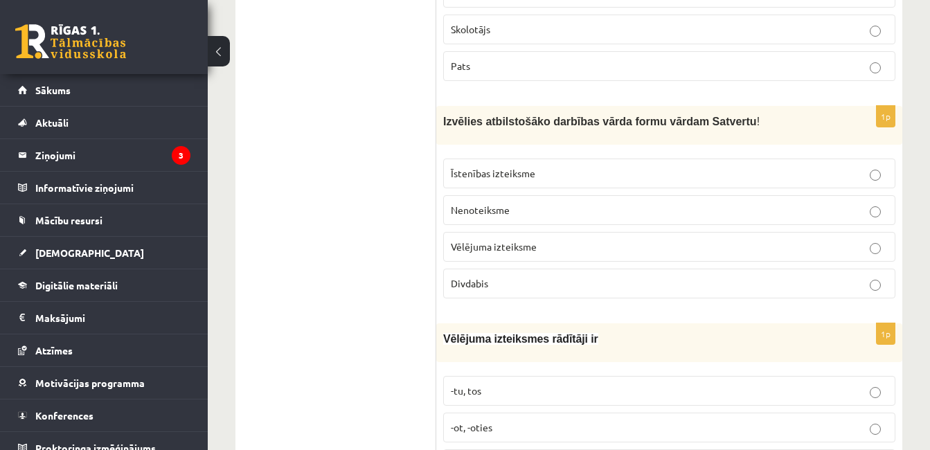
click at [836, 240] on p "Vēlējuma izteiksme" at bounding box center [669, 247] width 437 height 15
click at [866, 232] on label "Vēlējuma izteiksme" at bounding box center [669, 247] width 452 height 30
click at [857, 240] on label "Vēlējuma izteiksme" at bounding box center [669, 247] width 452 height 30
click at [855, 276] on p "Divdabis" at bounding box center [669, 283] width 437 height 15
click at [837, 204] on label "Nenoteiksme" at bounding box center [669, 210] width 452 height 30
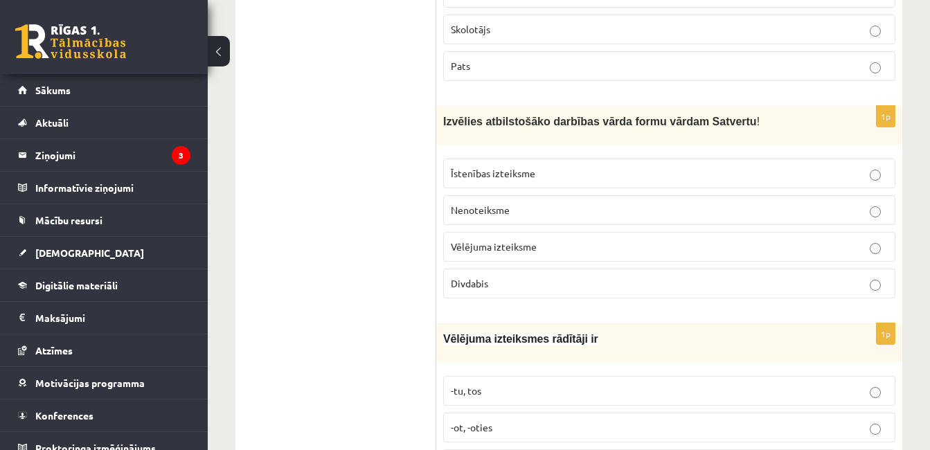
click at [833, 240] on p "Vēlējuma izteiksme" at bounding box center [669, 247] width 437 height 15
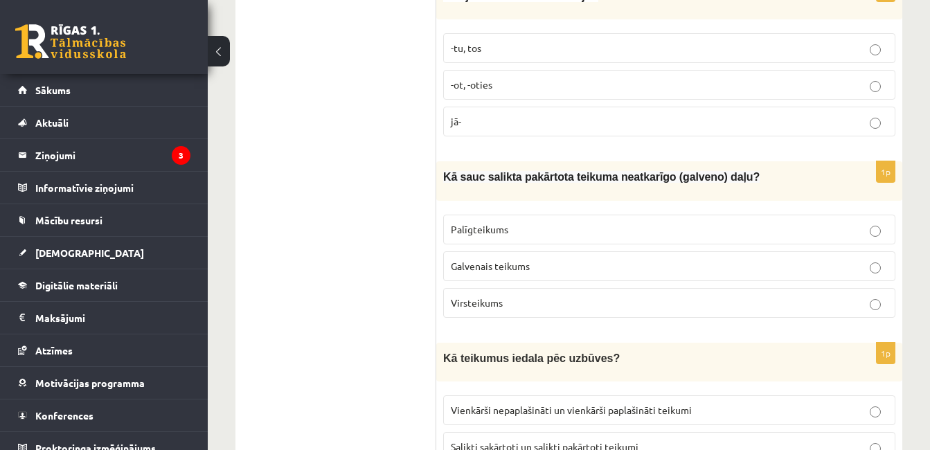
scroll to position [1929, 0]
click at [759, 222] on p "Palīgteikums" at bounding box center [669, 229] width 437 height 15
click at [782, 256] on label "Galvenais teikums" at bounding box center [669, 266] width 452 height 30
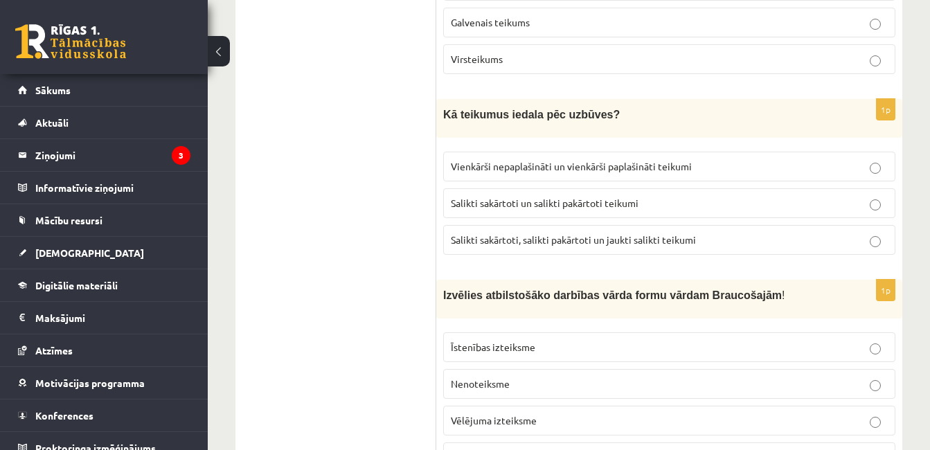
scroll to position [2175, 0]
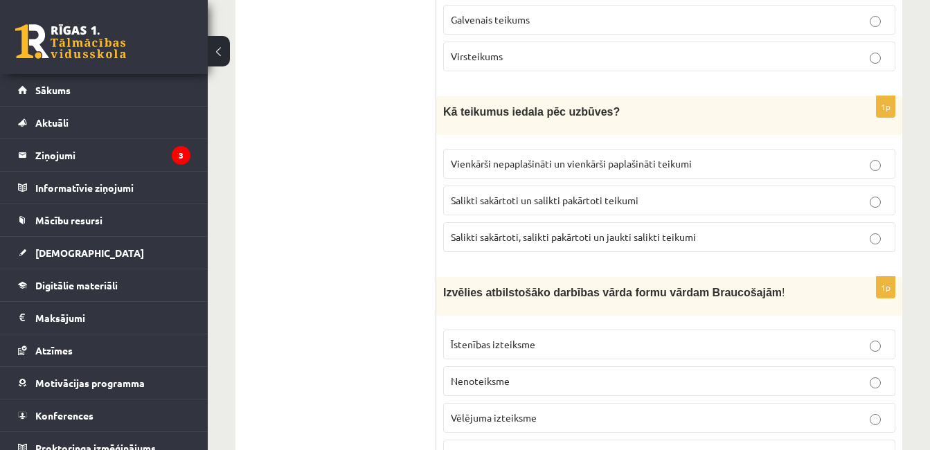
click at [789, 241] on div "1p Kā teikumus iedala pēc uzbūves? Vienkārši nepaplašināti un vienkārši paplaši…" at bounding box center [669, 179] width 466 height 167
click at [800, 229] on label "Salikti sakārtoti, salikti pakārtoti un jaukti salikti teikumi" at bounding box center [669, 237] width 452 height 30
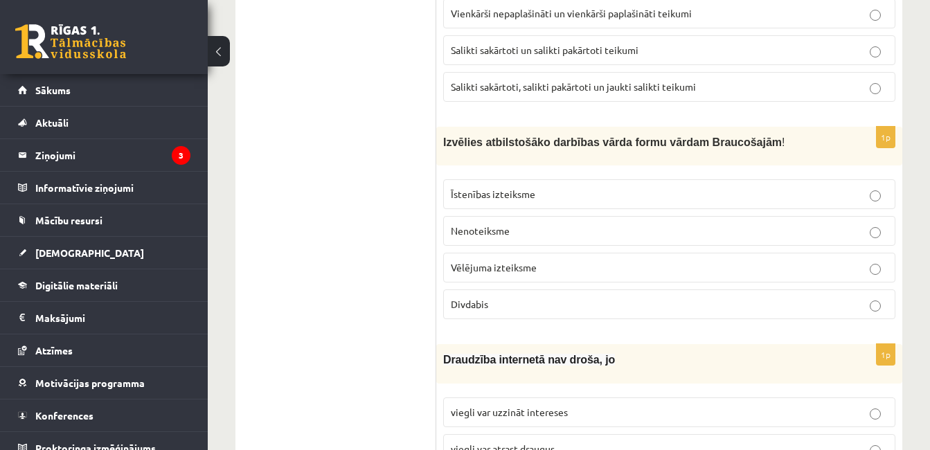
scroll to position [2326, 0]
click at [840, 308] on div "1p Izvēlies atbilstošāko darbības vārda formu vārdam Braucošajām ! Īstenības iz…" at bounding box center [669, 228] width 466 height 204
click at [847, 294] on label "Divdabis" at bounding box center [669, 304] width 452 height 30
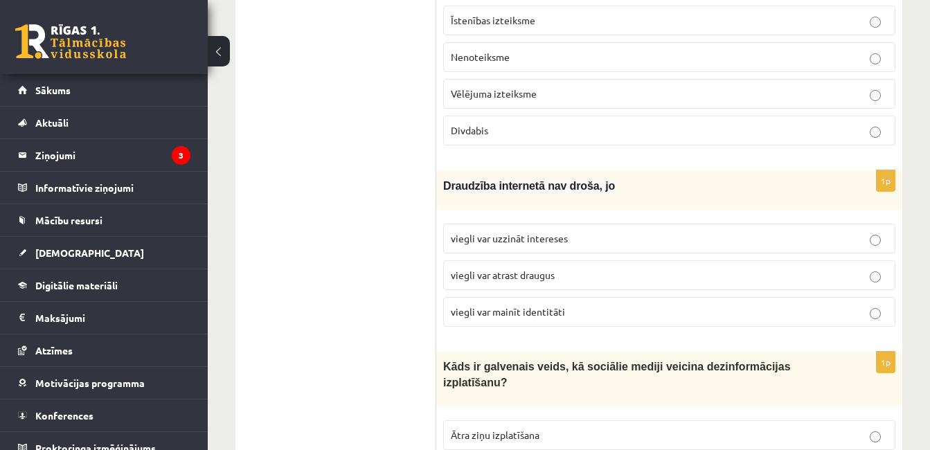
scroll to position [2500, 0]
click at [651, 304] on p "viegli var mainīt identitāti" at bounding box center [669, 311] width 437 height 15
click at [678, 267] on p "viegli var atrast draugus" at bounding box center [669, 274] width 437 height 15
click at [715, 231] on p "viegli var uzzināt intereses" at bounding box center [669, 238] width 437 height 15
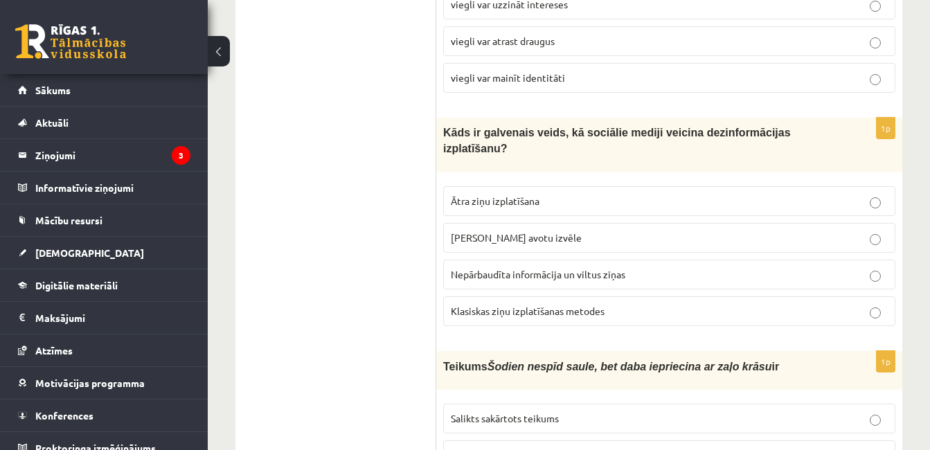
scroll to position [2740, 0]
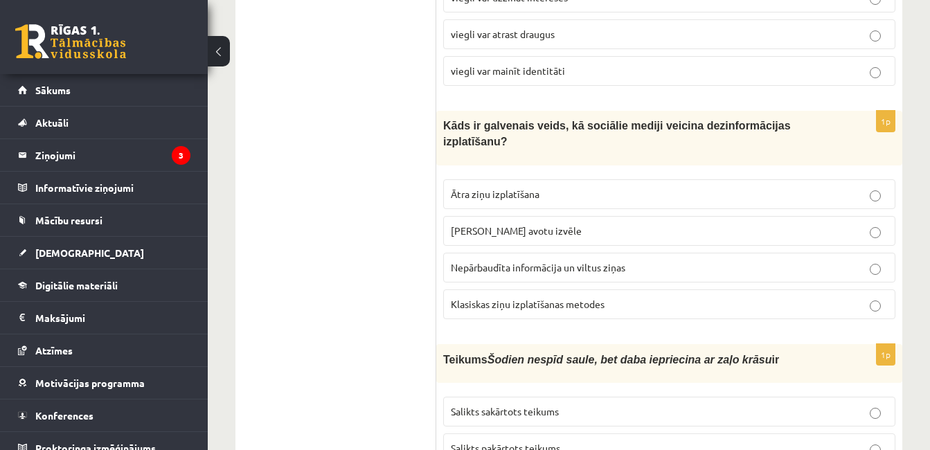
click at [800, 253] on label "Nepārbaudīta informācija un viltus ziņas" at bounding box center [669, 268] width 452 height 30
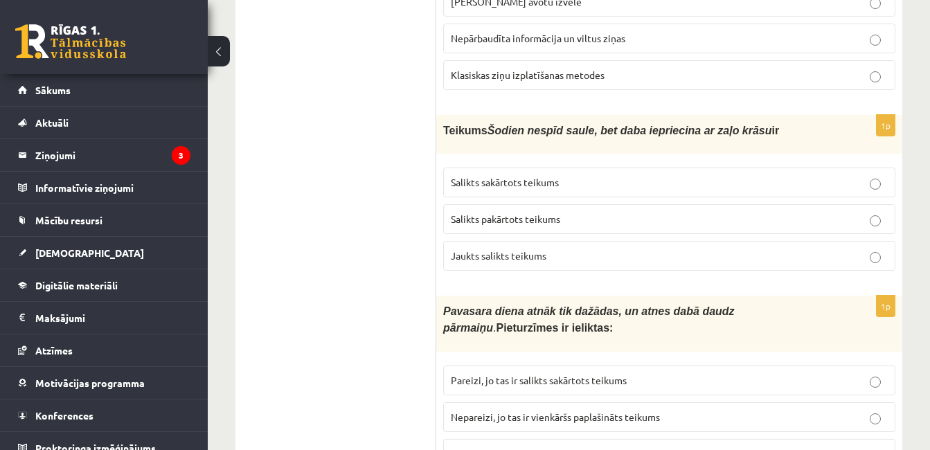
scroll to position [2976, 0]
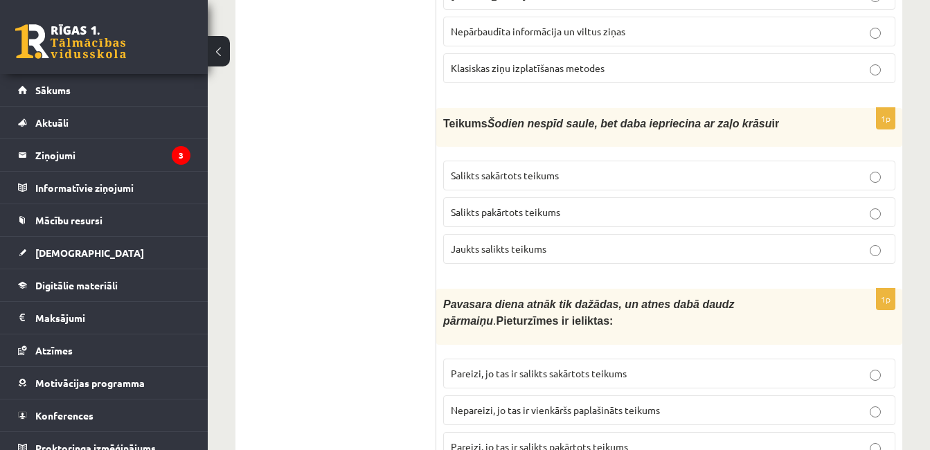
click at [797, 161] on label "Salikts sakārtots teikums" at bounding box center [669, 176] width 452 height 30
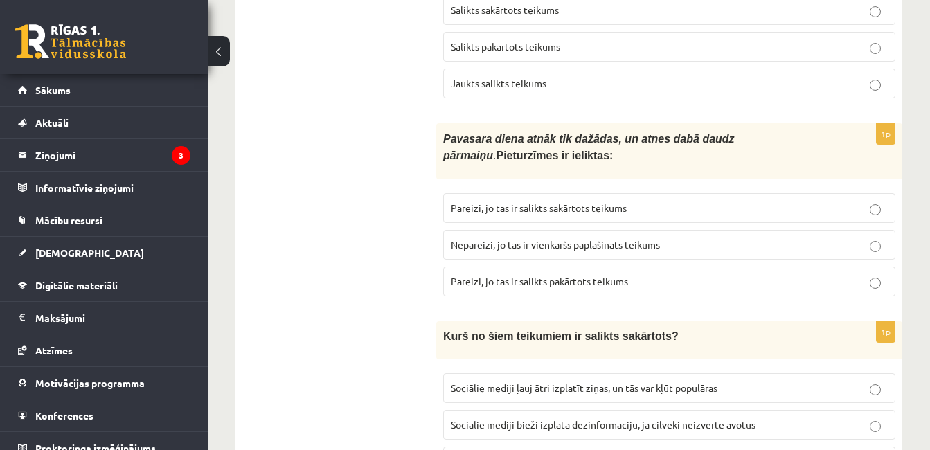
scroll to position [3150, 0]
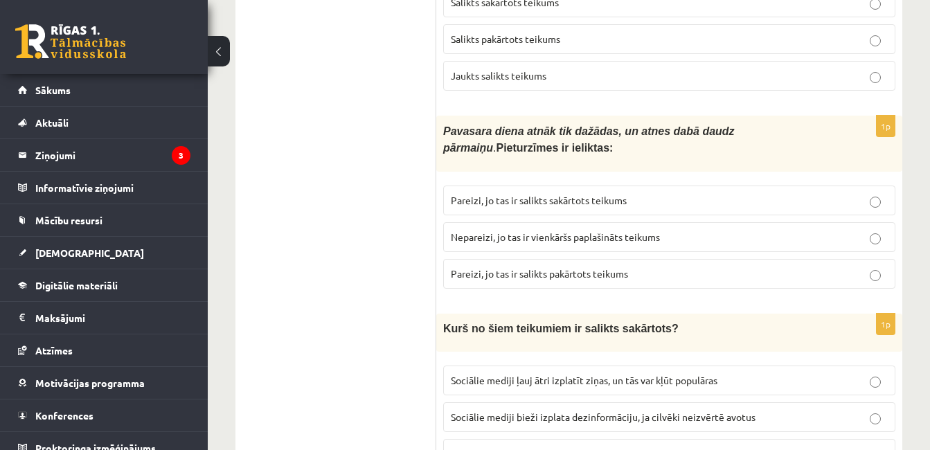
click at [728, 186] on label "Pareizi, jo tas ir salikts sakārtots teikums" at bounding box center [669, 201] width 452 height 30
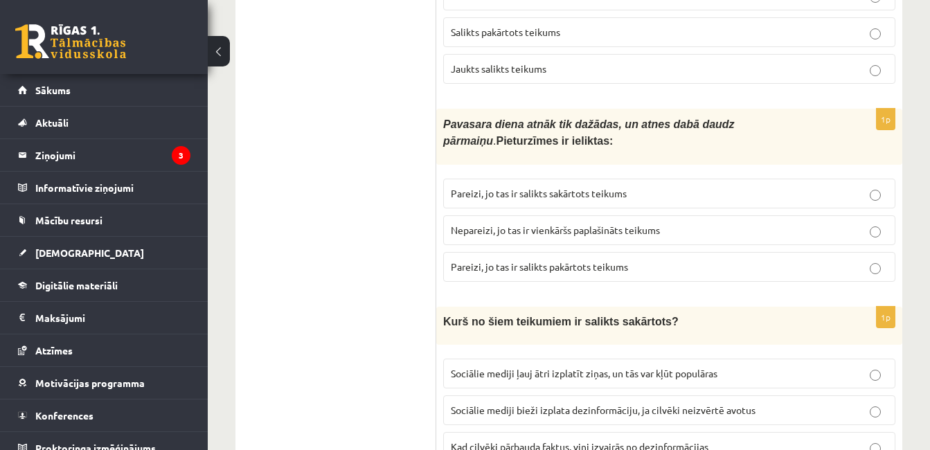
scroll to position [3157, 0]
click at [843, 222] on p "Nepareizi, jo tas ir vienkāršs paplašināts teikums" at bounding box center [669, 229] width 437 height 15
click at [793, 186] on p "Pareizi, jo tas ir salikts sakārtots teikums" at bounding box center [669, 193] width 437 height 15
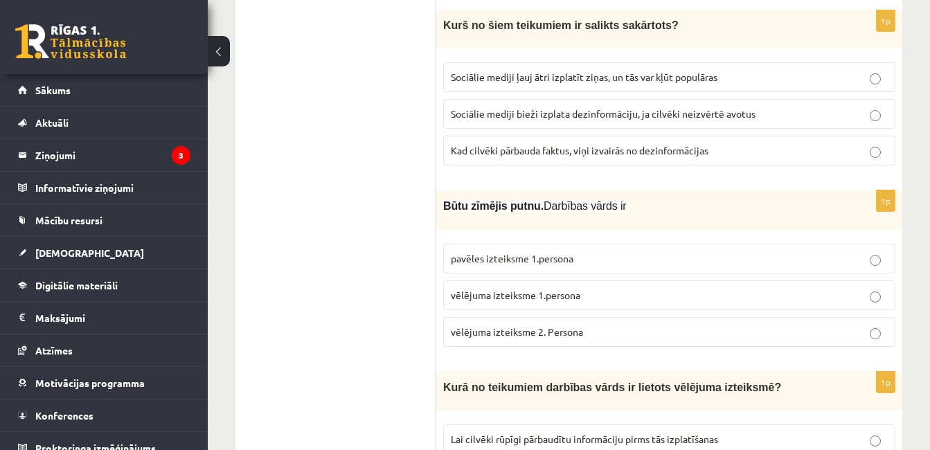
scroll to position [3455, 0]
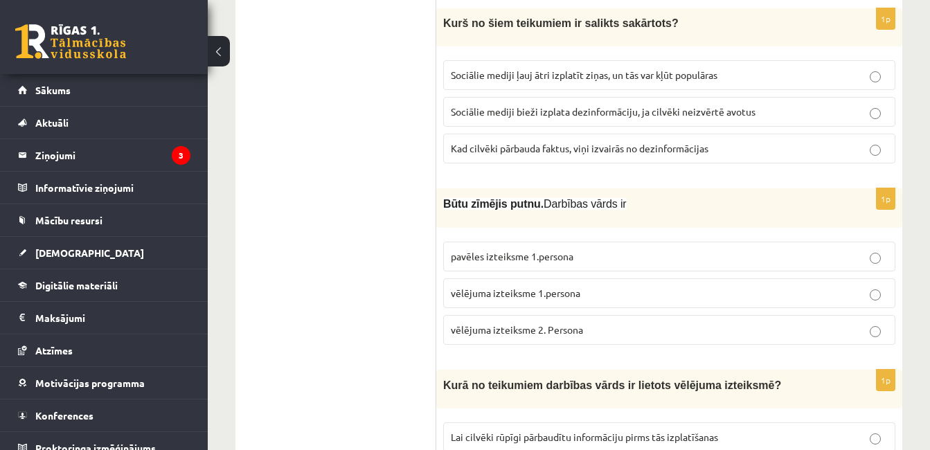
click at [738, 315] on label "vēlējuma izteiksme 2. Persona" at bounding box center [669, 330] width 452 height 30
click at [606, 279] on label "vēlējuma izteiksme 1.persona" at bounding box center [669, 294] width 452 height 30
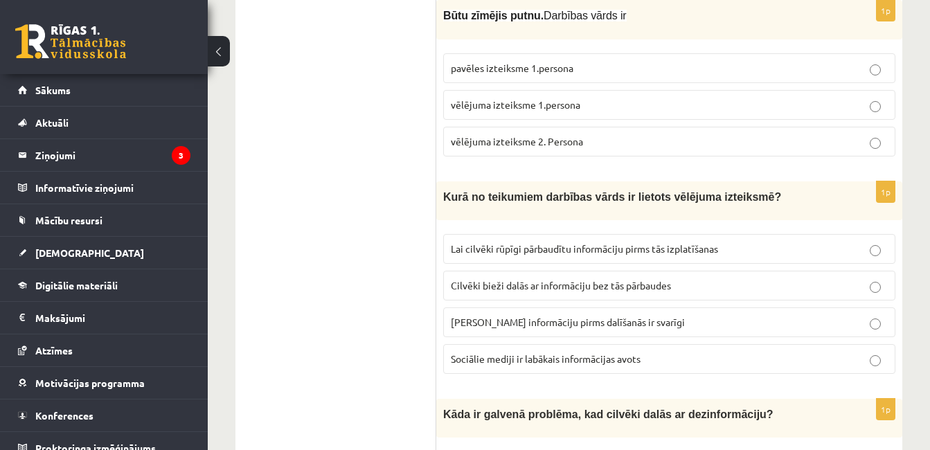
scroll to position [3662, 0]
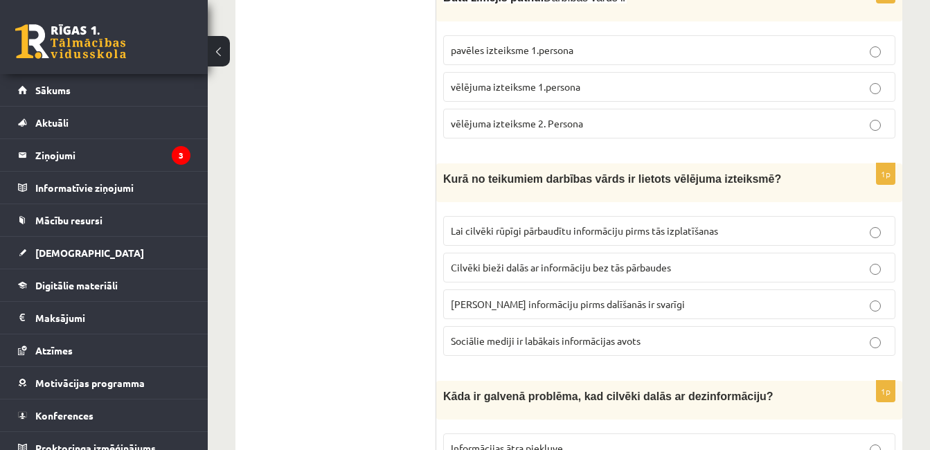
click at [775, 224] on p "Lai cilvēki rūpīgi pārbaudītu informāciju pirms tās izplatīšanas" at bounding box center [669, 231] width 437 height 15
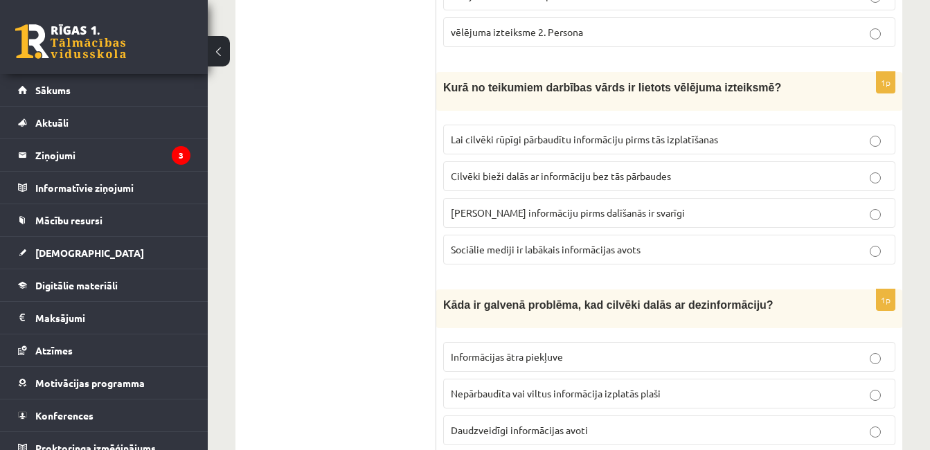
scroll to position [3795, 0]
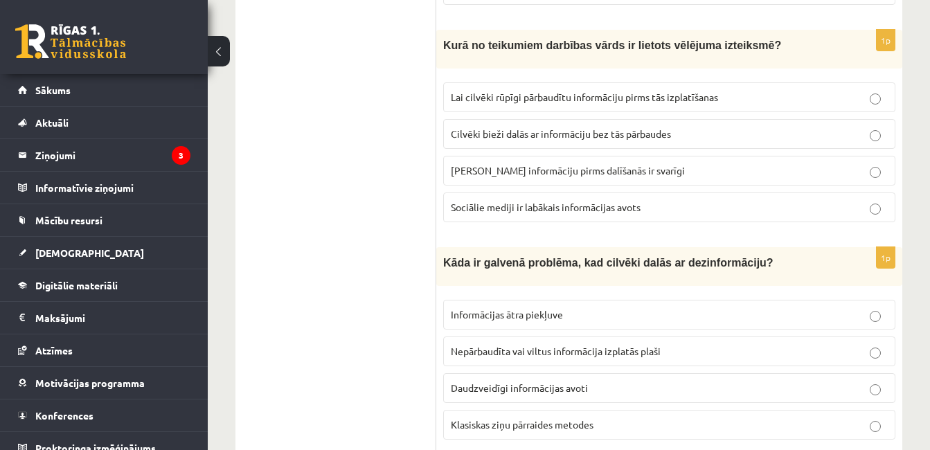
click at [859, 373] on label "Daudzveidīgi informācijas avoti" at bounding box center [669, 388] width 452 height 30
click at [851, 373] on label "Daudzveidīgi informācijas avoti" at bounding box center [669, 388] width 452 height 30
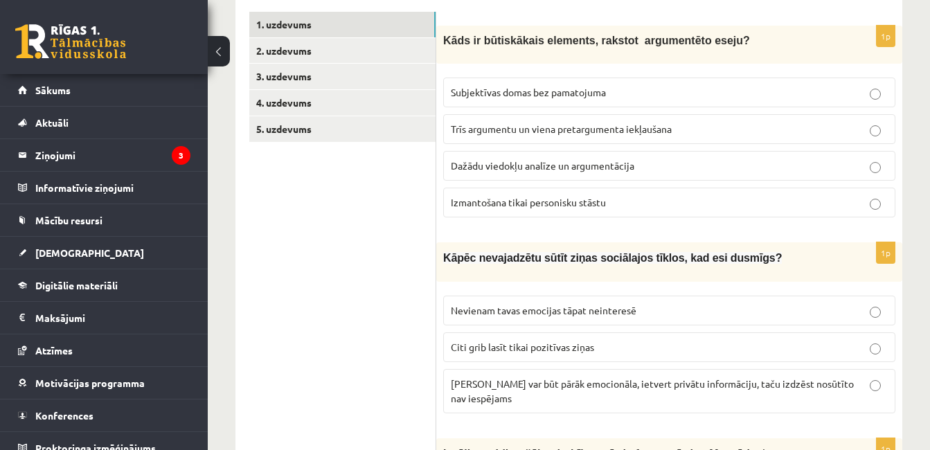
scroll to position [0, 0]
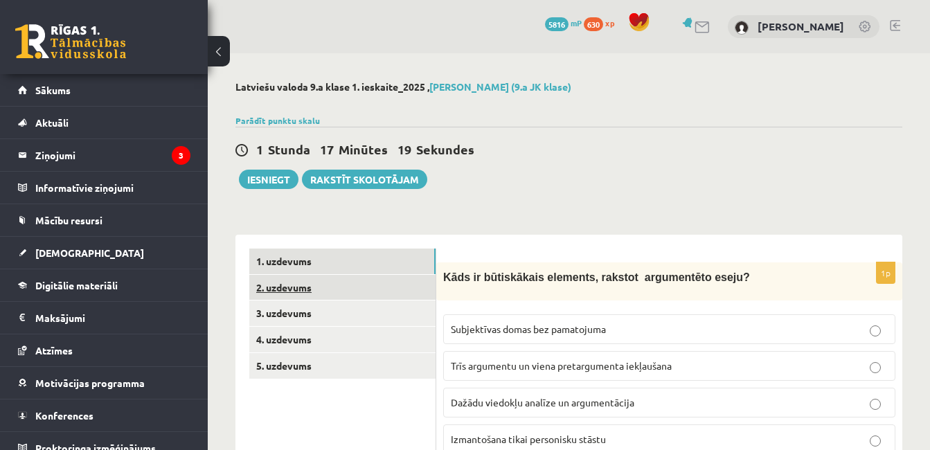
click at [355, 294] on link "2. uzdevums" at bounding box center [342, 288] width 186 height 26
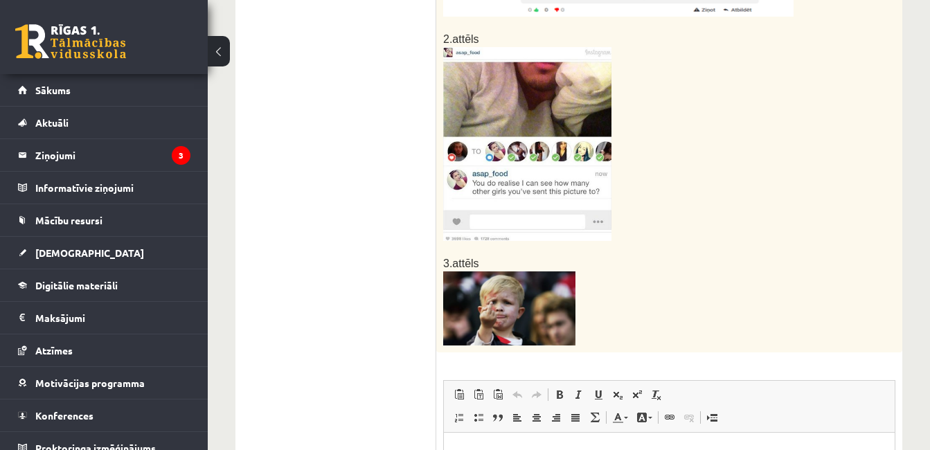
scroll to position [662, 0]
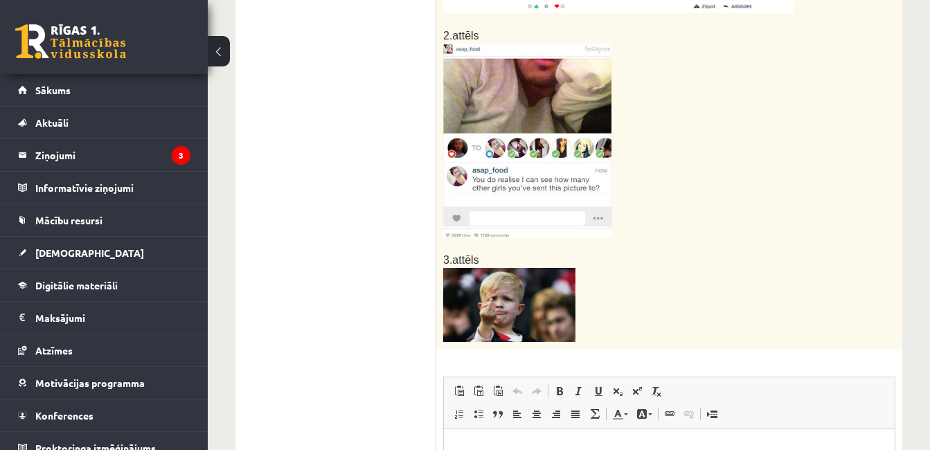
click at [570, 90] on img at bounding box center [527, 141] width 168 height 194
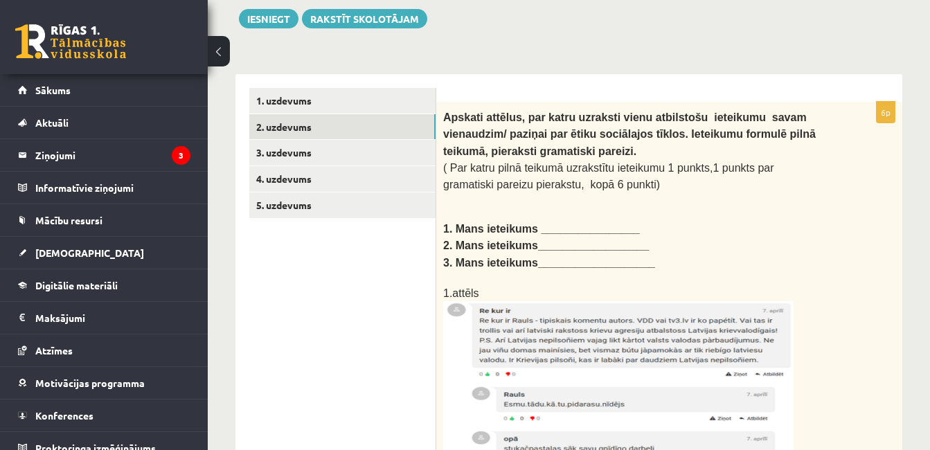
scroll to position [161, 0]
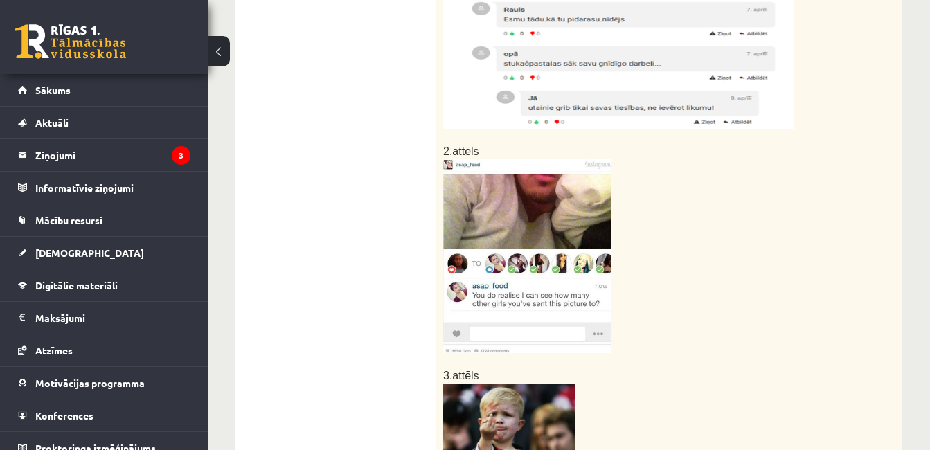
scroll to position [547, 0]
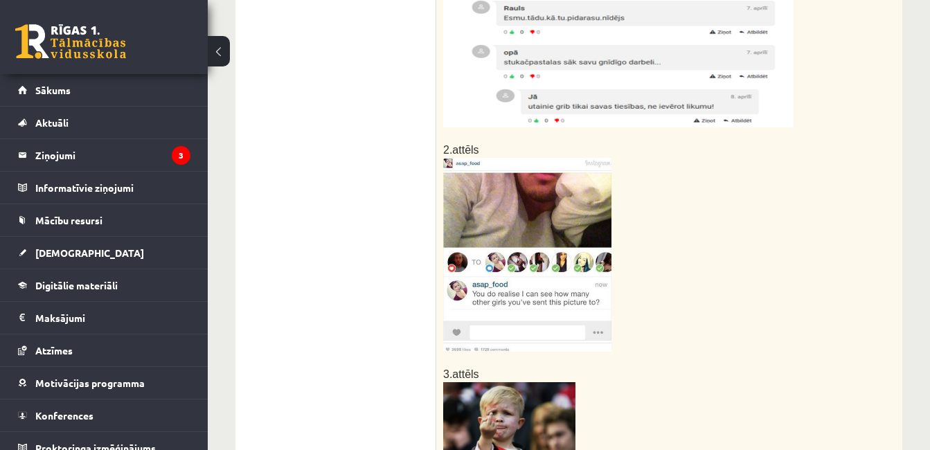
click at [486, 208] on img at bounding box center [527, 255] width 168 height 194
click at [470, 177] on img at bounding box center [527, 255] width 168 height 194
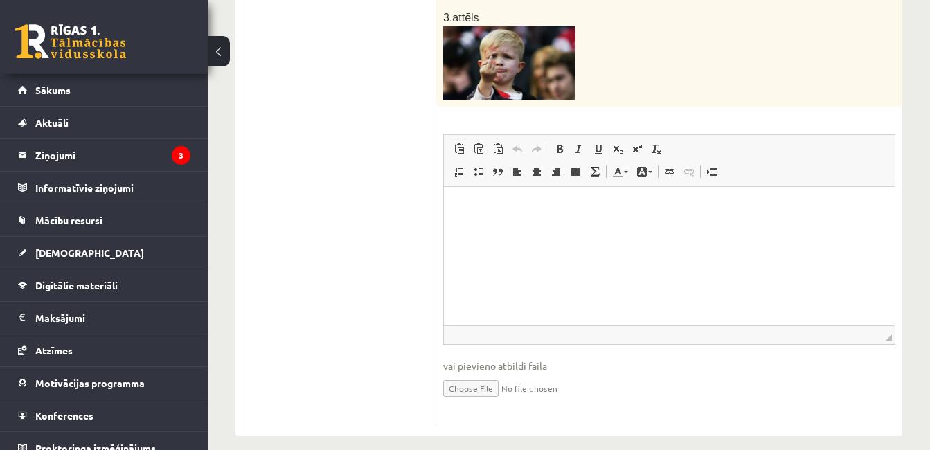
scroll to position [912, 0]
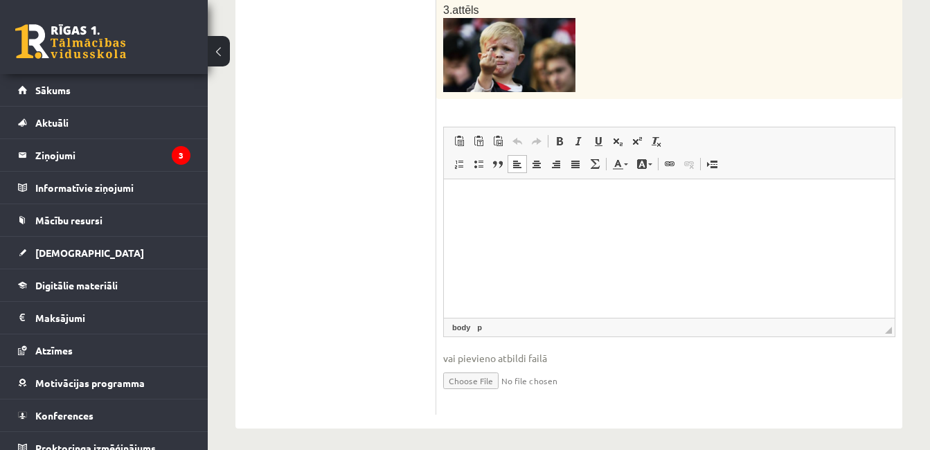
click at [510, 186] on html at bounding box center [669, 200] width 451 height 42
click at [472, 196] on p "**" at bounding box center [669, 200] width 423 height 15
drag, startPoint x: 28, startPoint y: 17, endPoint x: 304, endPoint y: 132, distance: 299.7
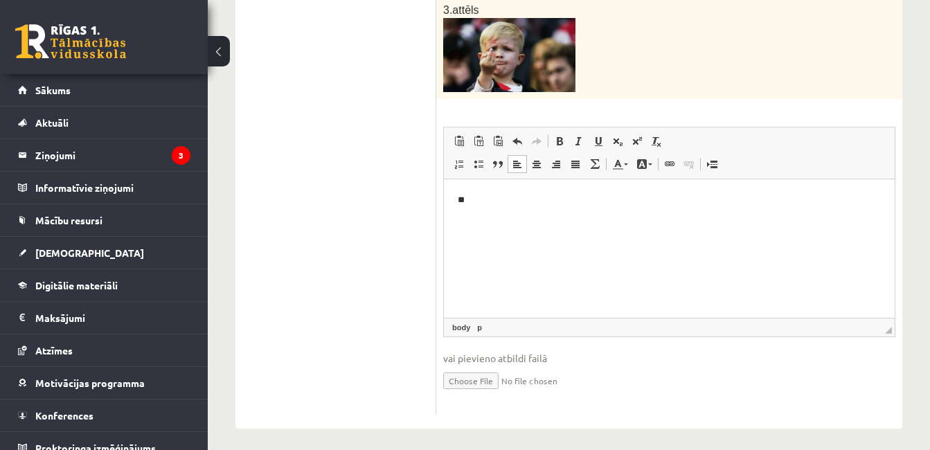
click at [474, 202] on p "**" at bounding box center [669, 200] width 423 height 15
click at [706, 191] on html "**********" at bounding box center [669, 200] width 451 height 42
drag, startPoint x: 780, startPoint y: 355, endPoint x: 756, endPoint y: 203, distance: 154.3
click at [756, 203] on p "**********" at bounding box center [669, 200] width 423 height 15
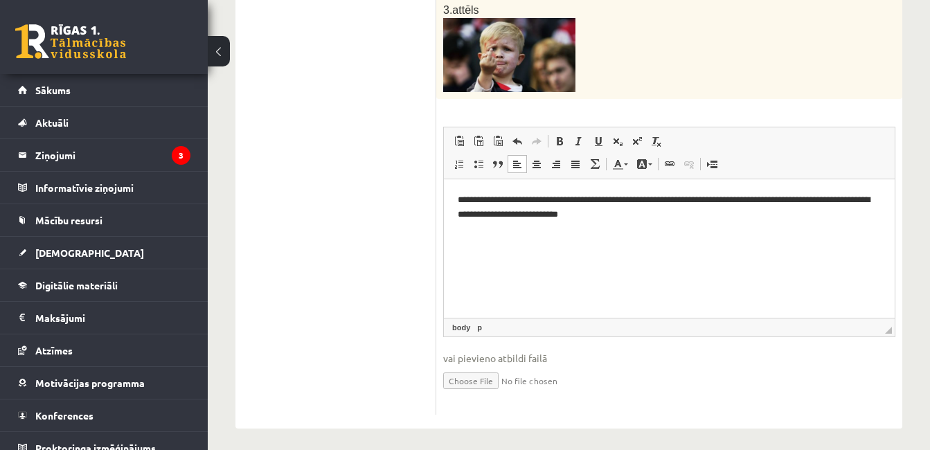
click at [773, 202] on p "**********" at bounding box center [669, 207] width 423 height 29
click at [761, 200] on p "**********" at bounding box center [669, 207] width 423 height 29
click at [765, 204] on p "**********" at bounding box center [669, 207] width 423 height 29
click at [526, 215] on p "**********" at bounding box center [669, 207] width 423 height 29
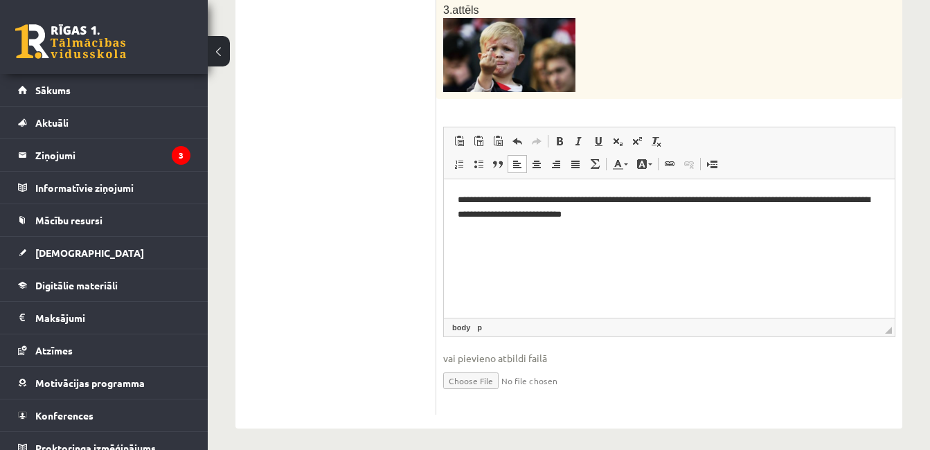
click at [651, 224] on html "**********" at bounding box center [669, 207] width 451 height 57
click at [450, 236] on html "**********" at bounding box center [669, 207] width 451 height 57
click at [628, 215] on p "**********" at bounding box center [669, 207] width 423 height 29
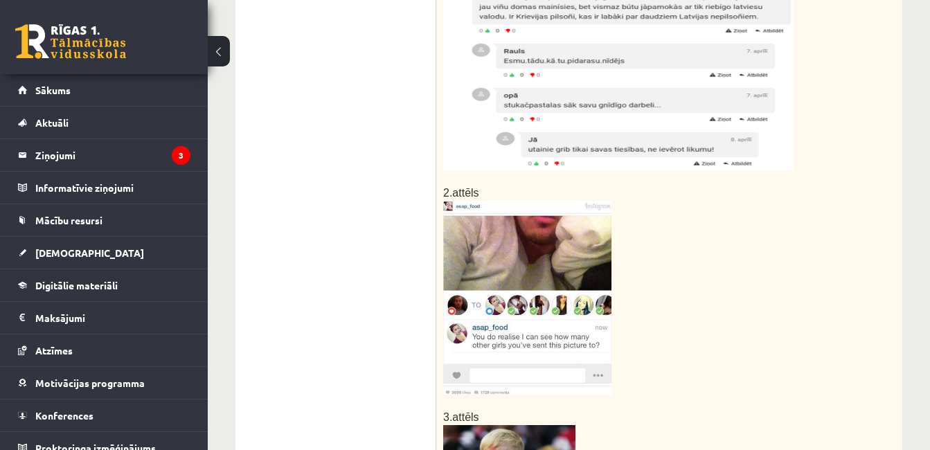
scroll to position [511, 0]
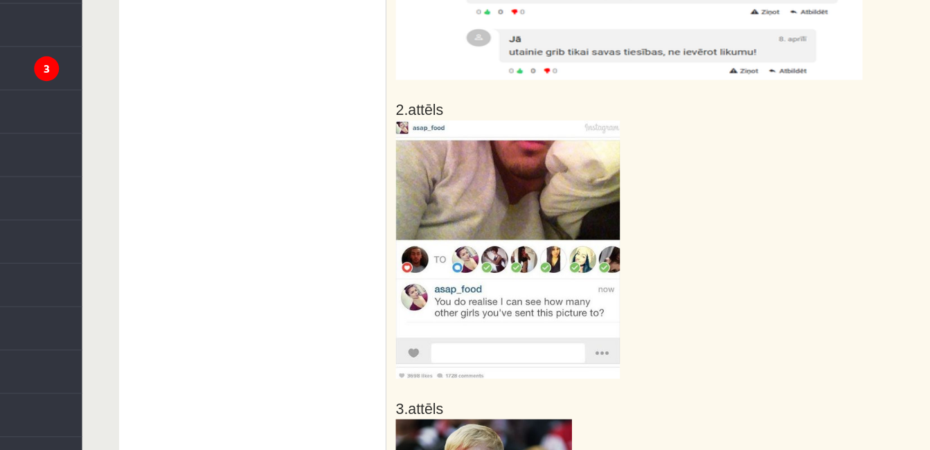
click at [468, 241] on img at bounding box center [527, 292] width 168 height 194
click at [406, 223] on ul "1. uzdevums 2. uzdevums 3. uzdevums 4. uzdevums 5. uzdevums" at bounding box center [342, 277] width 187 height 1078
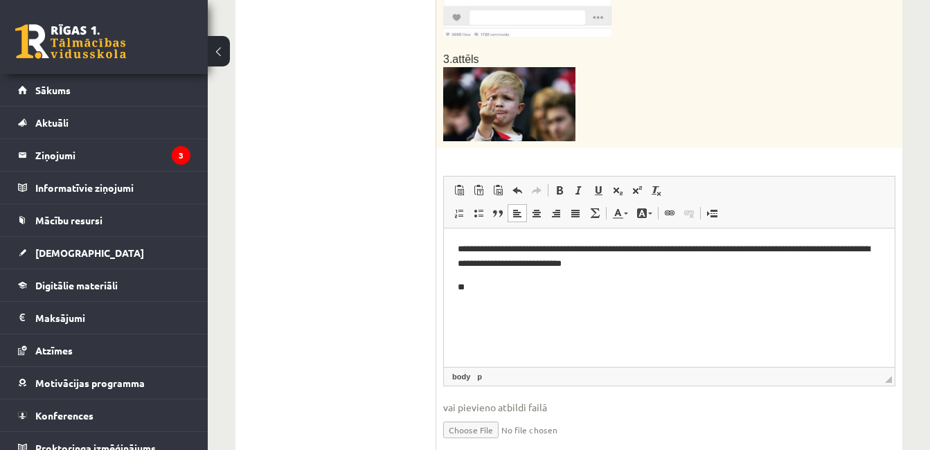
scroll to position [912, 0]
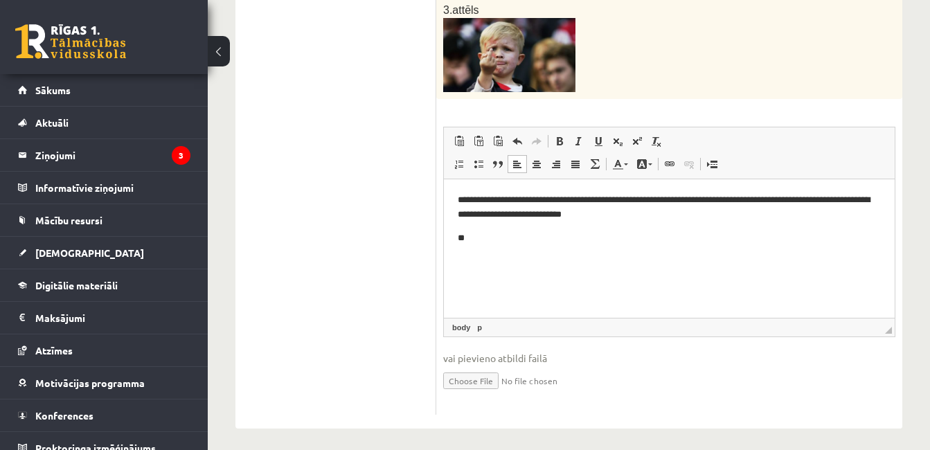
click at [495, 240] on p "**" at bounding box center [669, 238] width 423 height 15
click at [493, 238] on p "**" at bounding box center [669, 238] width 423 height 15
click at [475, 226] on body "**********" at bounding box center [669, 219] width 423 height 52
click at [471, 240] on p "**" at bounding box center [669, 238] width 423 height 15
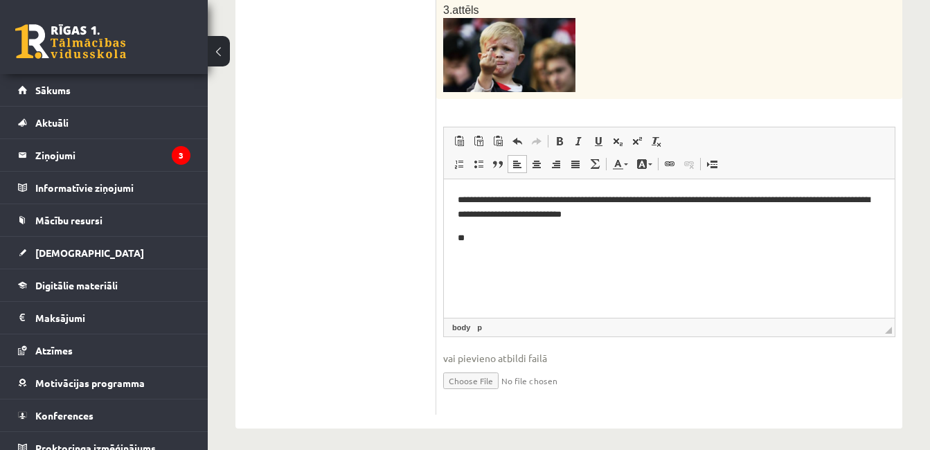
click at [498, 227] on body "**********" at bounding box center [669, 219] width 423 height 52
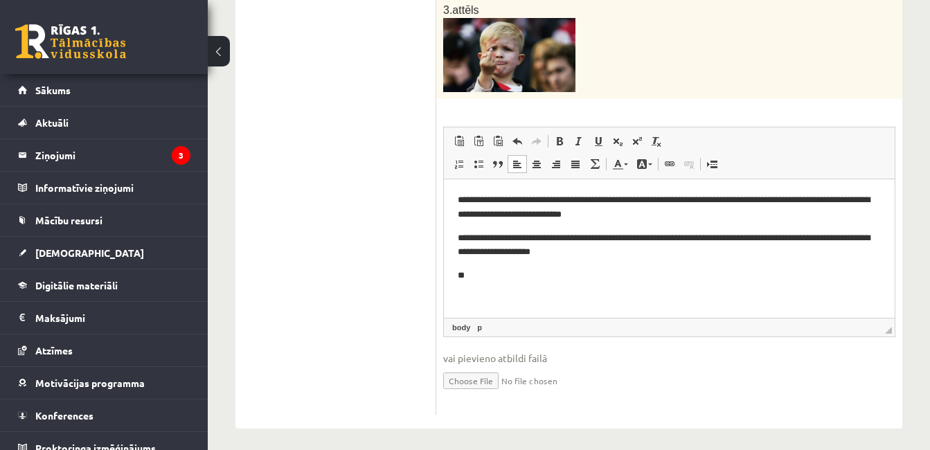
click at [609, 257] on p "**********" at bounding box center [669, 245] width 423 height 29
click at [630, 245] on p "**********" at bounding box center [669, 245] width 423 height 29
click at [773, 245] on p "**********" at bounding box center [669, 245] width 423 height 29
click at [527, 260] on body "**********" at bounding box center [669, 238] width 423 height 90
click at [514, 297] on html "**********" at bounding box center [669, 238] width 451 height 118
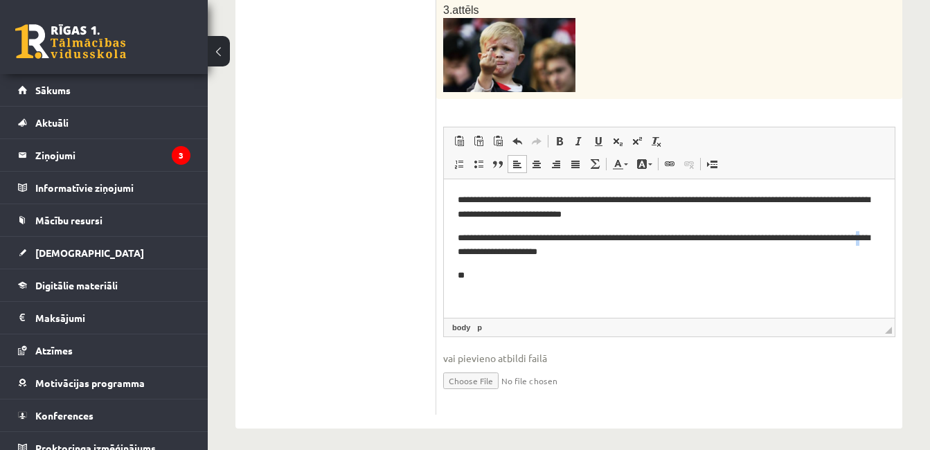
click at [527, 259] on p "**********" at bounding box center [669, 245] width 423 height 29
click at [522, 280] on p "**" at bounding box center [669, 276] width 423 height 15
click at [526, 252] on p "**********" at bounding box center [669, 245] width 423 height 29
click at [479, 279] on p "**" at bounding box center [669, 276] width 423 height 15
click at [599, 274] on p "**********" at bounding box center [669, 276] width 423 height 15
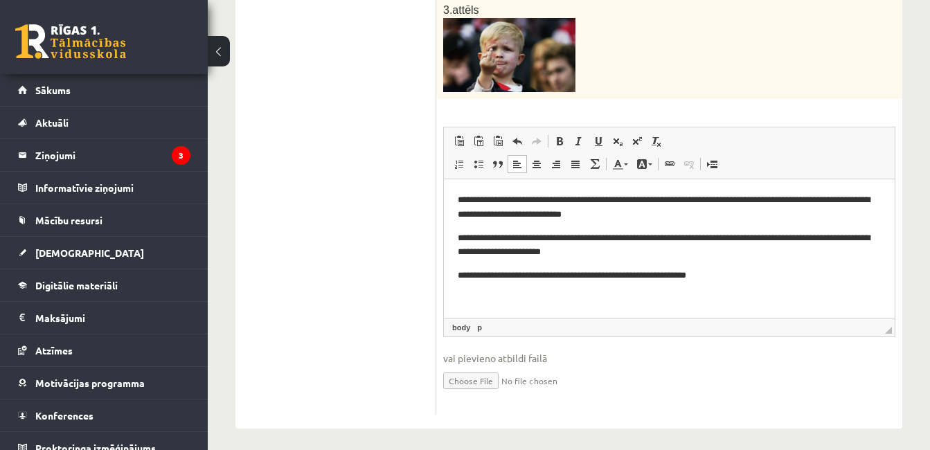
click at [733, 275] on p "**********" at bounding box center [669, 276] width 423 height 15
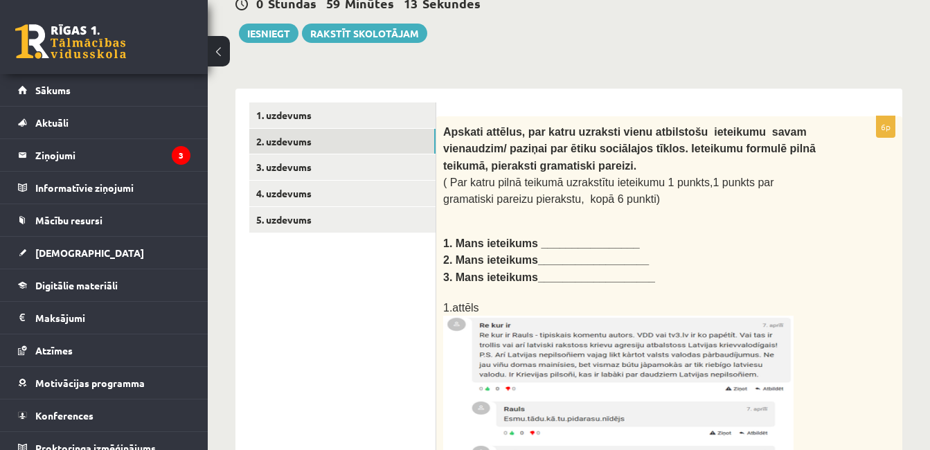
scroll to position [150, 0]
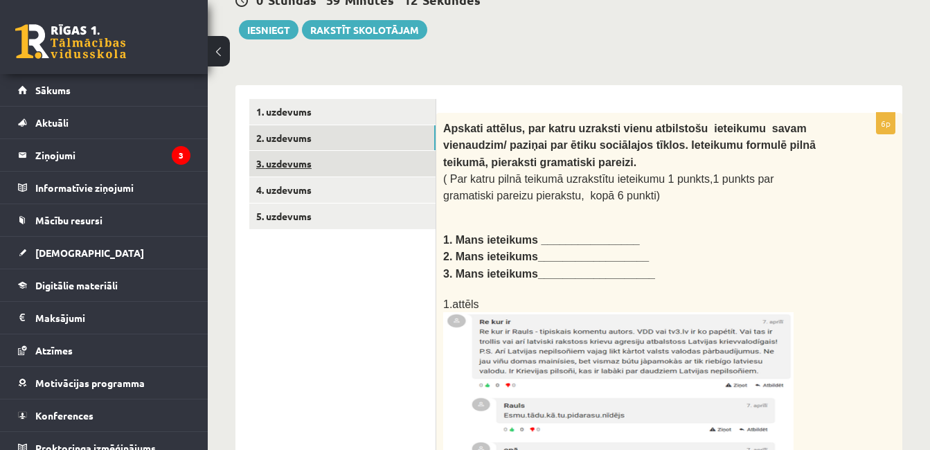
click at [270, 157] on link "3. uzdevums" at bounding box center [342, 164] width 186 height 26
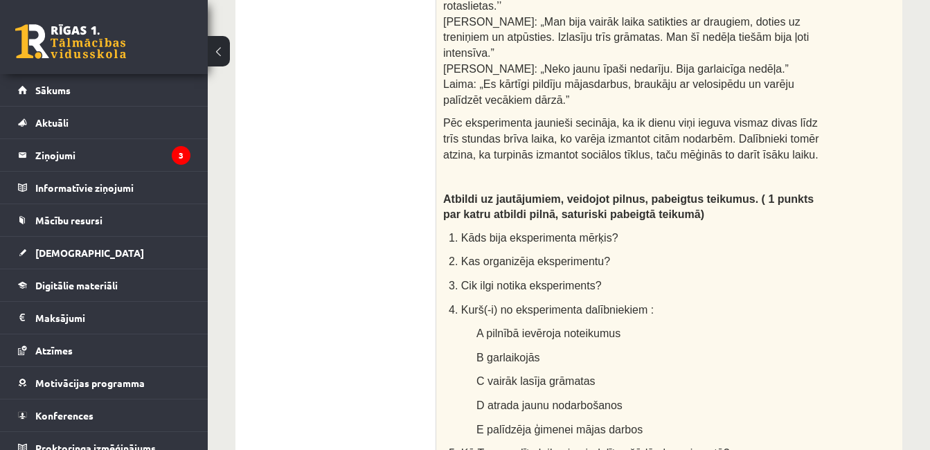
scroll to position [1192, 0]
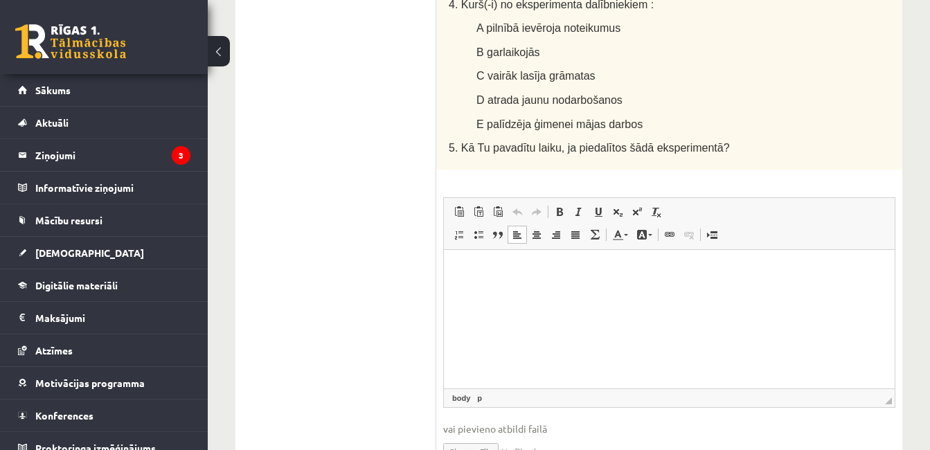
click at [510, 283] on html at bounding box center [669, 270] width 451 height 42
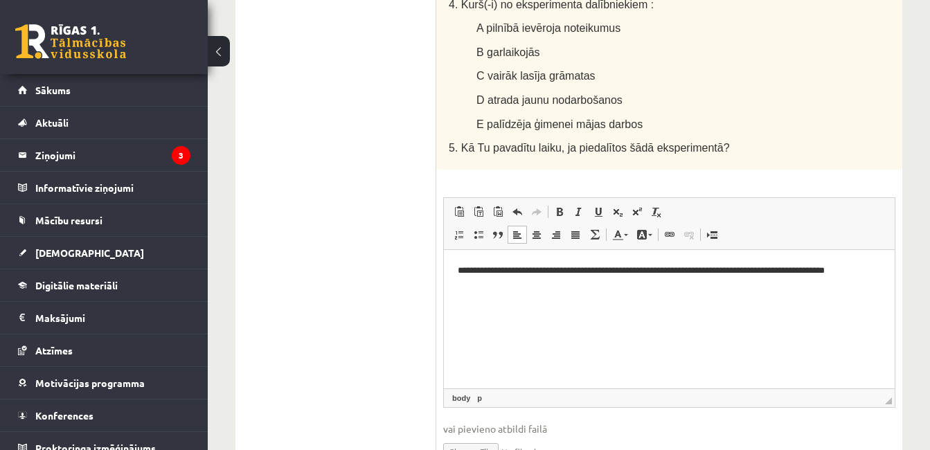
click at [652, 272] on p "**********" at bounding box center [669, 270] width 423 height 15
click at [775, 275] on p "**********" at bounding box center [669, 270] width 423 height 15
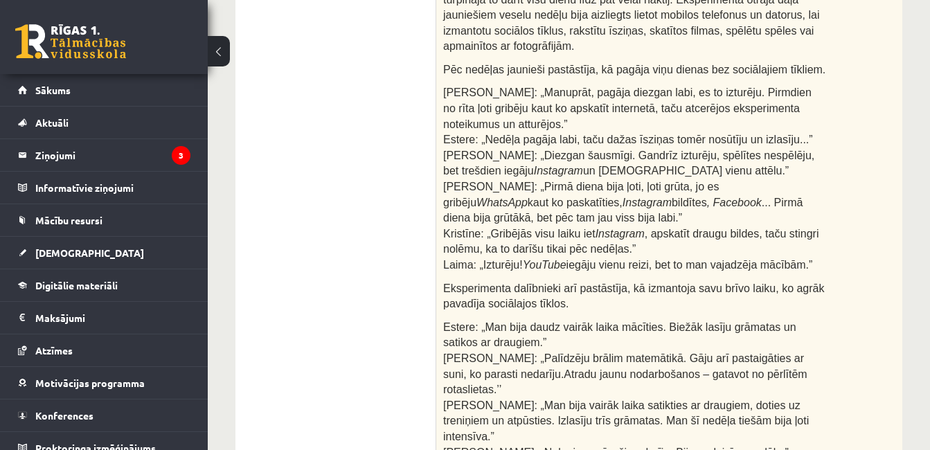
scroll to position [502, 0]
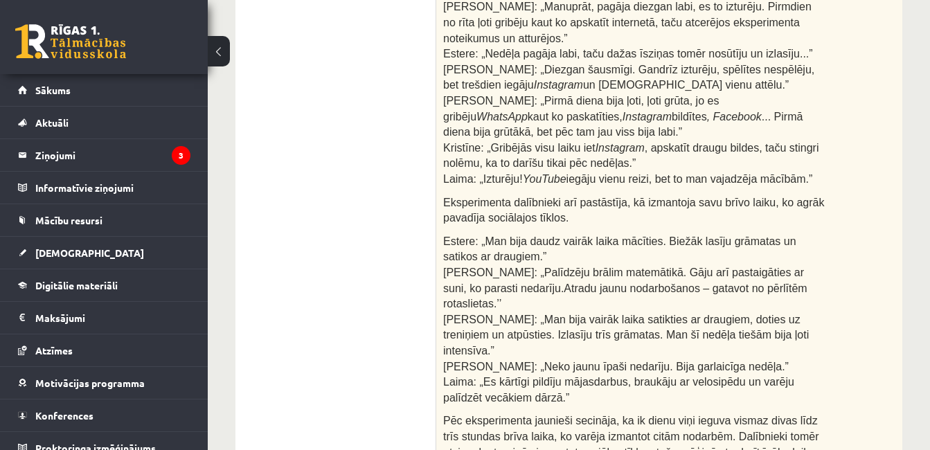
scroll to position [592, 0]
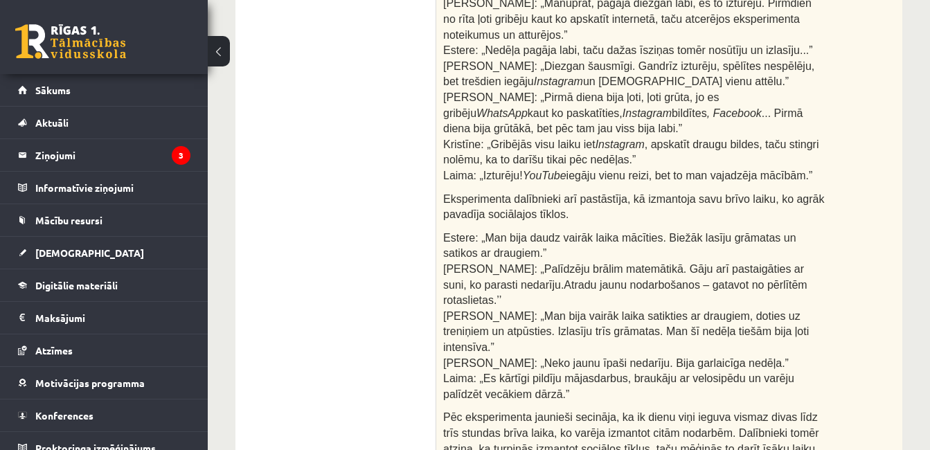
click at [330, 389] on ul "1. uzdevums 2. uzdevums 3. uzdevums 4. uzdevums 5. uzdevums" at bounding box center [342, 370] width 187 height 1429
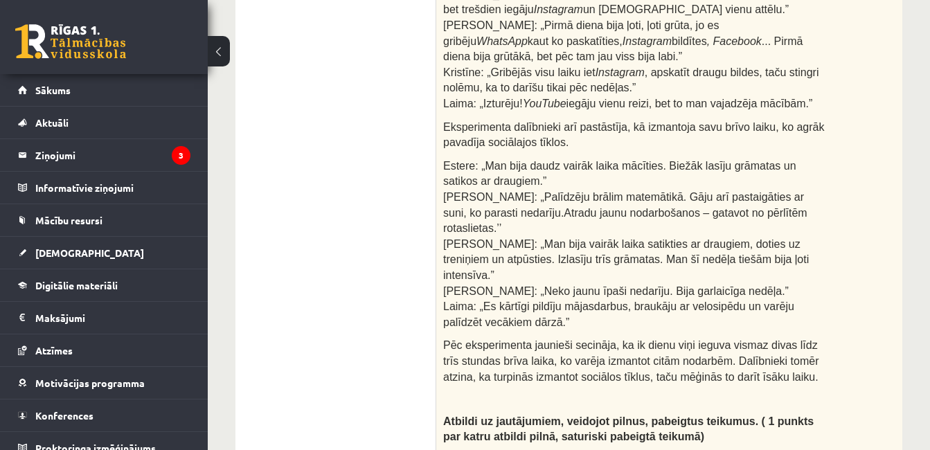
scroll to position [669, 0]
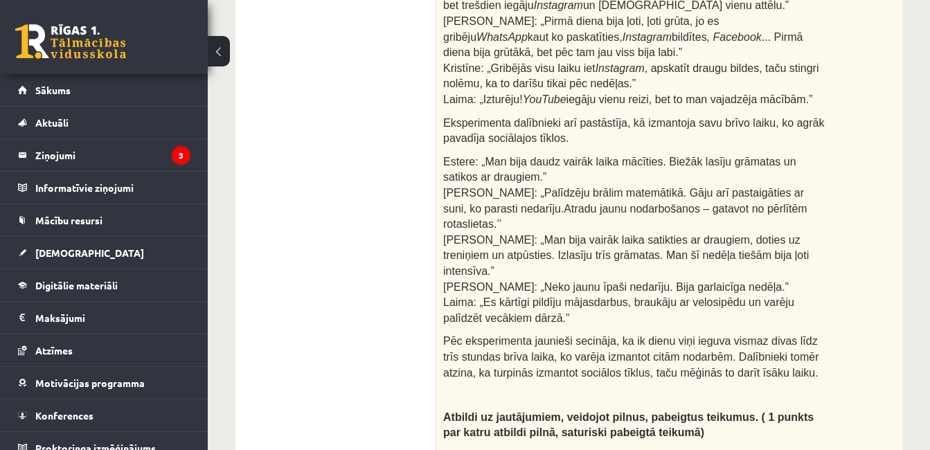
click at [285, 227] on ul "1. uzdevums 2. uzdevums 3. uzdevums 4. uzdevums 5. uzdevums" at bounding box center [342, 294] width 187 height 1429
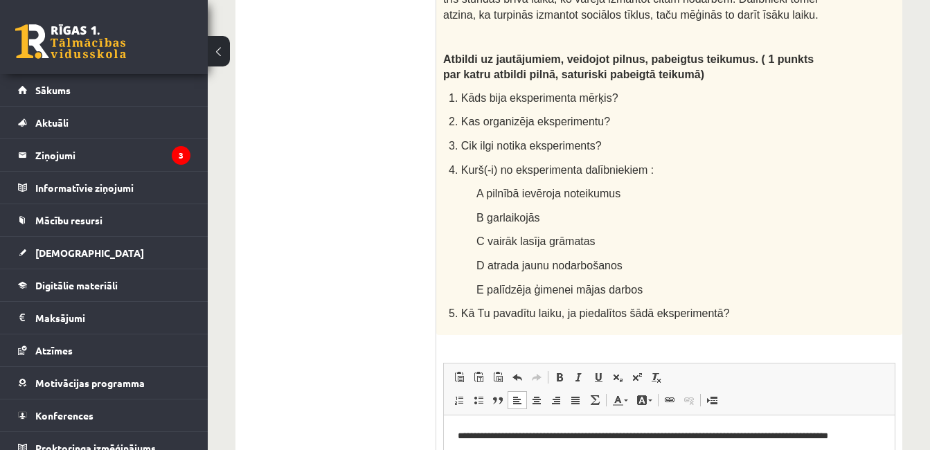
scroll to position [1009, 0]
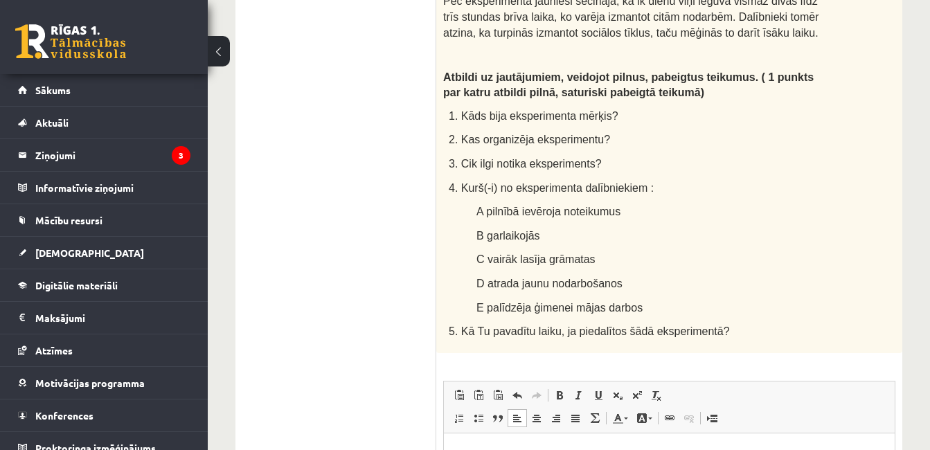
click at [580, 450] on p "**********" at bounding box center [669, 454] width 423 height 15
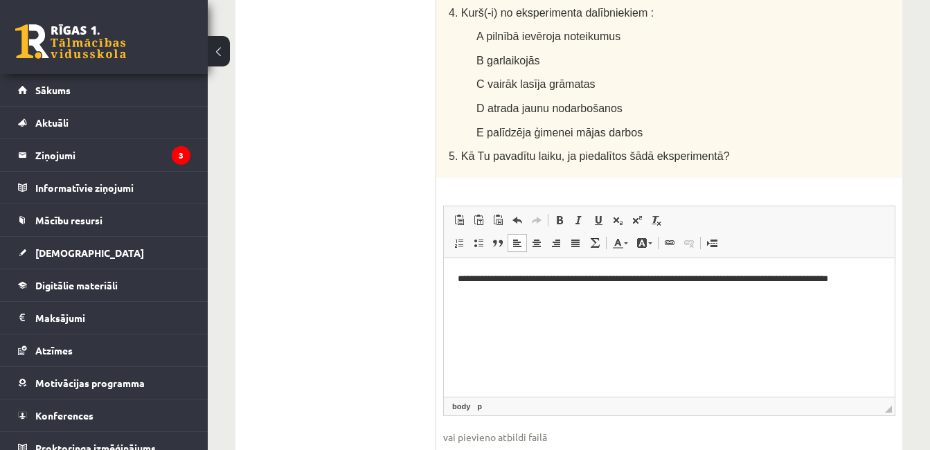
scroll to position [1183, 0]
click at [653, 287] on html "**********" at bounding box center [669, 279] width 451 height 42
click at [635, 285] on p "**********" at bounding box center [669, 279] width 423 height 15
click at [649, 283] on p "**********" at bounding box center [669, 279] width 423 height 15
click at [649, 285] on p "**********" at bounding box center [669, 279] width 423 height 15
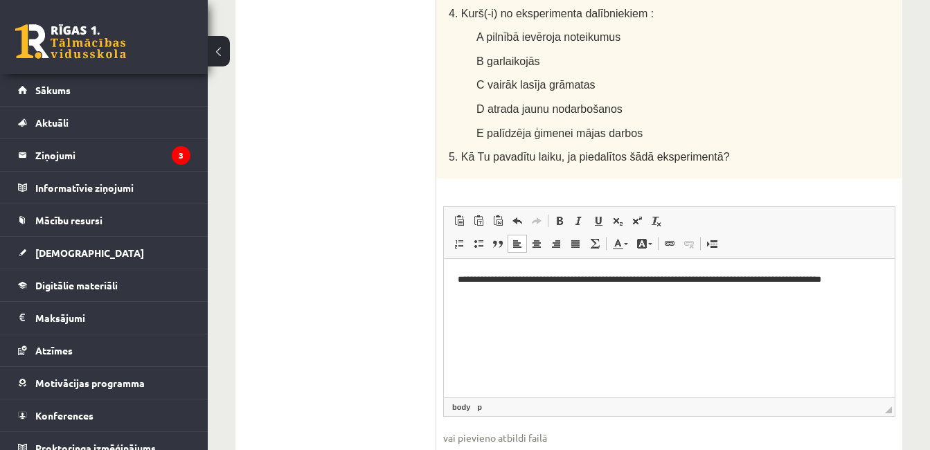
click at [642, 301] on html "**********" at bounding box center [669, 279] width 451 height 42
click at [651, 288] on html "**********" at bounding box center [669, 279] width 451 height 42
click at [679, 279] on p "**********" at bounding box center [669, 279] width 423 height 15
click at [676, 281] on p "**********" at bounding box center [669, 279] width 423 height 15
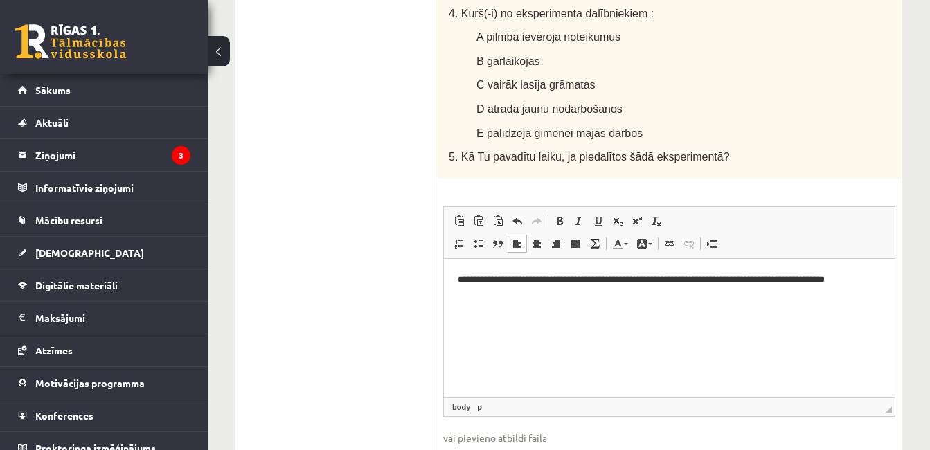
click at [717, 283] on p "**********" at bounding box center [669, 279] width 423 height 15
click at [717, 301] on html "**********" at bounding box center [669, 279] width 451 height 42
click at [716, 298] on html "**********" at bounding box center [669, 279] width 451 height 42
click at [715, 284] on p "**********" at bounding box center [669, 279] width 423 height 15
click at [747, 283] on p "**********" at bounding box center [669, 279] width 423 height 15
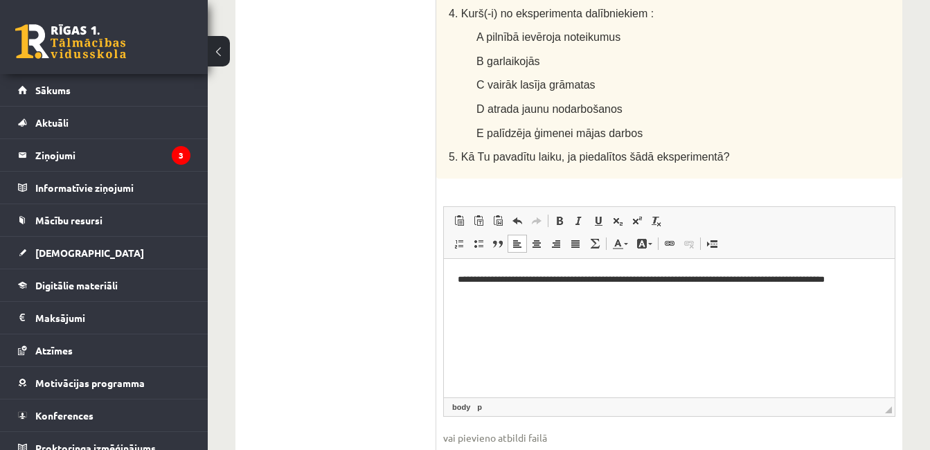
click at [739, 301] on html "**********" at bounding box center [669, 279] width 451 height 42
click at [771, 281] on p "**********" at bounding box center [669, 279] width 423 height 15
click at [801, 282] on p "**********" at bounding box center [669, 279] width 423 height 15
click at [741, 301] on html "**********" at bounding box center [669, 279] width 451 height 42
click at [839, 280] on p "**********" at bounding box center [669, 279] width 423 height 15
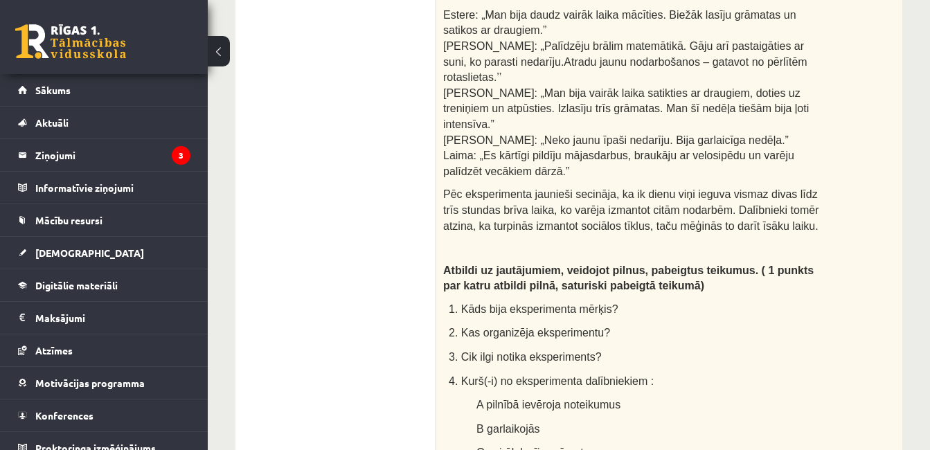
scroll to position [813, 0]
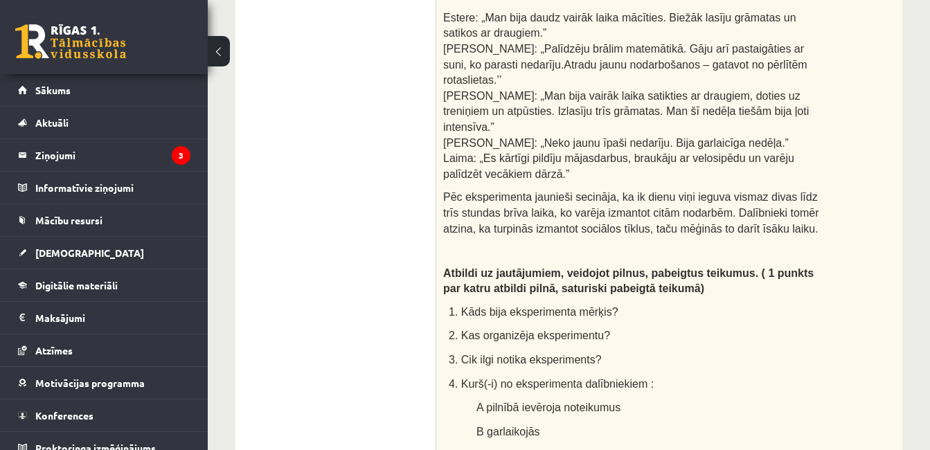
click at [354, 305] on ul "1. uzdevums 2. uzdevums 3. uzdevums 4. uzdevums 5. uzdevums" at bounding box center [342, 150] width 187 height 1429
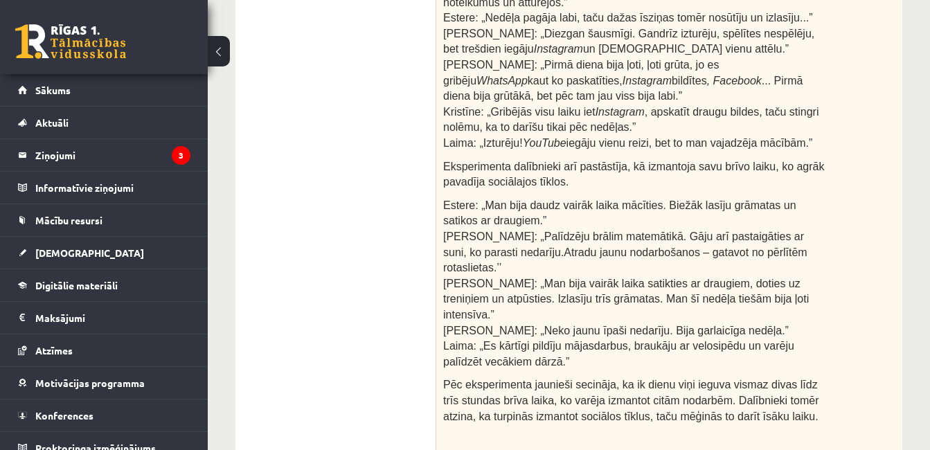
scroll to position [624, 0]
click at [276, 209] on ul "1. uzdevums 2. uzdevums 3. uzdevums 4. uzdevums 5. uzdevums" at bounding box center [342, 338] width 187 height 1429
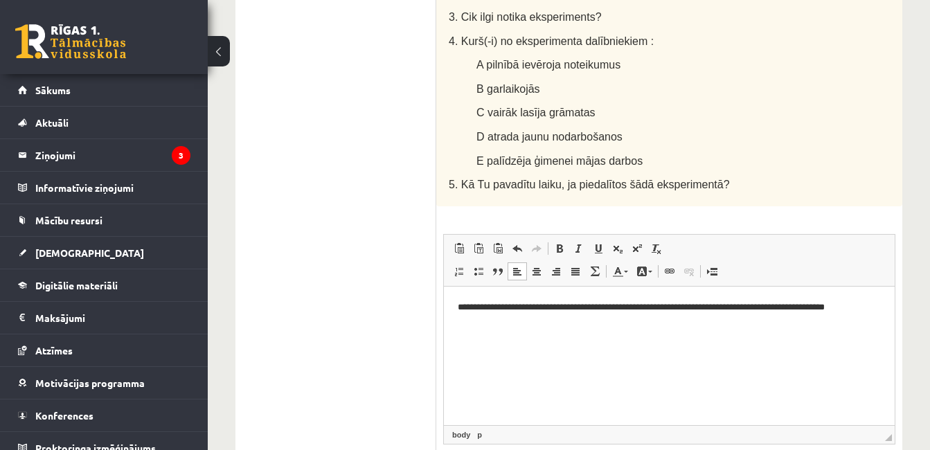
scroll to position [1161, 0]
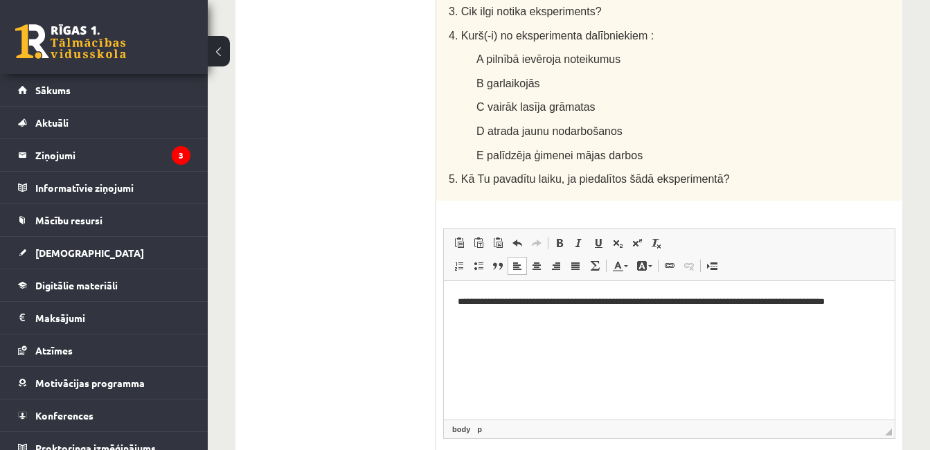
click at [733, 323] on html "**********" at bounding box center [669, 302] width 451 height 42
click at [698, 323] on html "**********" at bounding box center [669, 302] width 451 height 42
click at [705, 323] on html "**********" at bounding box center [669, 302] width 451 height 42
click at [461, 323] on html "**********" at bounding box center [669, 302] width 451 height 42
click at [865, 308] on p "**********" at bounding box center [669, 301] width 423 height 15
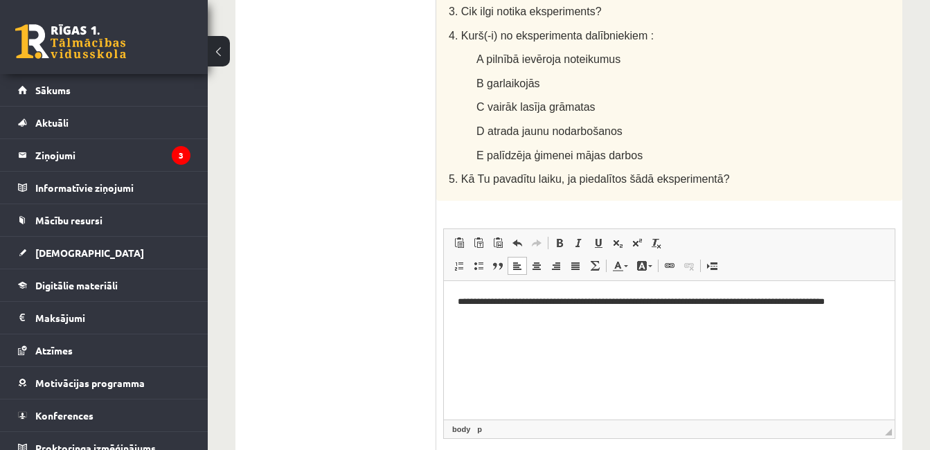
click at [880, 298] on html "**********" at bounding box center [669, 302] width 451 height 42
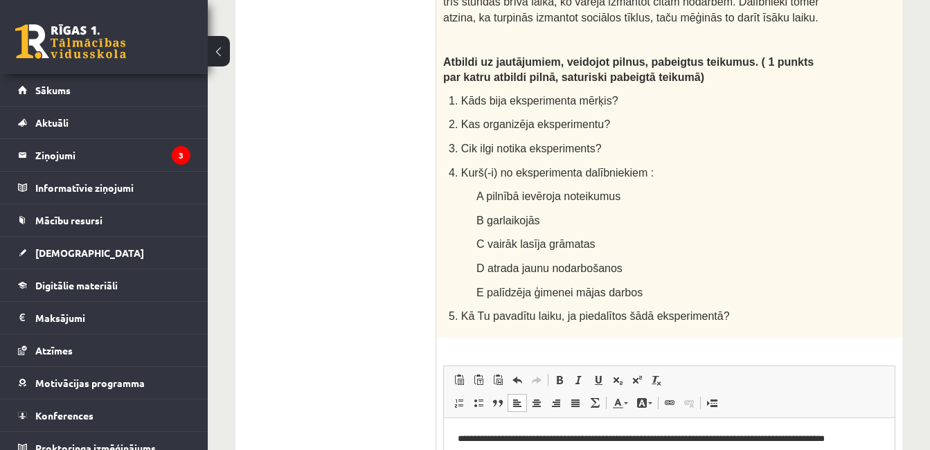
scroll to position [1192, 0]
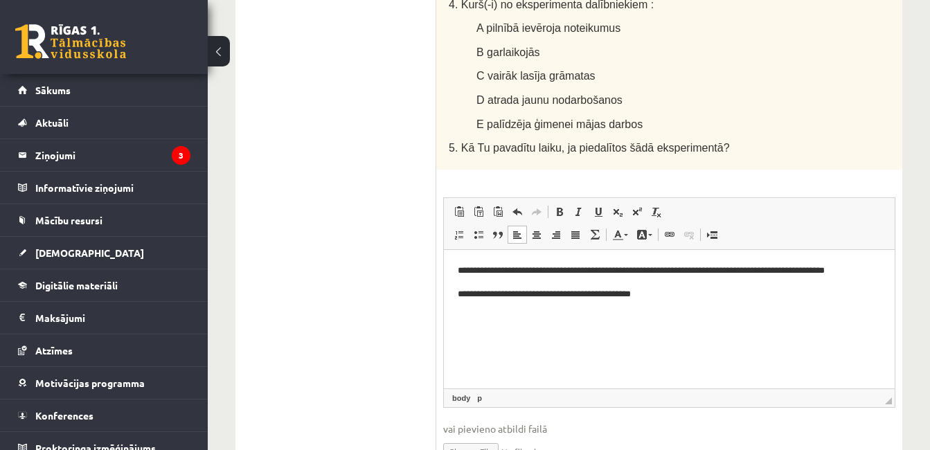
click at [511, 297] on p "**********" at bounding box center [669, 294] width 423 height 15
click at [473, 293] on p "**********" at bounding box center [669, 294] width 423 height 15
click at [510, 272] on p "**********" at bounding box center [669, 270] width 423 height 15
click at [623, 319] on html "**********" at bounding box center [669, 289] width 451 height 80
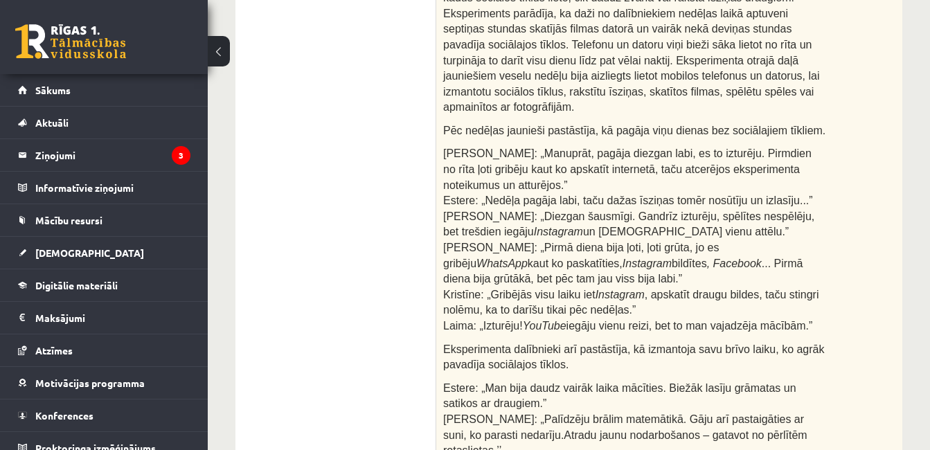
scroll to position [432, 0]
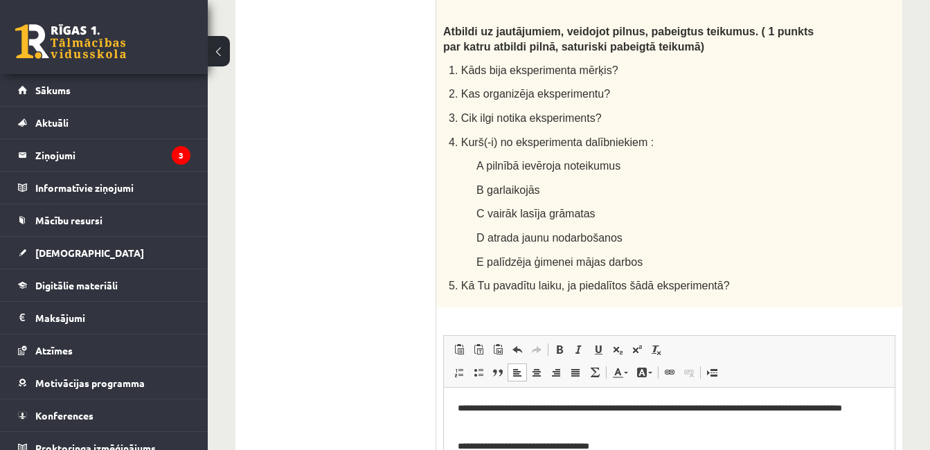
scroll to position [1055, 0]
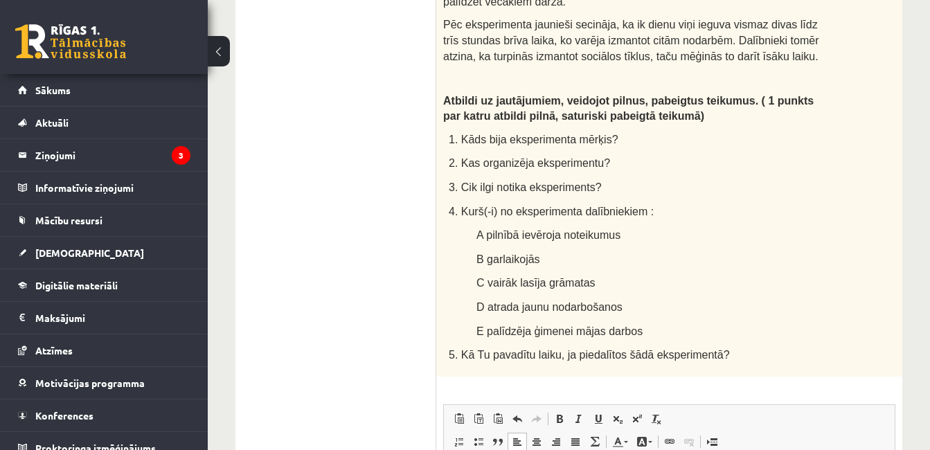
scroll to position [976, 0]
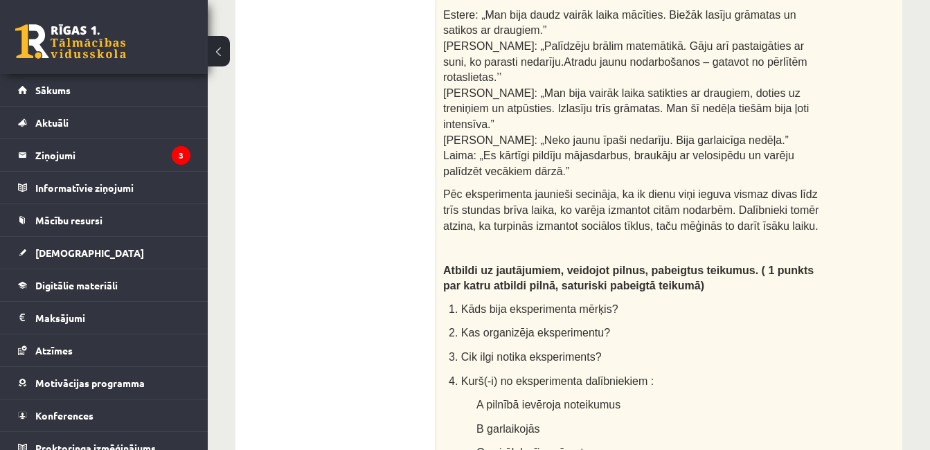
click at [335, 319] on ul "1. uzdevums 2. uzdevums 3. uzdevums 4. uzdevums 5. uzdevums" at bounding box center [342, 147] width 187 height 1429
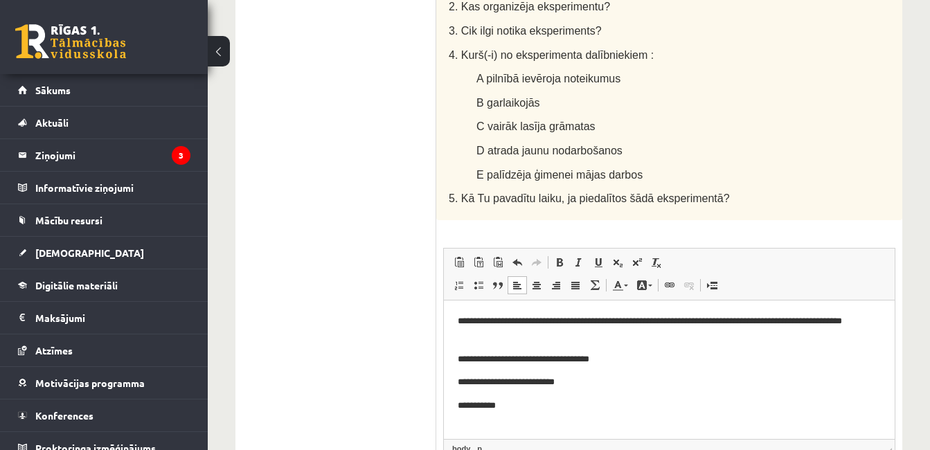
scroll to position [1145, 0]
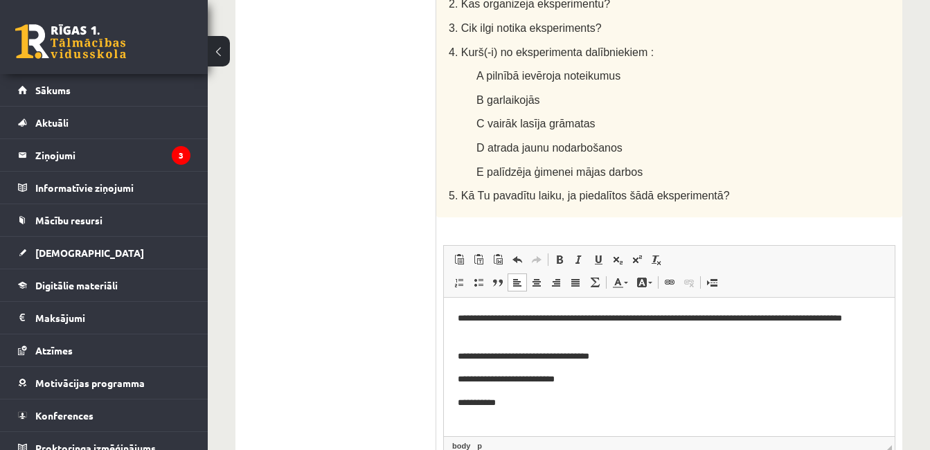
click at [531, 409] on p "**********" at bounding box center [664, 403] width 413 height 15
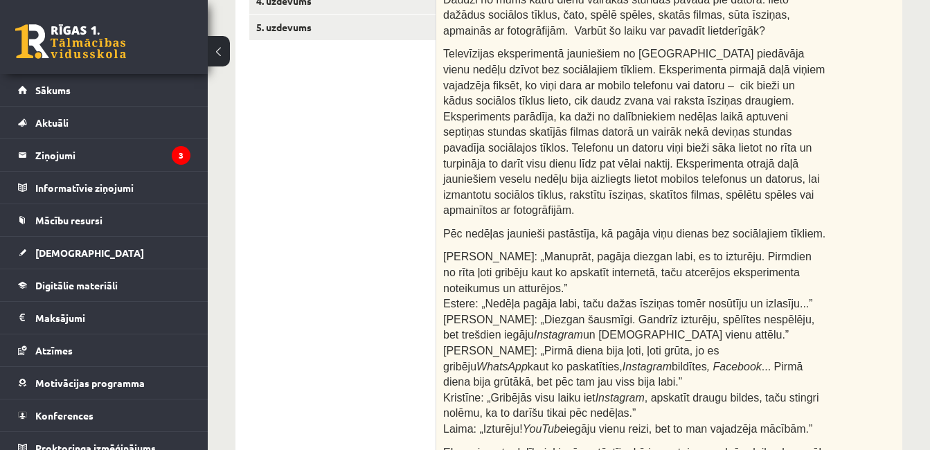
scroll to position [339, 0]
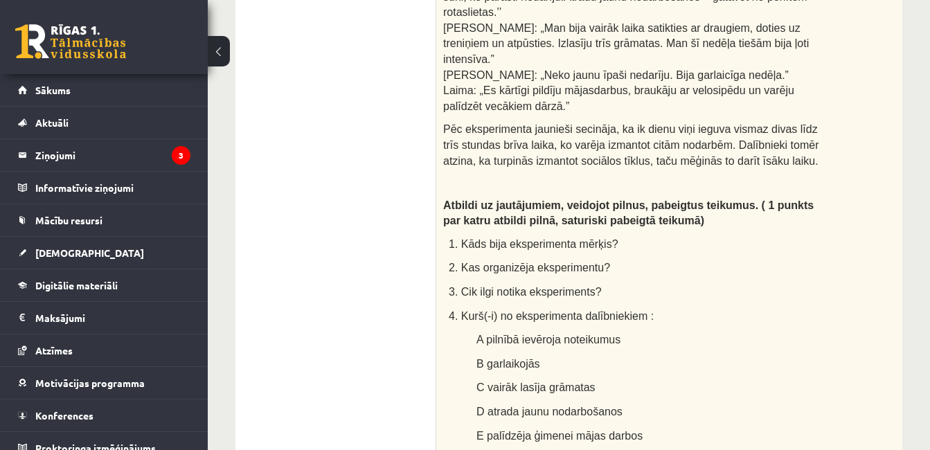
scroll to position [1192, 0]
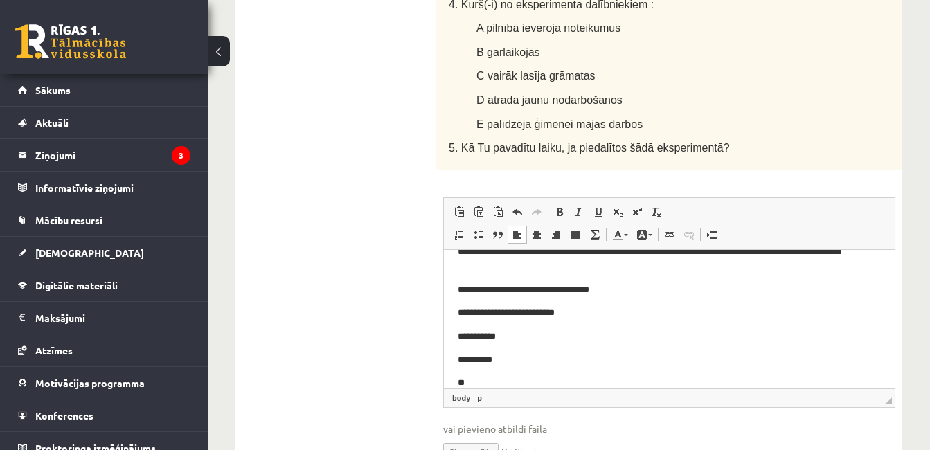
click at [483, 376] on p "**" at bounding box center [664, 383] width 413 height 15
click at [510, 381] on p "*****" at bounding box center [664, 383] width 413 height 15
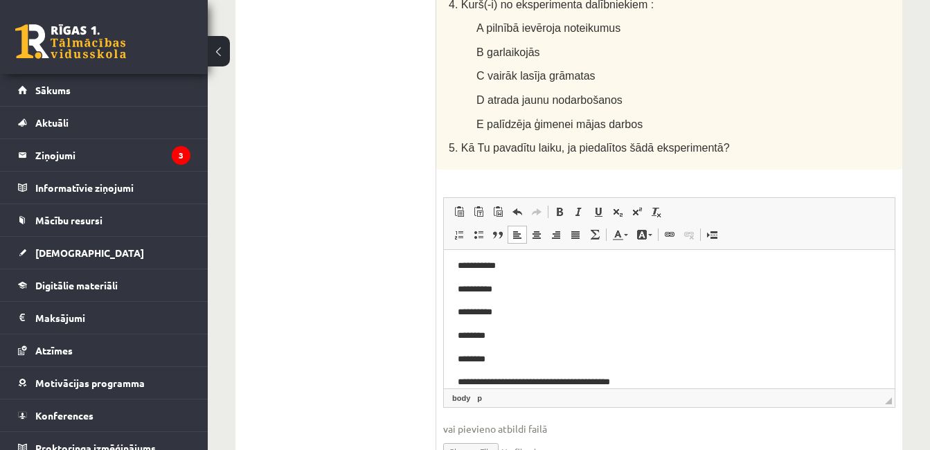
scroll to position [0, 0]
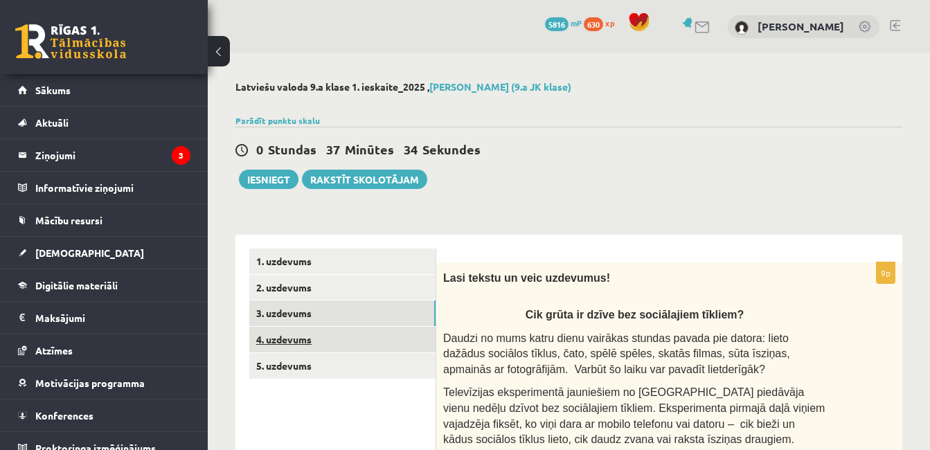
click at [285, 337] on link "4. uzdevums" at bounding box center [342, 340] width 186 height 26
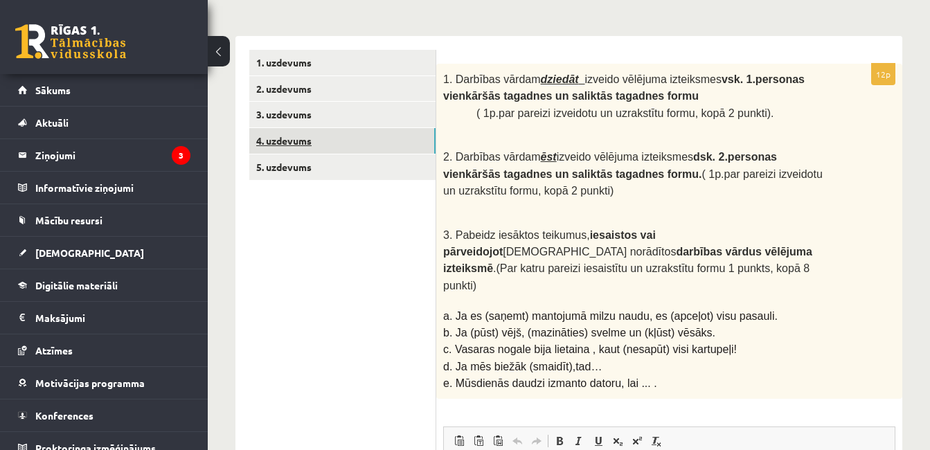
scroll to position [201, 0]
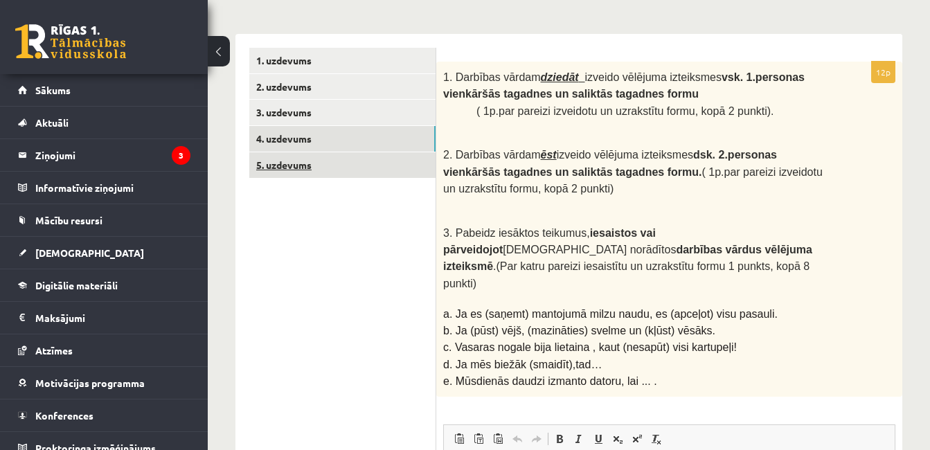
click at [317, 174] on link "5. uzdevums" at bounding box center [342, 165] width 186 height 26
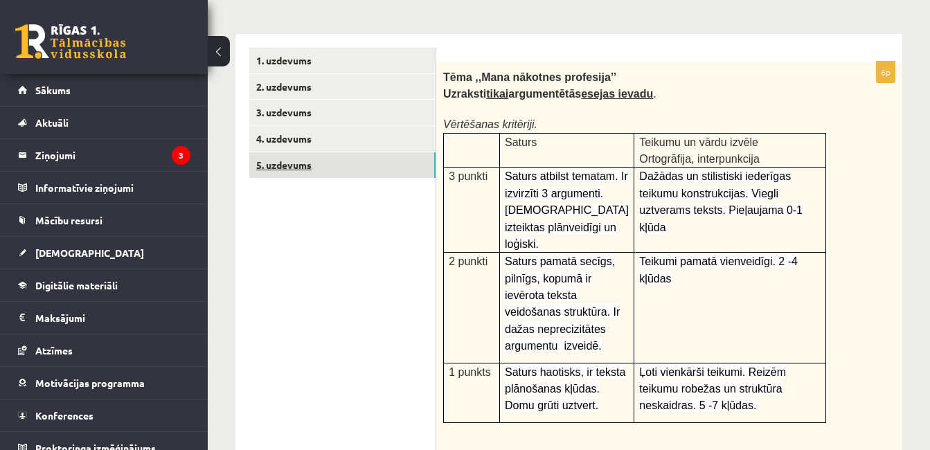
scroll to position [0, 0]
click at [289, 149] on link "4. uzdevums" at bounding box center [342, 139] width 186 height 26
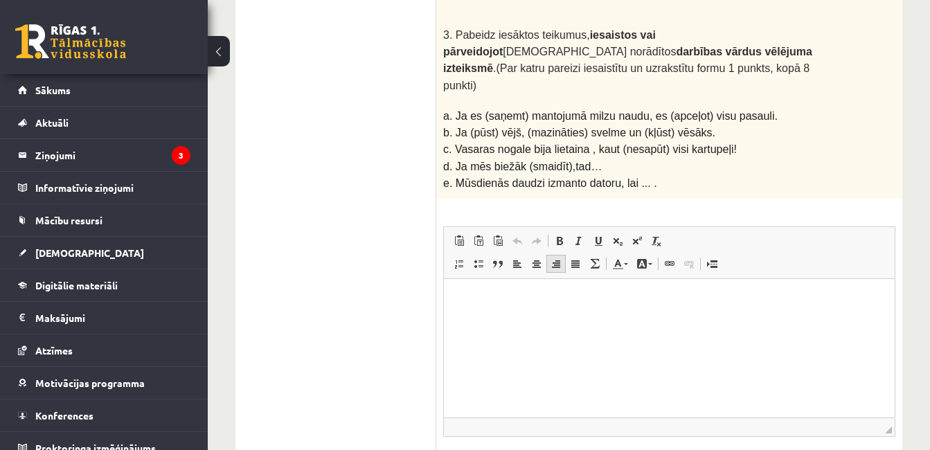
scroll to position [394, 0]
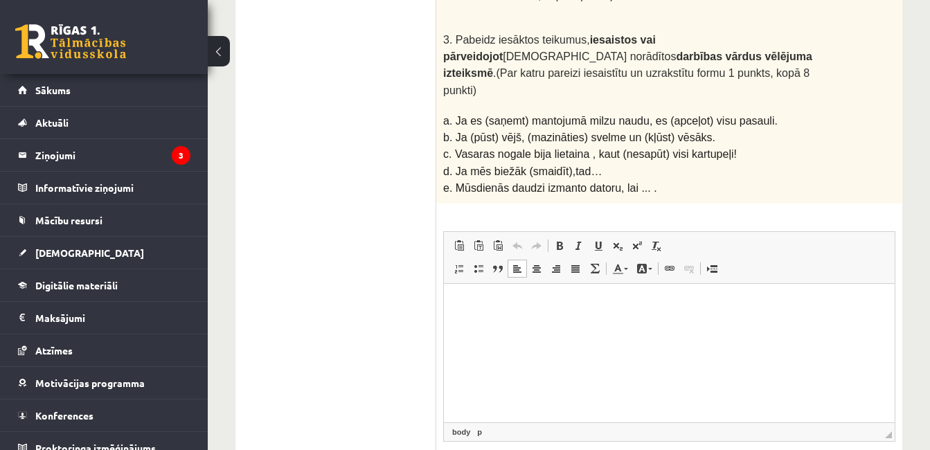
click at [479, 316] on html at bounding box center [669, 304] width 451 height 42
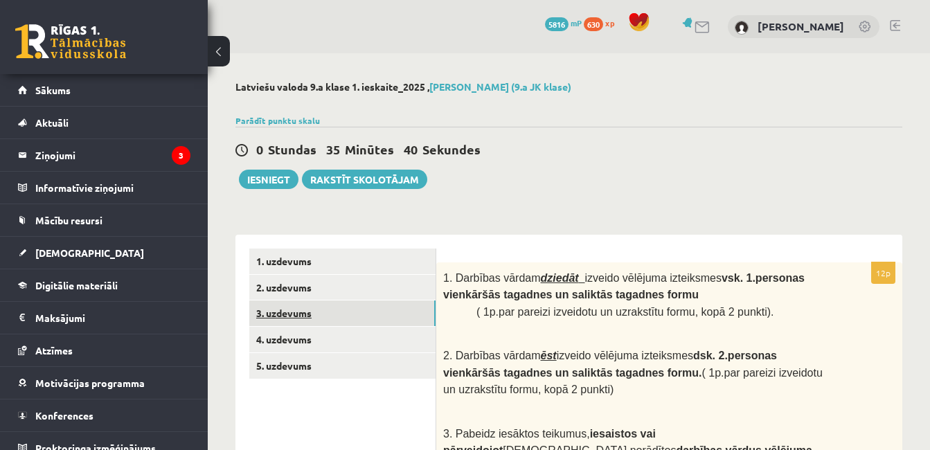
click at [310, 309] on link "3. uzdevums" at bounding box center [342, 314] width 186 height 26
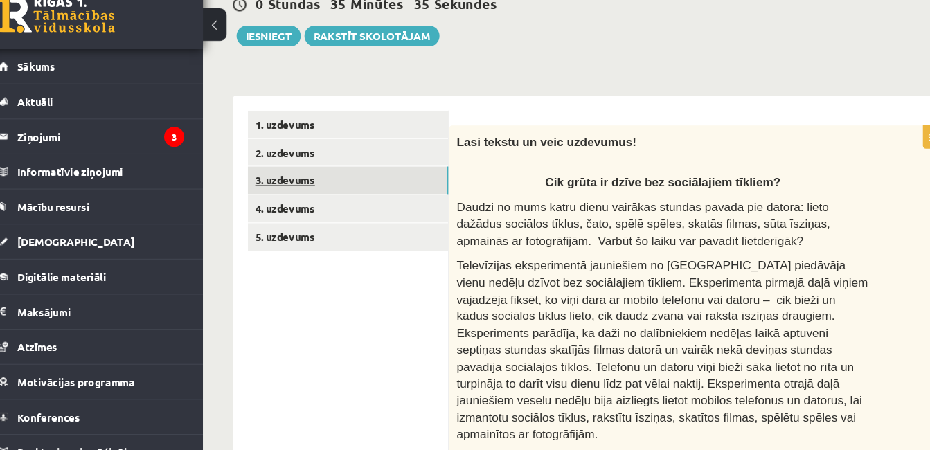
scroll to position [128, 0]
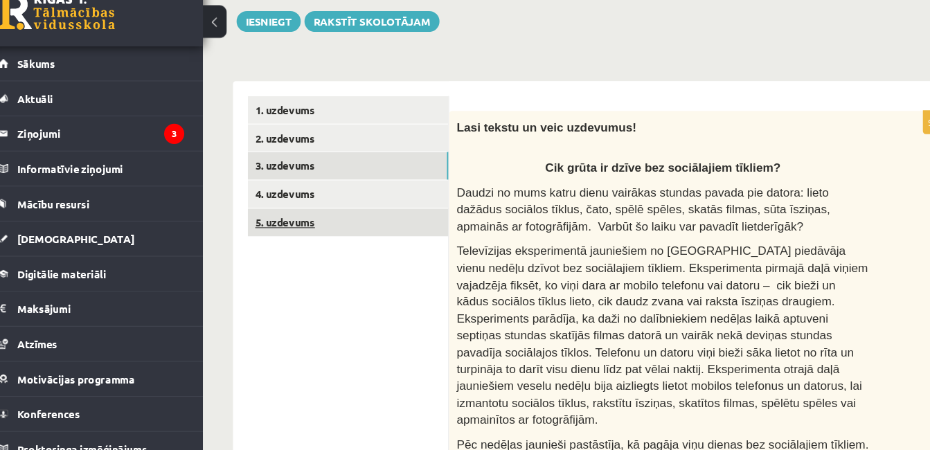
click at [290, 227] on link "5. uzdevums" at bounding box center [342, 238] width 186 height 26
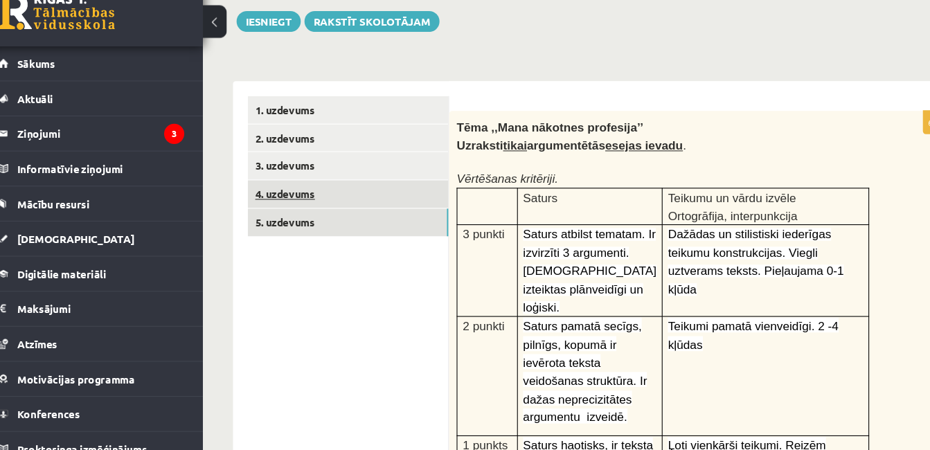
click at [295, 217] on link "4. uzdevums" at bounding box center [342, 212] width 186 height 26
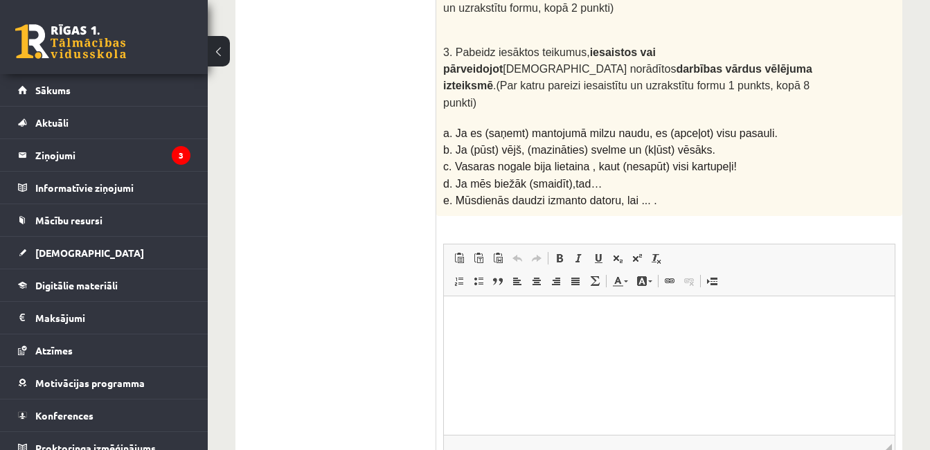
scroll to position [371, 0]
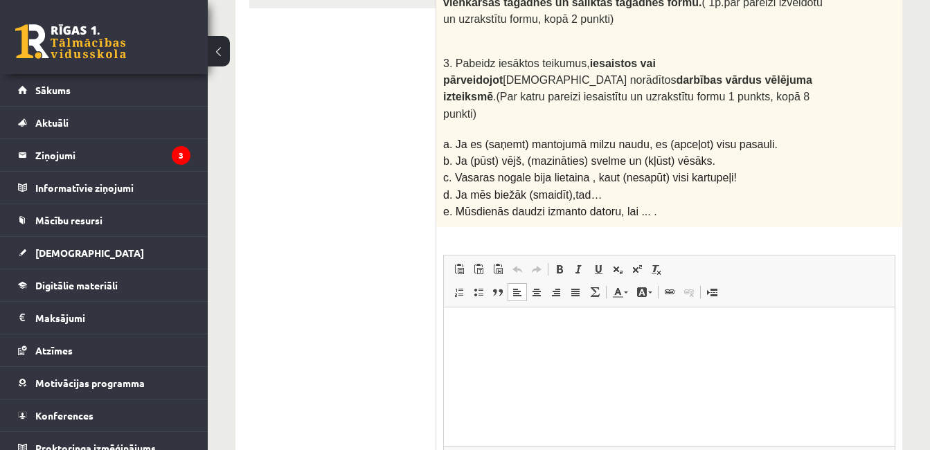
click at [526, 349] on html at bounding box center [669, 328] width 451 height 42
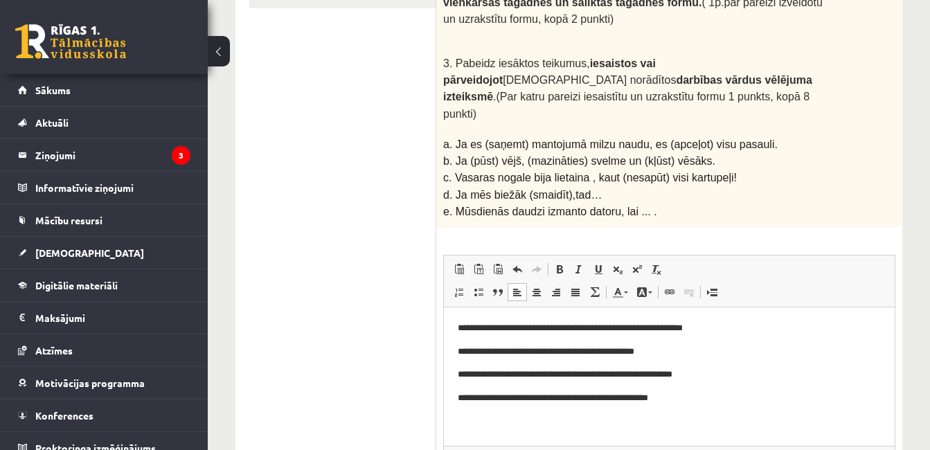
scroll to position [0, 0]
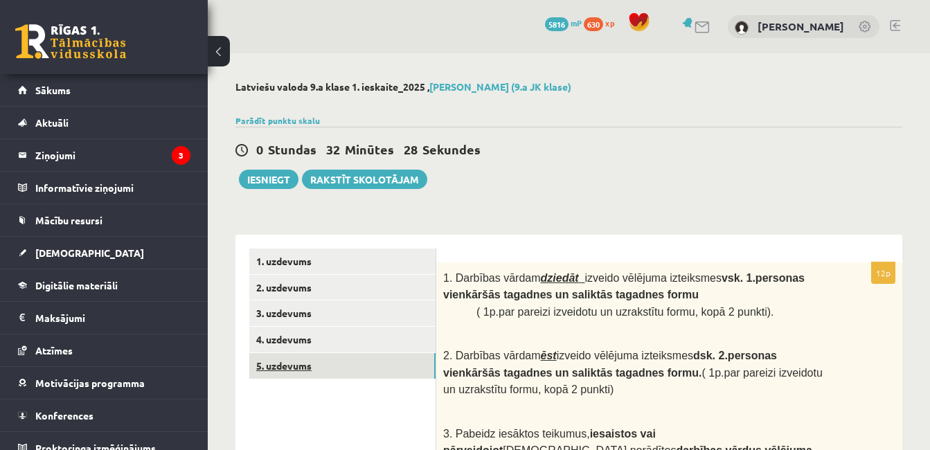
click at [310, 362] on link "5. uzdevums" at bounding box center [342, 366] width 186 height 26
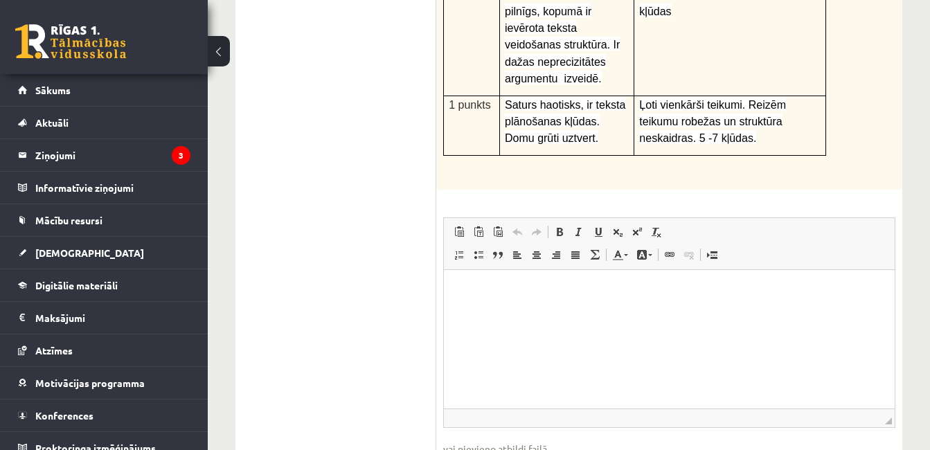
scroll to position [554, 0]
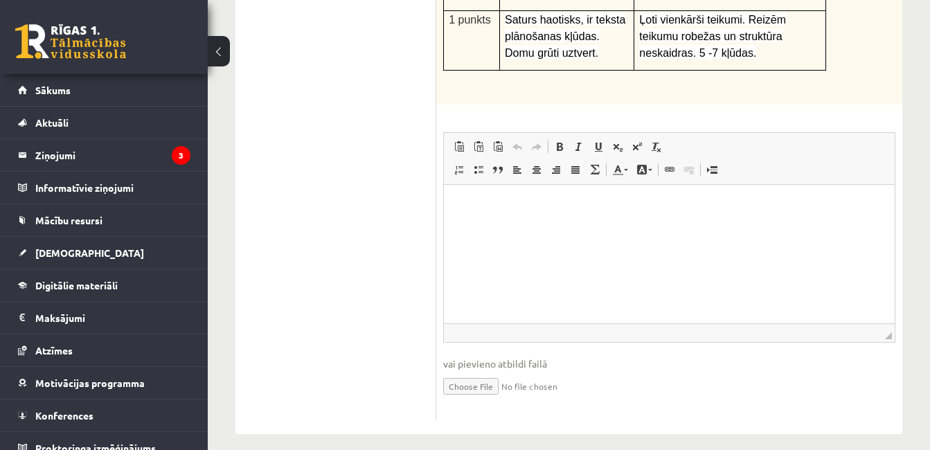
click at [669, 227] on html at bounding box center [669, 206] width 451 height 42
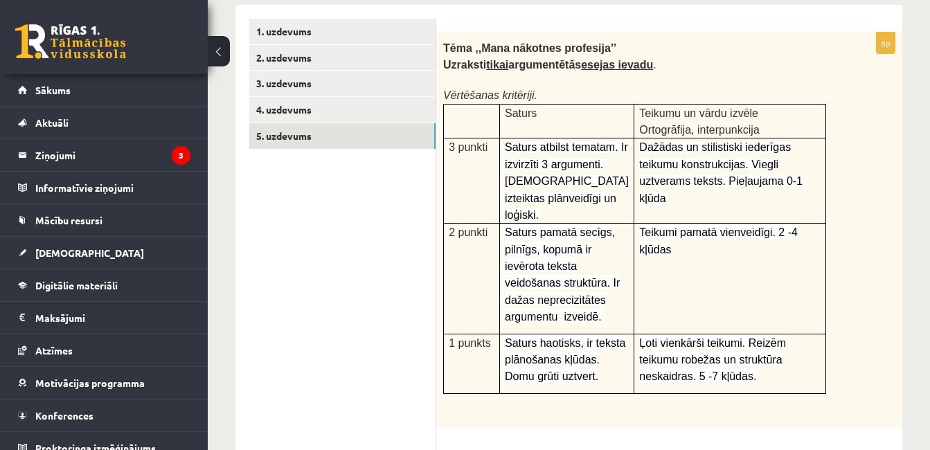
scroll to position [233, 0]
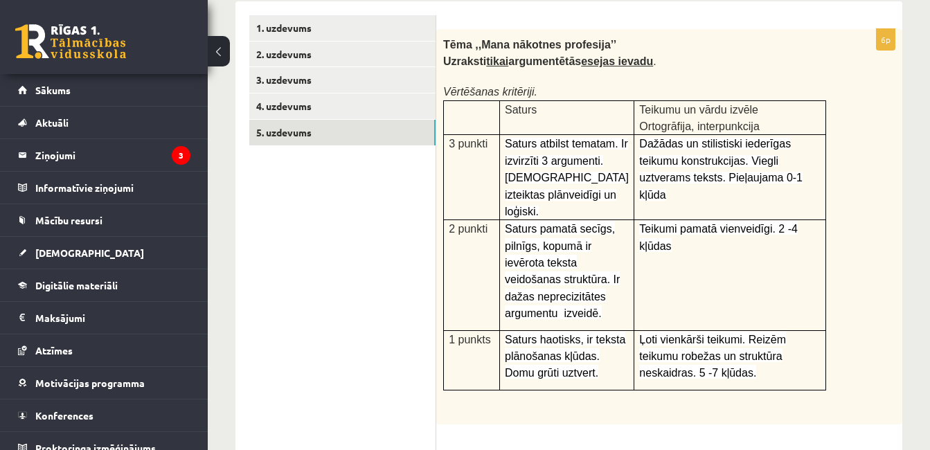
click at [833, 357] on div "Tēma ,,Mana nākotnes profesija’’ Uzraksti tikai argumentētās esejas ievadu . Vē…" at bounding box center [669, 227] width 466 height 396
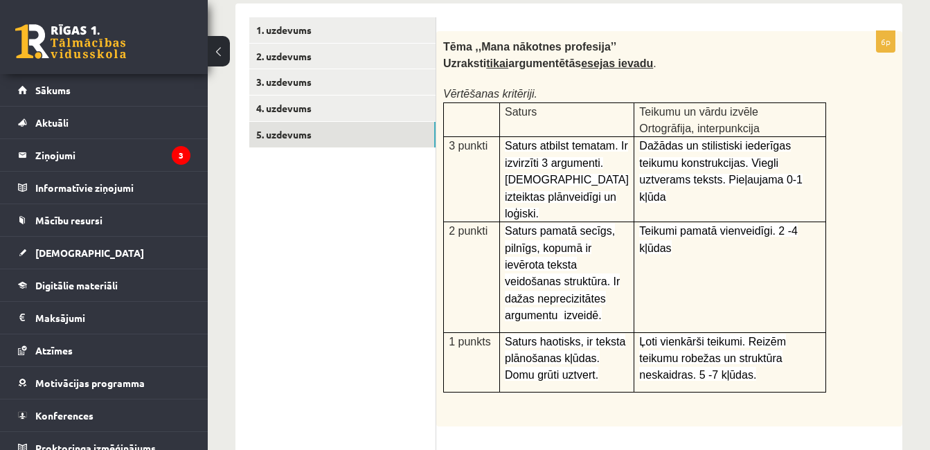
scroll to position [226, 0]
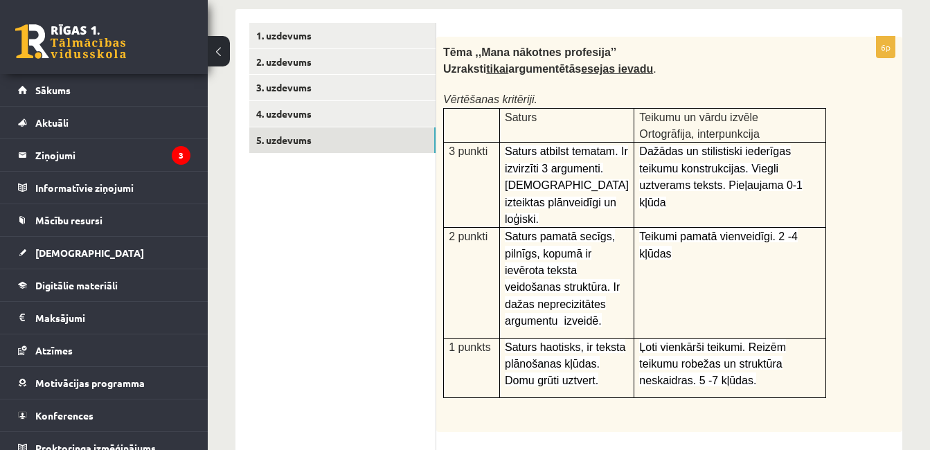
click at [388, 278] on ul "1. uzdevums 2. uzdevums 3. uzdevums 4. uzdevums 5. uzdevums" at bounding box center [342, 385] width 187 height 725
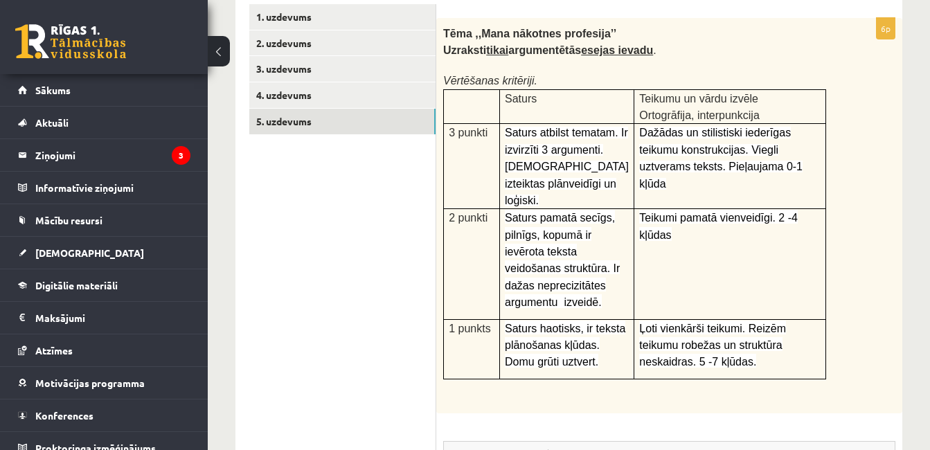
scroll to position [246, 0]
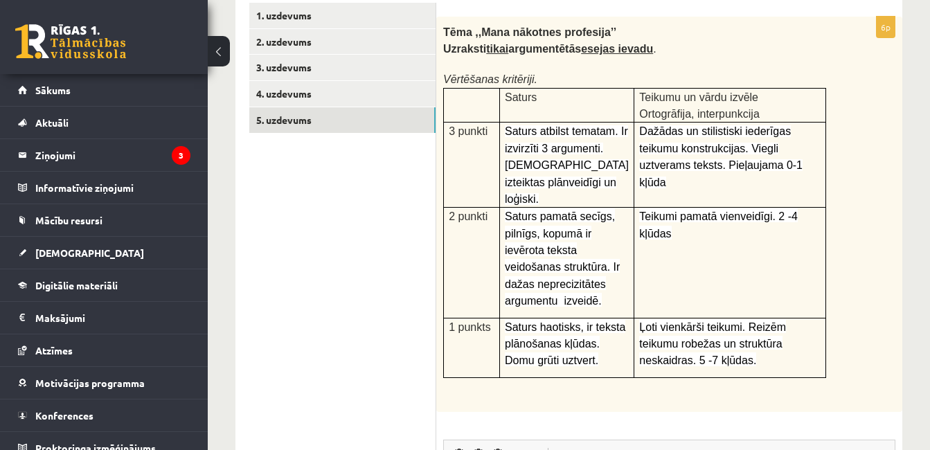
click at [712, 301] on td "Teikumi pamatā vienveidīgi. 2 -4 kļūdas" at bounding box center [731, 263] width 192 height 110
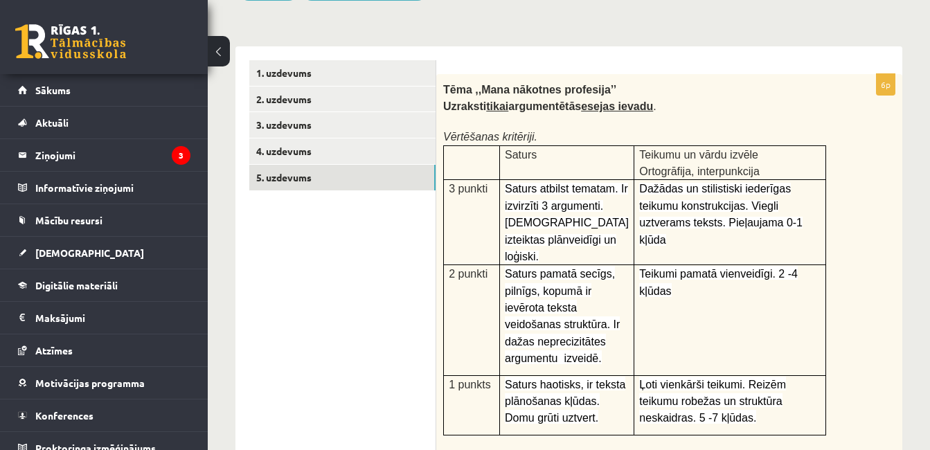
scroll to position [186, 0]
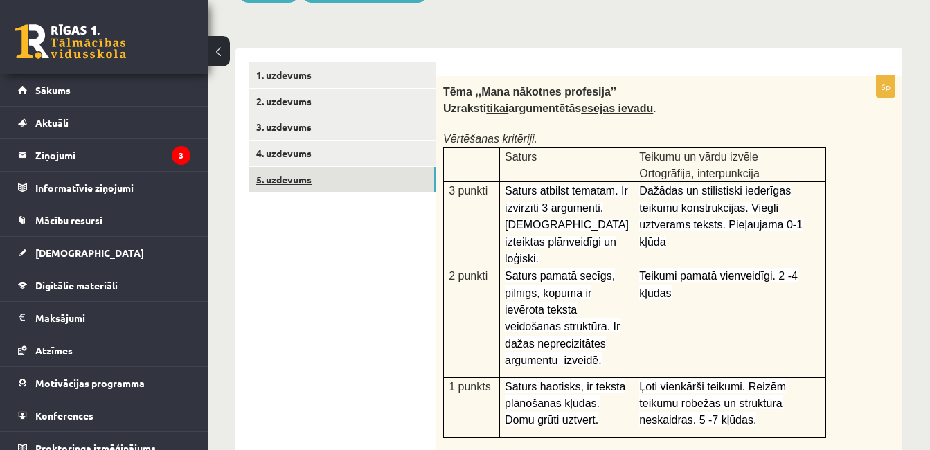
click at [416, 176] on link "5. uzdevums" at bounding box center [342, 180] width 186 height 26
click at [410, 152] on link "4. uzdevums" at bounding box center [342, 154] width 186 height 26
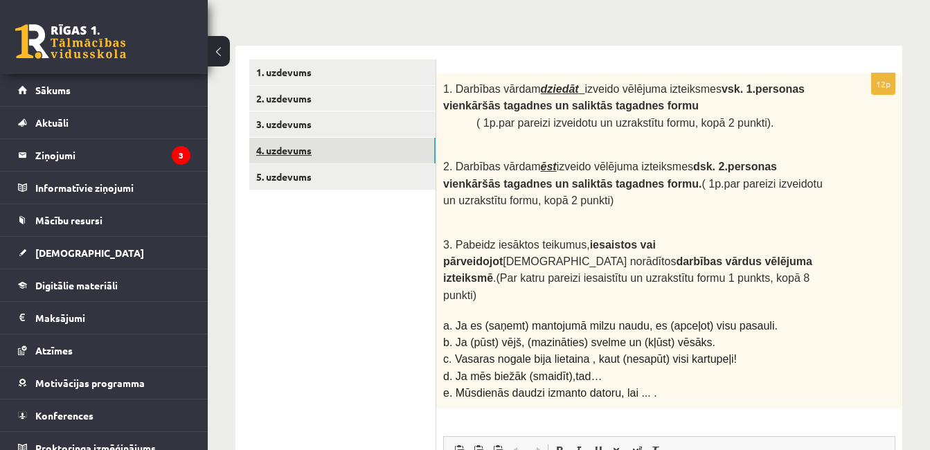
scroll to position [188, 0]
click at [350, 188] on link "5. uzdevums" at bounding box center [342, 178] width 186 height 26
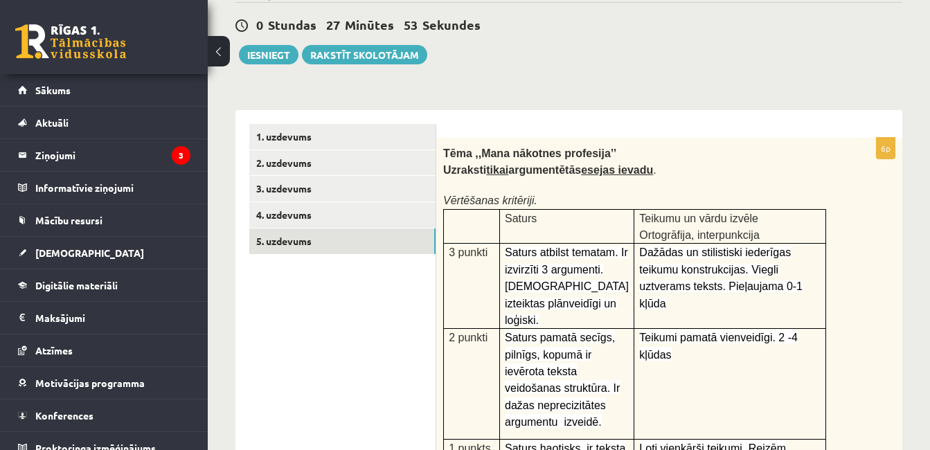
scroll to position [119, 0]
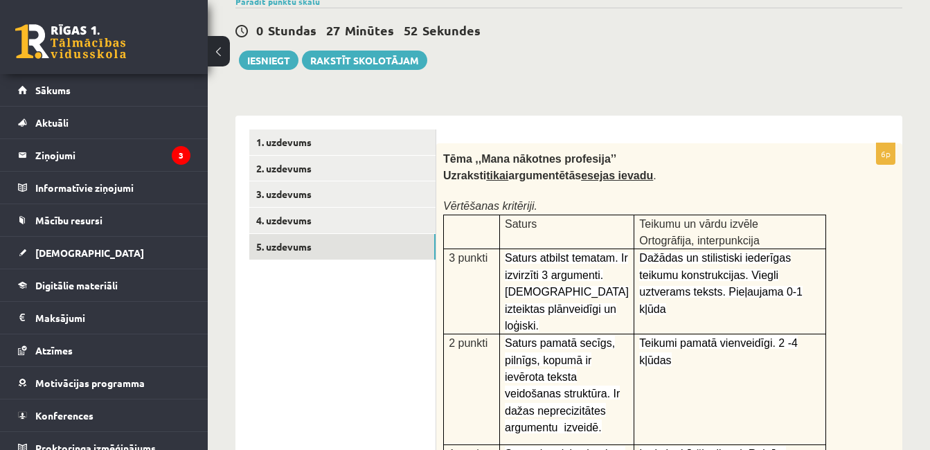
click at [873, 323] on div "Tēma ,,Mana nākotnes profesija’’ Uzraksti tikai argumentētās esejas ievadu . Vē…" at bounding box center [669, 341] width 466 height 396
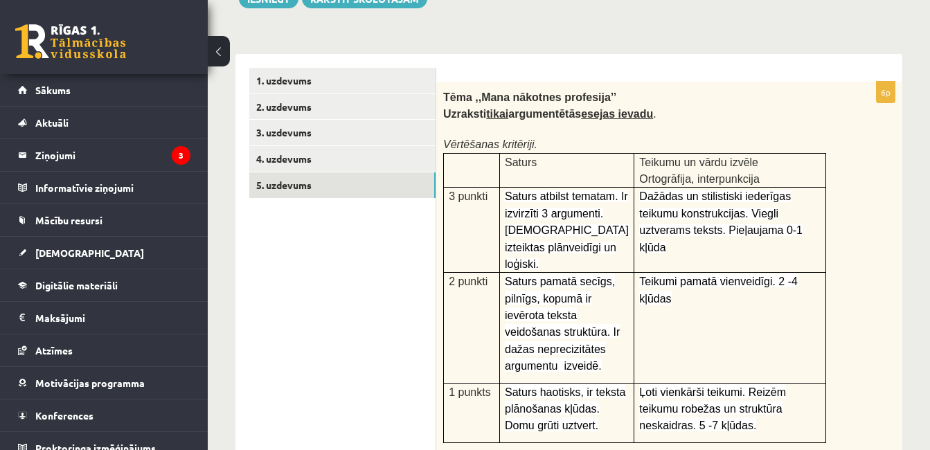
scroll to position [179, 0]
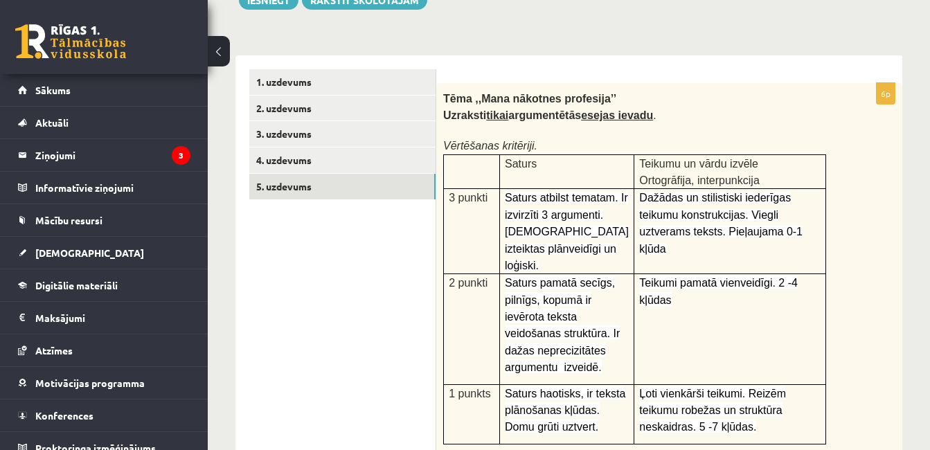
click at [367, 355] on ul "1. uzdevums 2. uzdevums 3. uzdevums 4. uzdevums 5. uzdevums" at bounding box center [342, 431] width 187 height 725
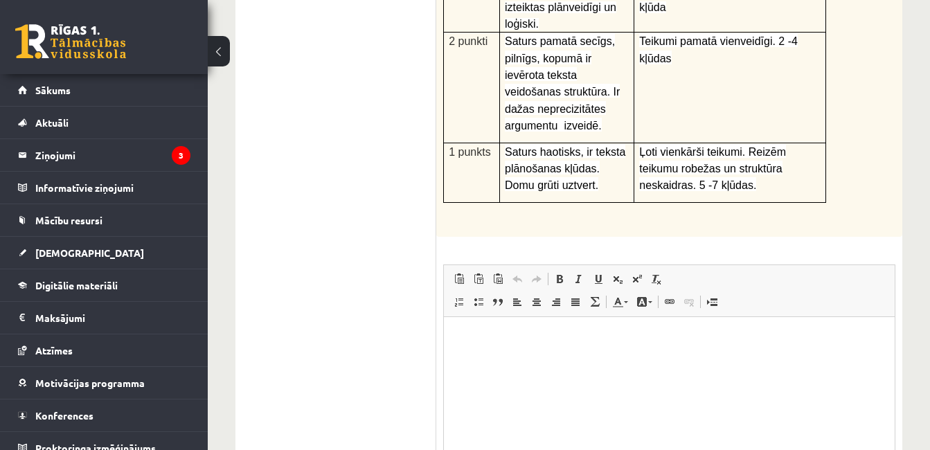
scroll to position [425, 0]
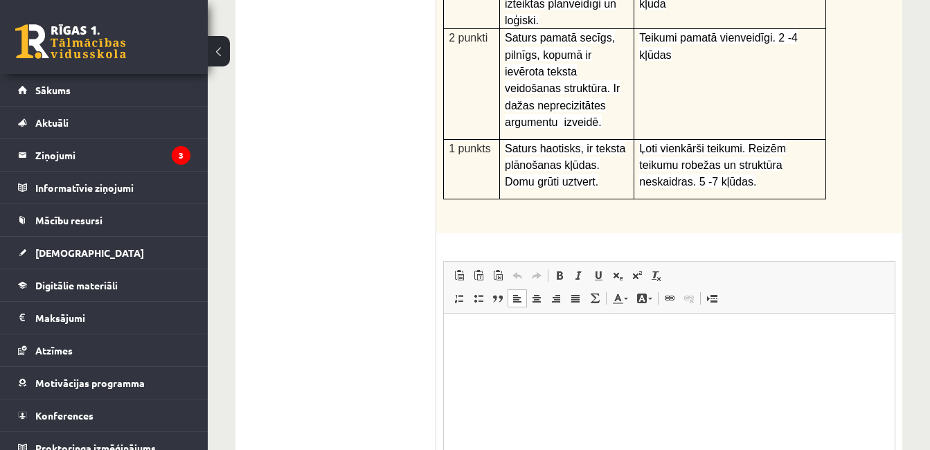
click at [536, 324] on html at bounding box center [669, 335] width 451 height 42
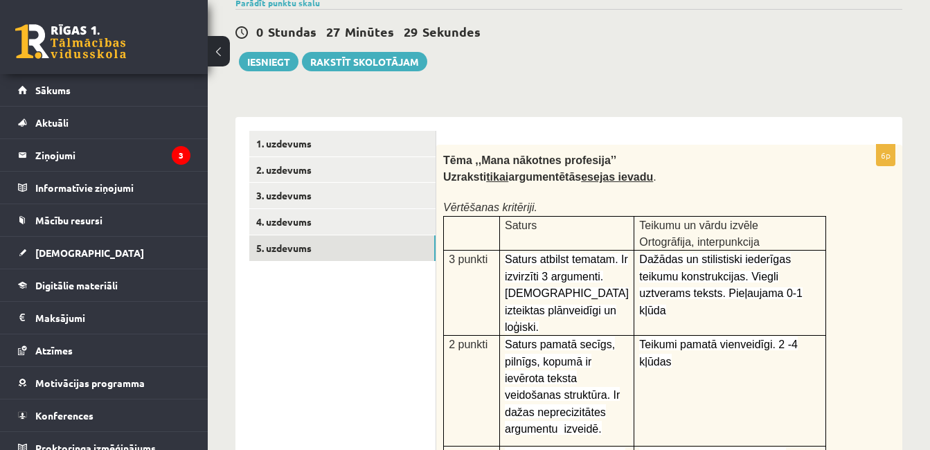
scroll to position [102, 0]
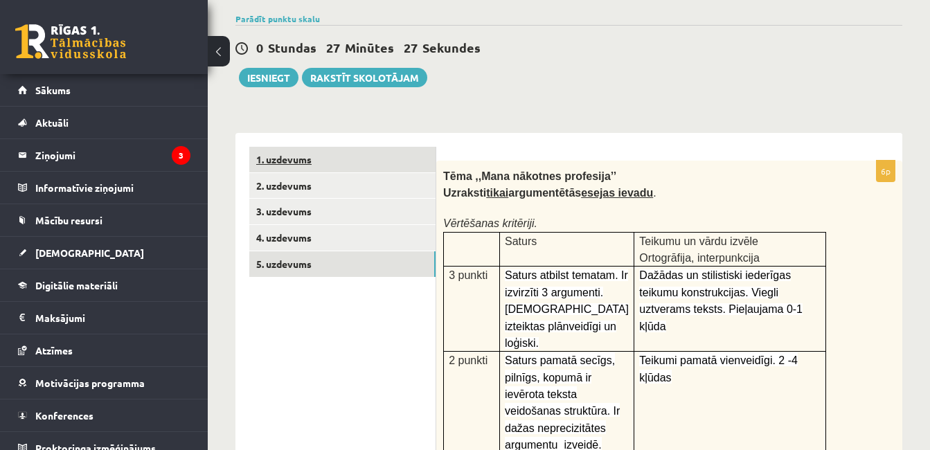
click at [293, 165] on link "1. uzdevums" at bounding box center [342, 160] width 186 height 26
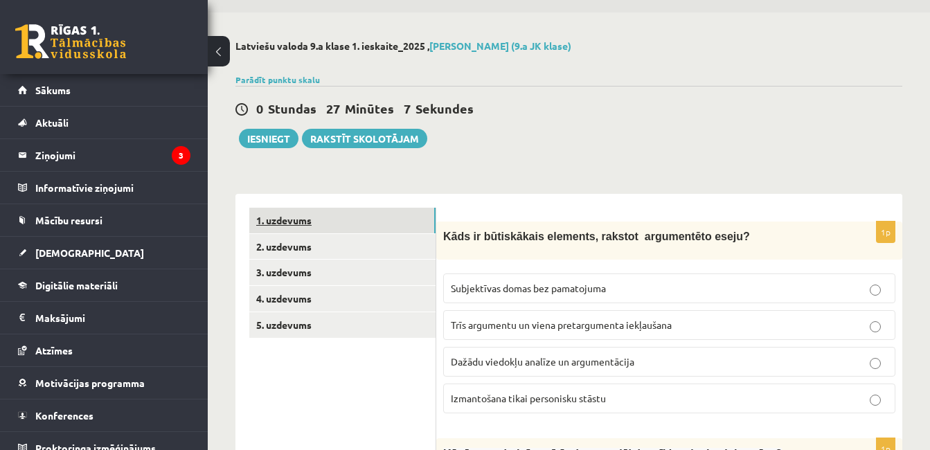
scroll to position [0, 0]
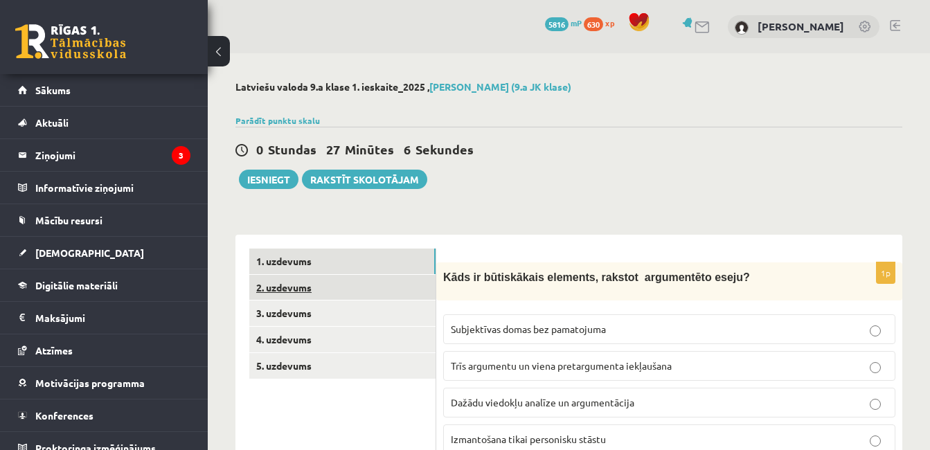
click at [321, 280] on link "2. uzdevums" at bounding box center [342, 288] width 186 height 26
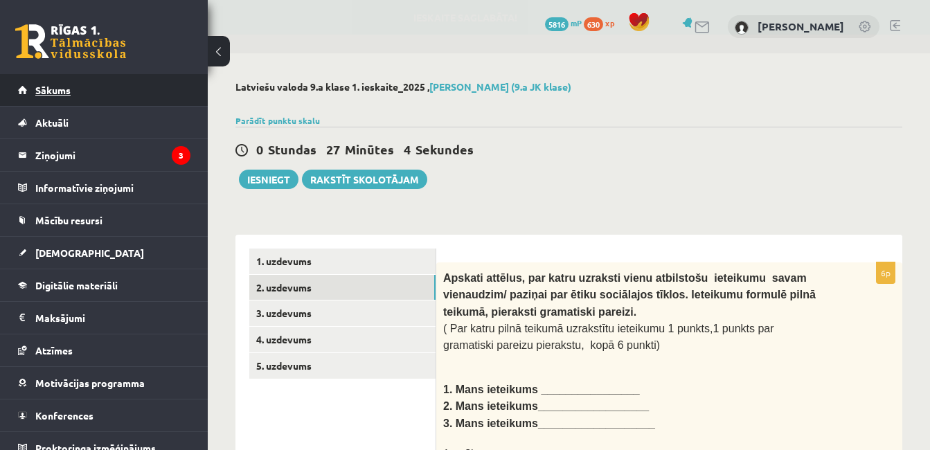
click at [117, 75] on link "Sākums" at bounding box center [104, 90] width 173 height 32
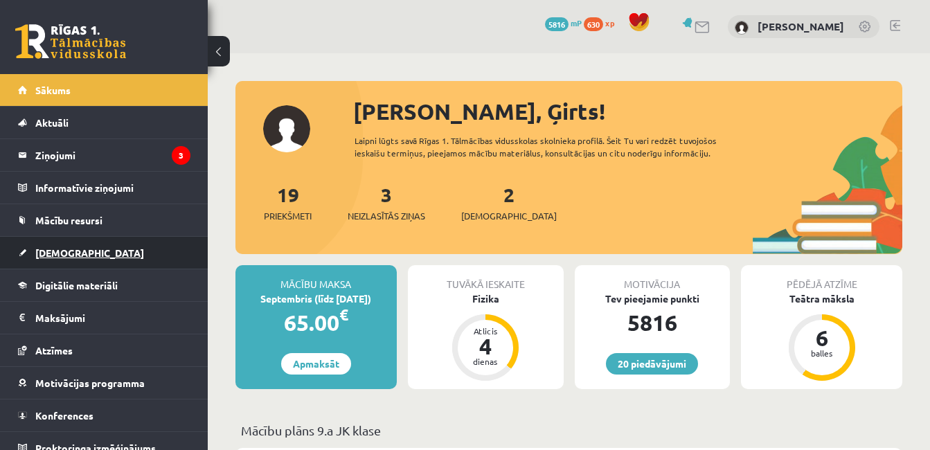
click at [53, 257] on span "[DEMOGRAPHIC_DATA]" at bounding box center [89, 253] width 109 height 12
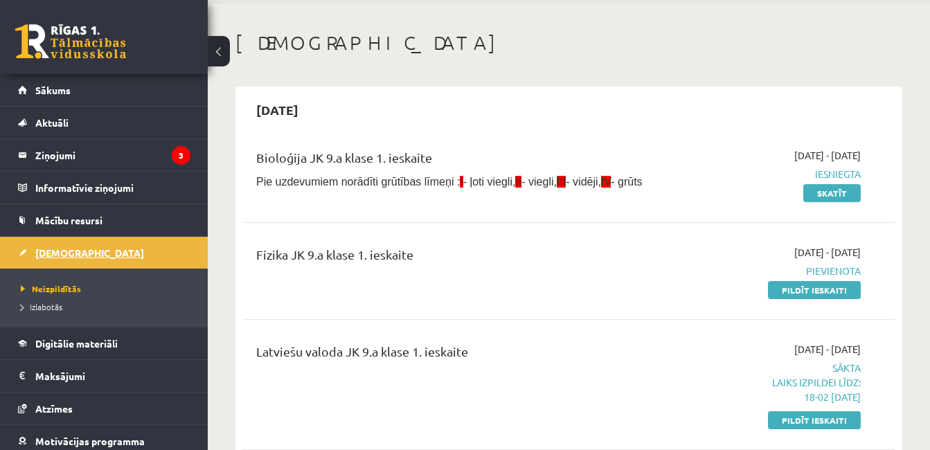
scroll to position [71, 0]
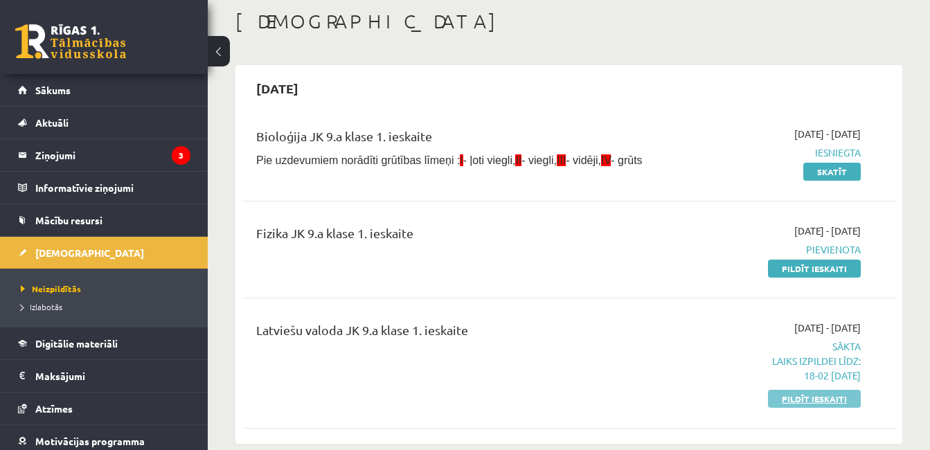
click at [809, 403] on link "Pildīt ieskaiti" at bounding box center [814, 399] width 93 height 18
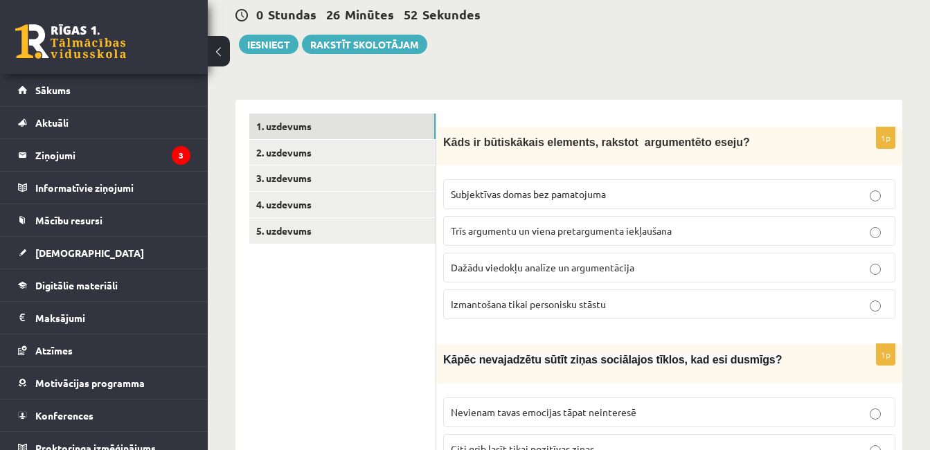
scroll to position [138, 0]
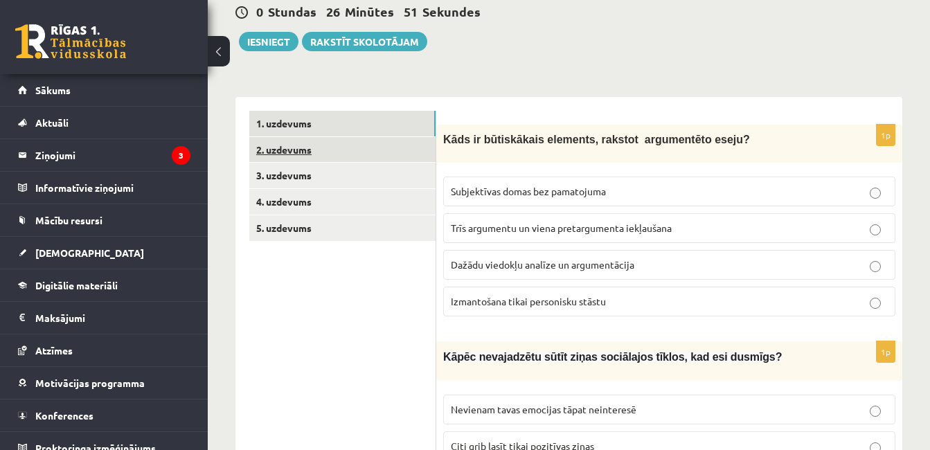
click at [333, 152] on link "2. uzdevums" at bounding box center [342, 150] width 186 height 26
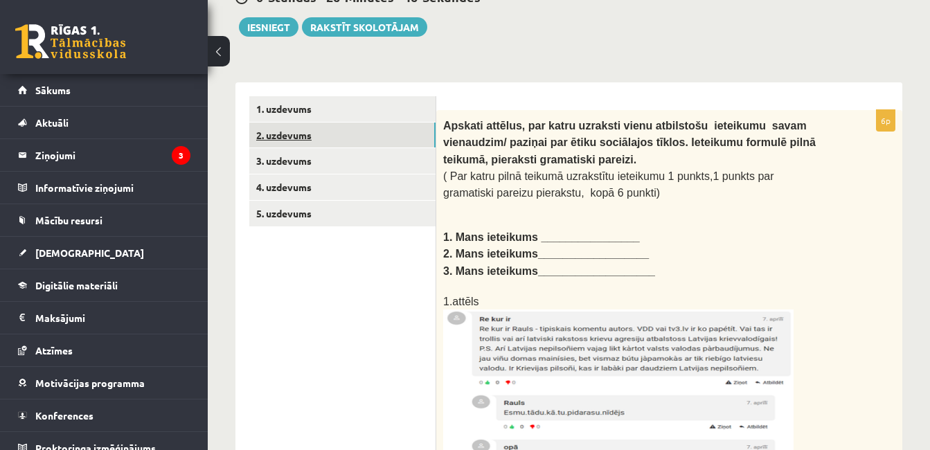
scroll to position [151, 0]
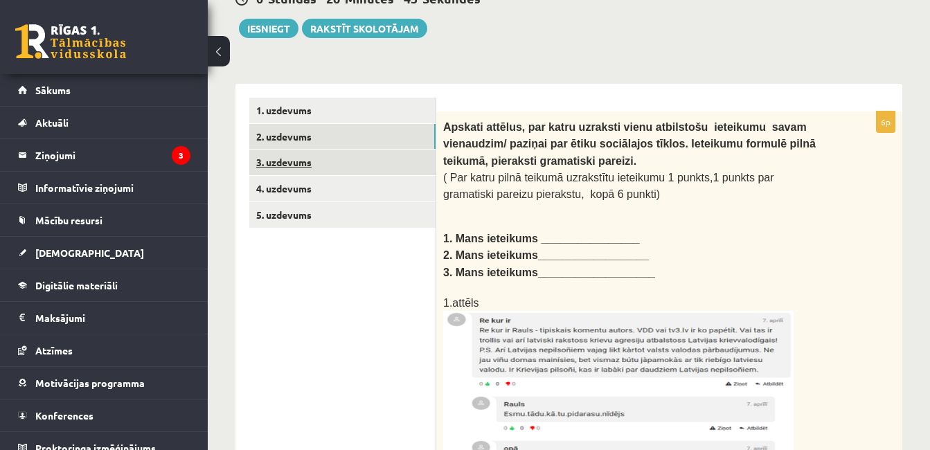
click at [258, 163] on link "3. uzdevums" at bounding box center [342, 163] width 186 height 26
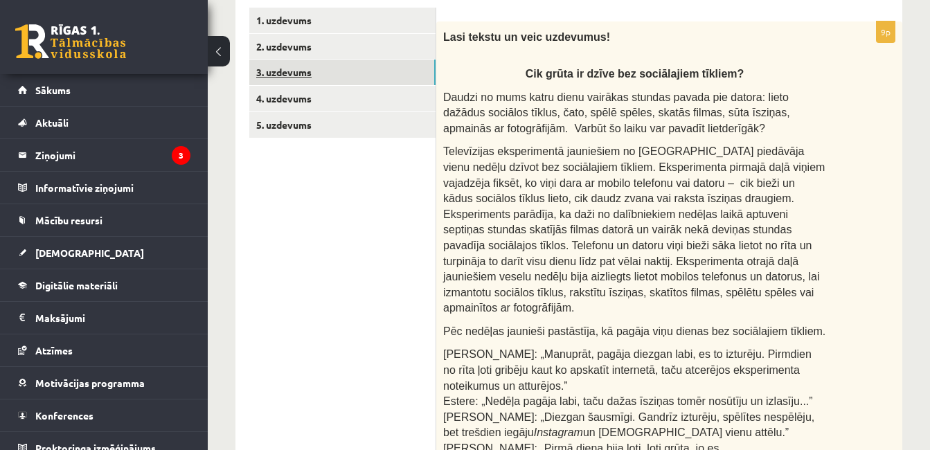
scroll to position [230, 0]
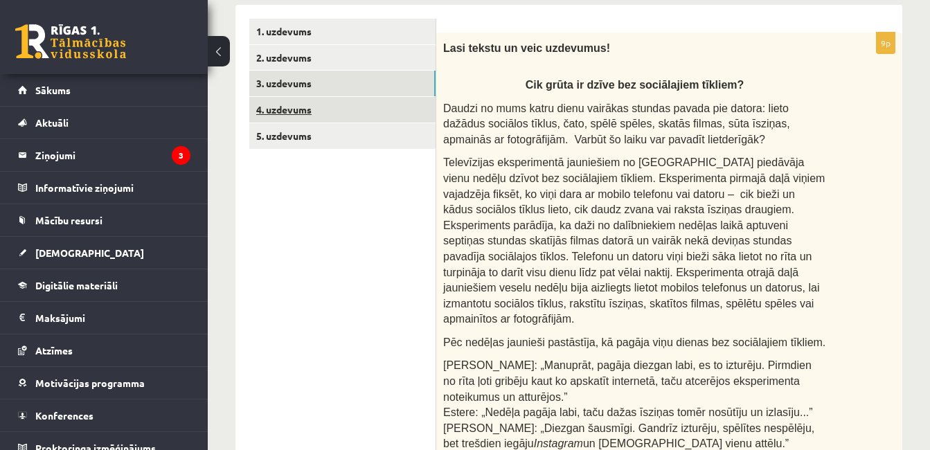
click at [319, 107] on link "4. uzdevums" at bounding box center [342, 110] width 186 height 26
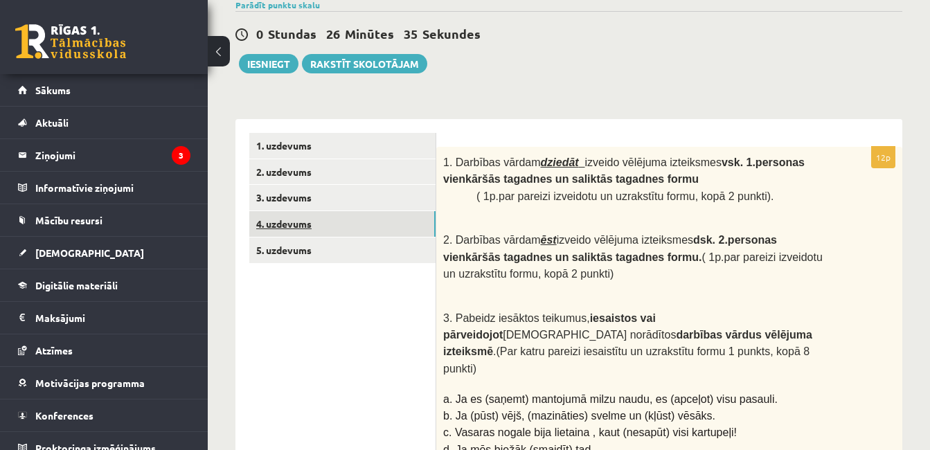
scroll to position [109, 0]
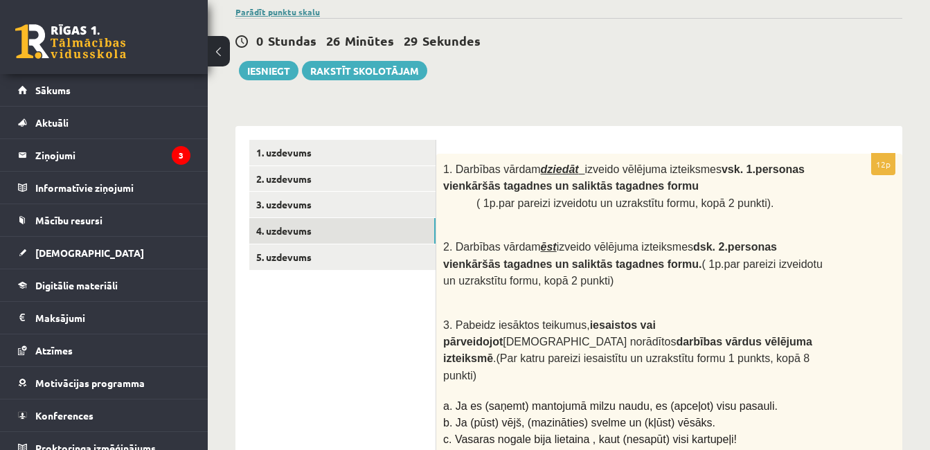
click at [274, 10] on link "Parādīt punktu skalu" at bounding box center [278, 11] width 85 height 11
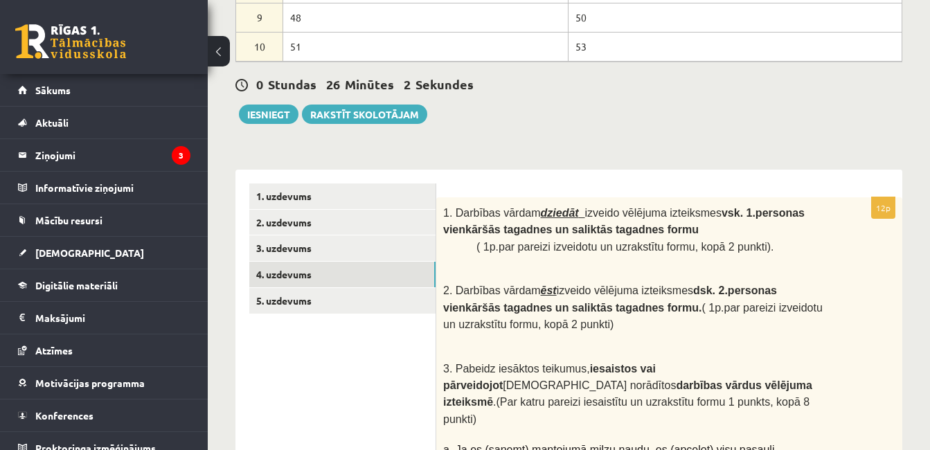
scroll to position [387, 0]
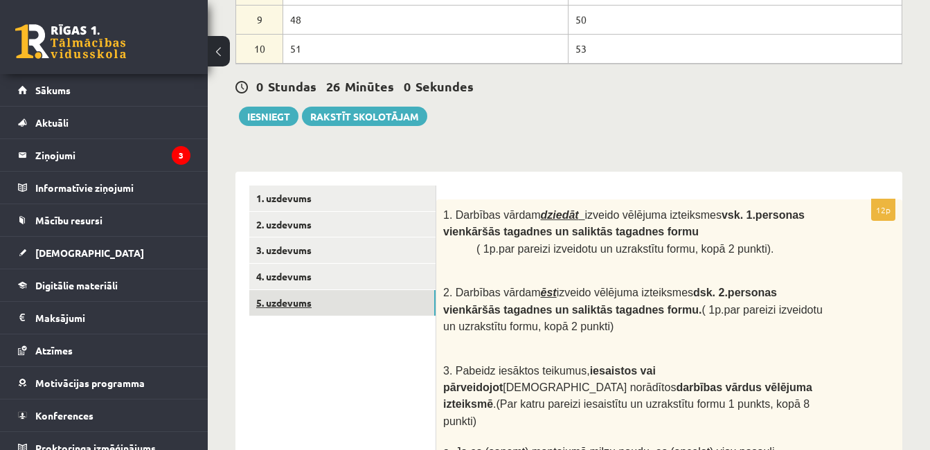
click at [348, 303] on link "5. uzdevums" at bounding box center [342, 303] width 186 height 26
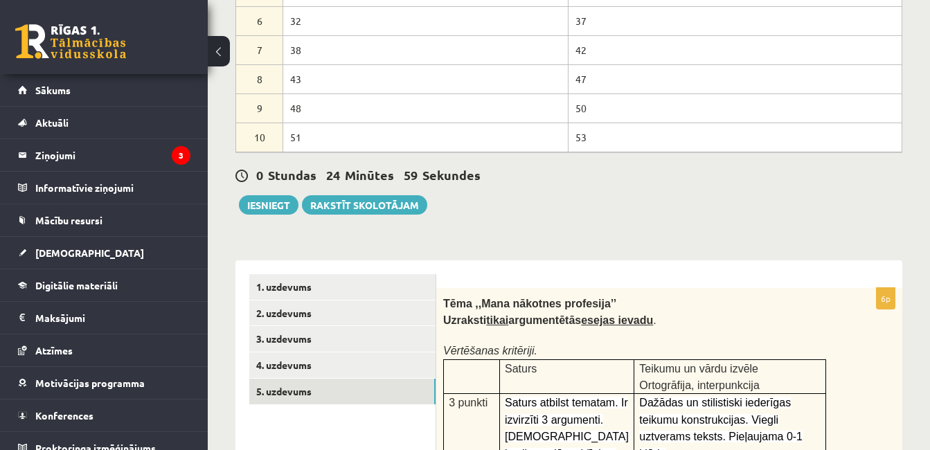
scroll to position [298, 0]
click at [270, 207] on button "Iesniegt" at bounding box center [269, 205] width 60 height 19
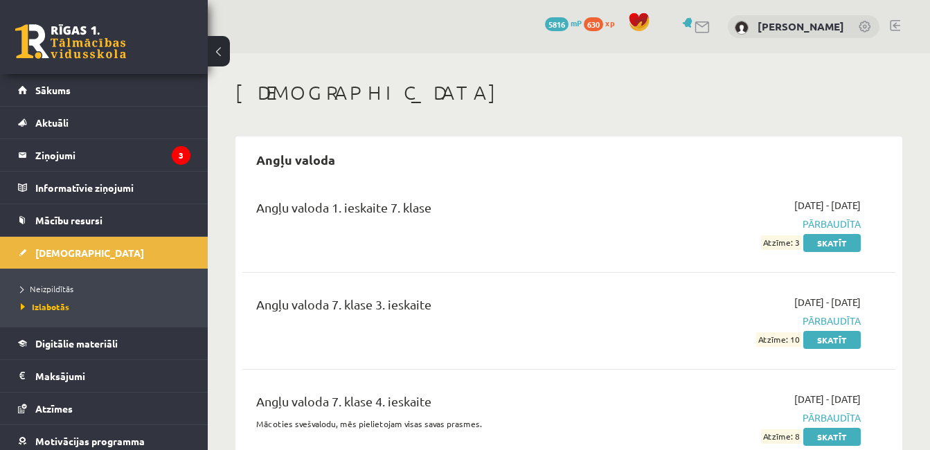
click at [894, 24] on link at bounding box center [895, 25] width 10 height 11
